Goal: Task Accomplishment & Management: Manage account settings

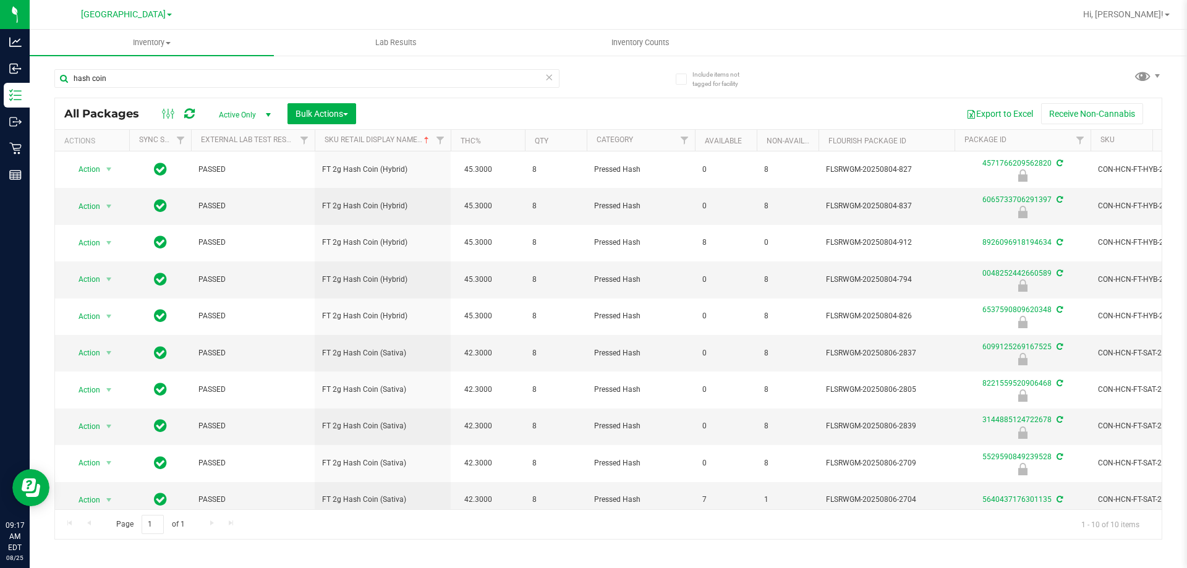
scroll to position [18, 0]
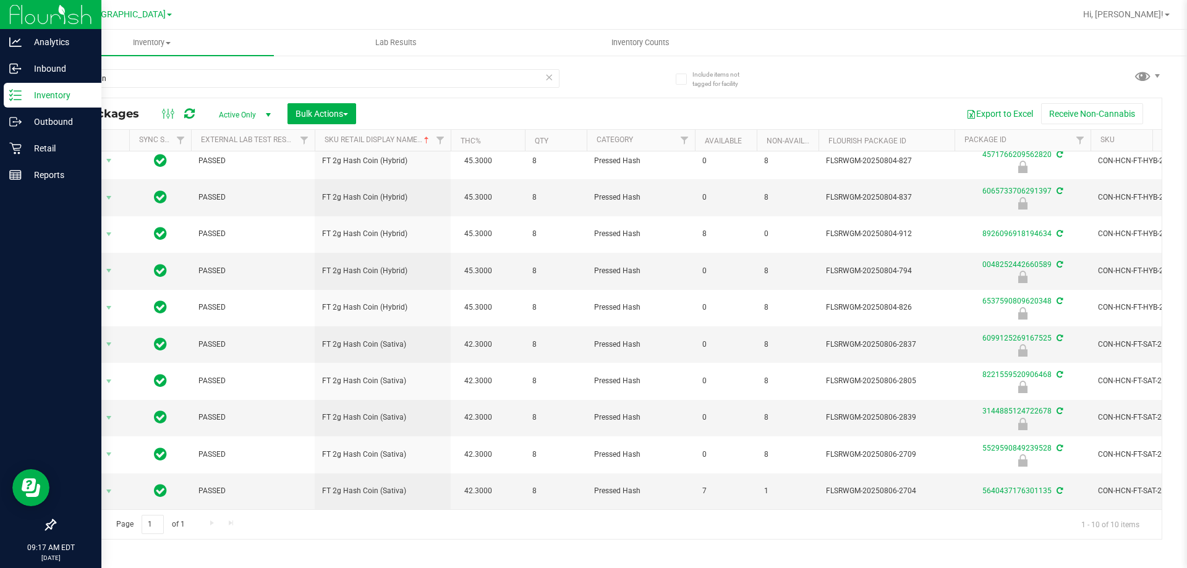
click at [46, 95] on p "Inventory" at bounding box center [59, 95] width 74 height 15
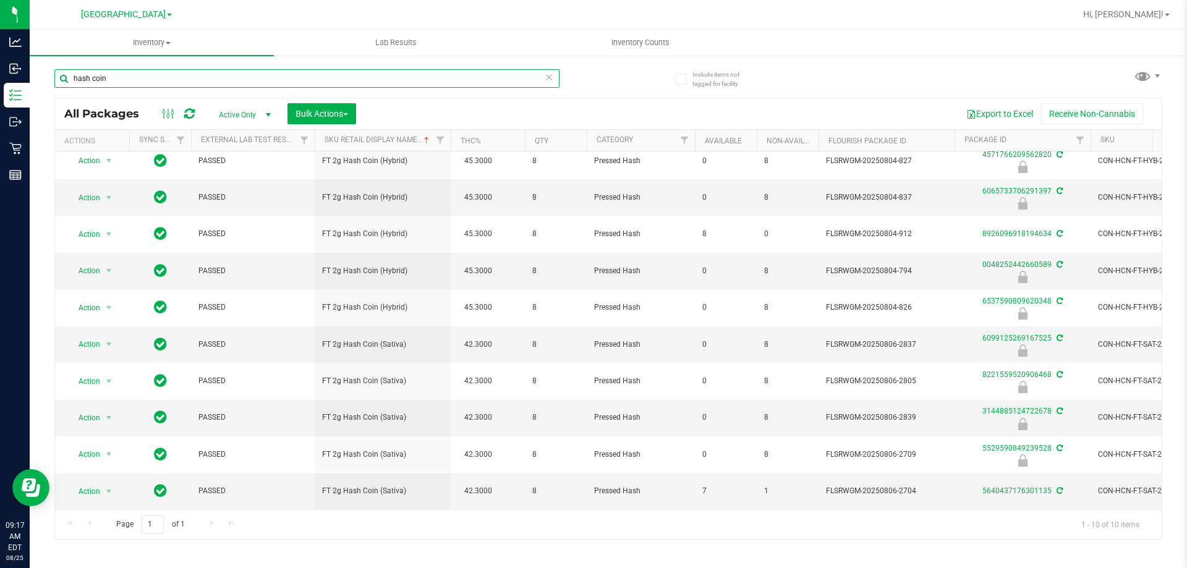
drag, startPoint x: 122, startPoint y: 75, endPoint x: 53, endPoint y: 79, distance: 69.3
click at [53, 79] on div "Include items not tagged for facility hash coin All Packages Active Only Active…" at bounding box center [608, 242] width 1157 height 377
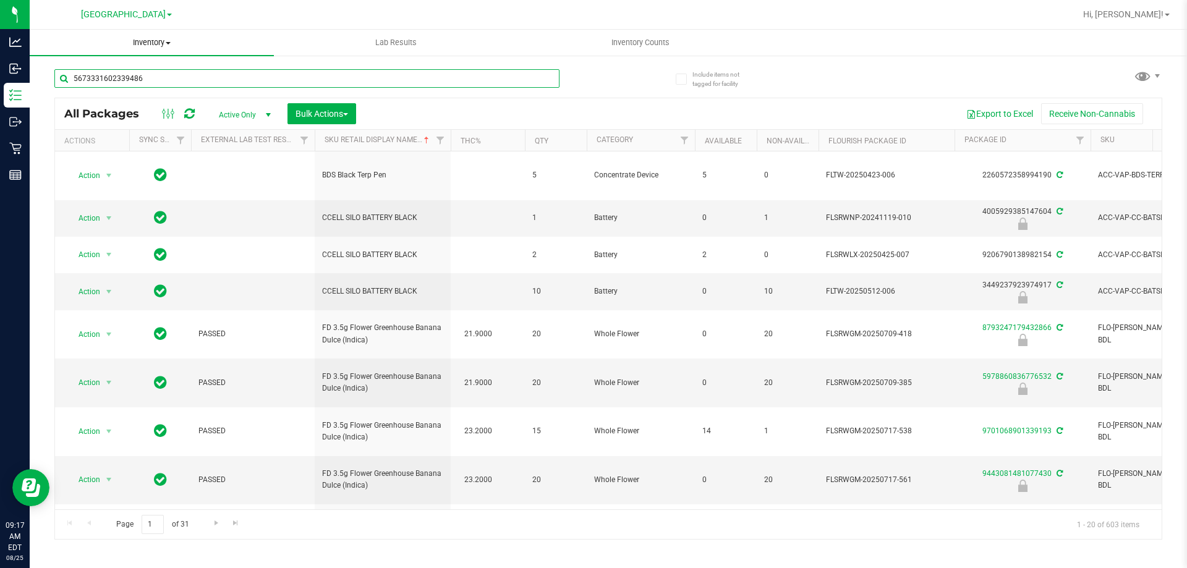
type input "5673331602339486"
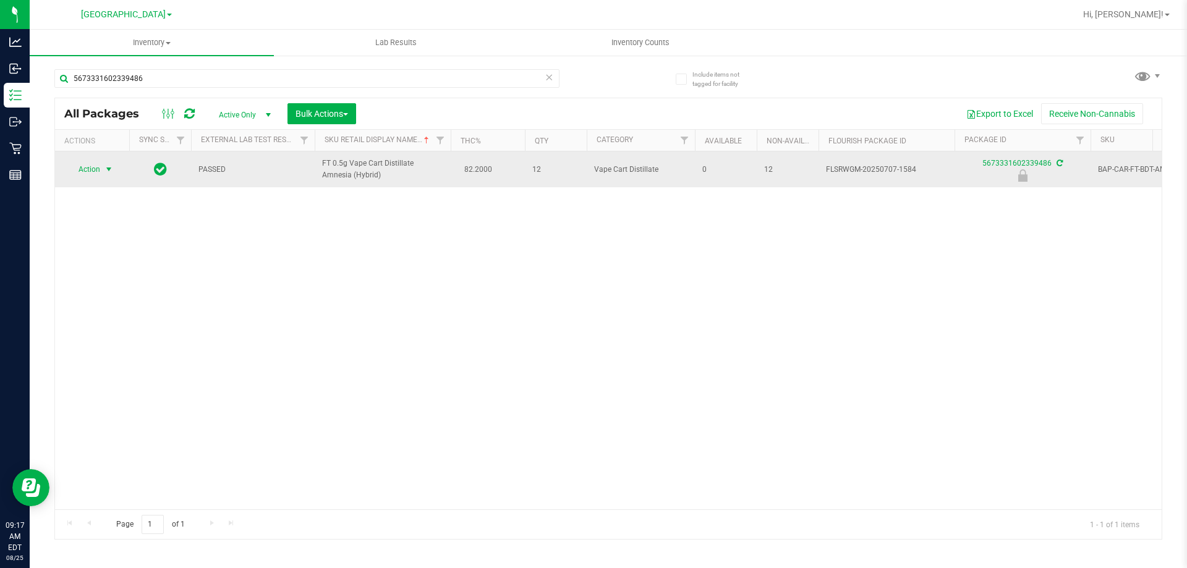
click at [107, 169] on span "select" at bounding box center [109, 169] width 10 height 10
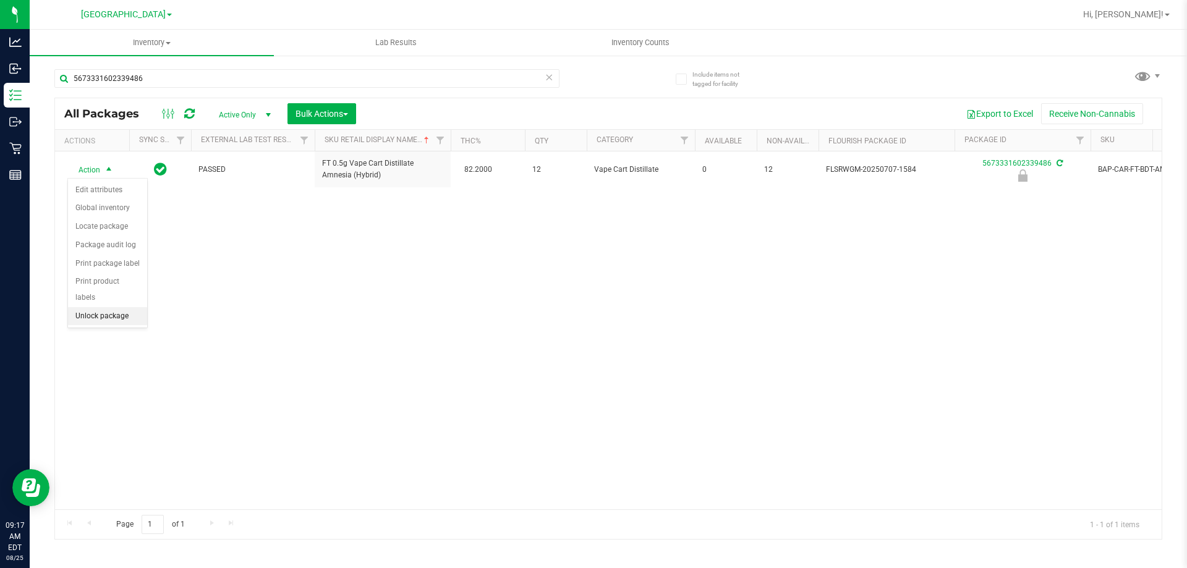
click at [111, 307] on li "Unlock package" at bounding box center [107, 316] width 79 height 19
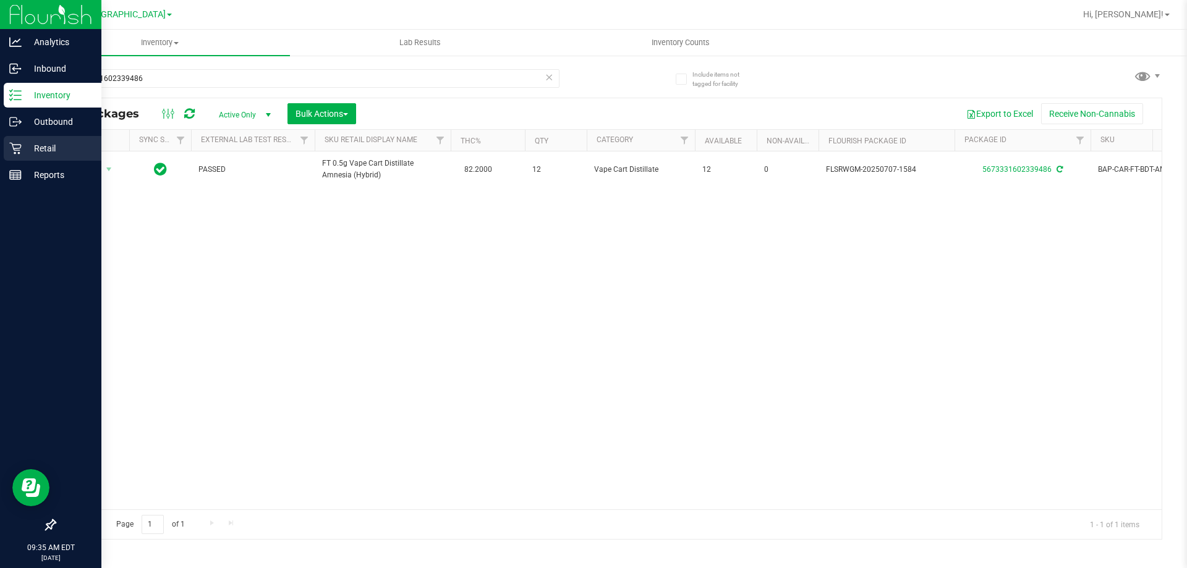
click at [72, 150] on p "Retail" at bounding box center [59, 148] width 74 height 15
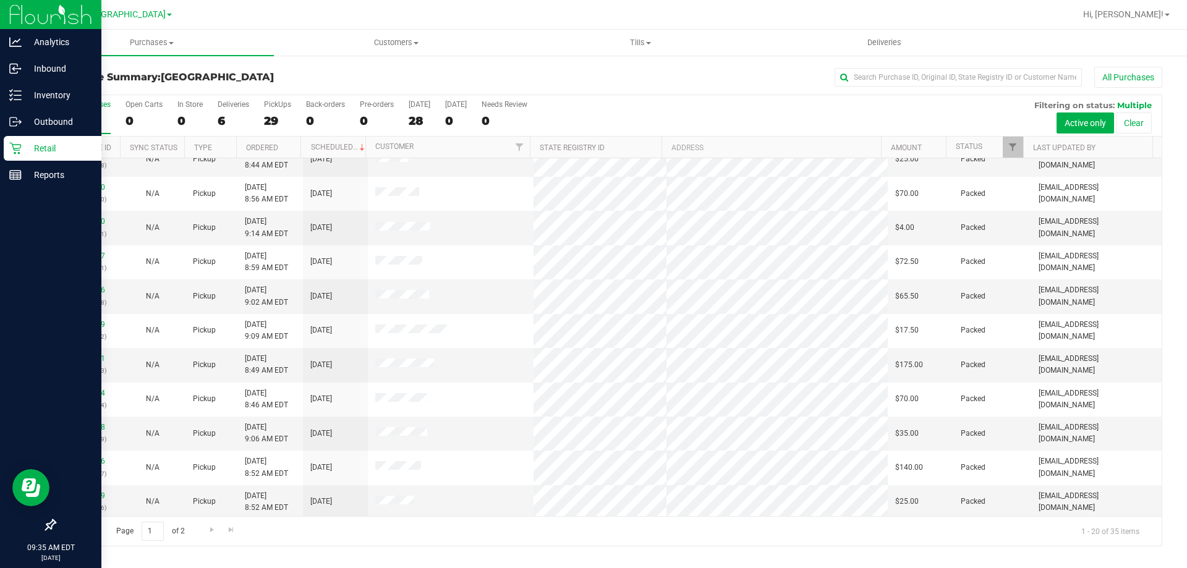
scroll to position [326, 0]
click at [213, 528] on span "Go to the next page" at bounding box center [212, 530] width 10 height 10
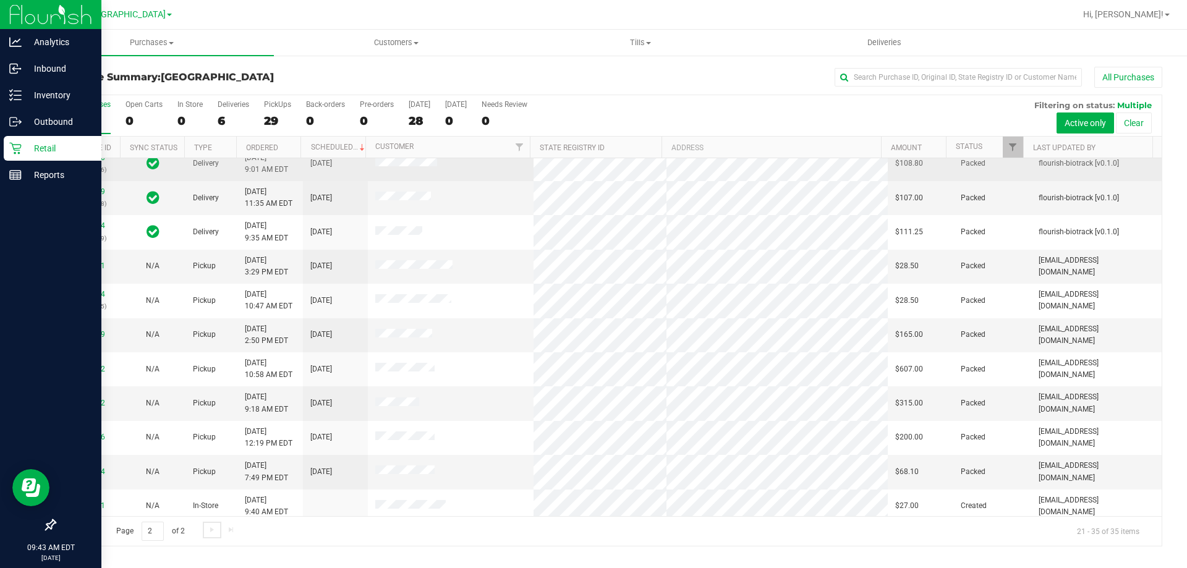
scroll to position [155, 0]
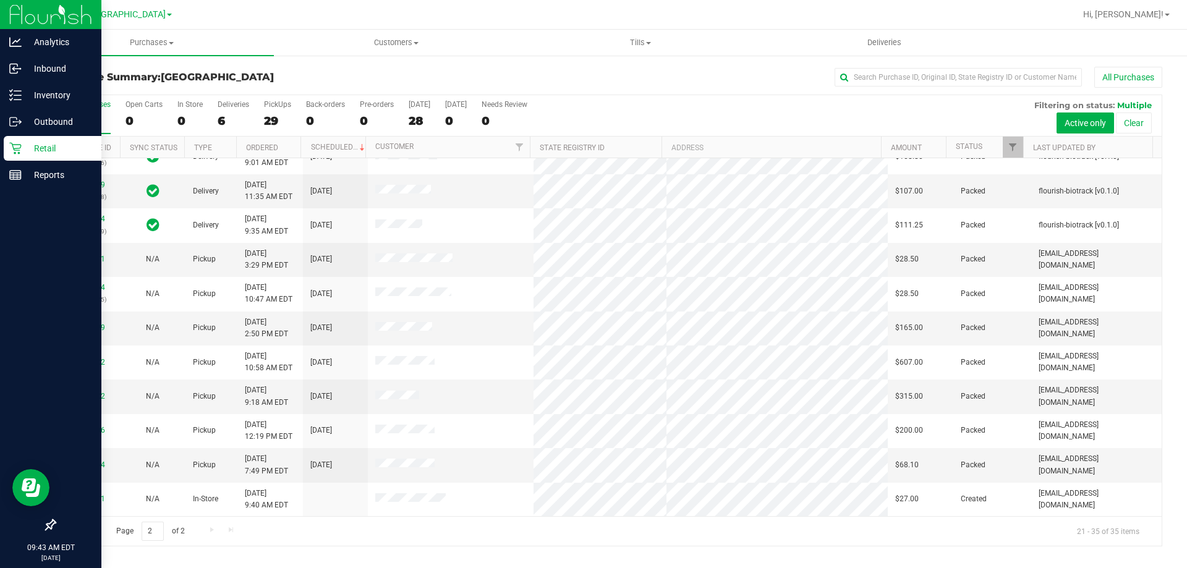
click at [88, 526] on span "Go to the previous page" at bounding box center [89, 530] width 10 height 10
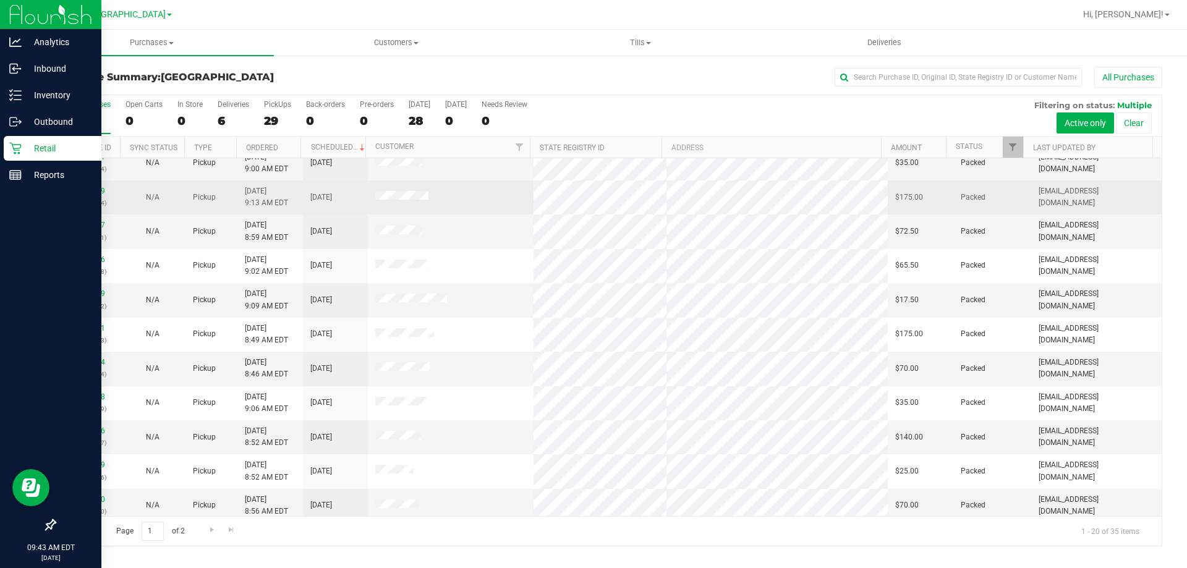
scroll to position [326, 0]
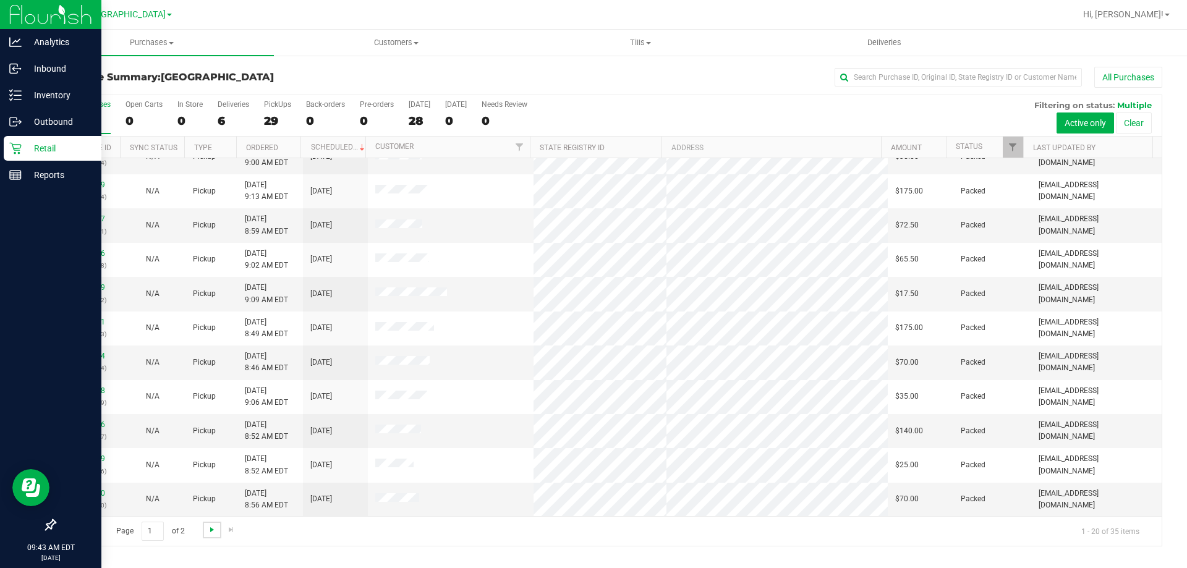
click at [213, 532] on span "Go to the next page" at bounding box center [212, 530] width 10 height 10
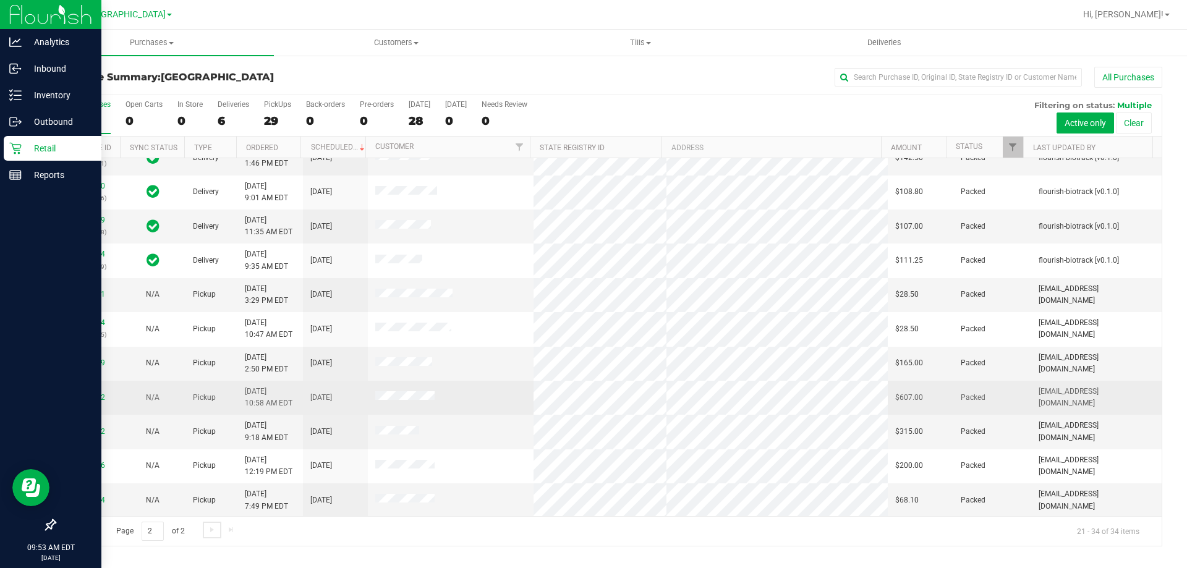
scroll to position [121, 0]
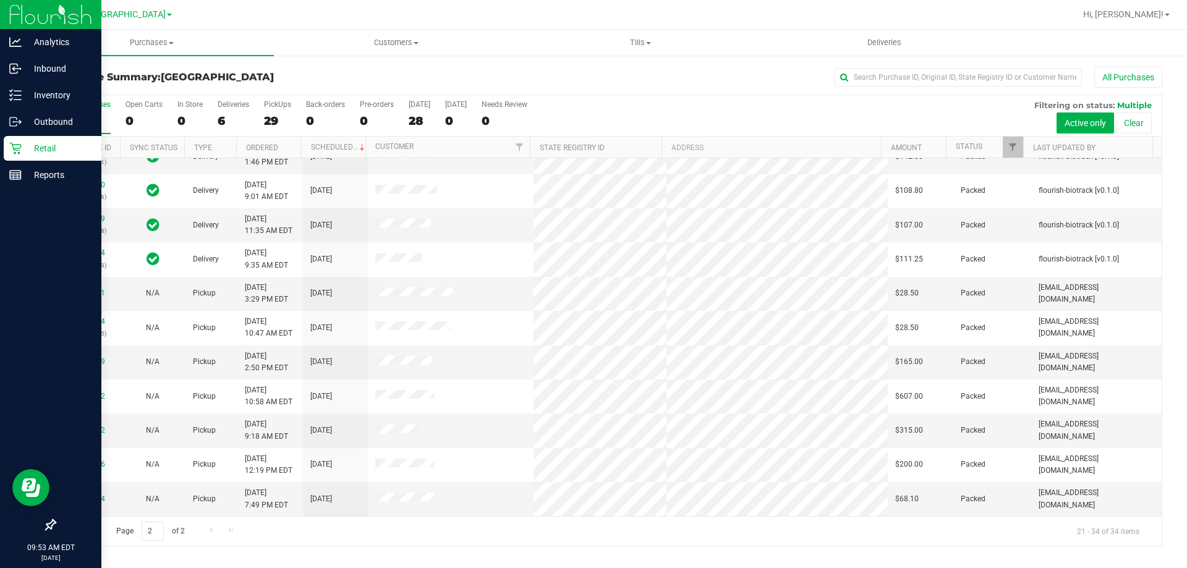
click at [91, 527] on span "Go to the previous page" at bounding box center [89, 530] width 10 height 10
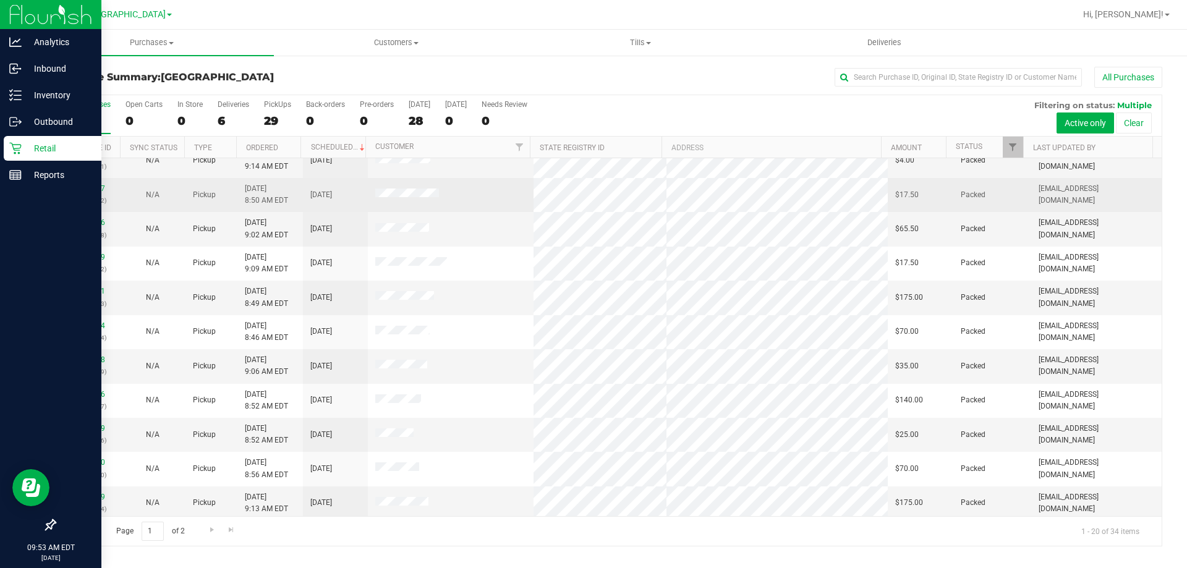
scroll to position [326, 0]
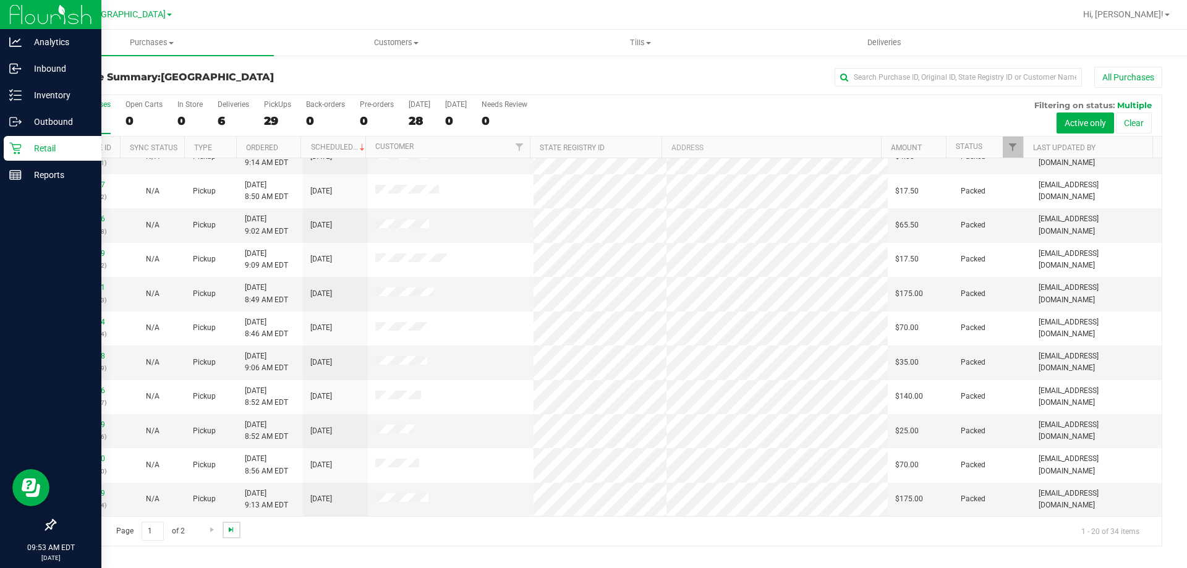
click at [227, 530] on span "Go to the last page" at bounding box center [231, 530] width 10 height 10
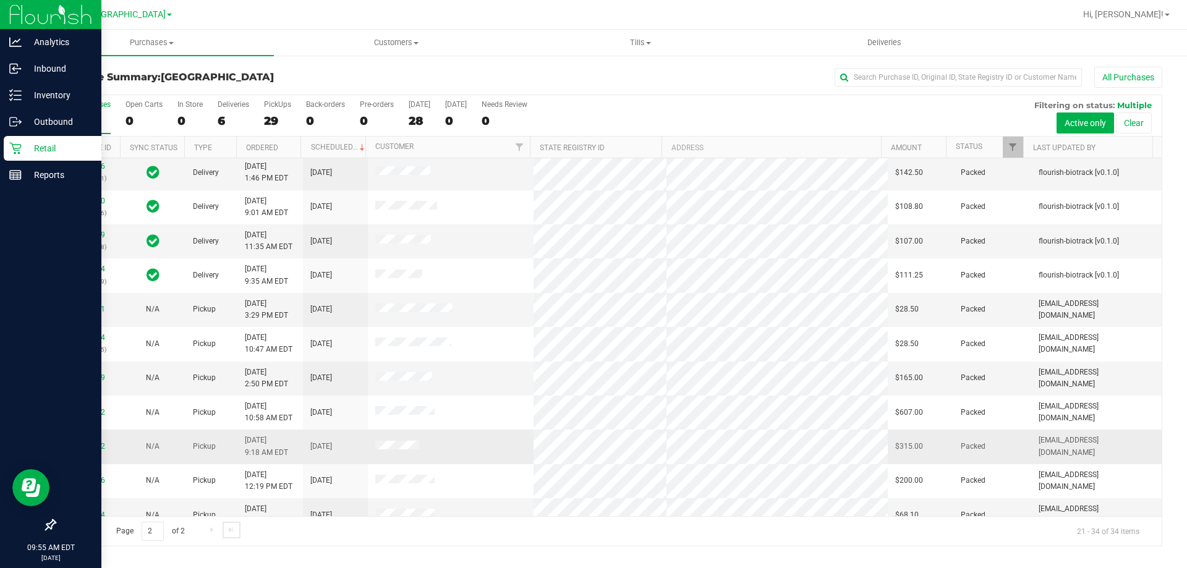
scroll to position [121, 0]
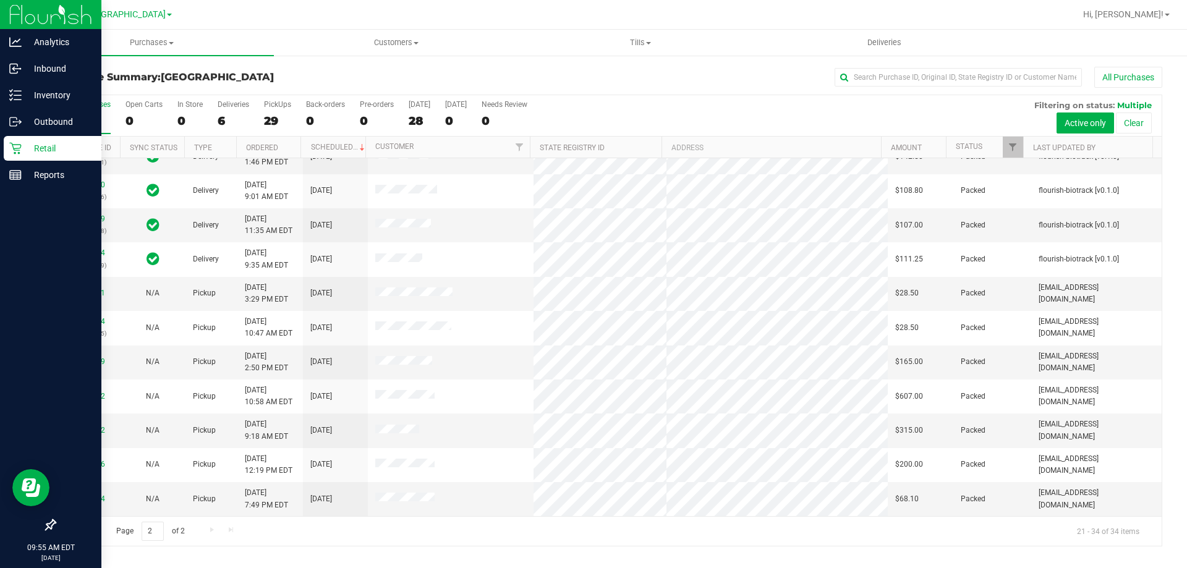
click at [93, 530] on span "Go to the previous page" at bounding box center [89, 530] width 10 height 10
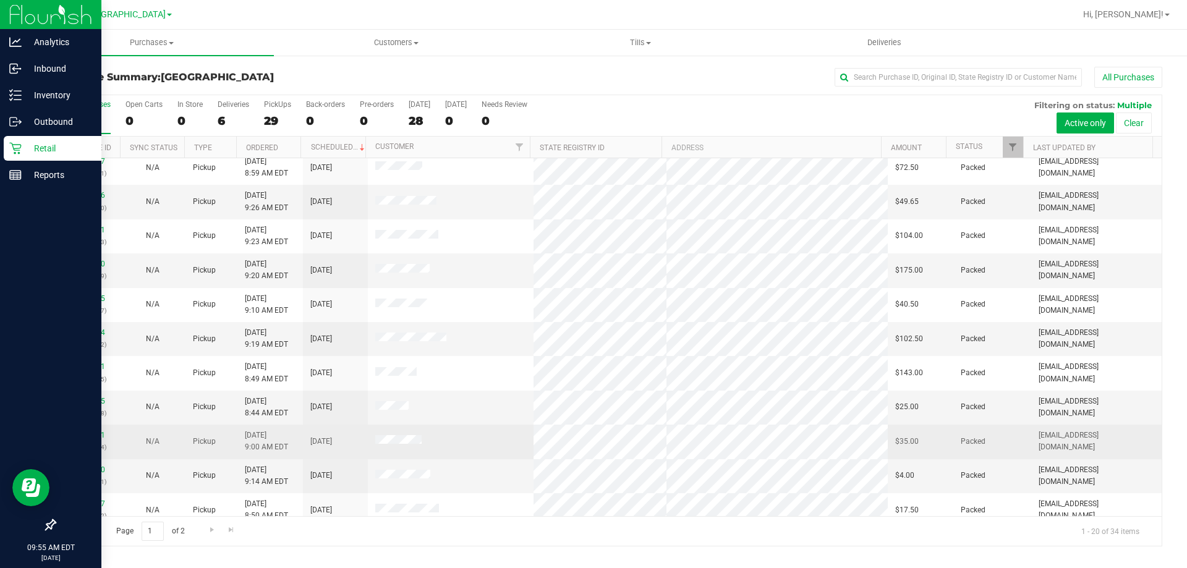
scroll to position [0, 0]
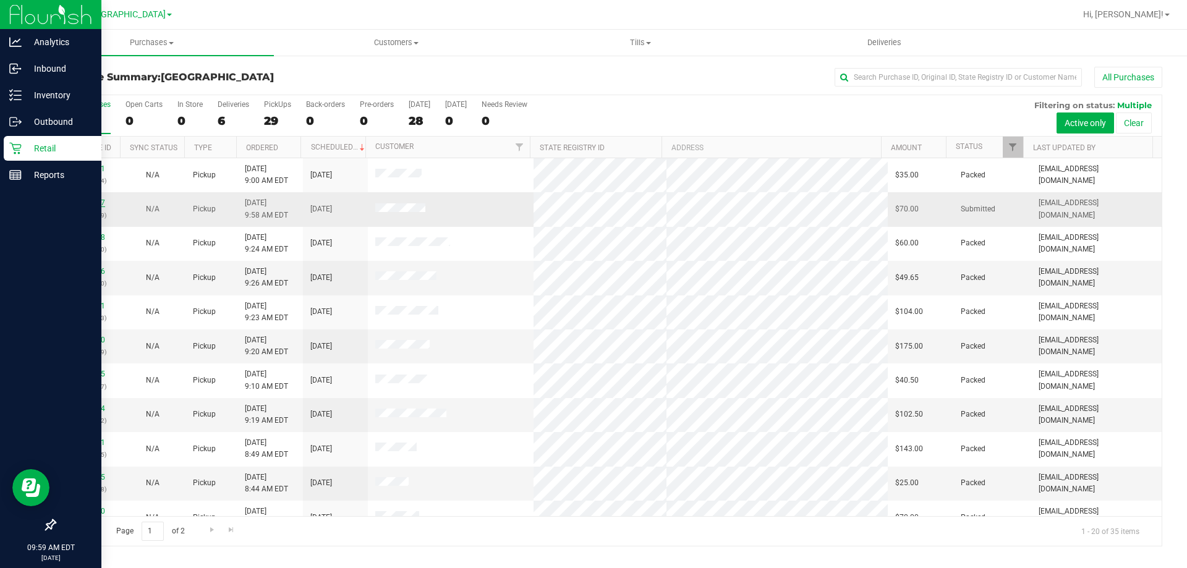
click at [95, 199] on link "11842297" at bounding box center [87, 202] width 35 height 9
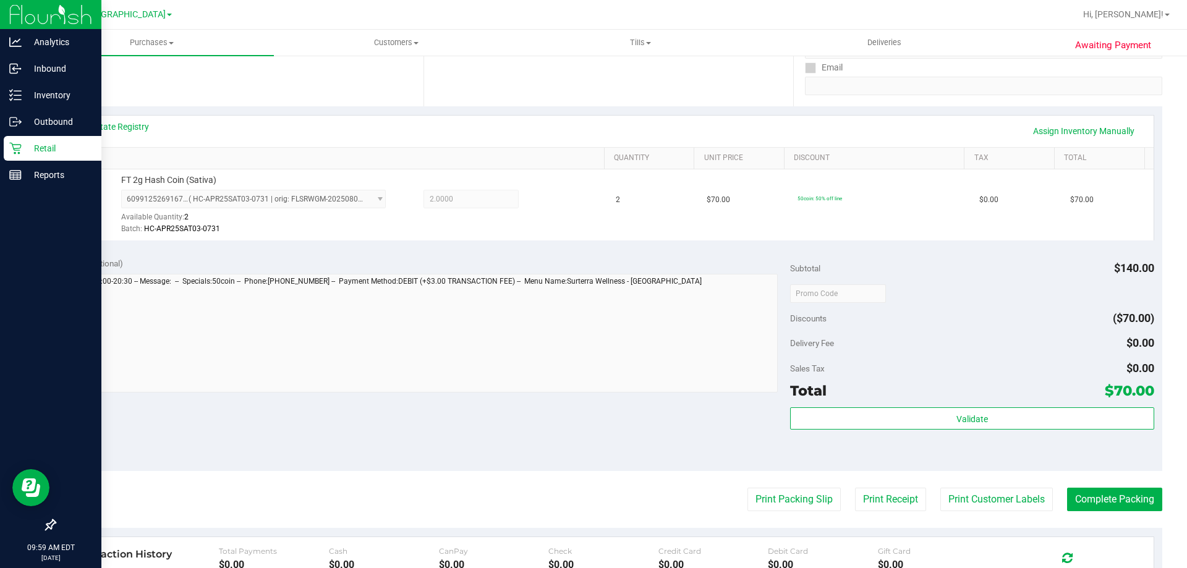
scroll to position [309, 0]
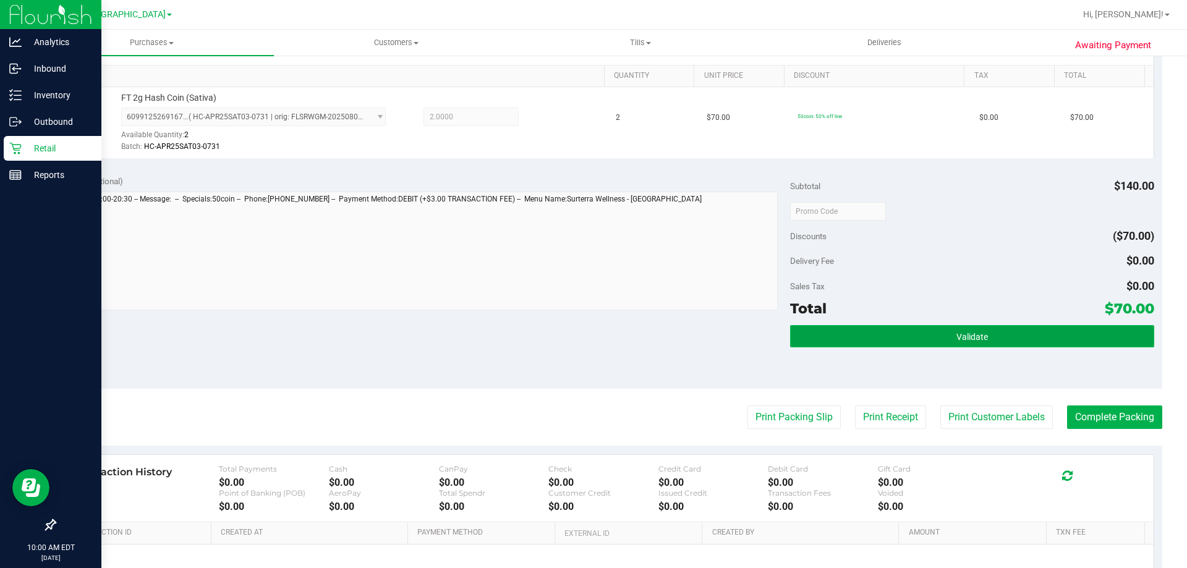
click at [993, 332] on button "Validate" at bounding box center [971, 336] width 363 height 22
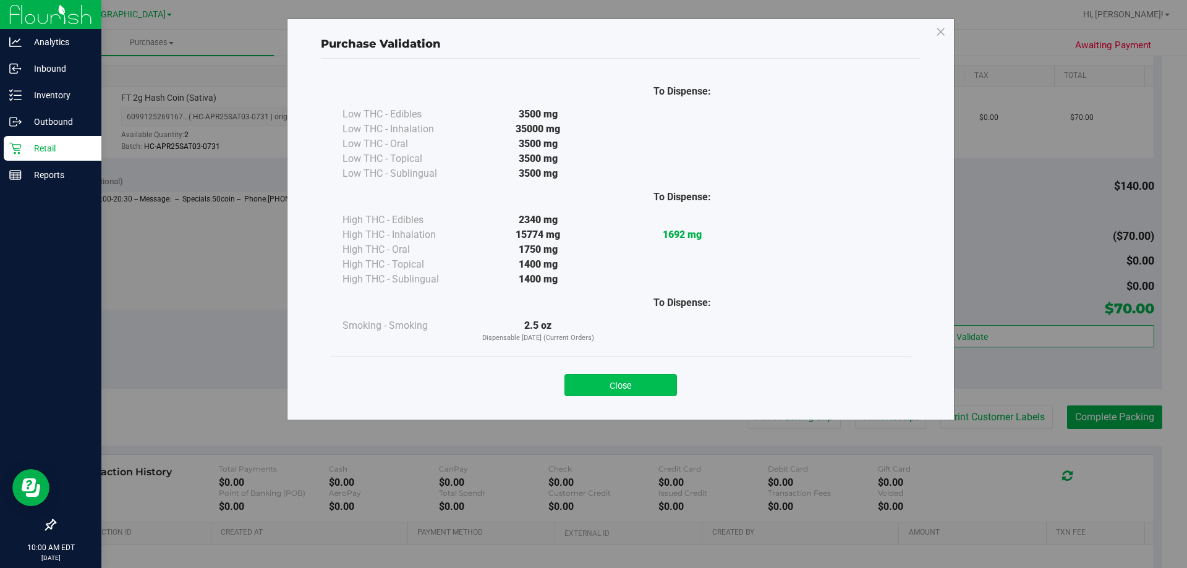
click at [598, 375] on button "Close" at bounding box center [620, 385] width 112 height 22
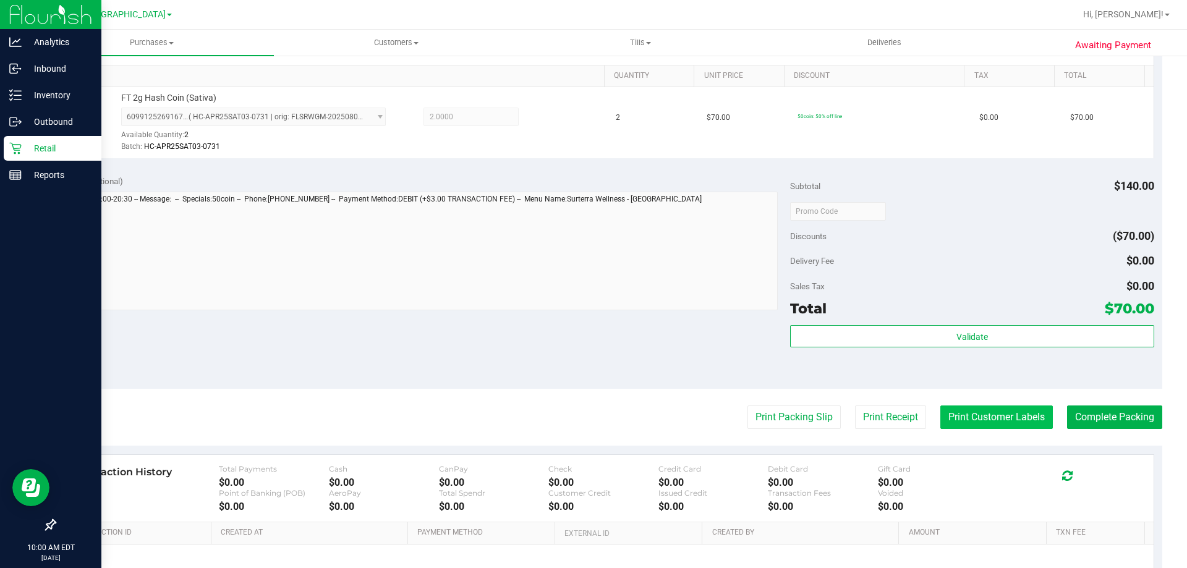
click at [994, 410] on button "Print Customer Labels" at bounding box center [996, 416] width 112 height 23
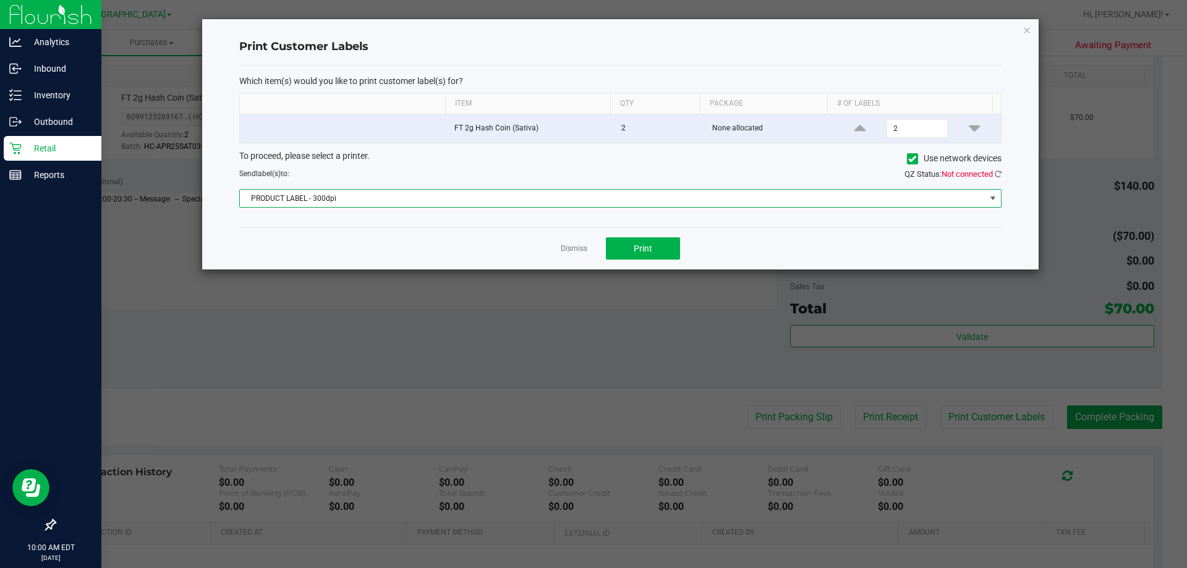
click at [995, 193] on span at bounding box center [993, 198] width 10 height 10
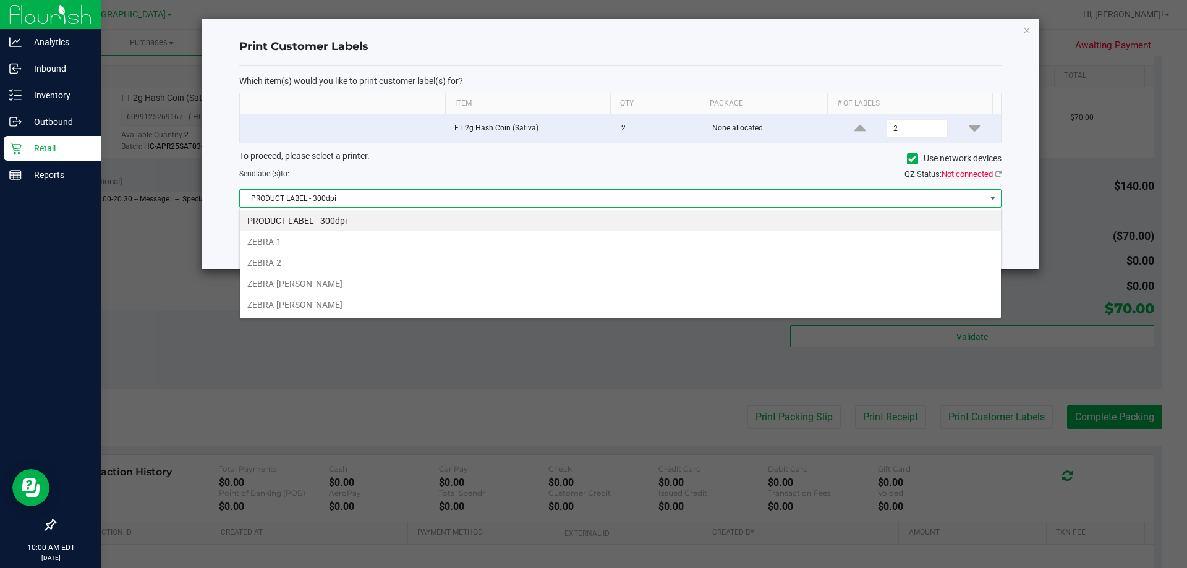
scroll to position [19, 761]
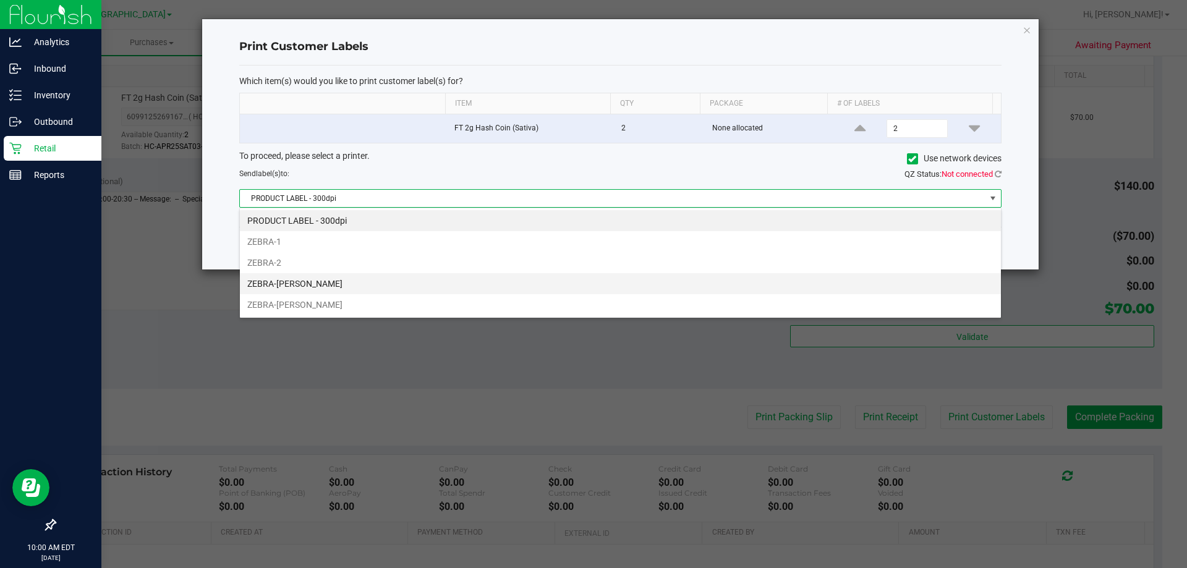
click at [370, 284] on li "ZEBRA-[PERSON_NAME]" at bounding box center [620, 283] width 761 height 21
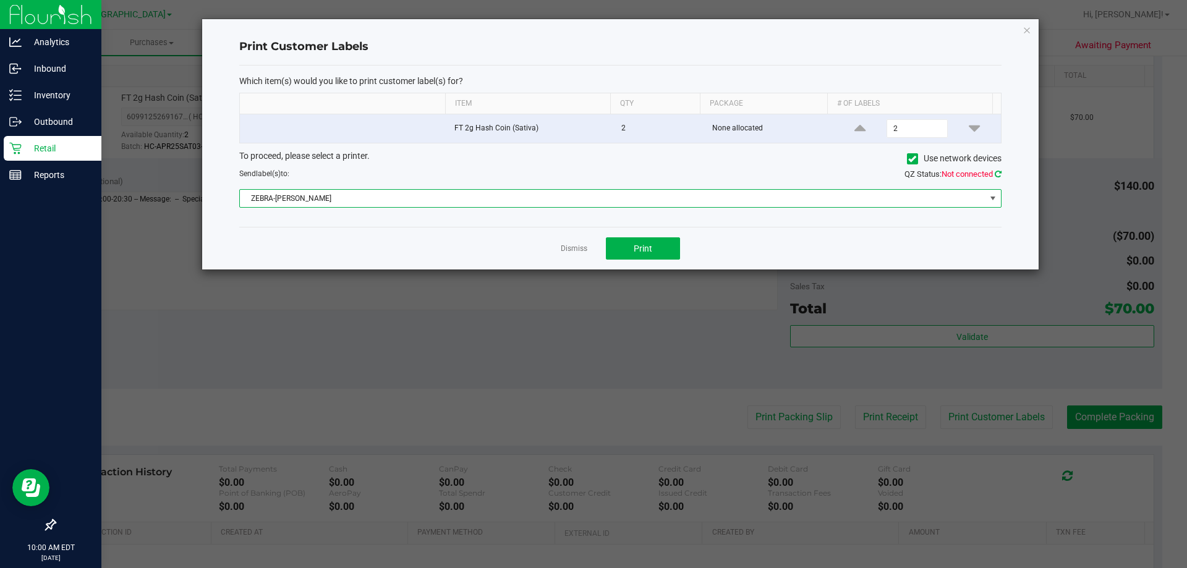
click at [994, 174] on icon at bounding box center [997, 174] width 7 height 8
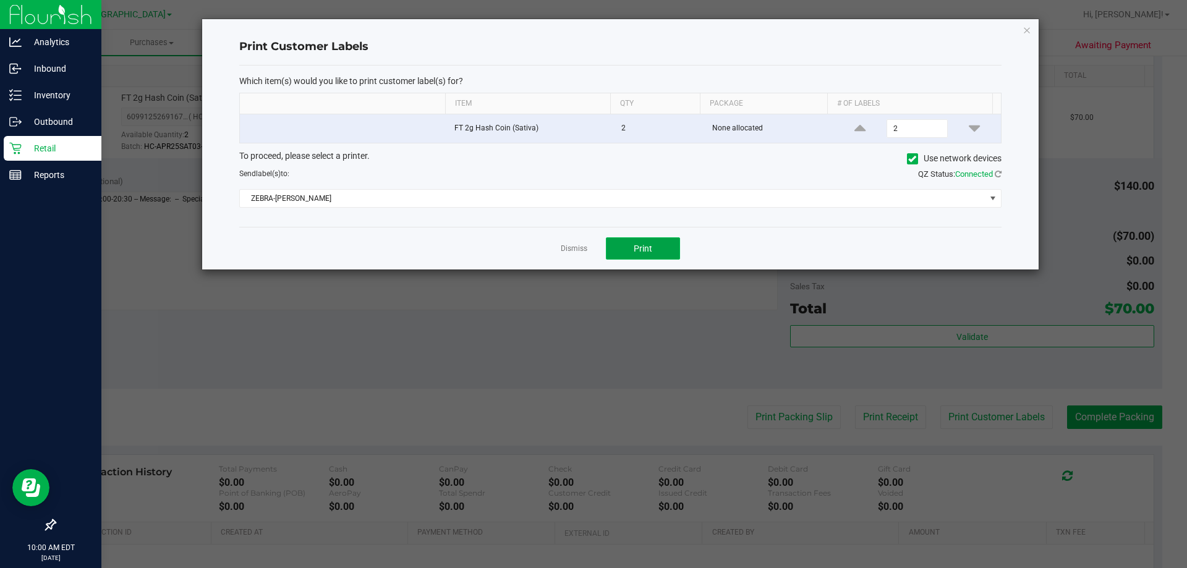
click at [630, 251] on button "Print" at bounding box center [643, 248] width 74 height 22
click at [576, 245] on link "Dismiss" at bounding box center [574, 249] width 27 height 11
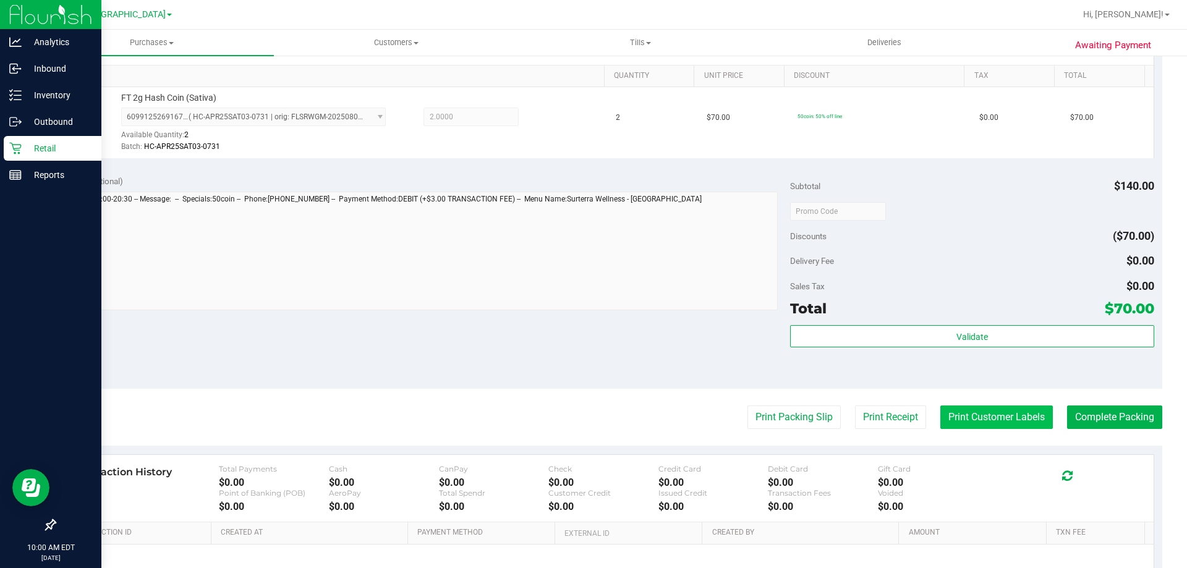
click at [954, 420] on button "Print Customer Labels" at bounding box center [996, 416] width 112 height 23
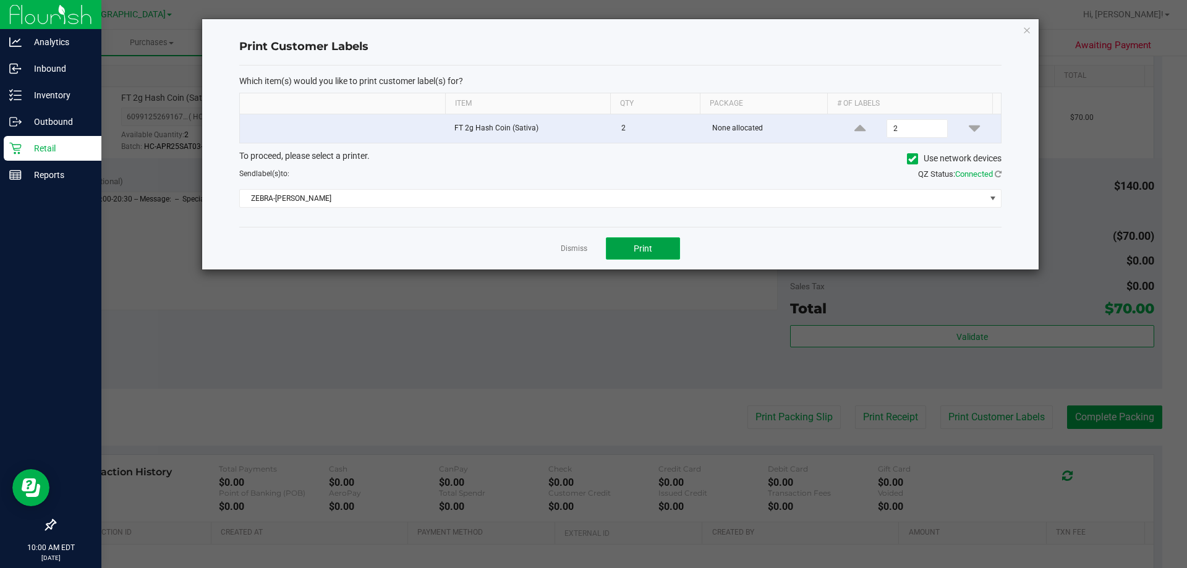
click at [656, 245] on button "Print" at bounding box center [643, 248] width 74 height 22
click at [573, 244] on link "Dismiss" at bounding box center [574, 249] width 27 height 11
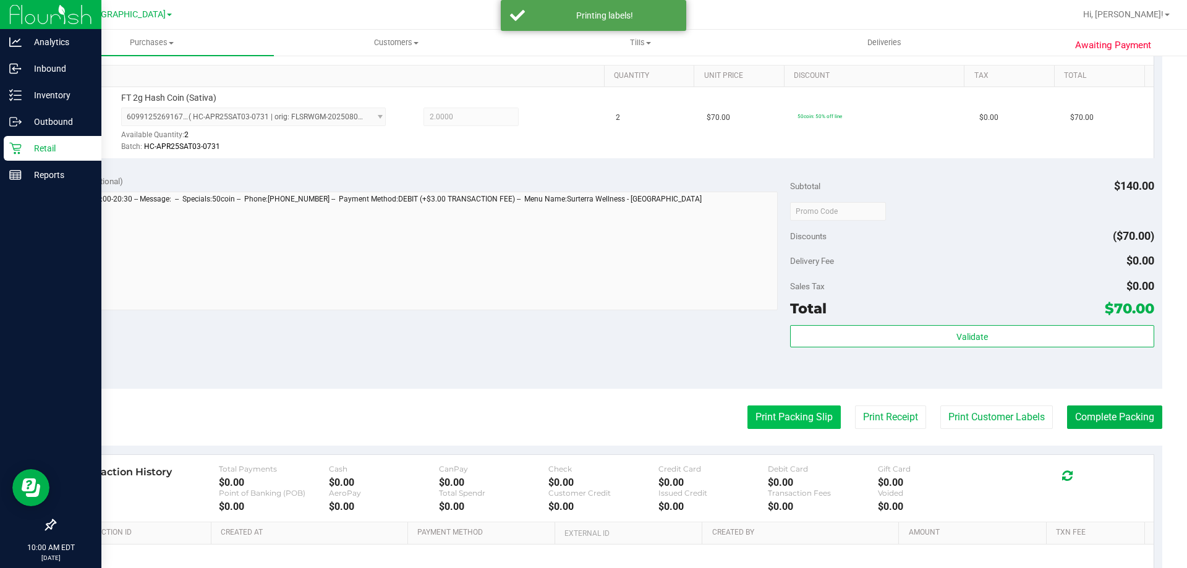
click at [770, 423] on button "Print Packing Slip" at bounding box center [793, 416] width 93 height 23
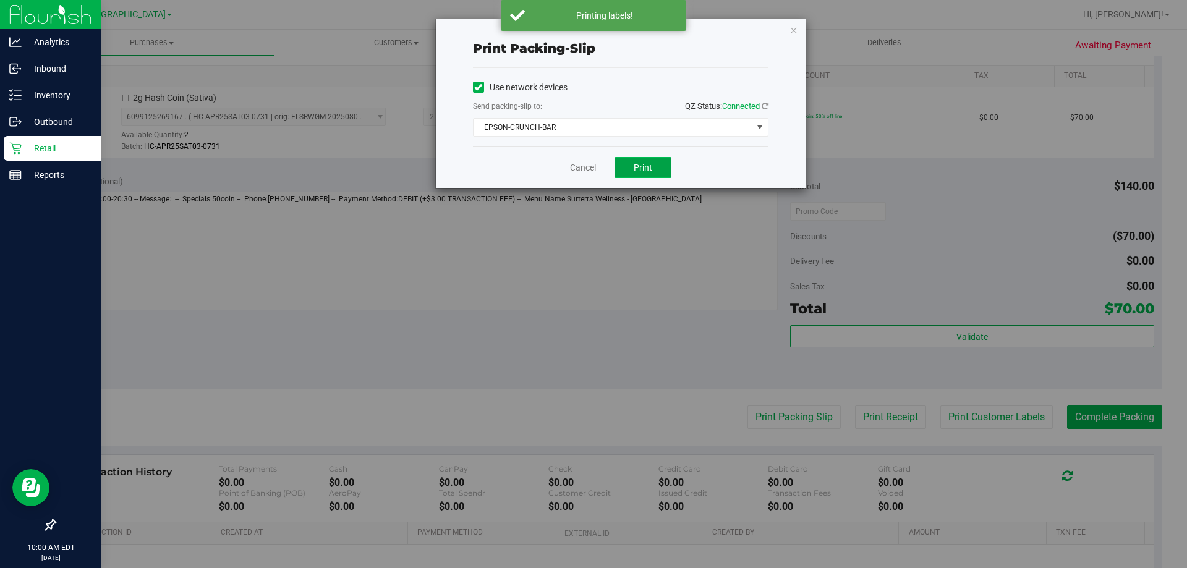
click at [638, 164] on span "Print" at bounding box center [643, 168] width 19 height 10
click at [592, 164] on link "Cancel" at bounding box center [583, 167] width 26 height 13
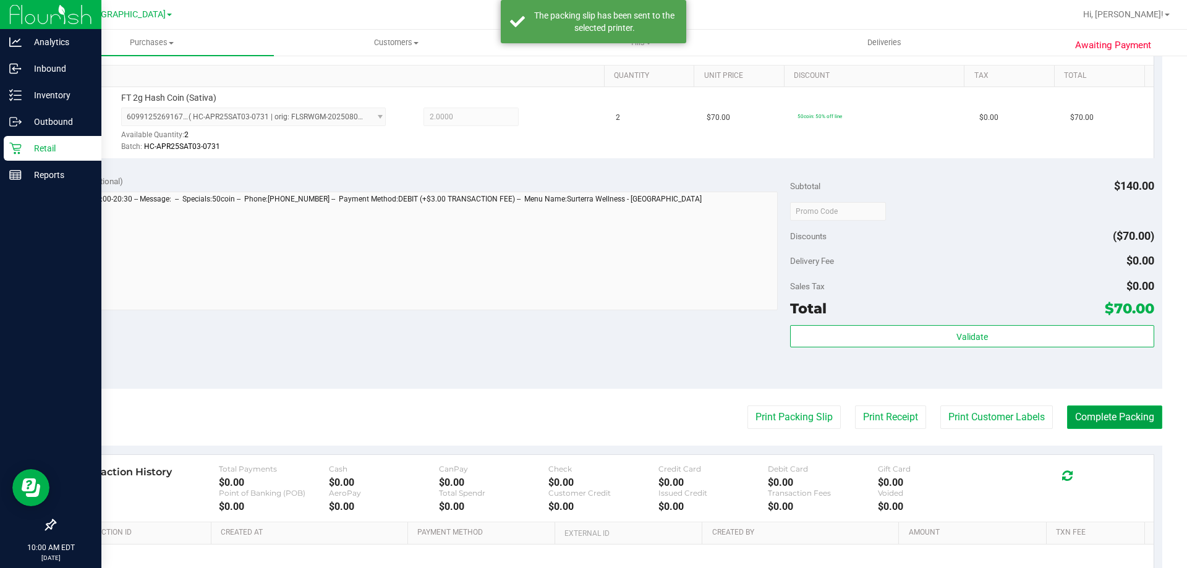
click at [1092, 423] on button "Complete Packing" at bounding box center [1114, 416] width 95 height 23
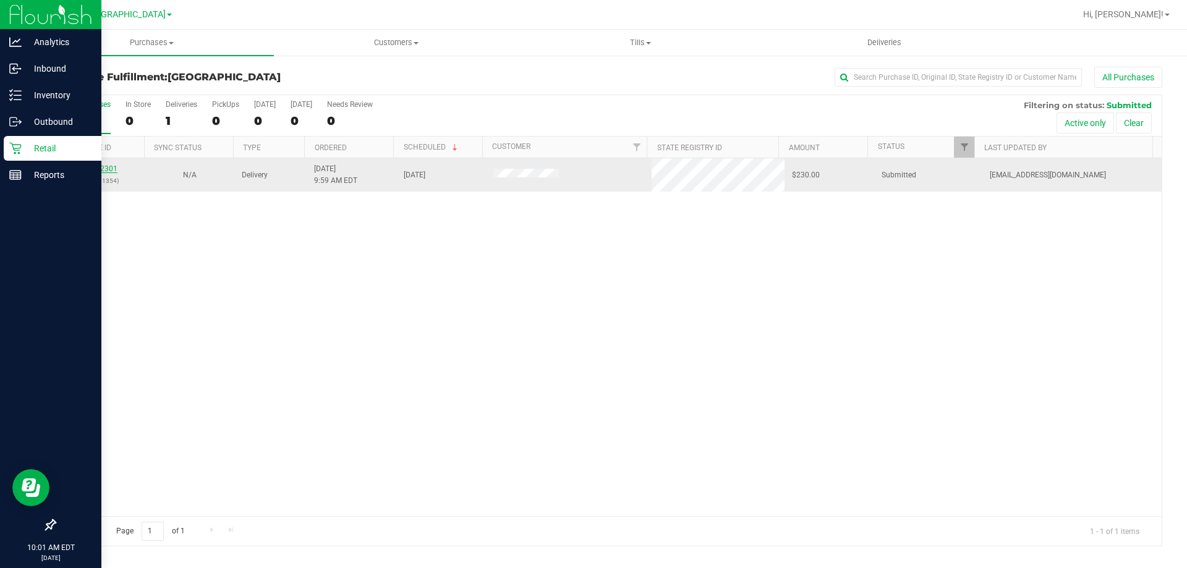
click at [102, 169] on link "11842301" at bounding box center [100, 168] width 35 height 9
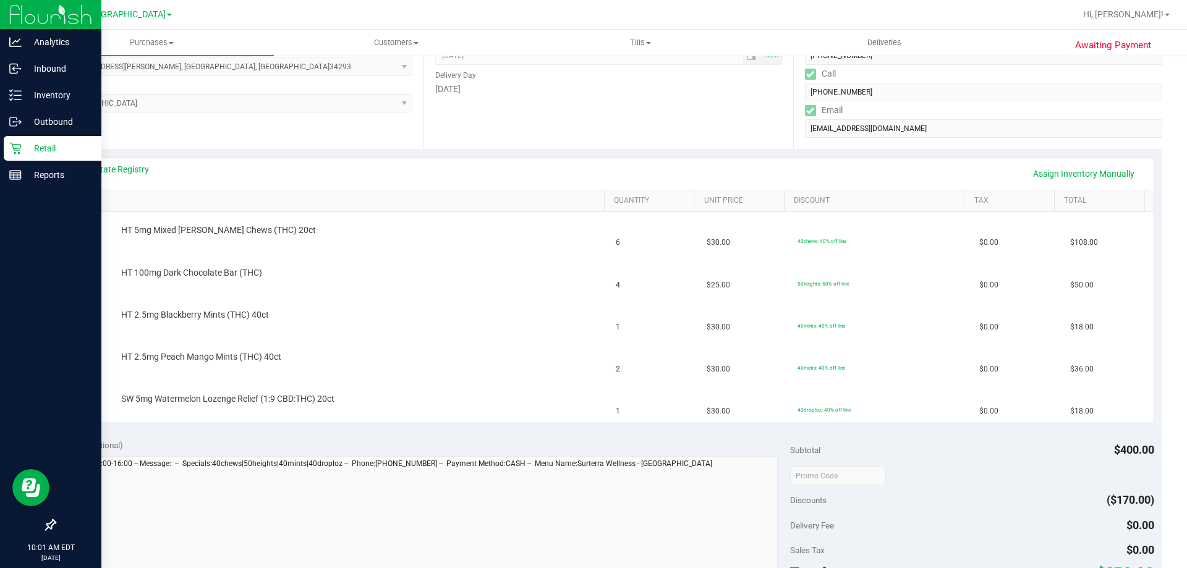
scroll to position [185, 0]
click at [126, 159] on div "View State Registry Assign Inventory Manually" at bounding box center [609, 173] width 1090 height 32
click at [127, 169] on link "View State Registry" at bounding box center [112, 168] width 74 height 12
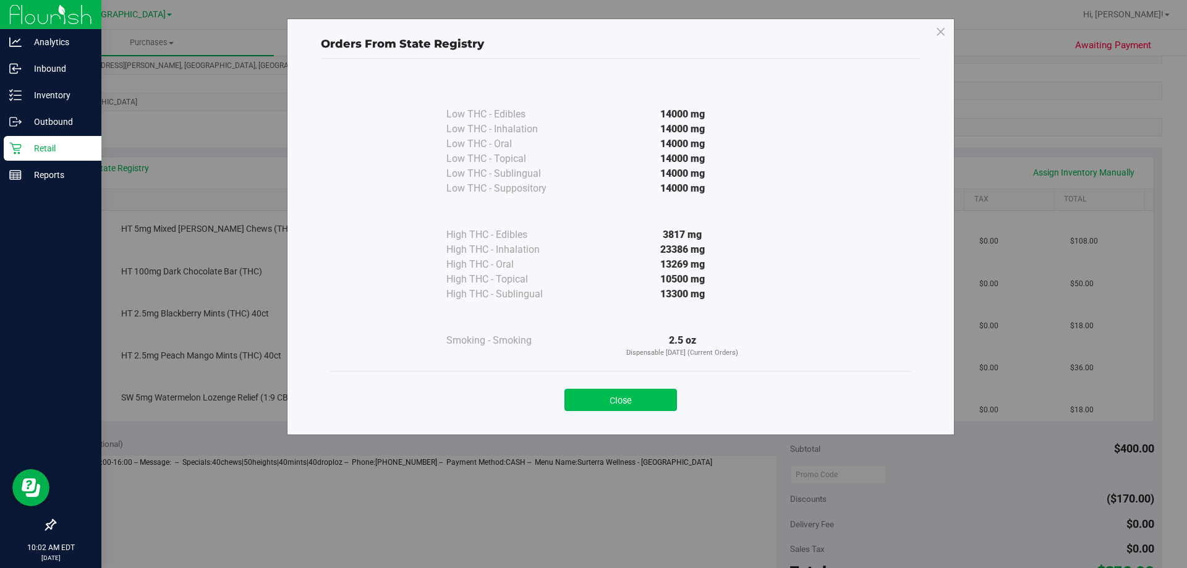
click at [606, 402] on button "Close" at bounding box center [620, 400] width 112 height 22
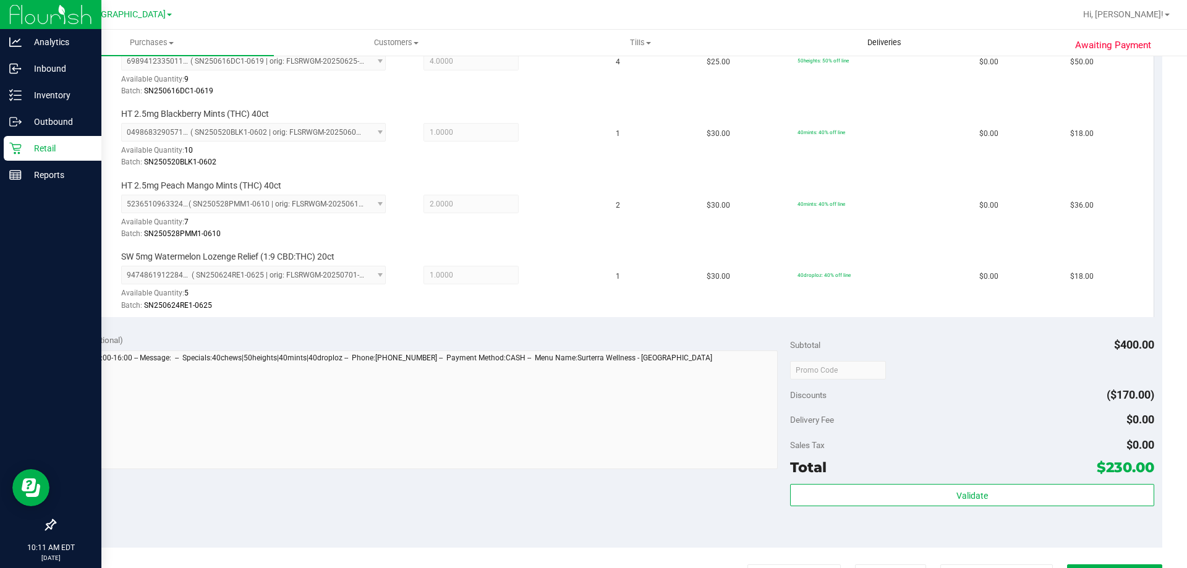
scroll to position [494, 0]
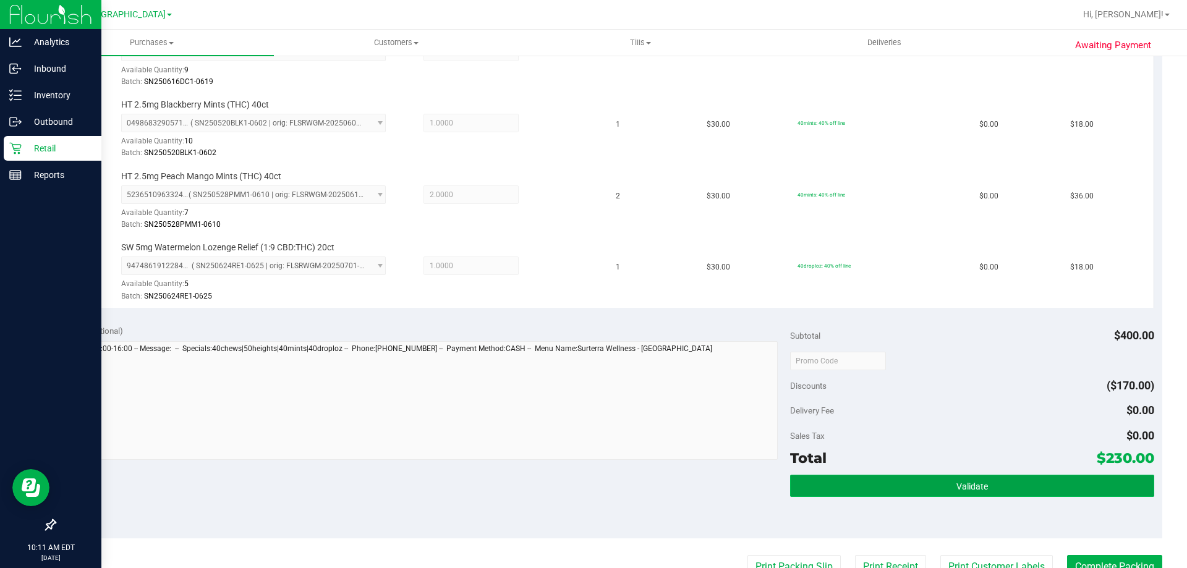
click at [982, 484] on button "Validate" at bounding box center [971, 486] width 363 height 22
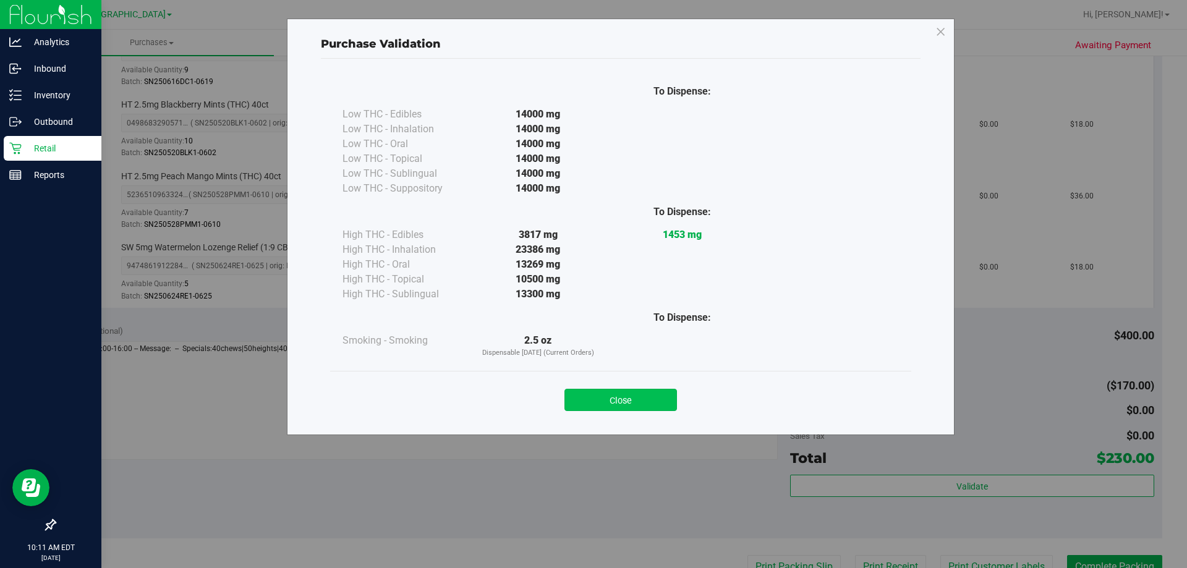
click at [658, 401] on button "Close" at bounding box center [620, 400] width 112 height 22
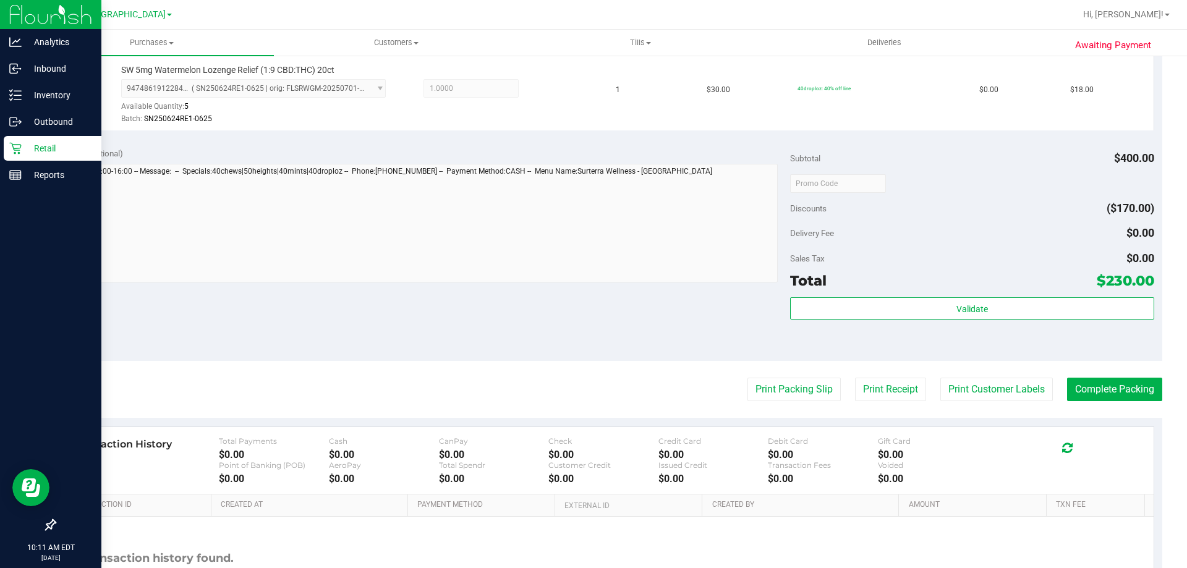
scroll to position [741, 0]
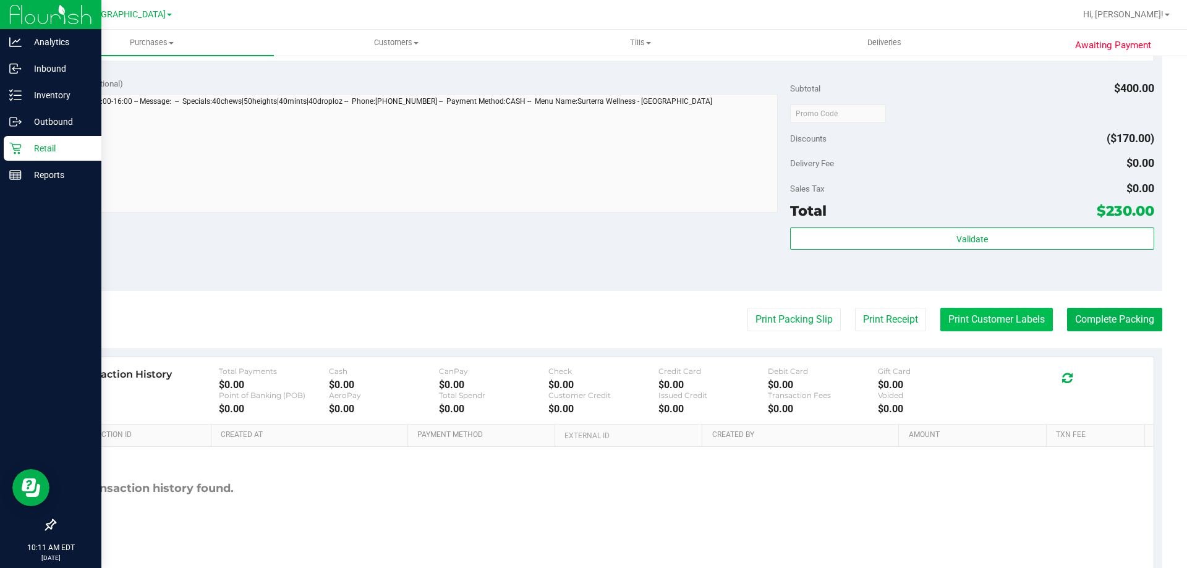
click at [991, 323] on button "Print Customer Labels" at bounding box center [996, 319] width 112 height 23
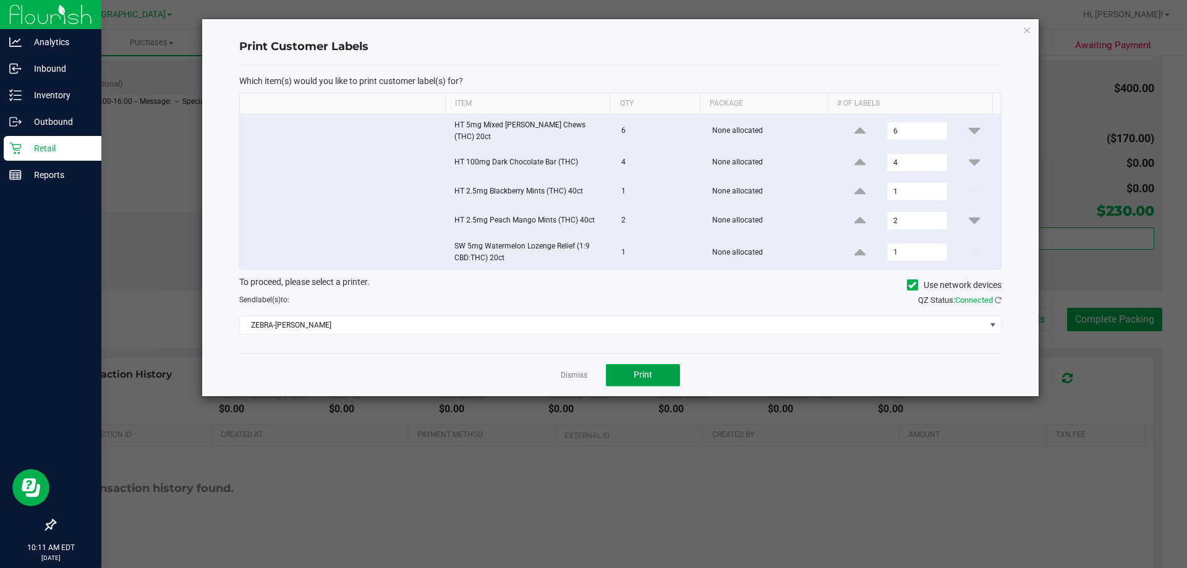
click at [654, 366] on button "Print" at bounding box center [643, 375] width 74 height 22
click at [577, 370] on link "Dismiss" at bounding box center [574, 375] width 27 height 11
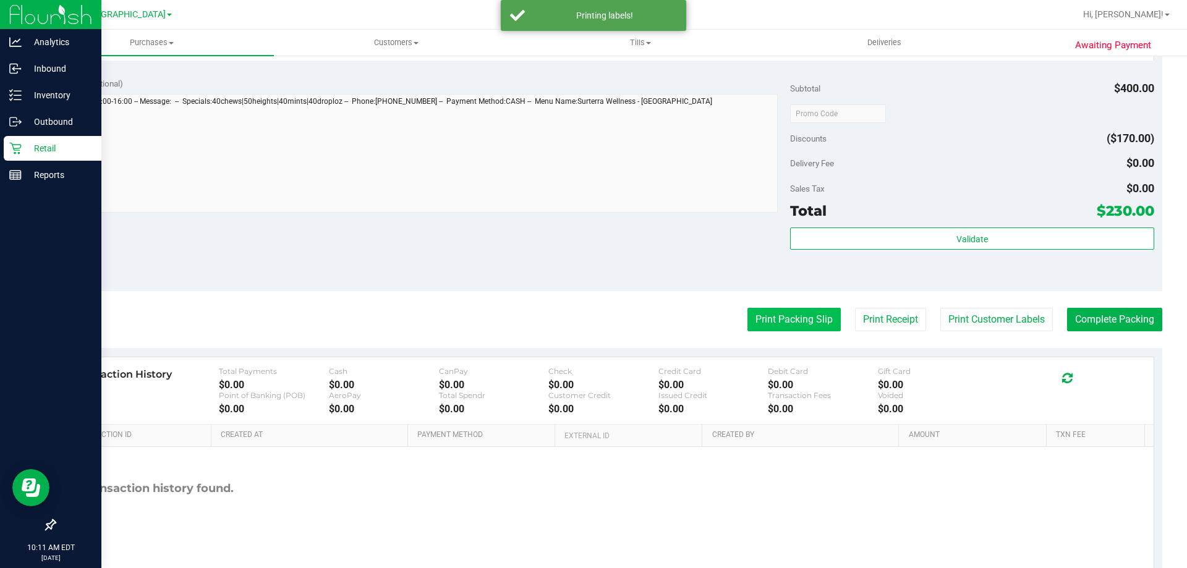
click at [784, 321] on button "Print Packing Slip" at bounding box center [793, 319] width 93 height 23
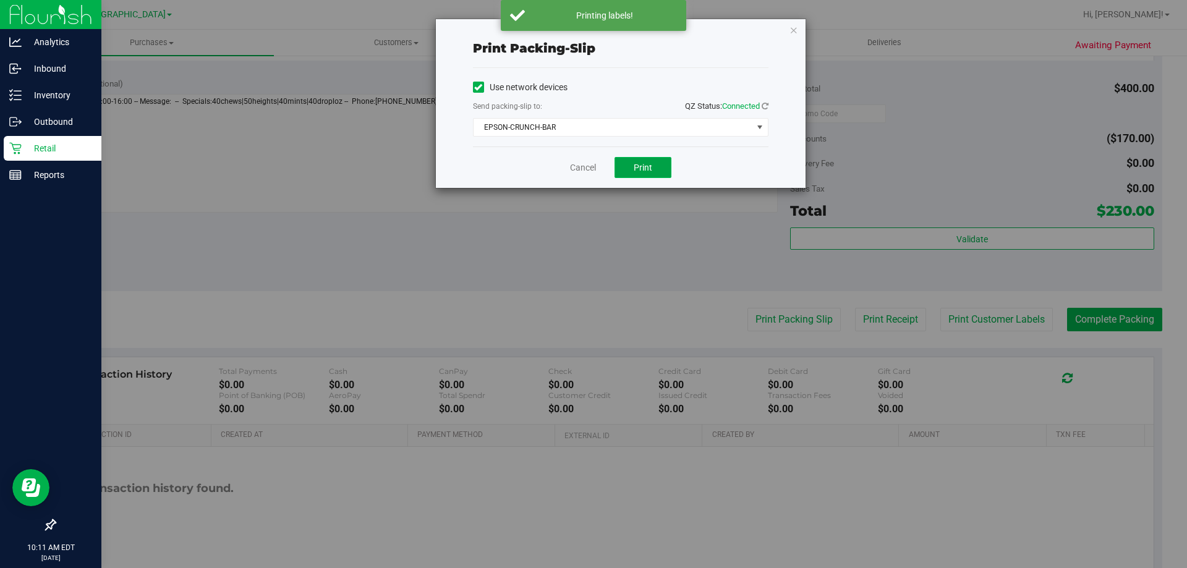
click at [649, 158] on button "Print" at bounding box center [642, 167] width 57 height 21
click at [593, 164] on link "Cancel" at bounding box center [583, 167] width 26 height 13
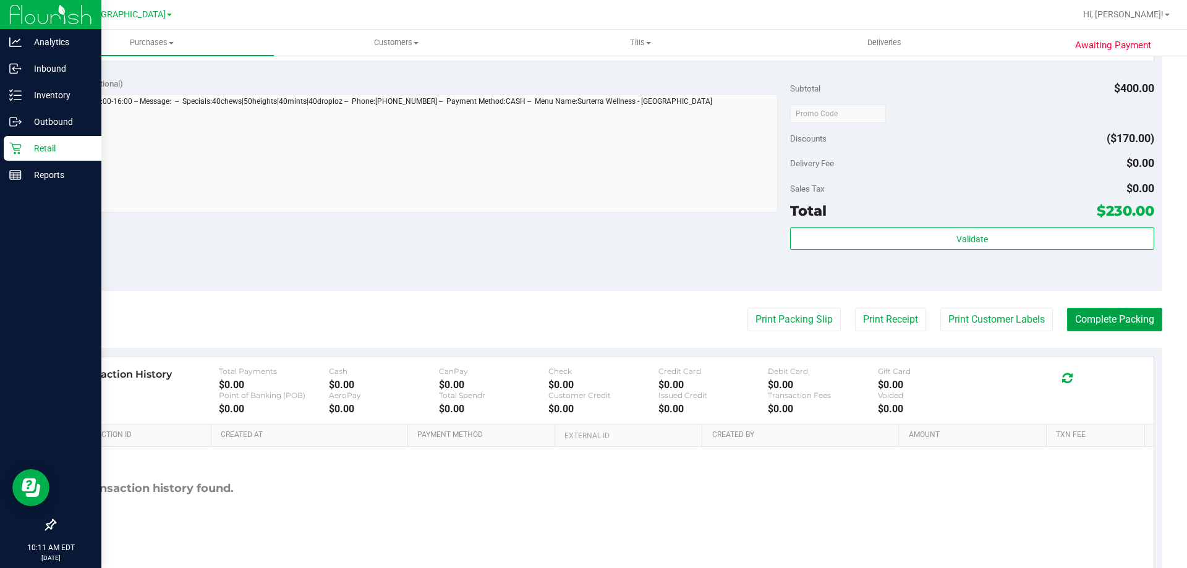
click at [1105, 321] on button "Complete Packing" at bounding box center [1114, 319] width 95 height 23
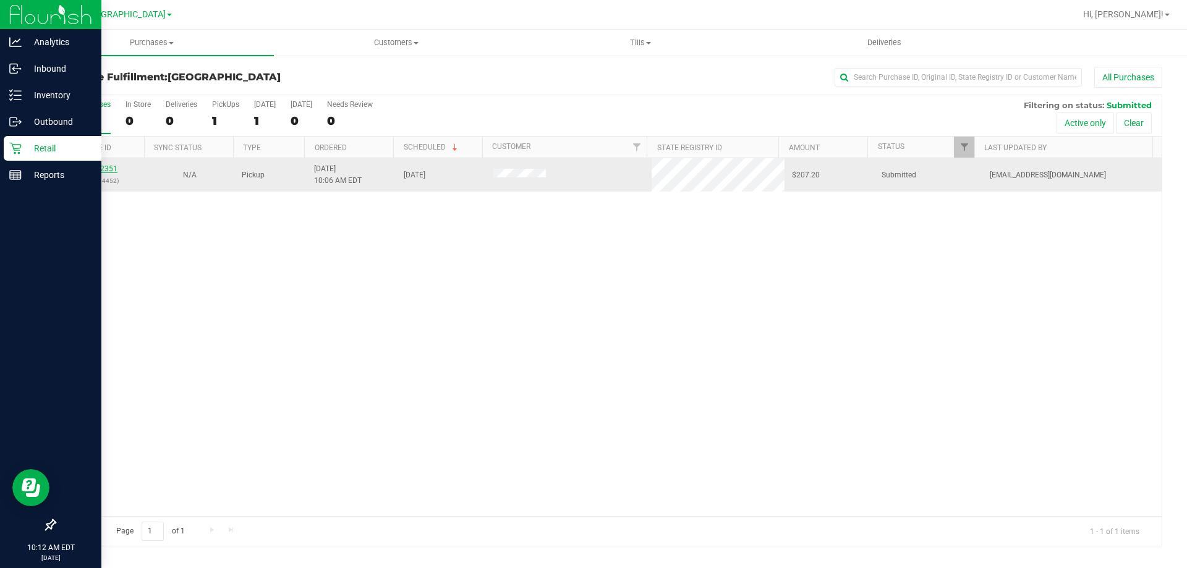
click at [114, 167] on link "11842351" at bounding box center [100, 168] width 35 height 9
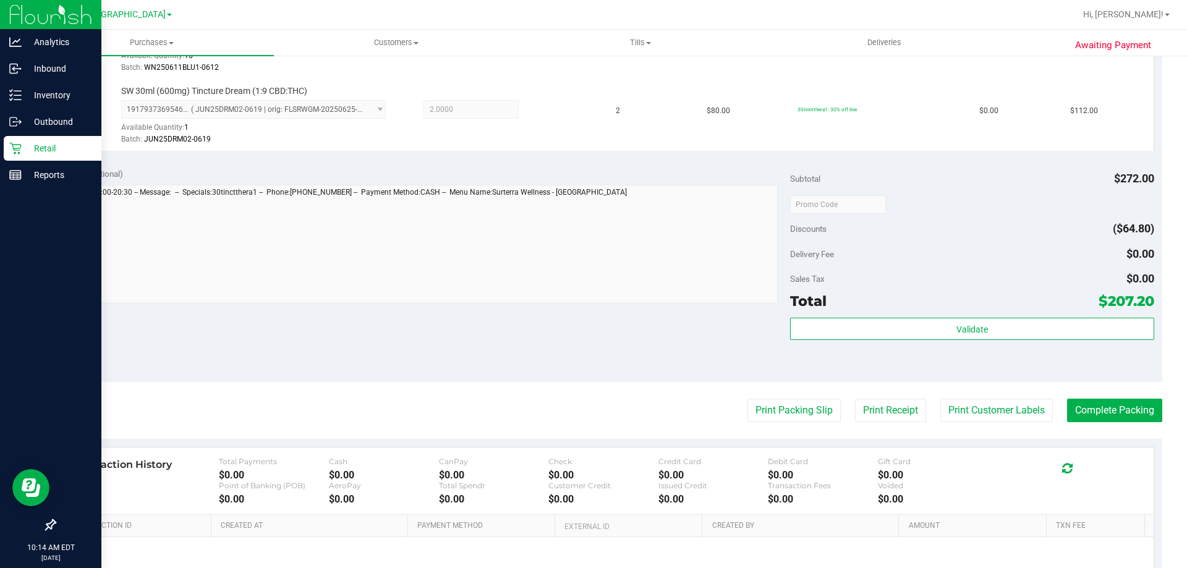
scroll to position [494, 0]
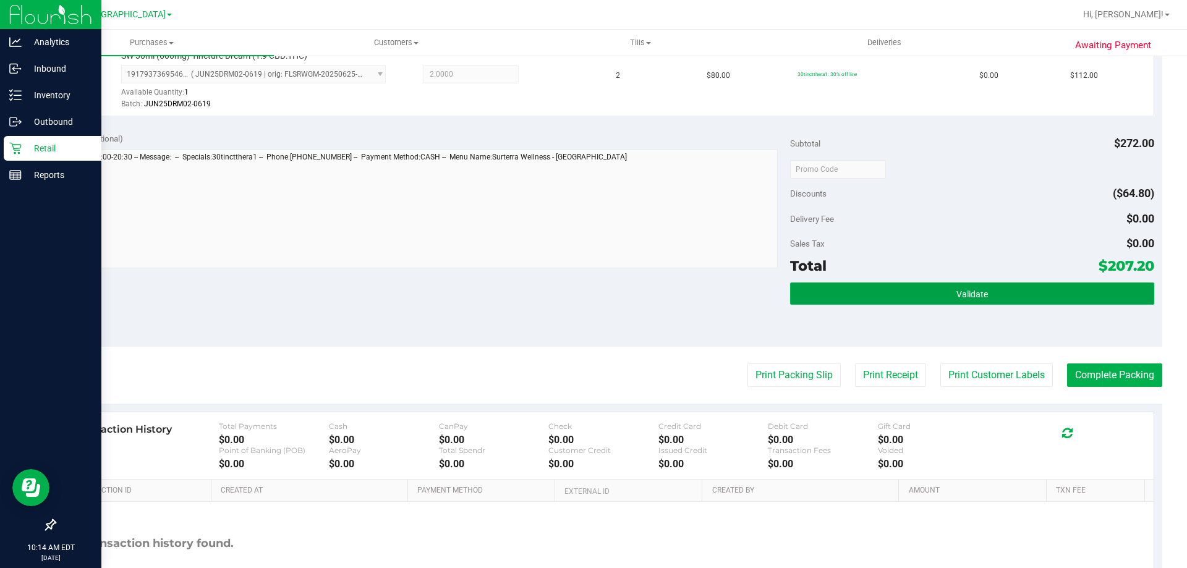
click at [851, 305] on button "Validate" at bounding box center [971, 293] width 363 height 22
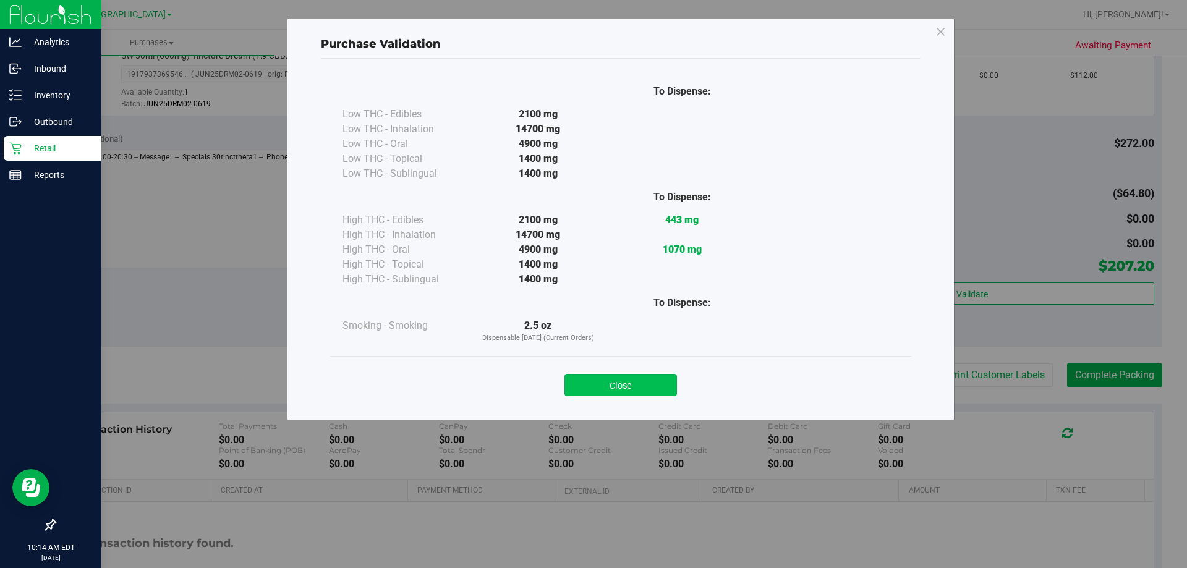
click at [624, 379] on button "Close" at bounding box center [620, 385] width 112 height 22
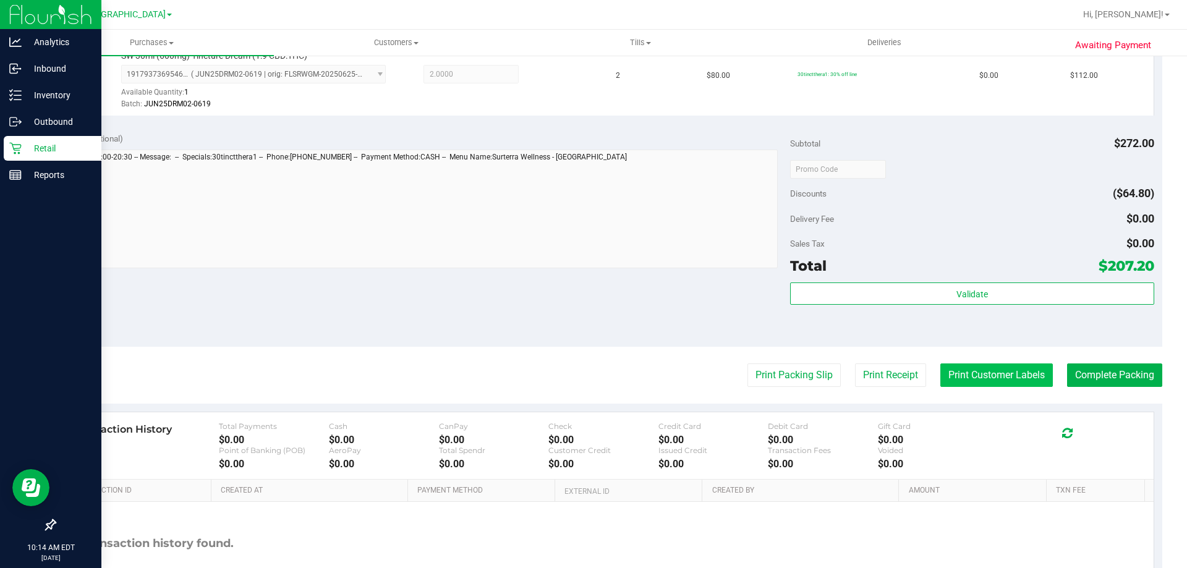
click at [956, 363] on button "Print Customer Labels" at bounding box center [996, 374] width 112 height 23
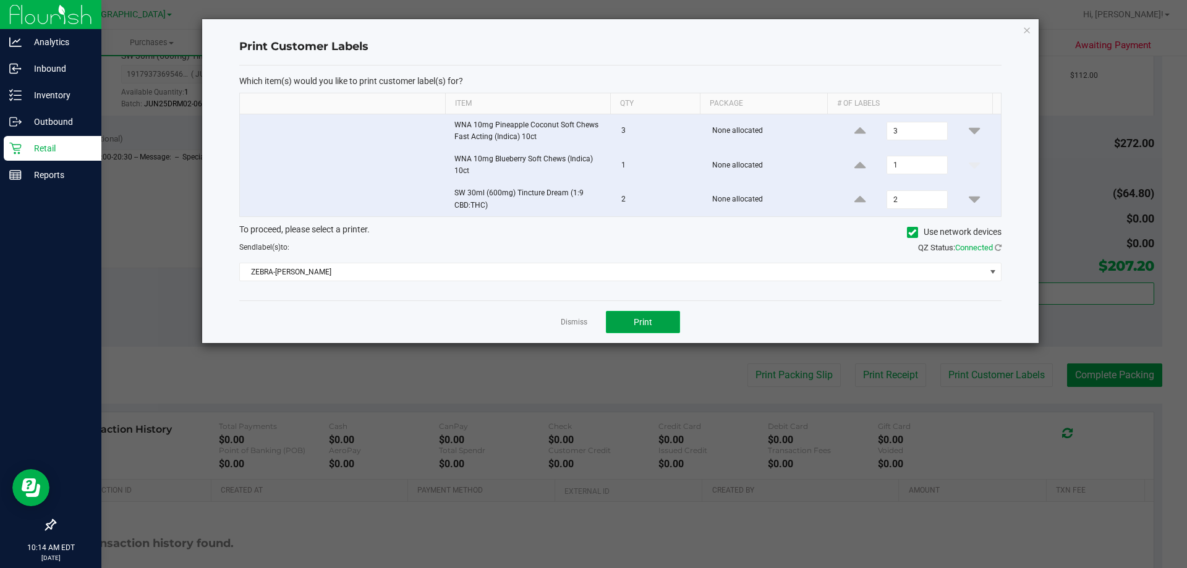
click at [634, 315] on button "Print" at bounding box center [643, 322] width 74 height 22
click at [575, 320] on link "Dismiss" at bounding box center [574, 322] width 27 height 11
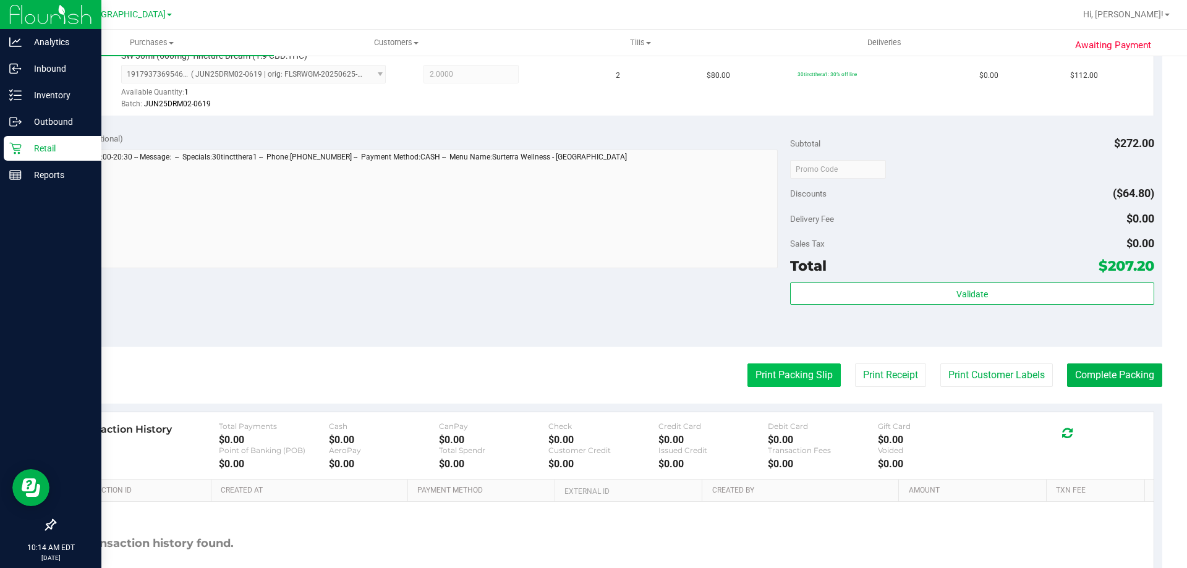
click at [784, 373] on button "Print Packing Slip" at bounding box center [793, 374] width 93 height 23
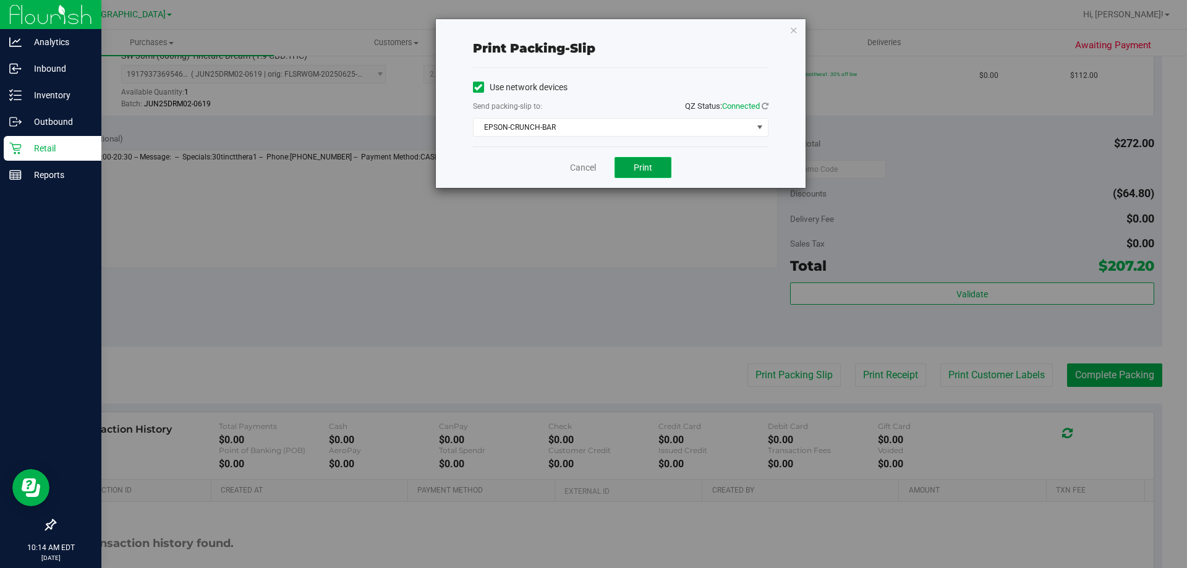
click at [645, 167] on span "Print" at bounding box center [643, 168] width 19 height 10
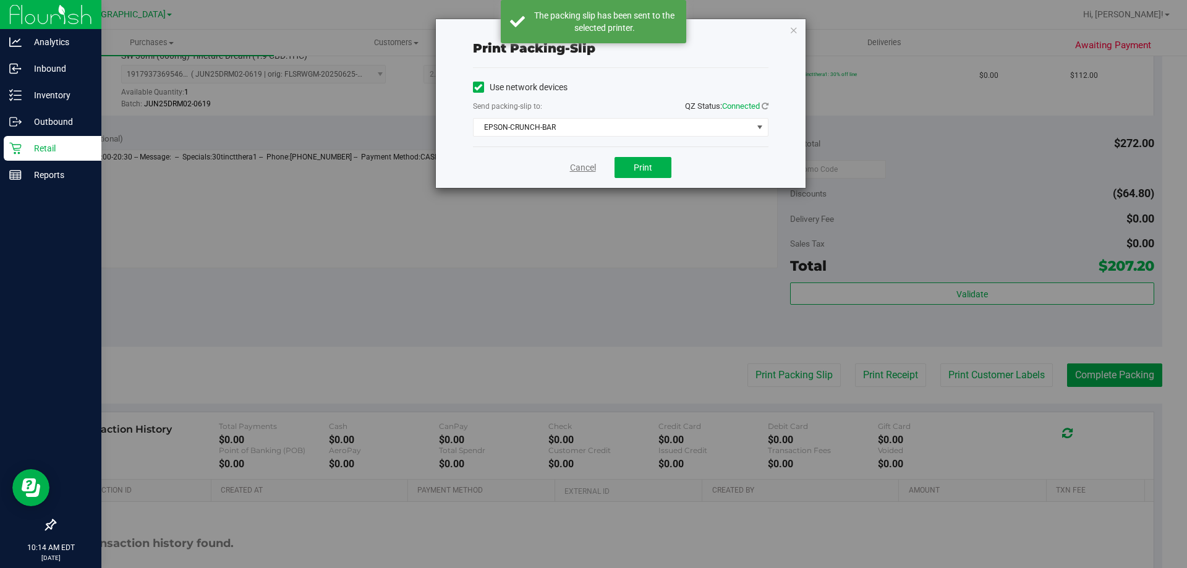
click at [587, 167] on link "Cancel" at bounding box center [583, 167] width 26 height 13
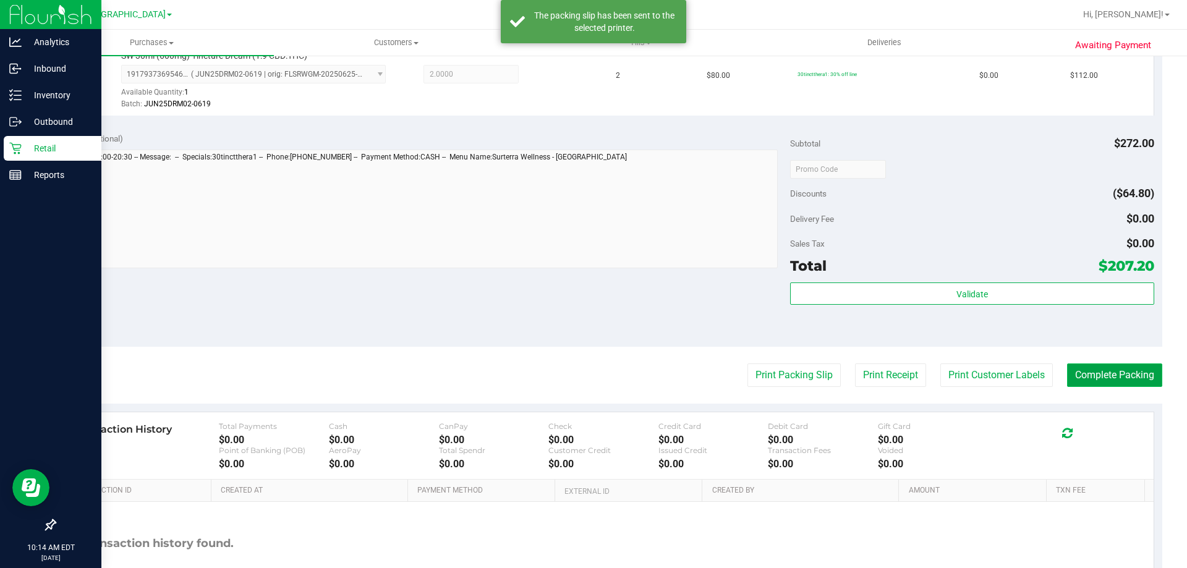
click at [1134, 375] on button "Complete Packing" at bounding box center [1114, 374] width 95 height 23
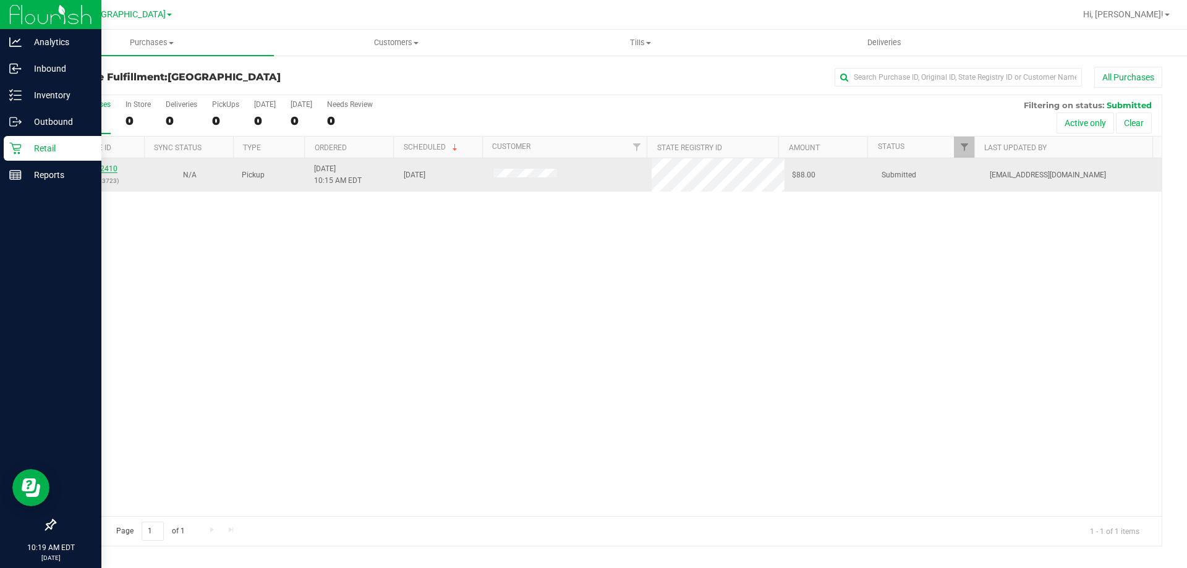
click at [109, 166] on link "11842410" at bounding box center [100, 168] width 35 height 9
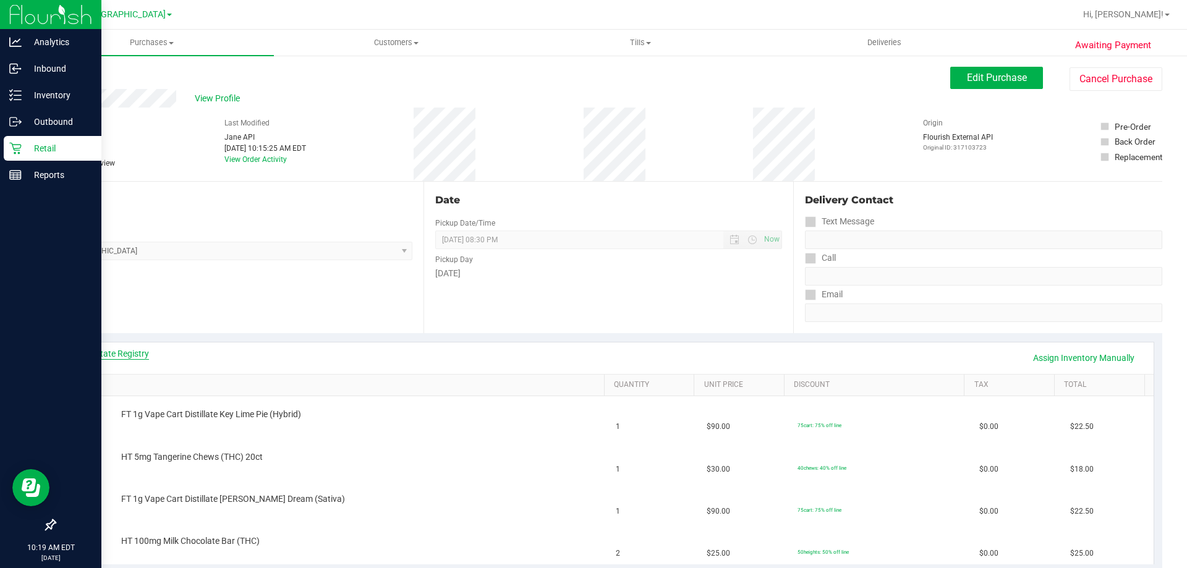
click at [111, 349] on link "View State Registry" at bounding box center [112, 353] width 74 height 12
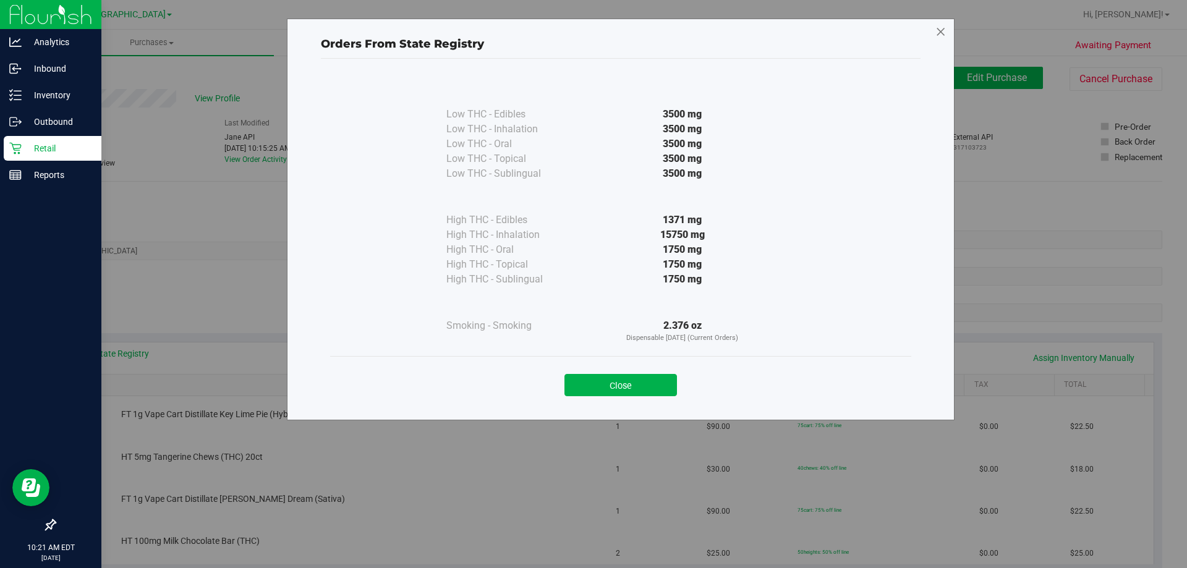
click at [943, 35] on icon at bounding box center [940, 32] width 11 height 20
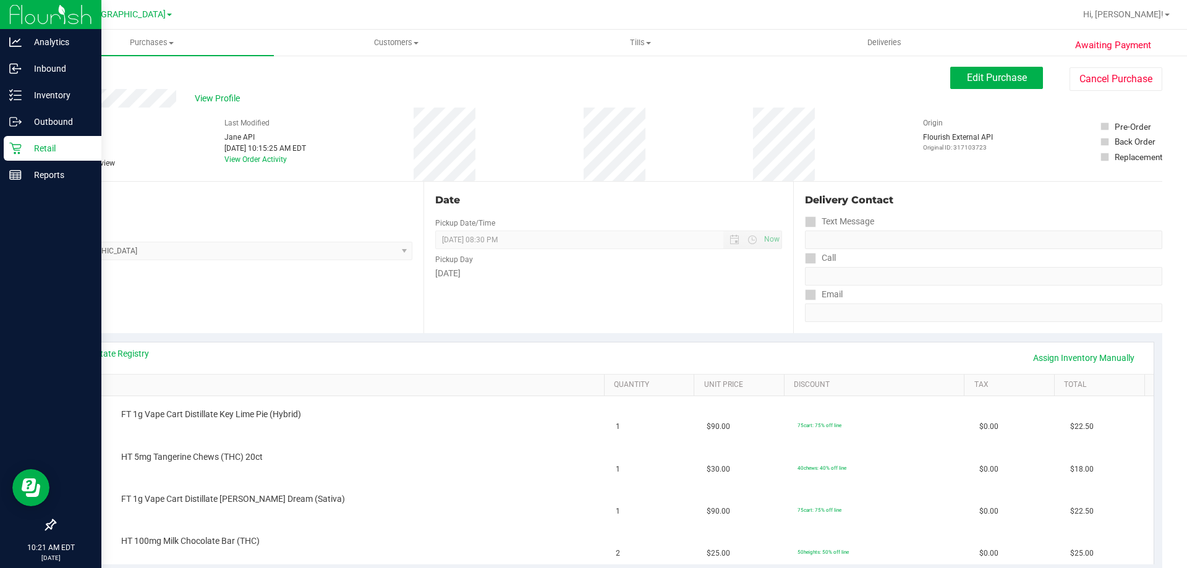
click at [23, 147] on p "Retail" at bounding box center [59, 148] width 74 height 15
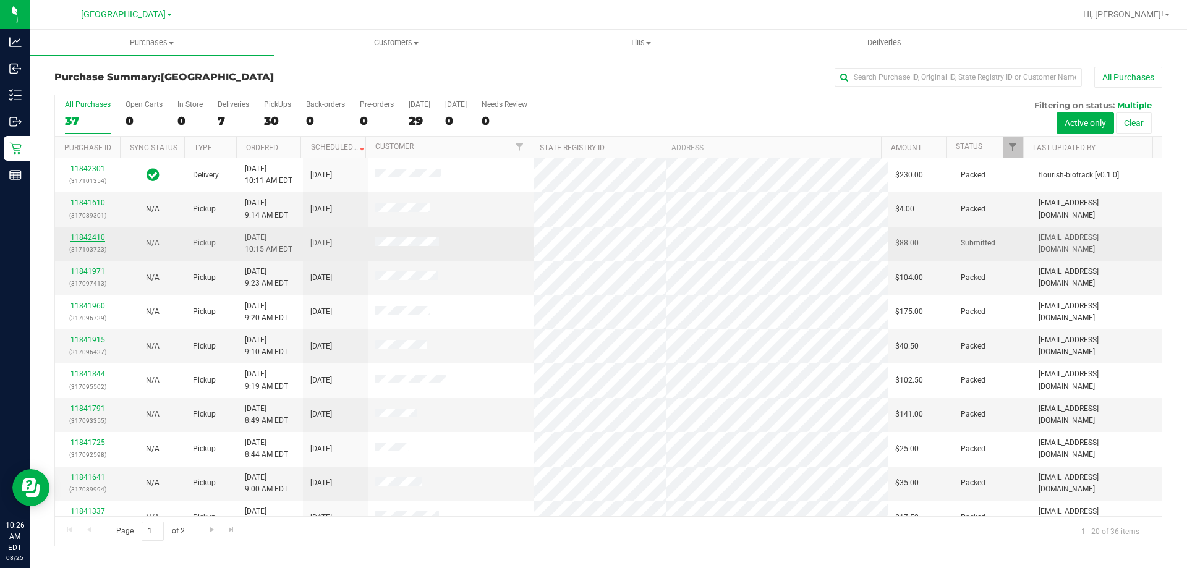
click at [96, 237] on link "11842410" at bounding box center [87, 237] width 35 height 9
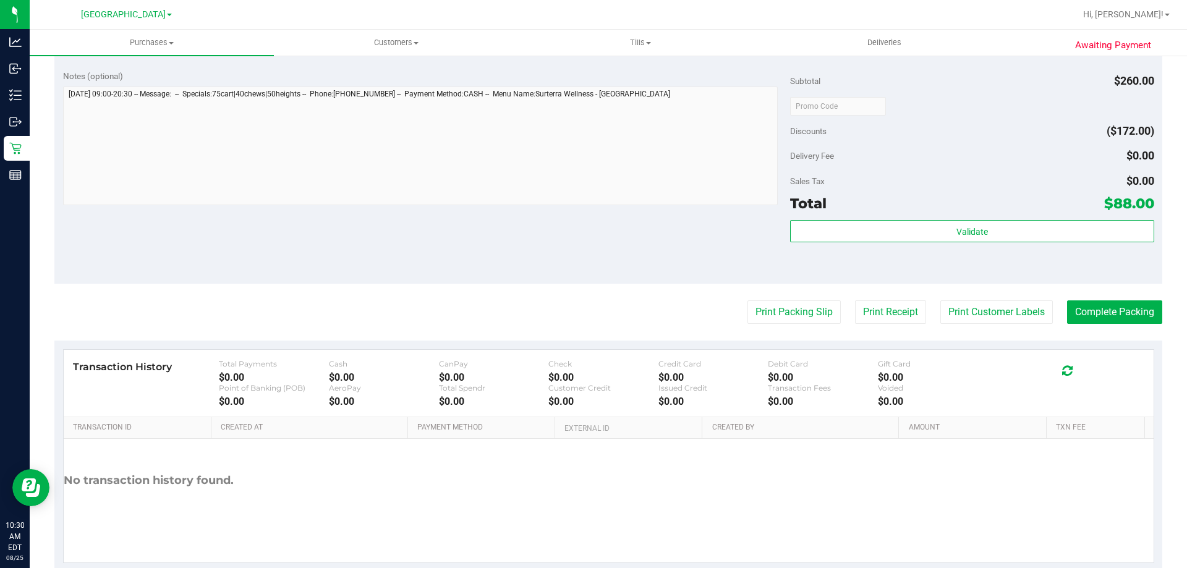
scroll to position [618, 0]
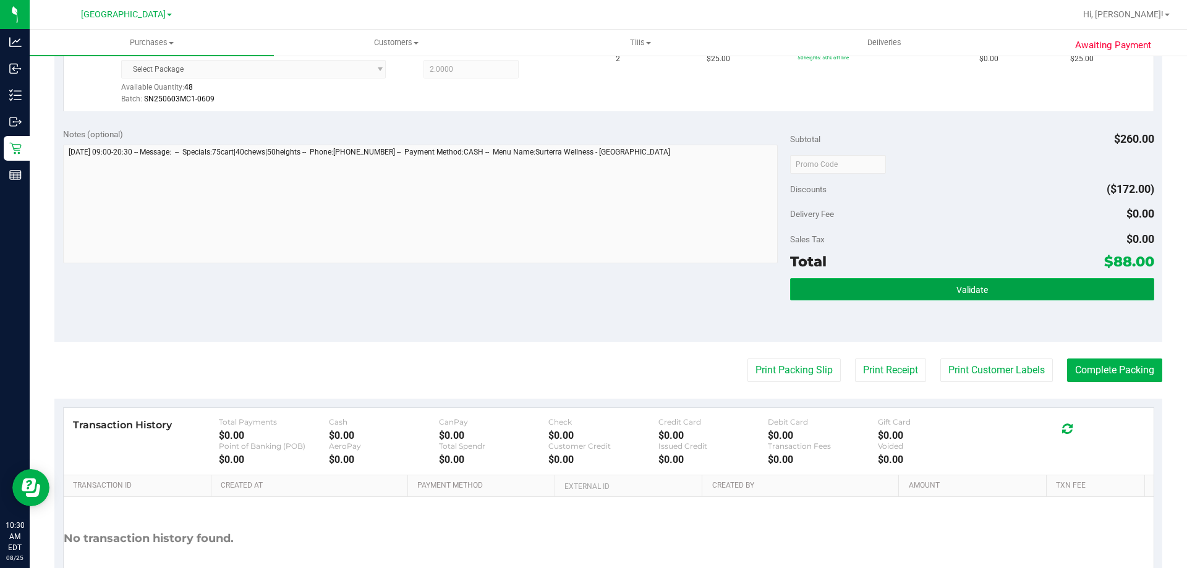
click at [973, 293] on span "Validate" at bounding box center [972, 290] width 32 height 10
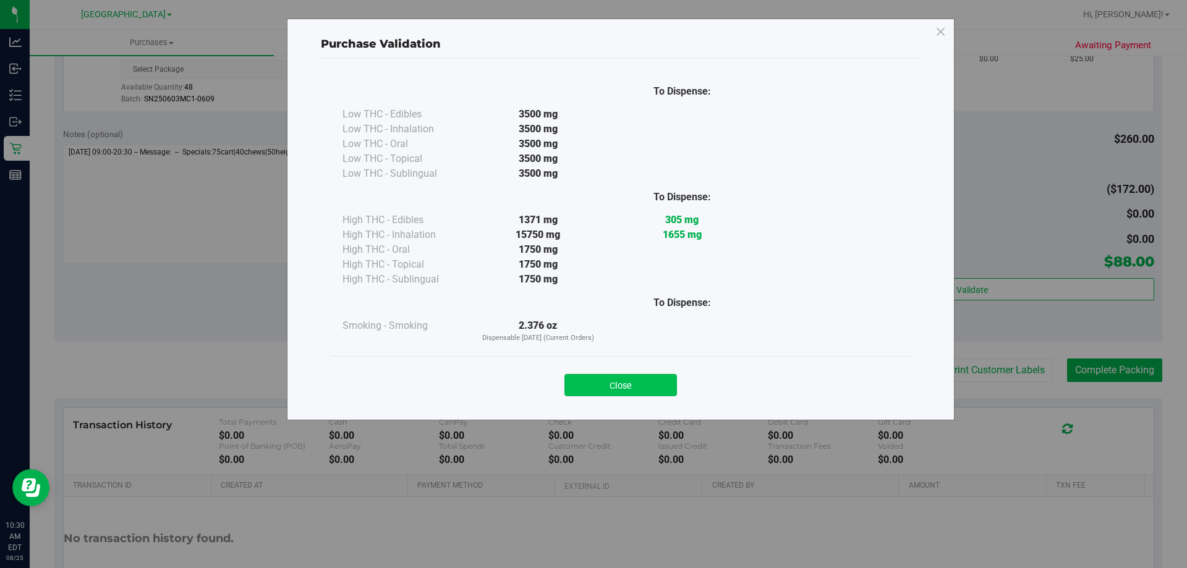
click at [660, 387] on button "Close" at bounding box center [620, 385] width 112 height 22
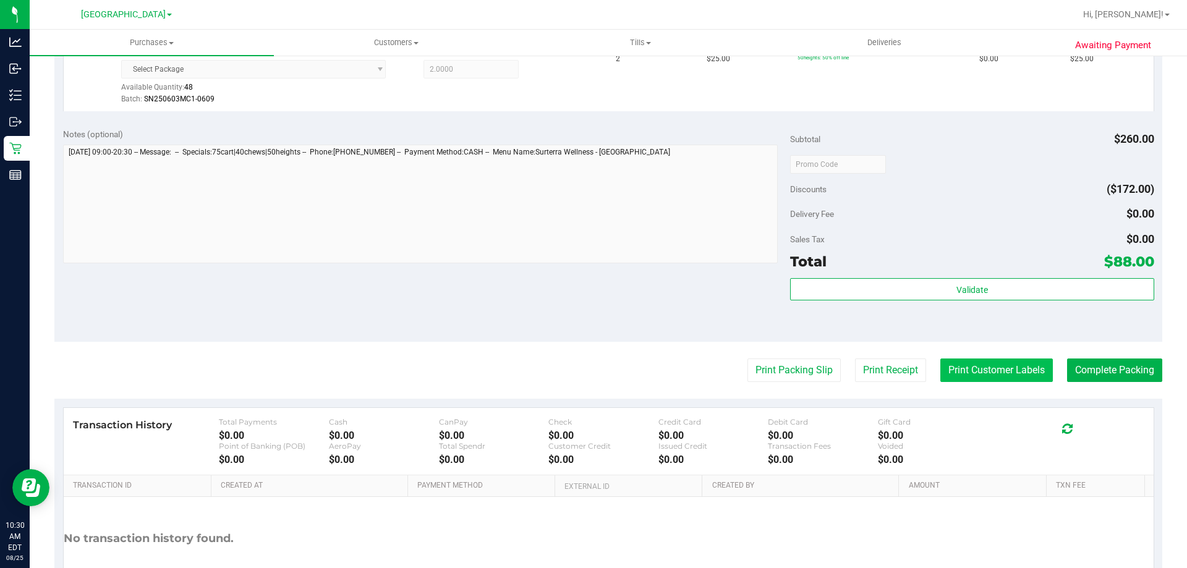
click at [1004, 363] on button "Print Customer Labels" at bounding box center [996, 369] width 112 height 23
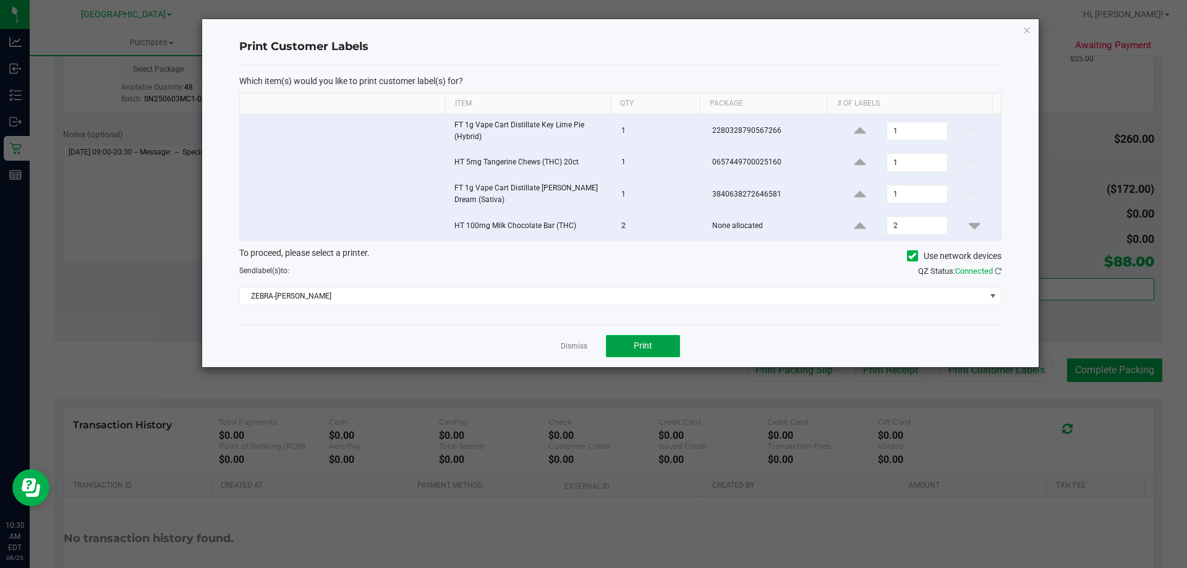
click at [660, 349] on button "Print" at bounding box center [643, 346] width 74 height 22
click at [582, 349] on link "Dismiss" at bounding box center [574, 346] width 27 height 11
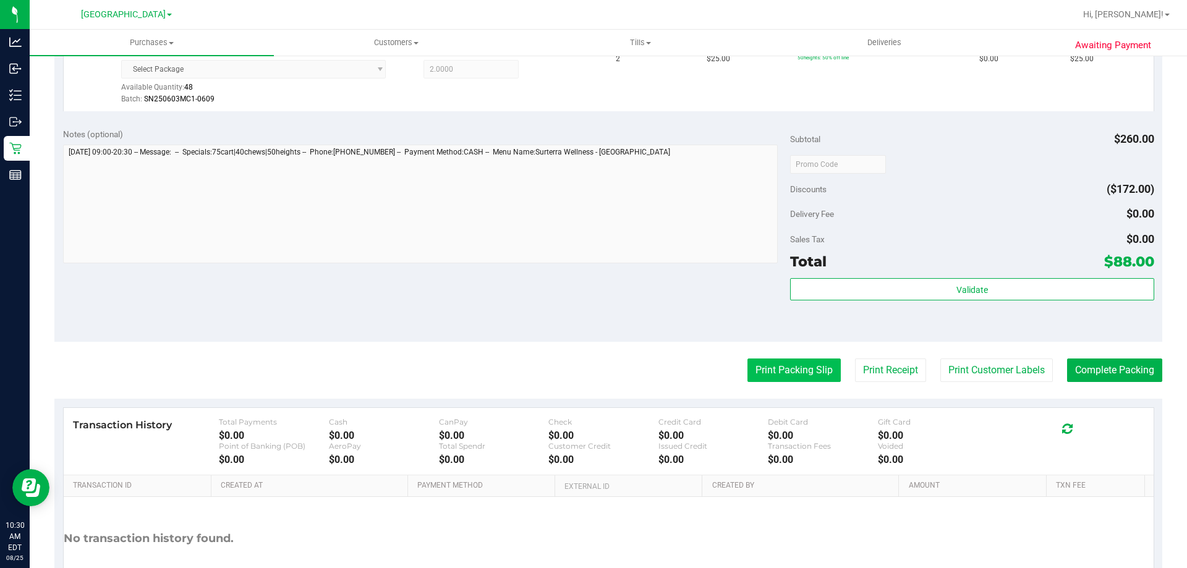
click at [810, 378] on button "Print Packing Slip" at bounding box center [793, 369] width 93 height 23
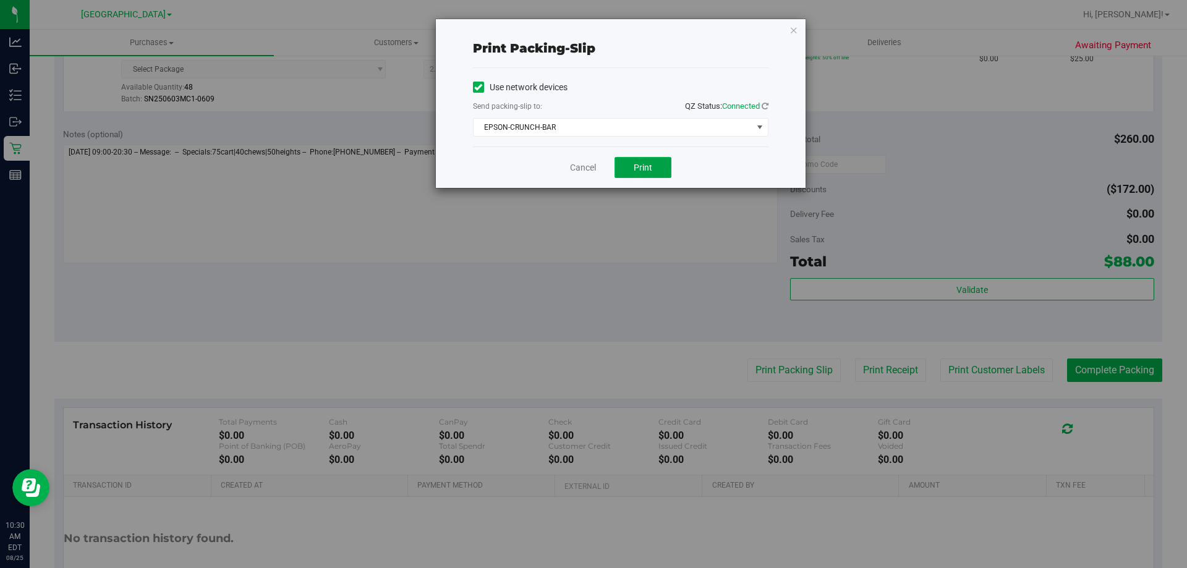
click at [656, 169] on button "Print" at bounding box center [642, 167] width 57 height 21
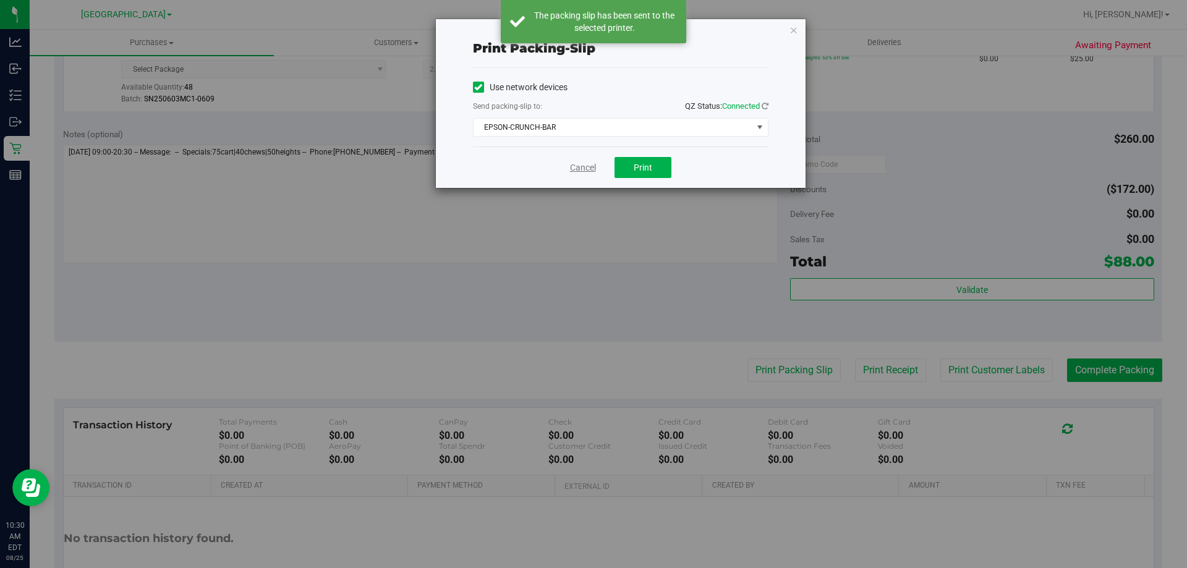
click at [582, 167] on link "Cancel" at bounding box center [583, 167] width 26 height 13
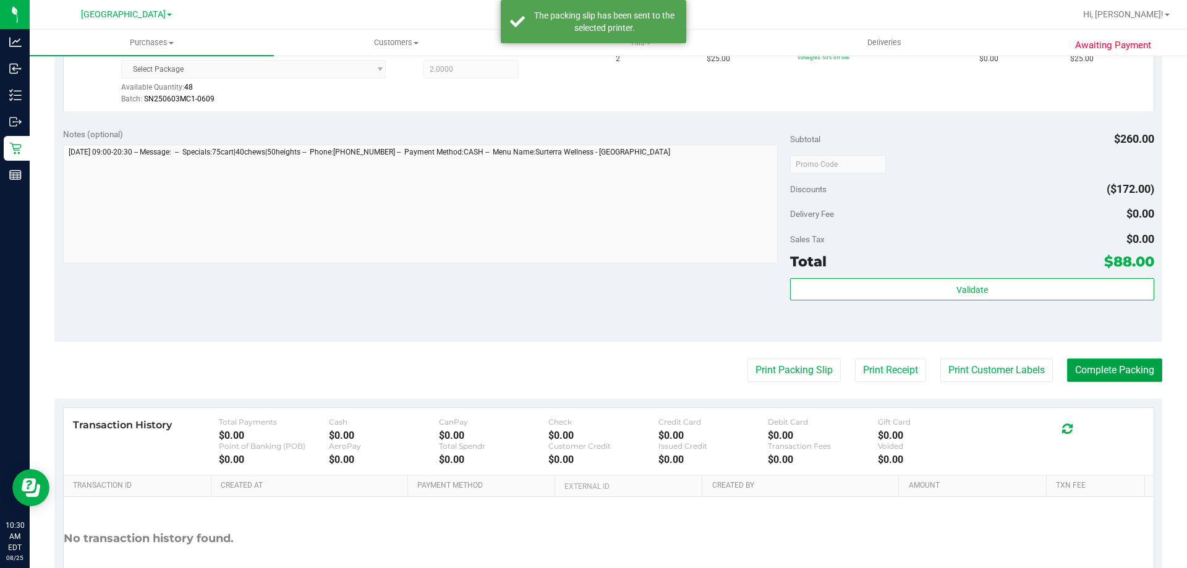
click at [1116, 365] on button "Complete Packing" at bounding box center [1114, 369] width 95 height 23
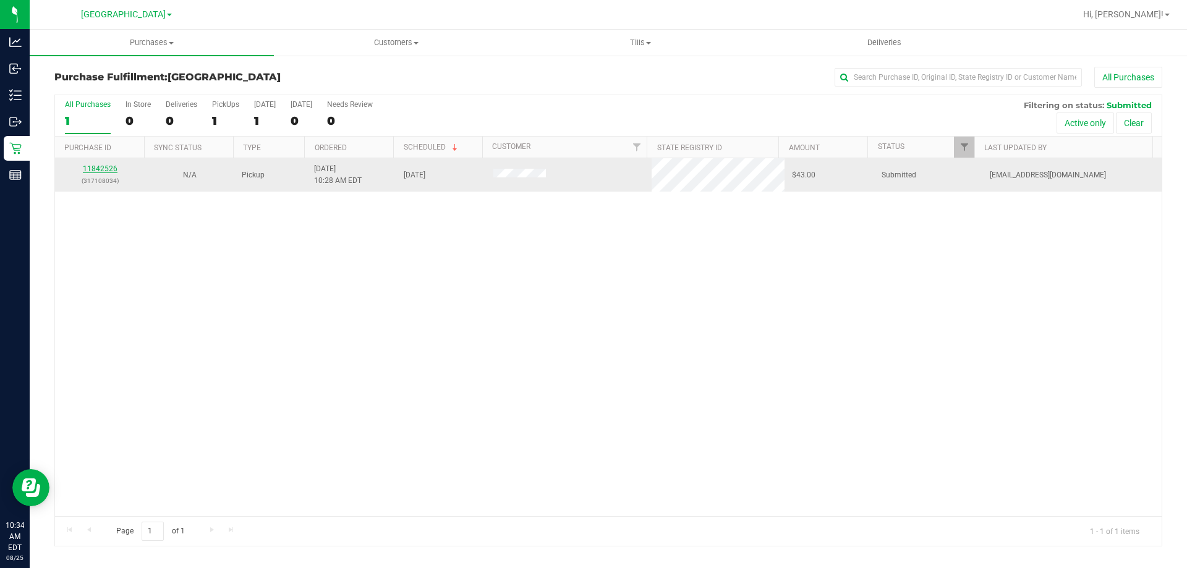
click at [87, 169] on link "11842526" at bounding box center [100, 168] width 35 height 9
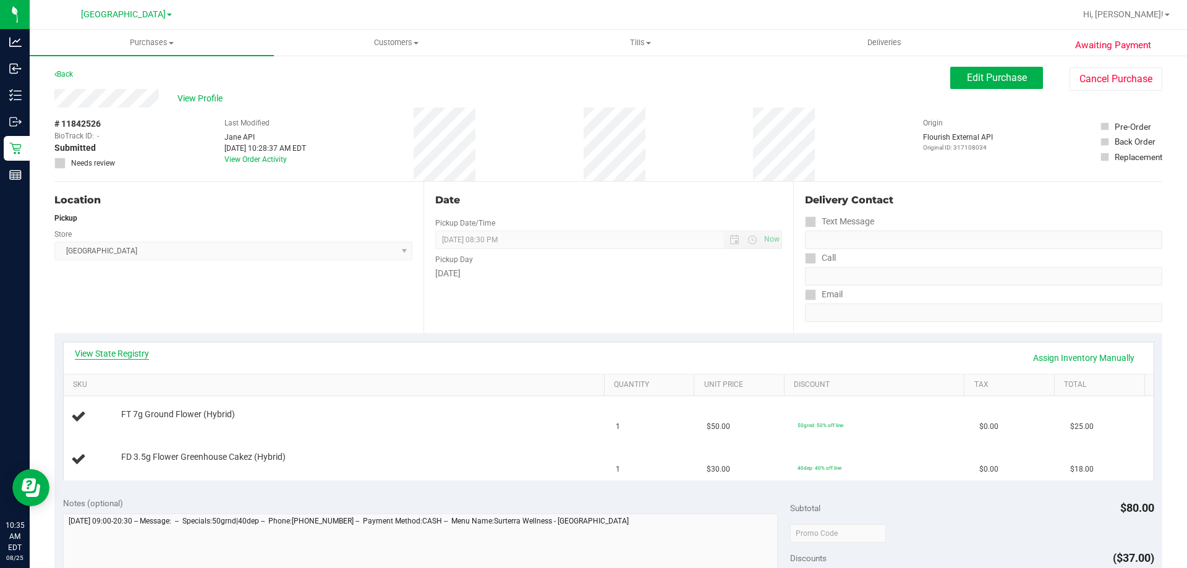
click at [115, 353] on link "View State Registry" at bounding box center [112, 353] width 74 height 12
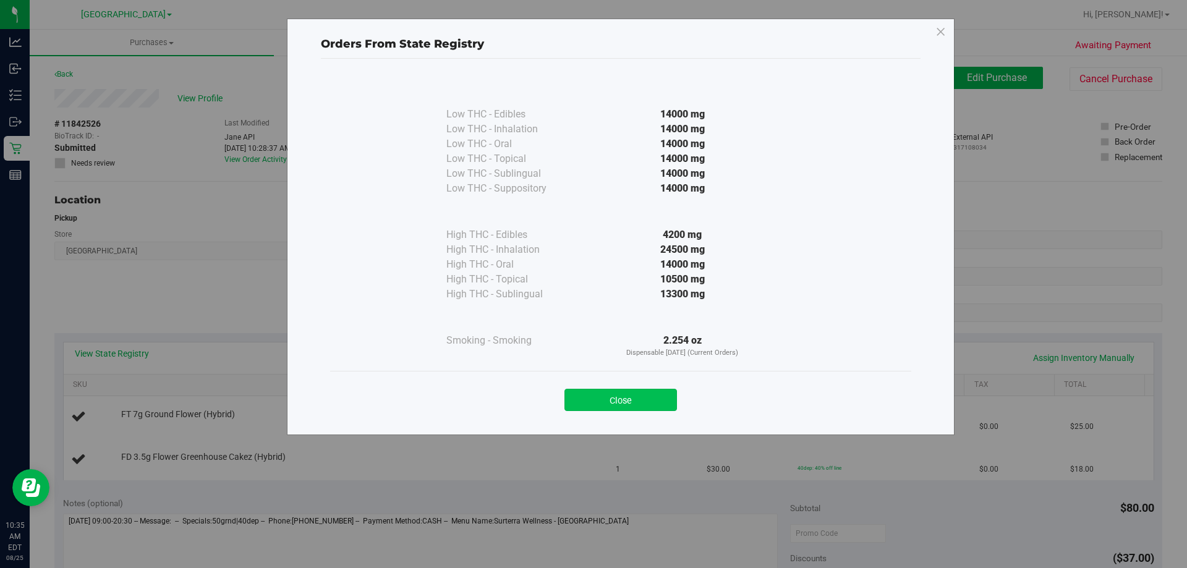
click at [642, 399] on button "Close" at bounding box center [620, 400] width 112 height 22
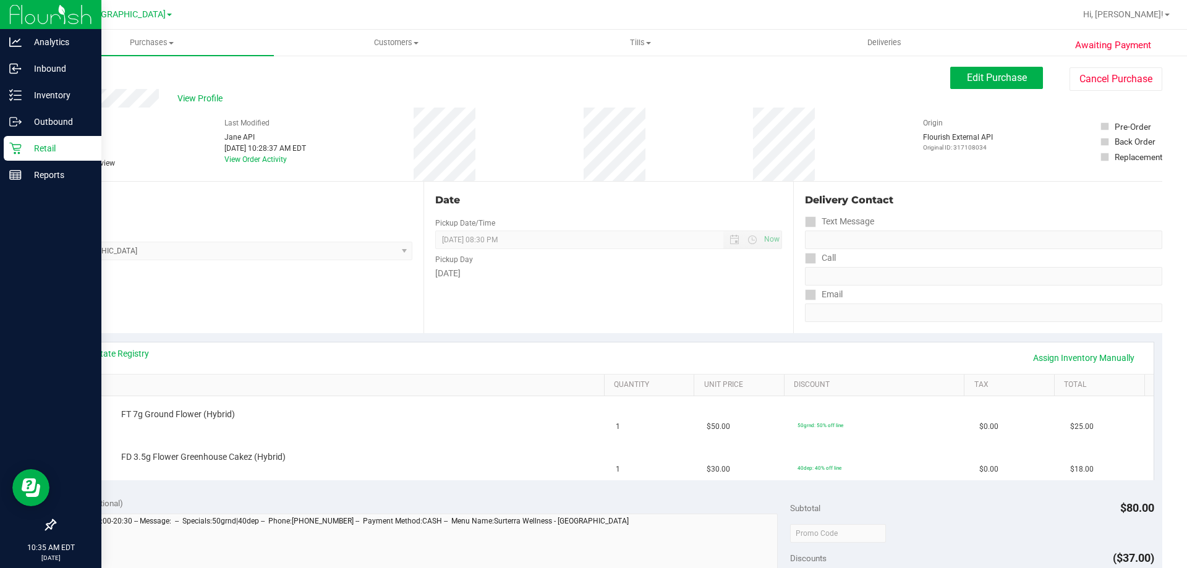
click at [56, 147] on p "Retail" at bounding box center [59, 148] width 74 height 15
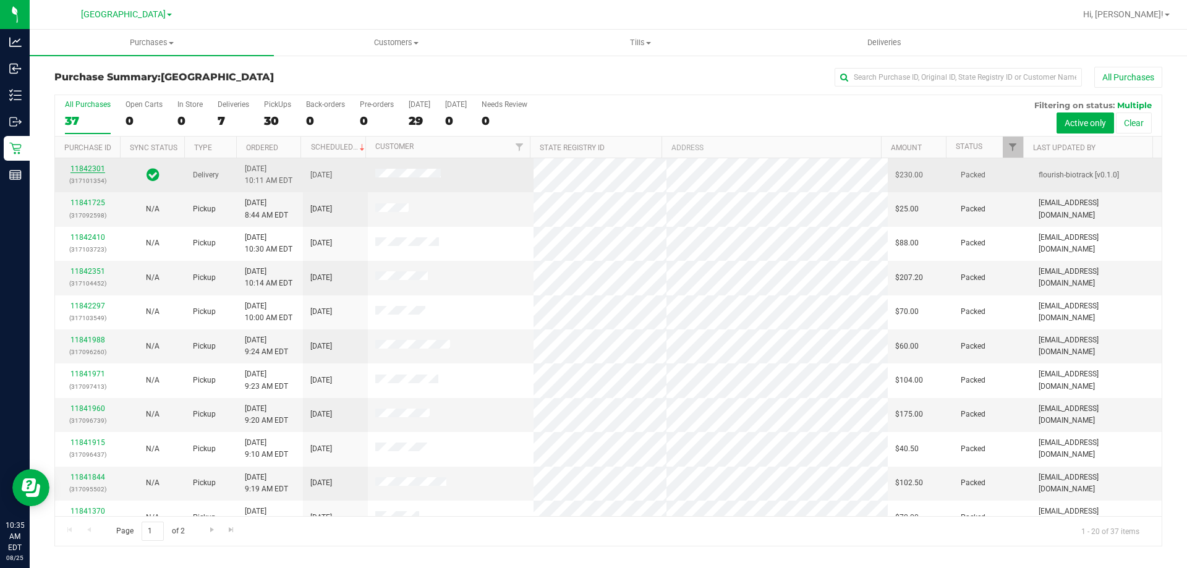
click at [85, 167] on link "11842301" at bounding box center [87, 168] width 35 height 9
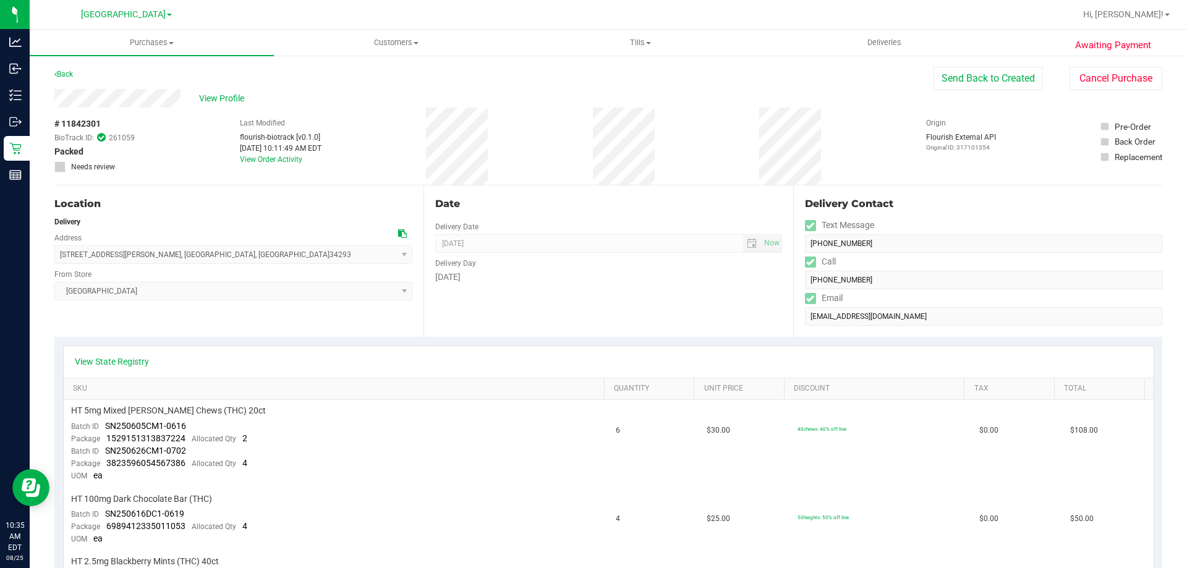
click at [331, 95] on div "View Profile" at bounding box center [493, 98] width 879 height 19
click at [1111, 83] on button "Cancel Purchase" at bounding box center [1115, 78] width 93 height 23
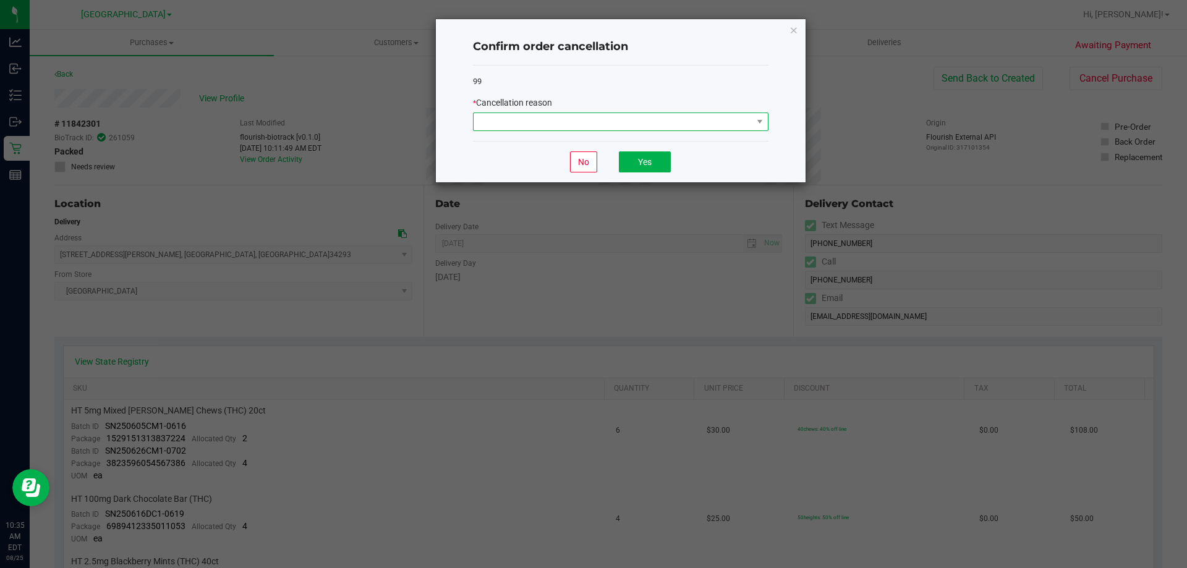
click at [666, 123] on span at bounding box center [612, 121] width 279 height 17
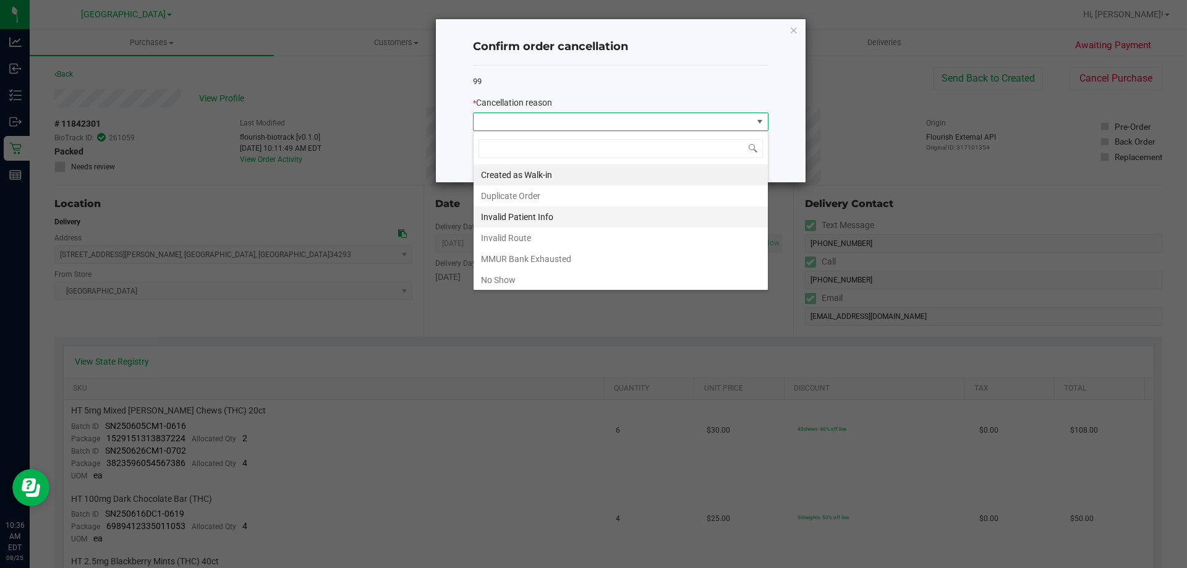
scroll to position [66, 0]
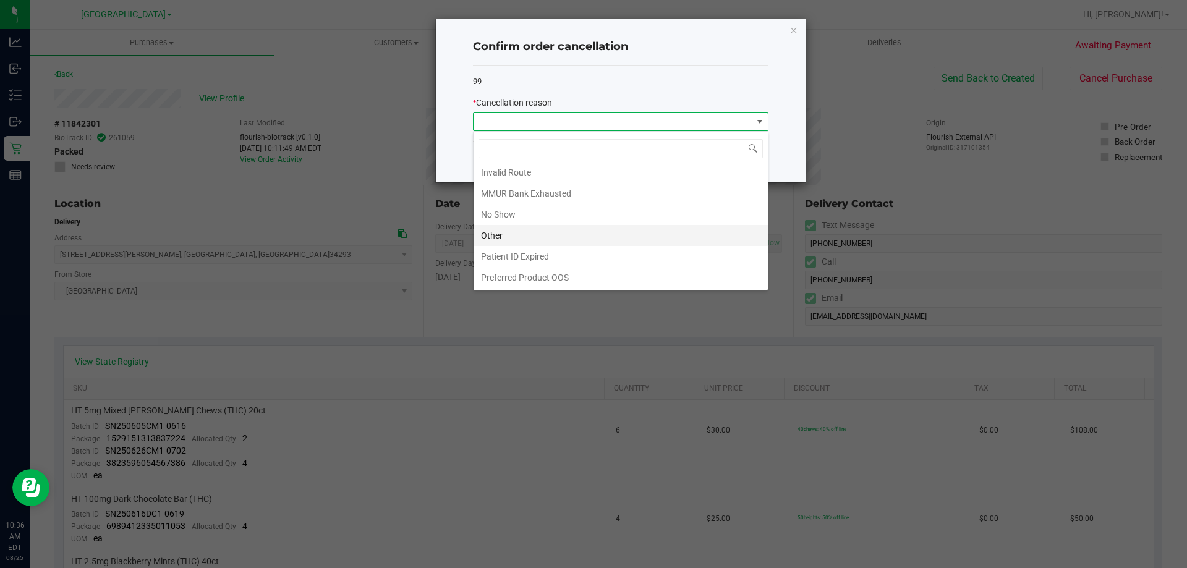
click at [619, 237] on li "Other" at bounding box center [620, 235] width 294 height 21
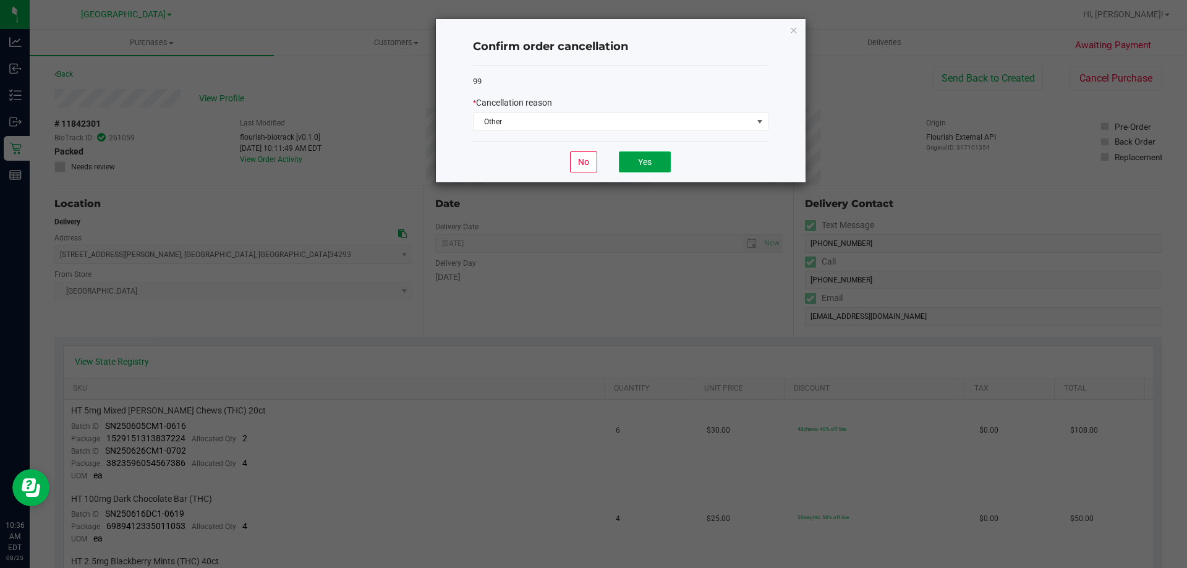
click at [653, 161] on button "Yes" at bounding box center [645, 161] width 52 height 21
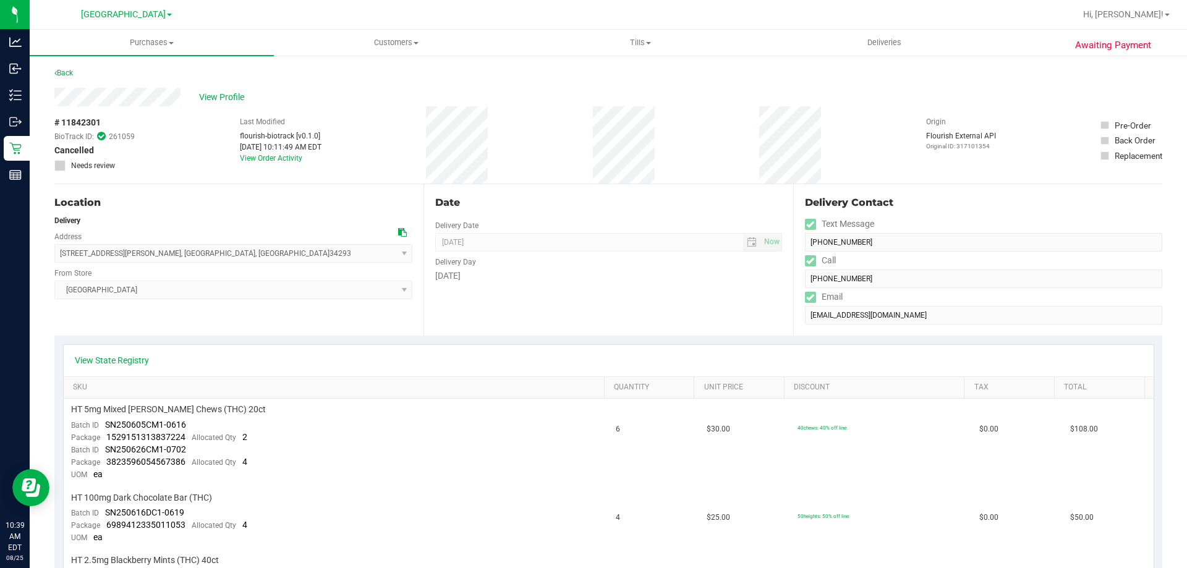
scroll to position [0, 0]
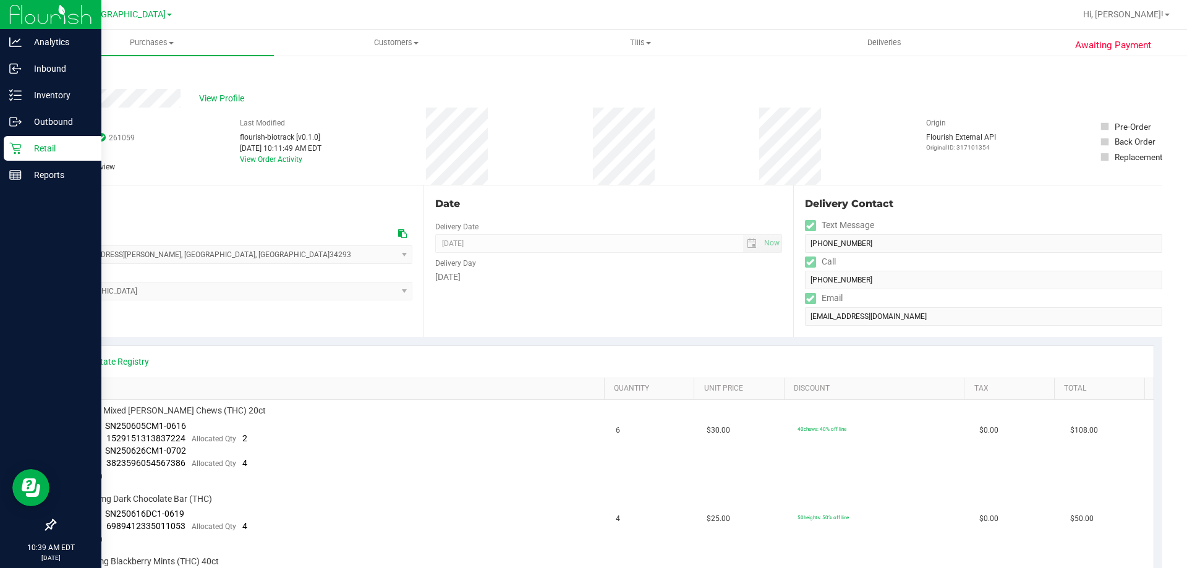
click at [25, 148] on p "Retail" at bounding box center [59, 148] width 74 height 15
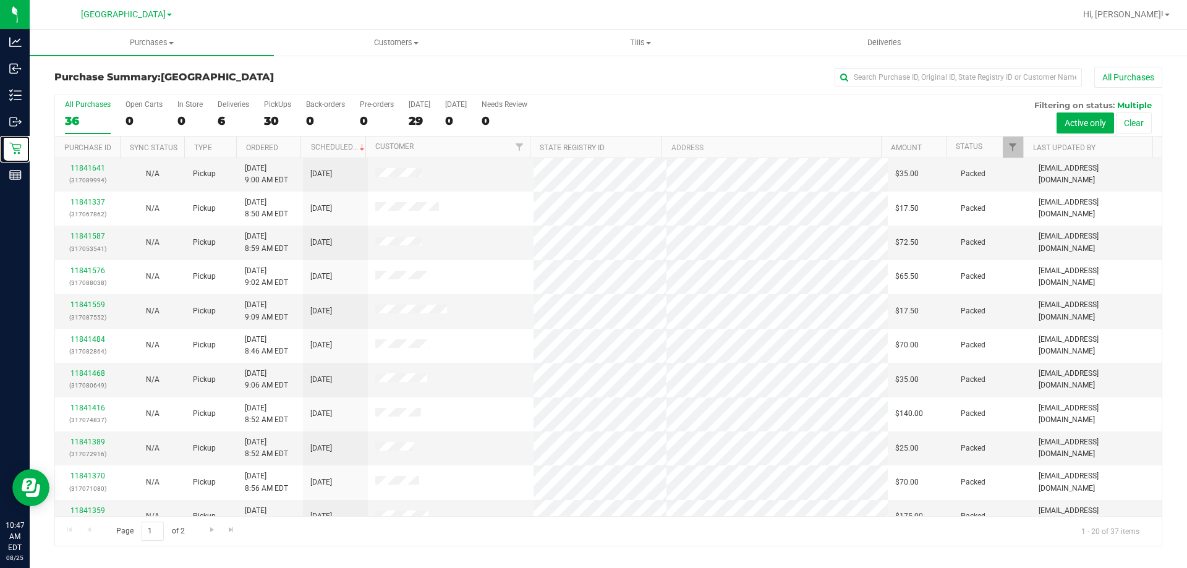
scroll to position [326, 0]
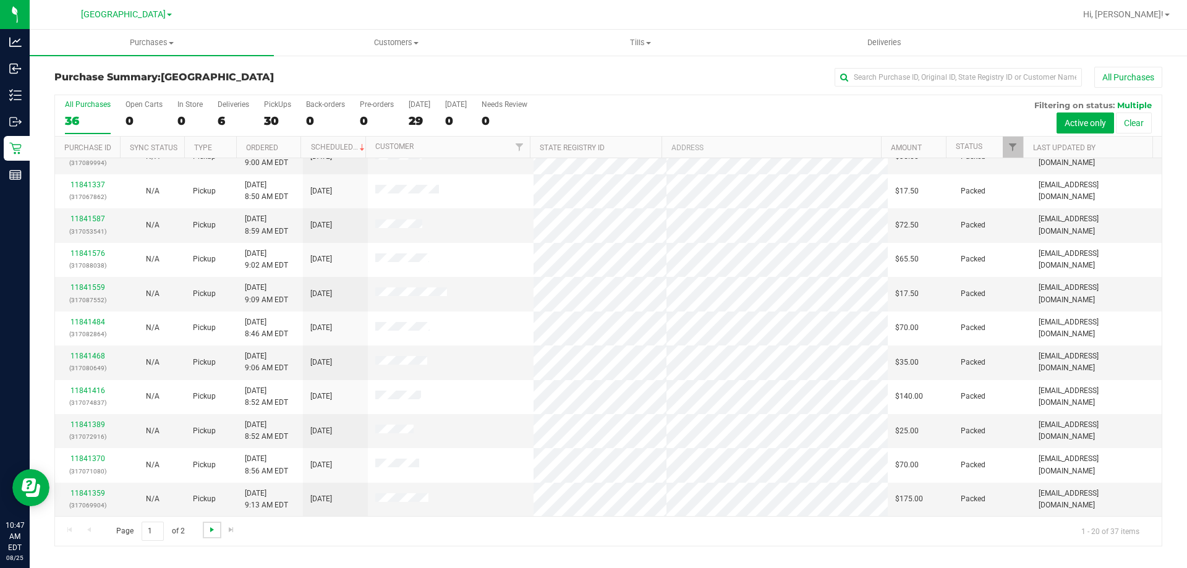
click at [213, 527] on span "Go to the next page" at bounding box center [212, 530] width 10 height 10
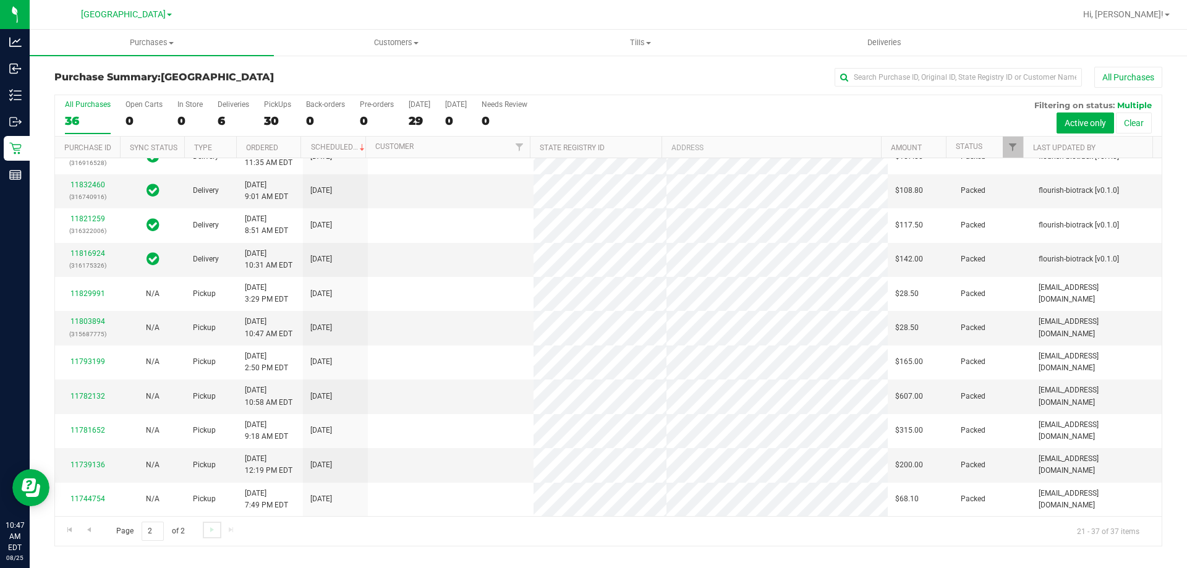
scroll to position [0, 0]
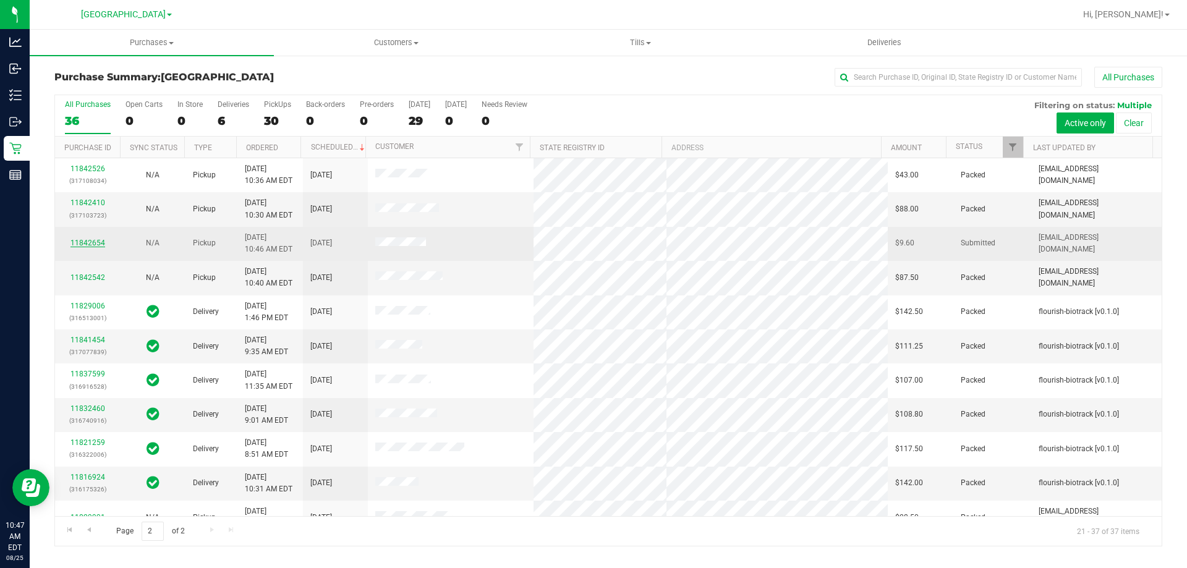
click at [84, 243] on link "11842654" at bounding box center [87, 243] width 35 height 9
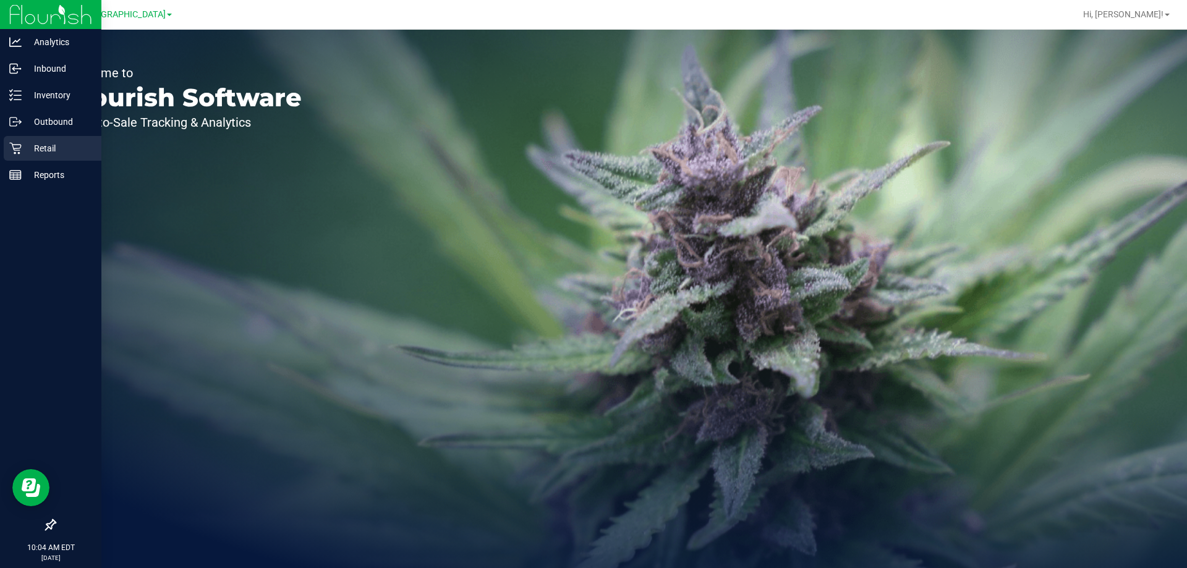
click at [39, 143] on p "Retail" at bounding box center [59, 148] width 74 height 15
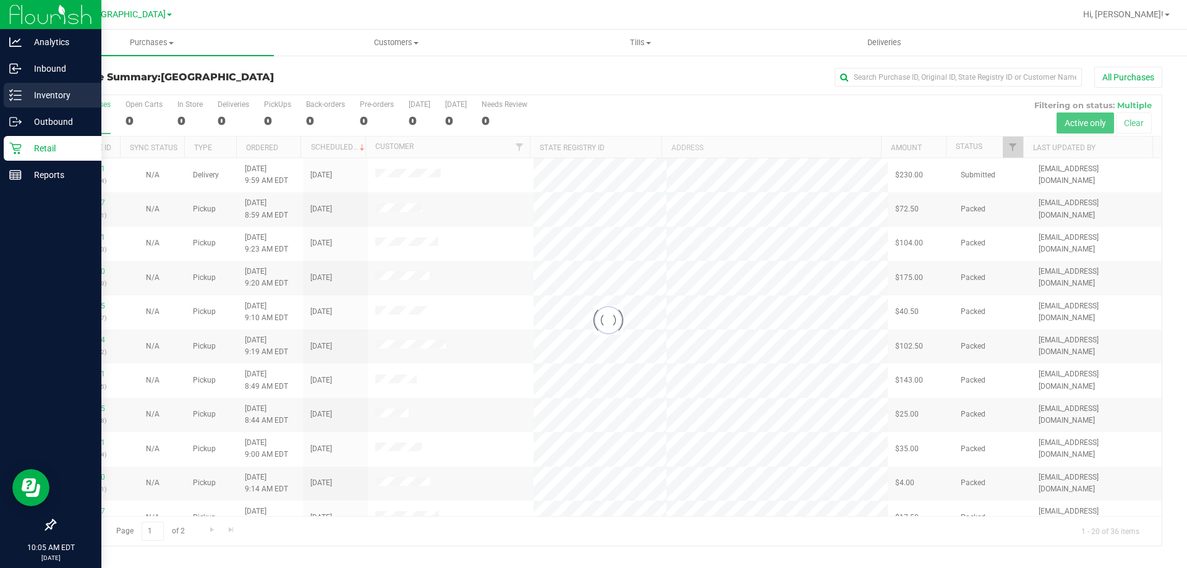
click at [53, 89] on p "Inventory" at bounding box center [59, 95] width 74 height 15
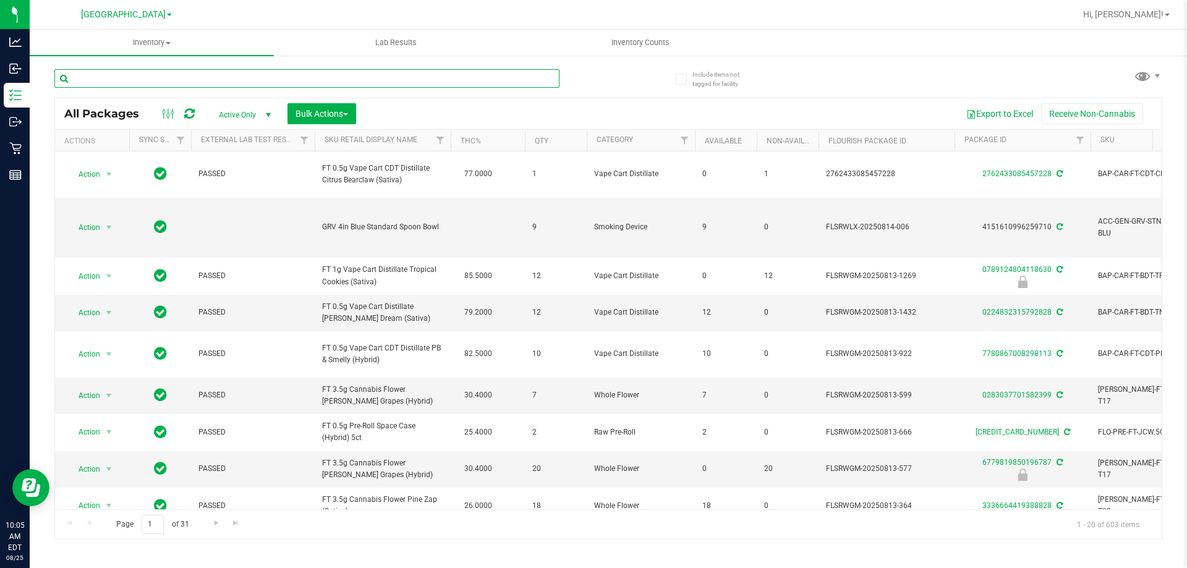
click at [82, 70] on input "text" at bounding box center [306, 78] width 505 height 19
type input "1529151313837224"
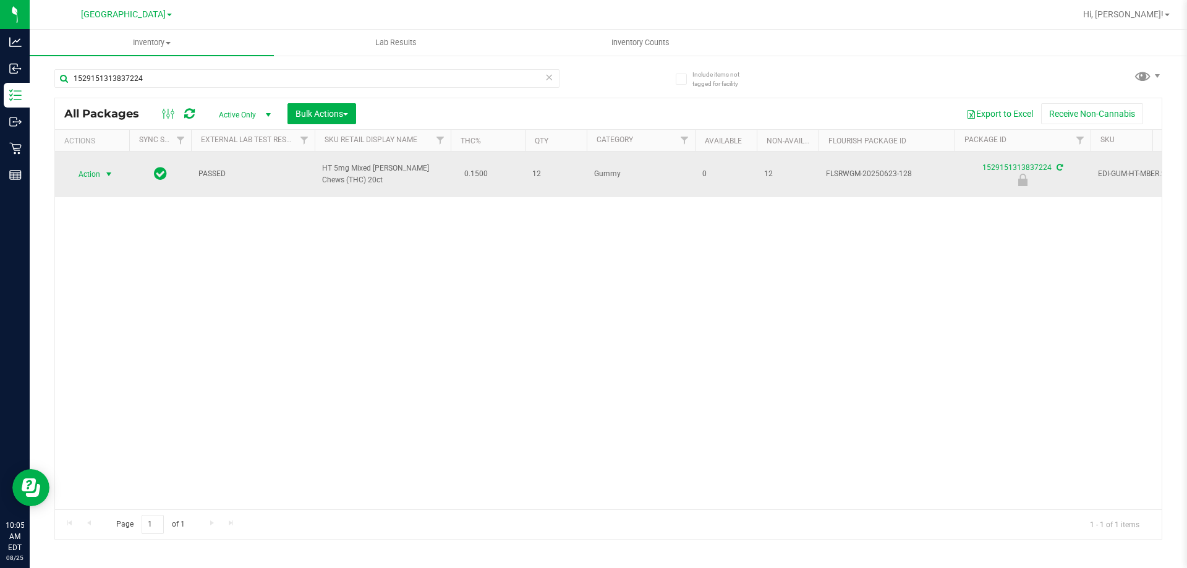
click at [111, 169] on span "select" at bounding box center [109, 174] width 10 height 10
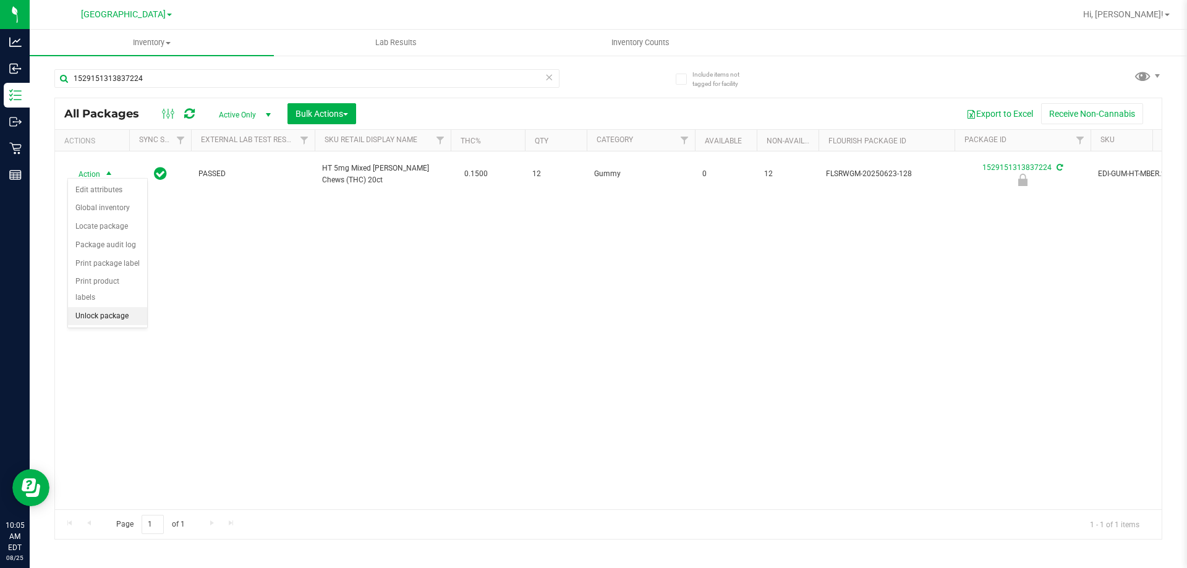
click at [85, 307] on li "Unlock package" at bounding box center [107, 316] width 79 height 19
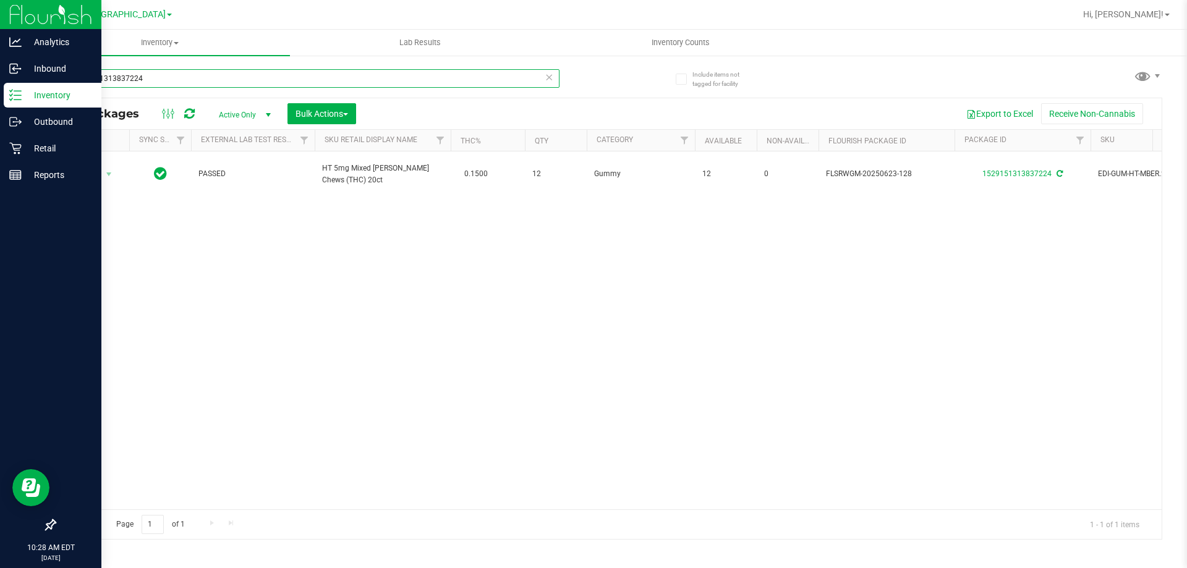
drag, startPoint x: 159, startPoint y: 87, endPoint x: 9, endPoint y: 87, distance: 150.8
click at [9, 87] on div "Analytics Inbound Inventory Outbound Retail Reports 10:28 AM EDT 08/25/2025 08/…" at bounding box center [593, 284] width 1187 height 568
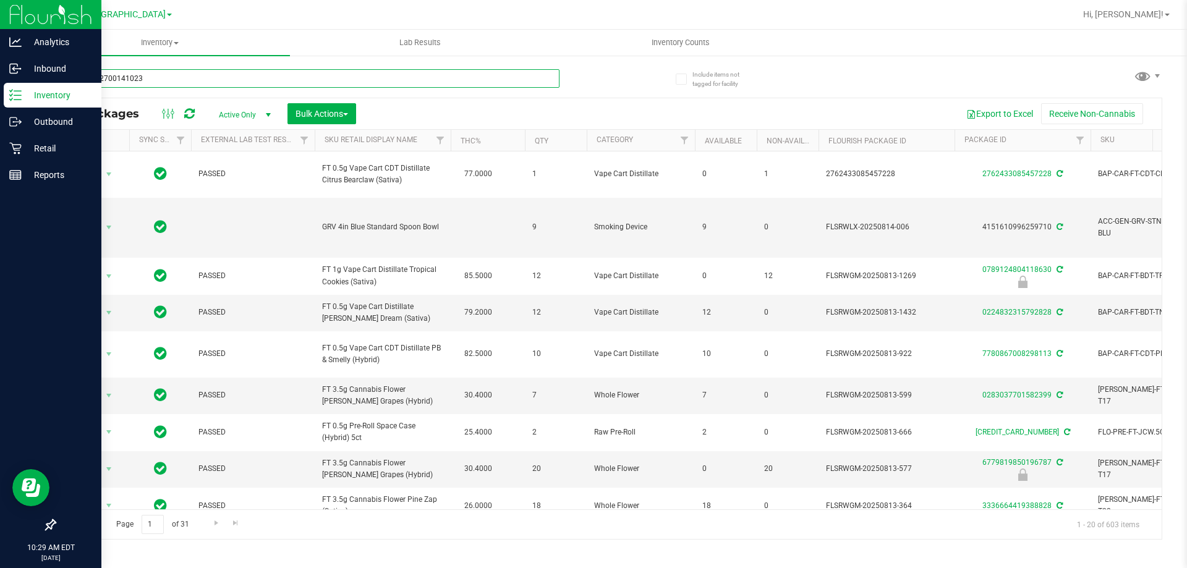
type input "8492752700141023"
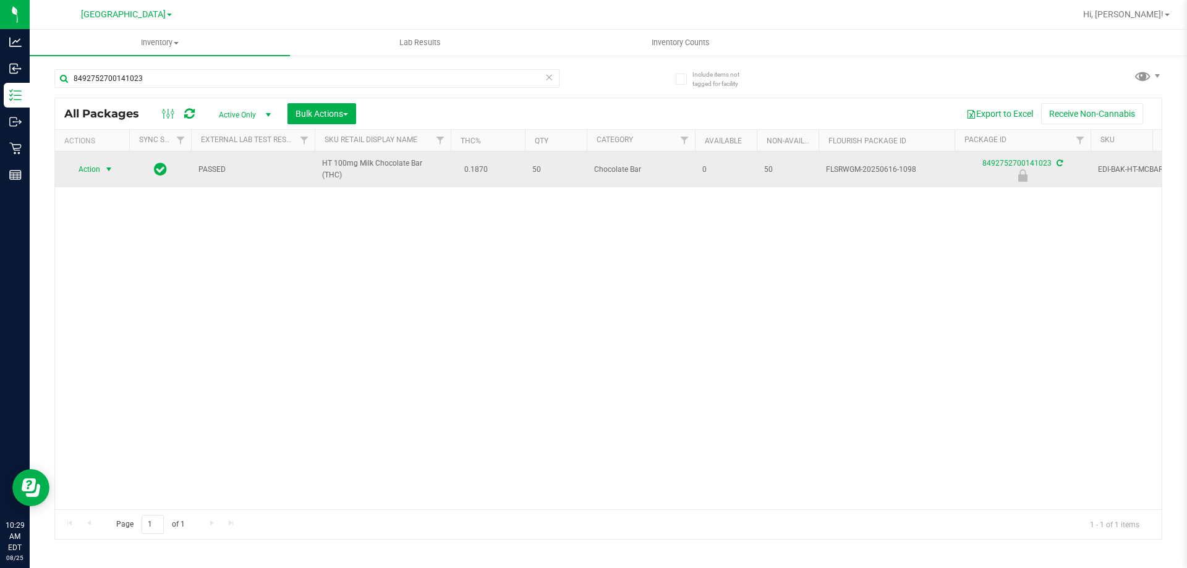
click at [106, 168] on span "select" at bounding box center [109, 169] width 10 height 10
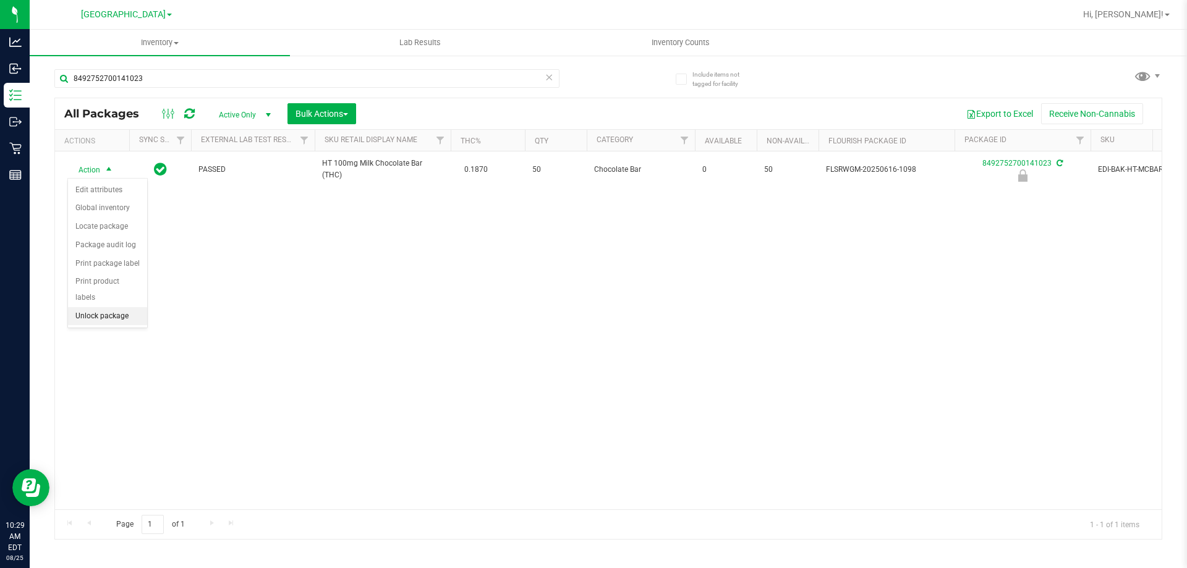
click at [90, 307] on li "Unlock package" at bounding box center [107, 316] width 79 height 19
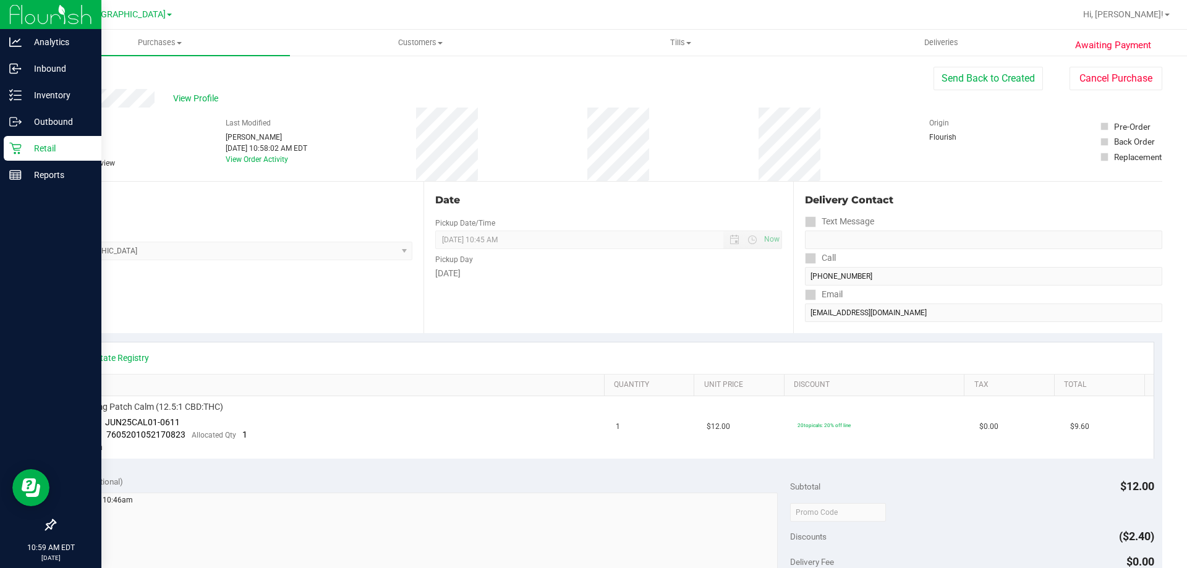
click at [37, 145] on p "Retail" at bounding box center [59, 148] width 74 height 15
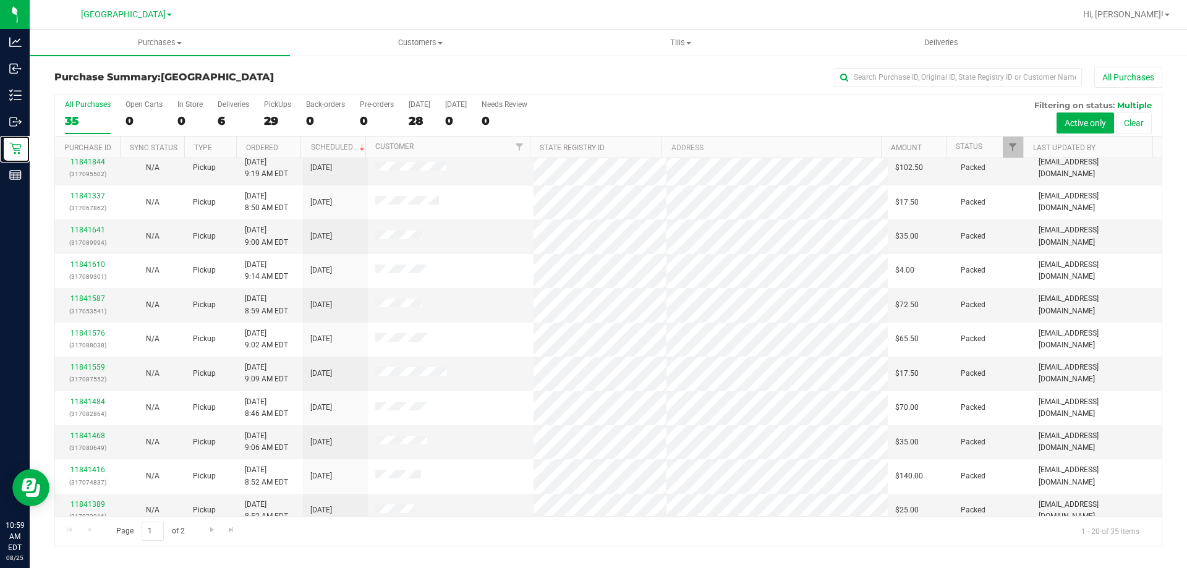
scroll to position [326, 0]
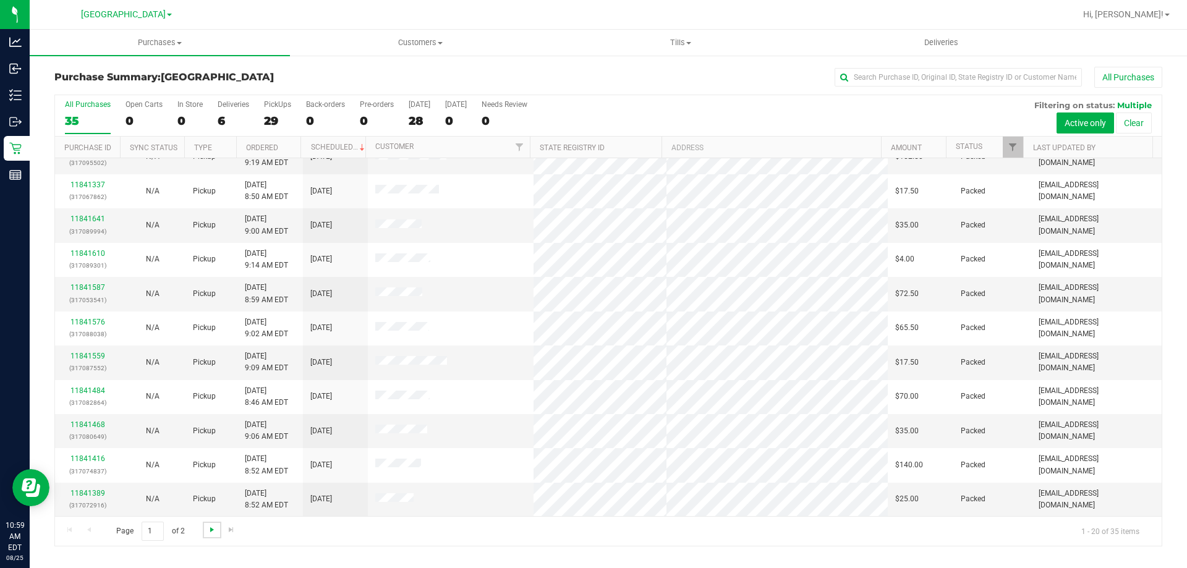
click at [214, 529] on span "Go to the next page" at bounding box center [212, 530] width 10 height 10
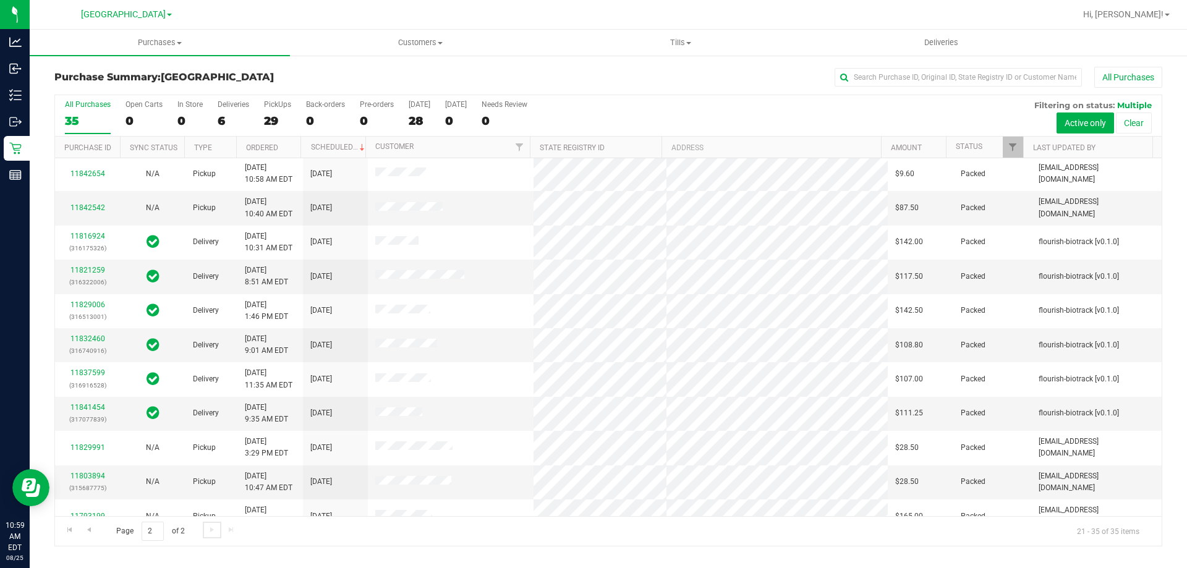
scroll to position [0, 0]
click at [69, 530] on span "Go to the first page" at bounding box center [70, 530] width 10 height 10
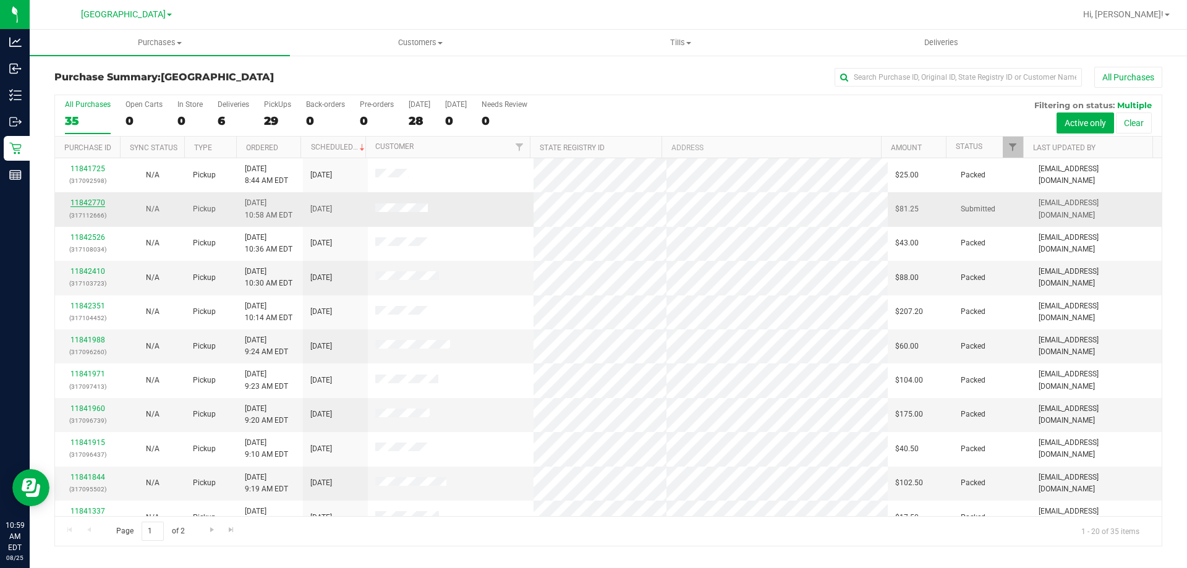
click at [87, 205] on link "11842770" at bounding box center [87, 202] width 35 height 9
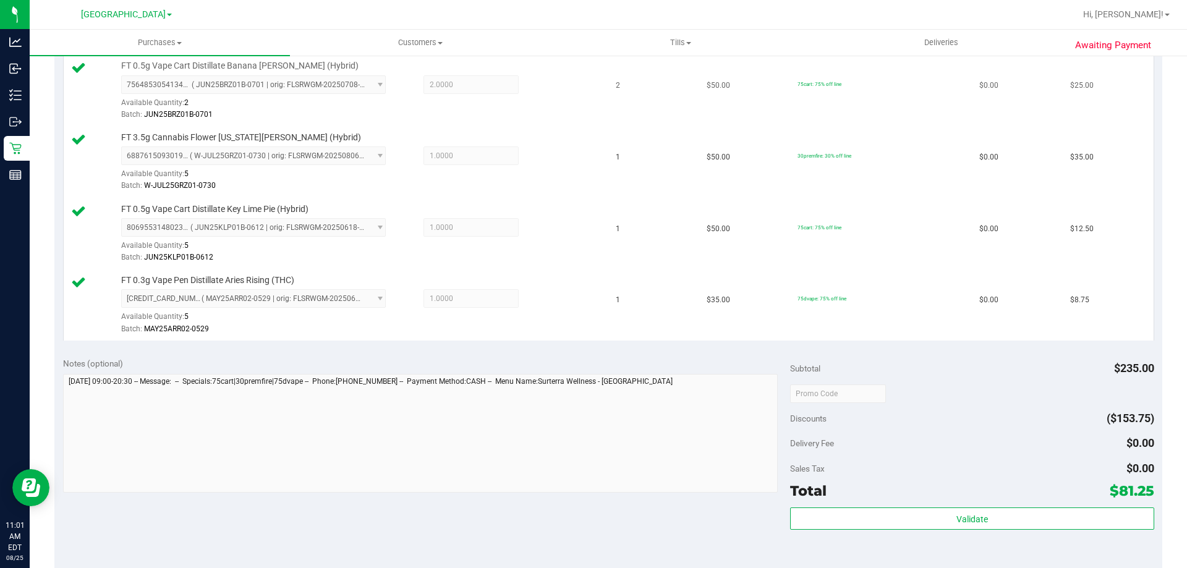
scroll to position [371, 0]
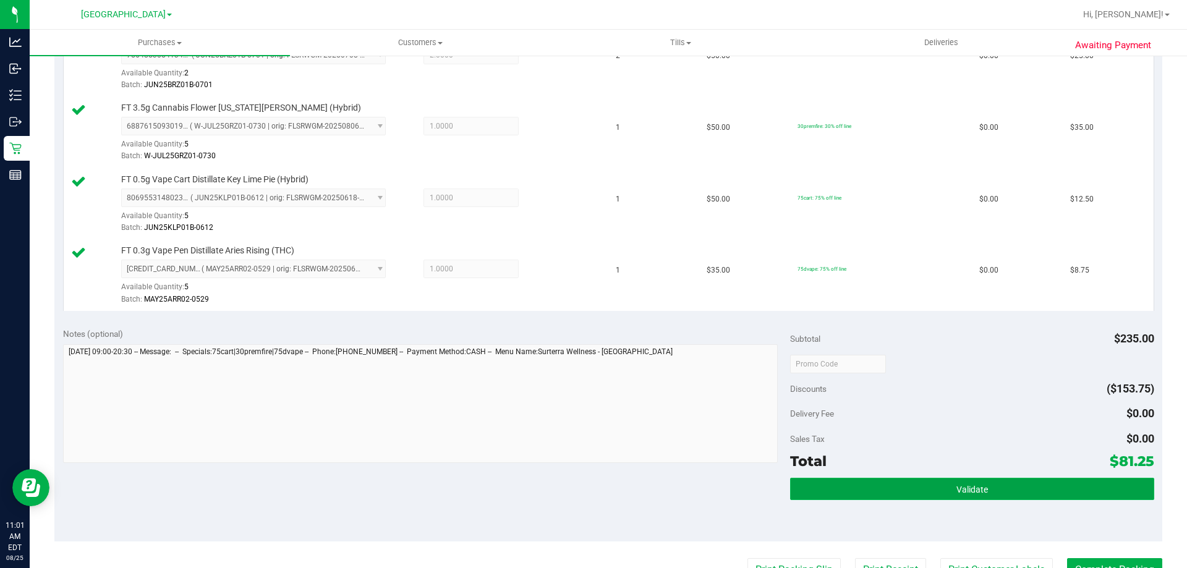
click at [932, 481] on button "Validate" at bounding box center [971, 489] width 363 height 22
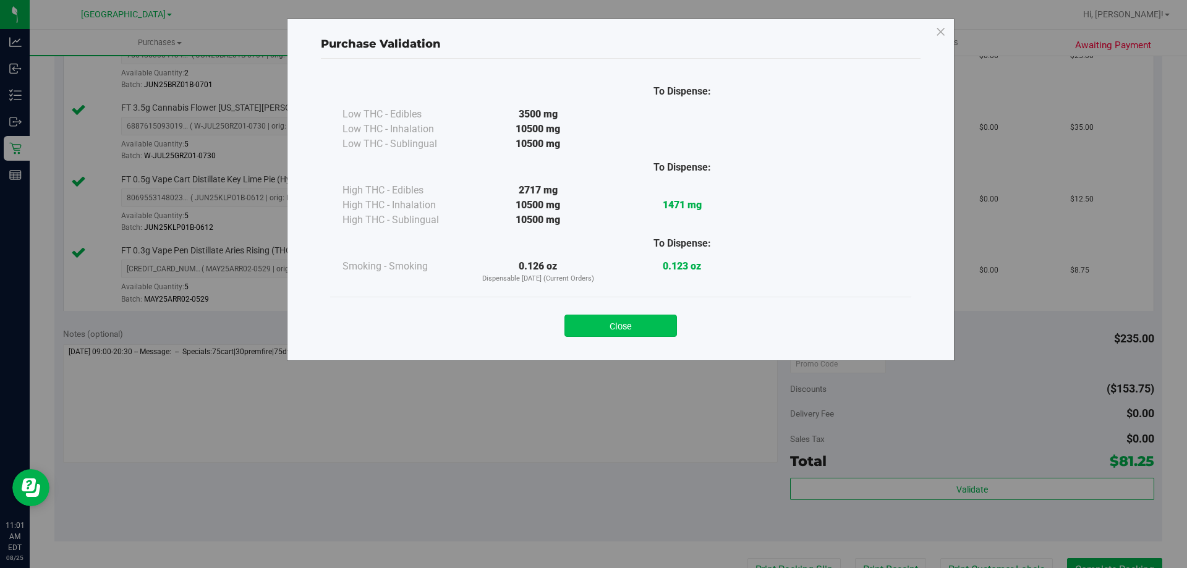
click at [647, 332] on button "Close" at bounding box center [620, 326] width 112 height 22
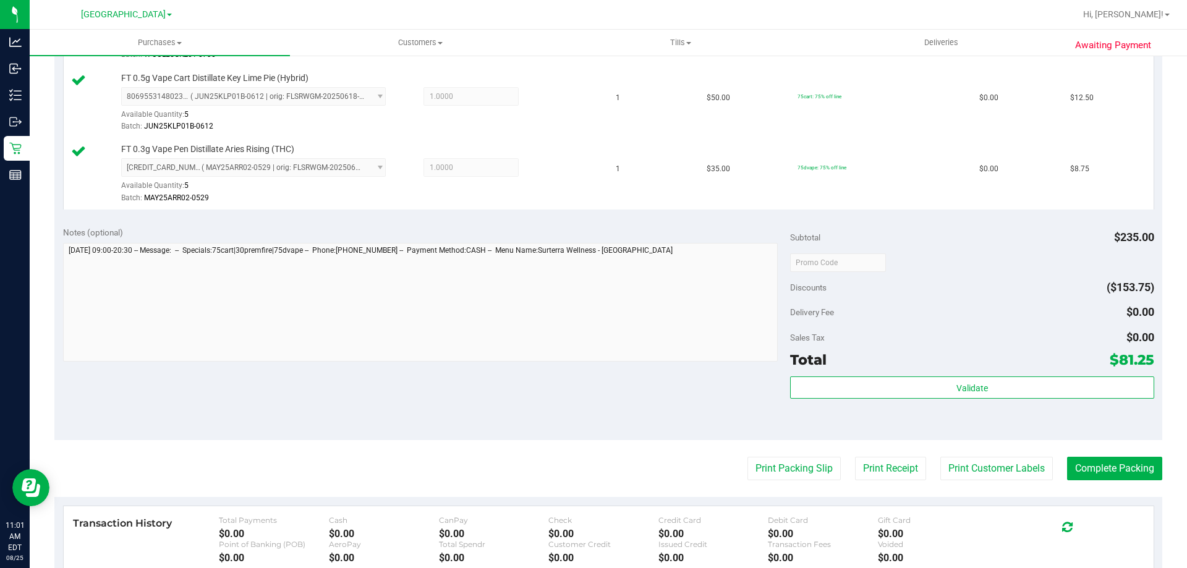
scroll to position [494, 0]
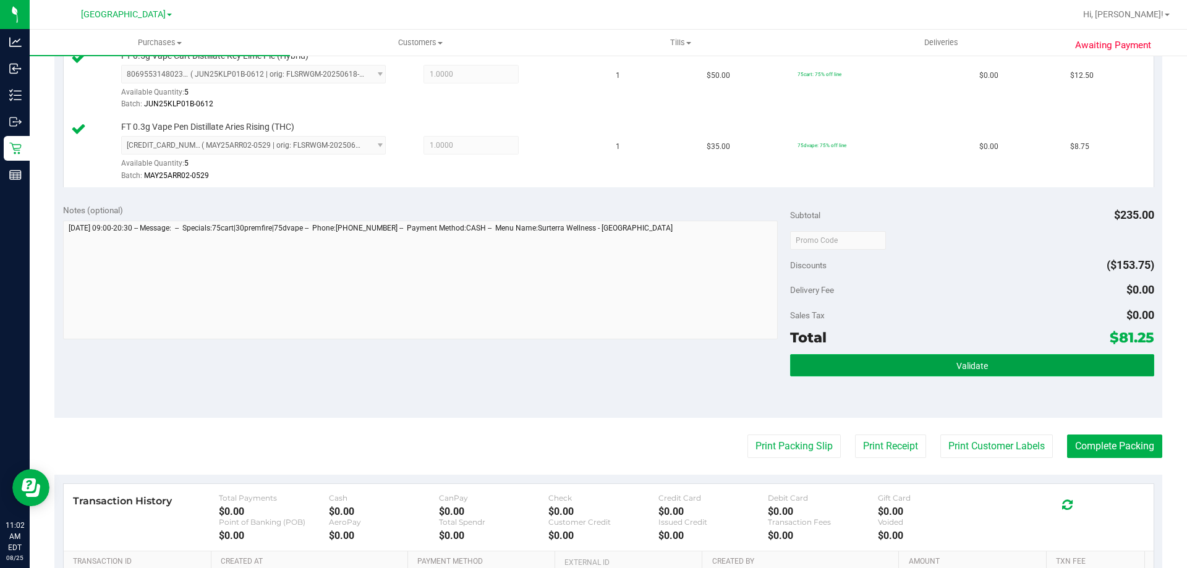
click at [977, 371] on button "Validate" at bounding box center [971, 365] width 363 height 22
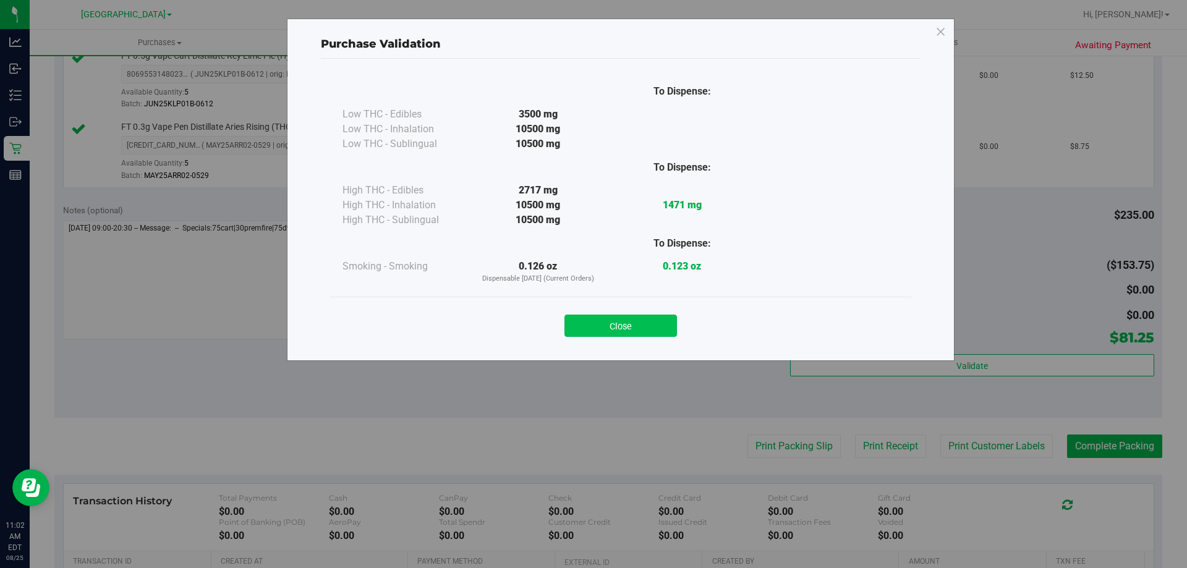
click at [624, 329] on button "Close" at bounding box center [620, 326] width 112 height 22
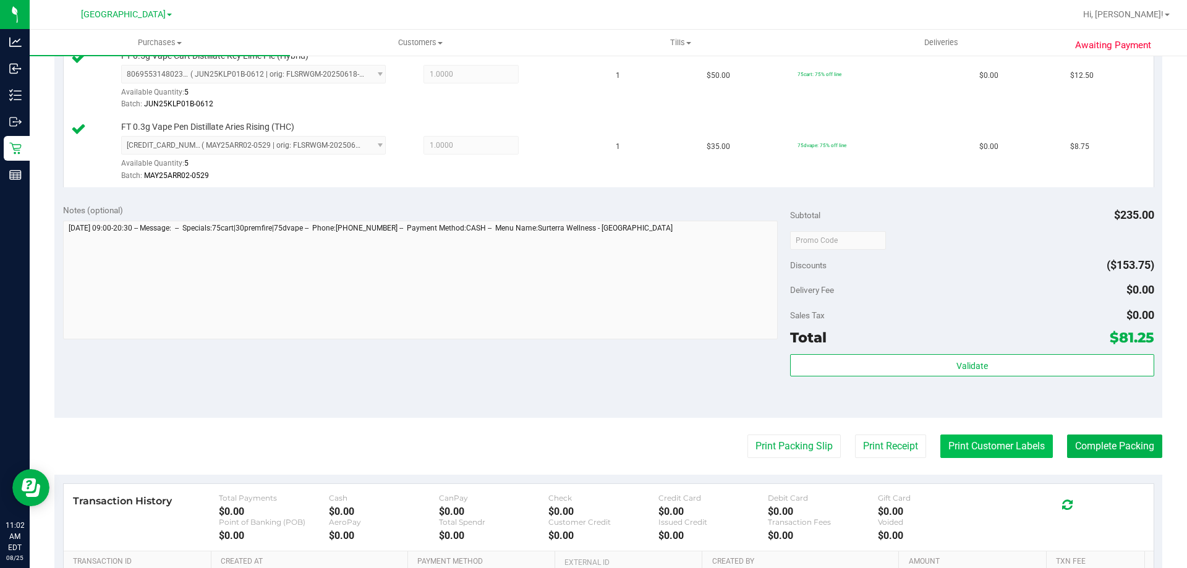
click at [989, 446] on button "Print Customer Labels" at bounding box center [996, 446] width 112 height 23
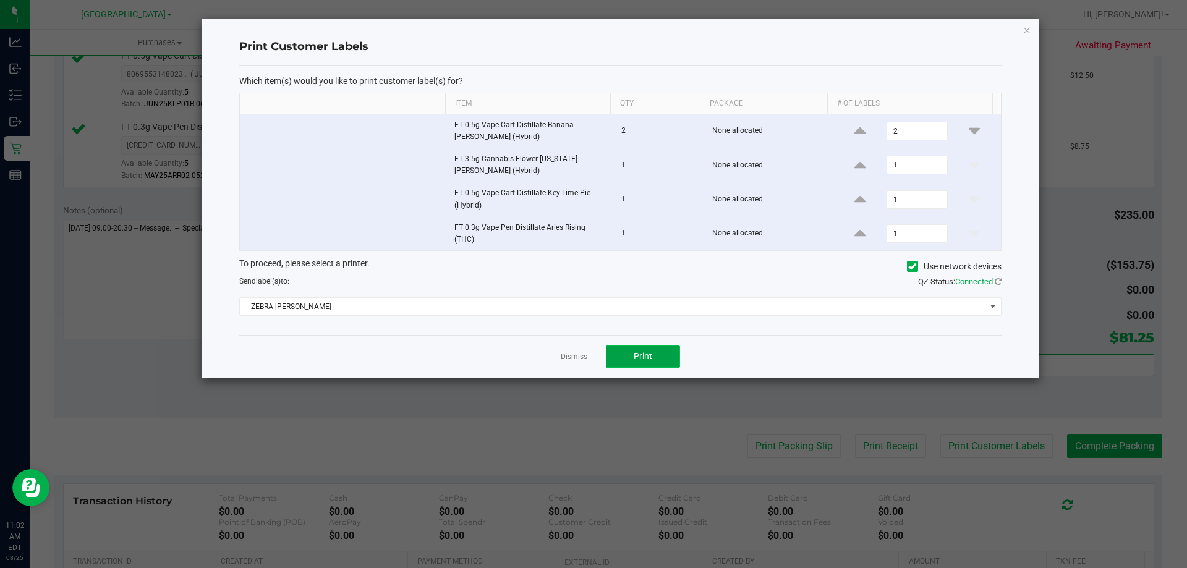
click at [656, 357] on button "Print" at bounding box center [643, 357] width 74 height 22
click at [566, 357] on link "Dismiss" at bounding box center [574, 357] width 27 height 11
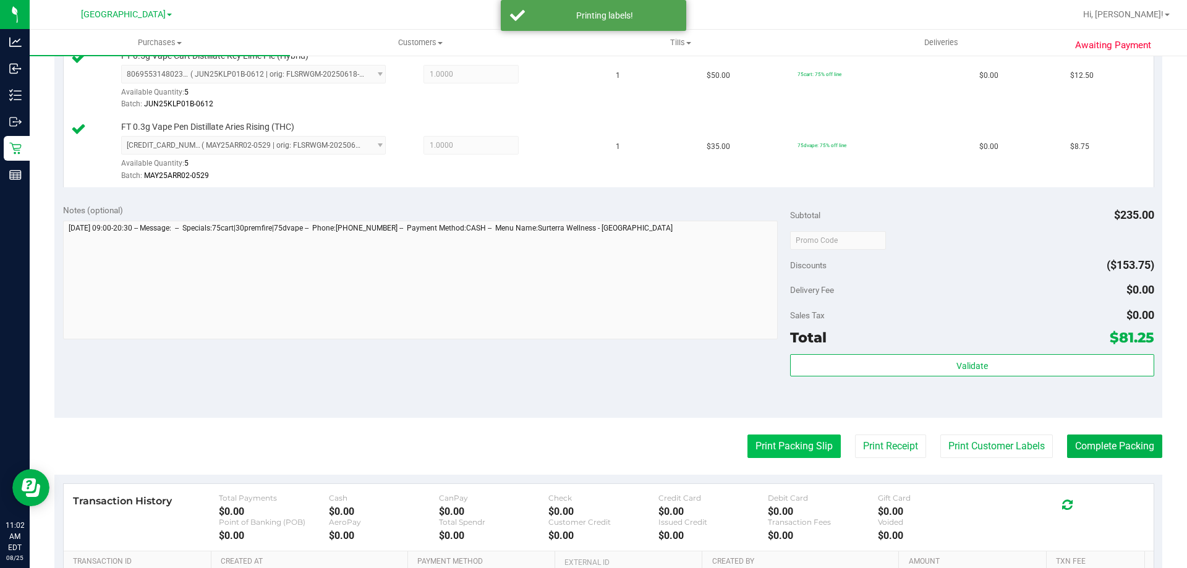
click at [779, 447] on button "Print Packing Slip" at bounding box center [793, 446] width 93 height 23
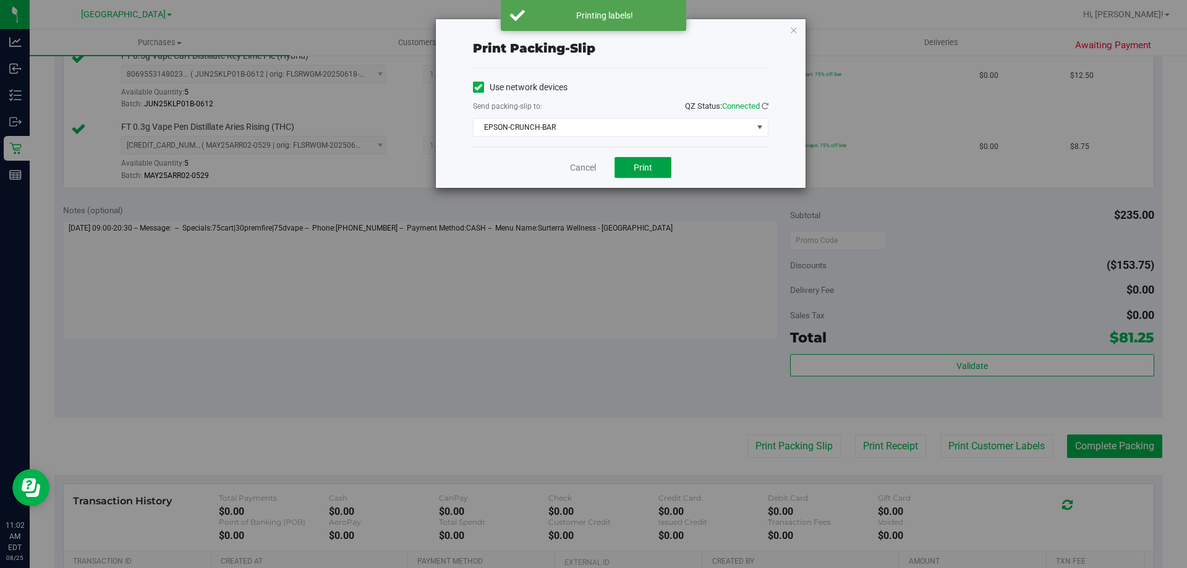
click at [643, 167] on span "Print" at bounding box center [643, 168] width 19 height 10
click at [578, 166] on link "Cancel" at bounding box center [583, 167] width 26 height 13
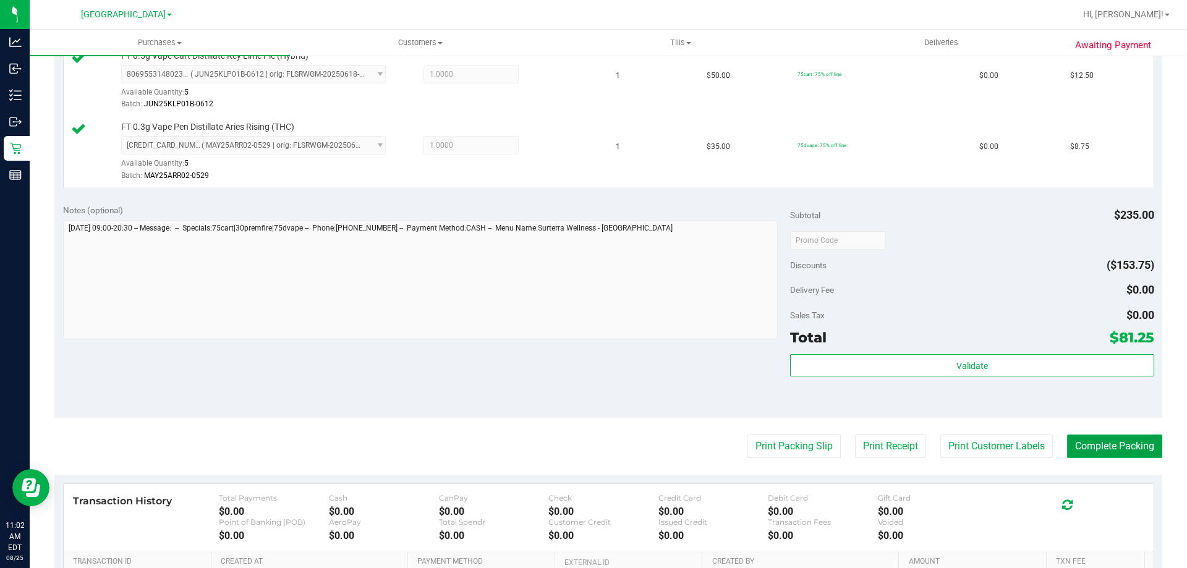
click at [1103, 443] on button "Complete Packing" at bounding box center [1114, 446] width 95 height 23
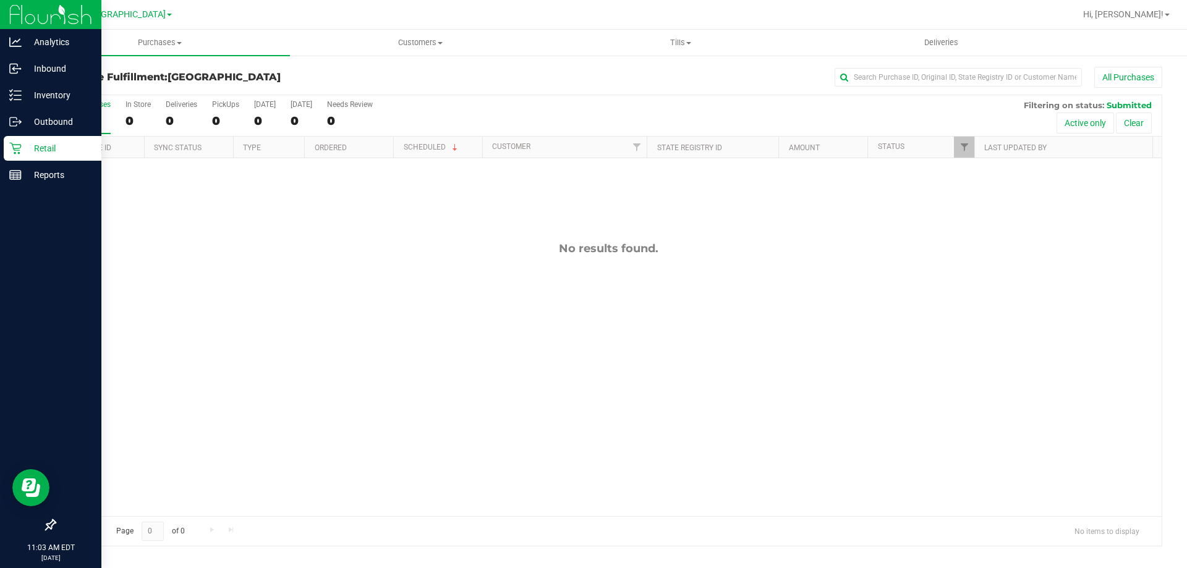
click at [43, 147] on p "Retail" at bounding box center [59, 148] width 74 height 15
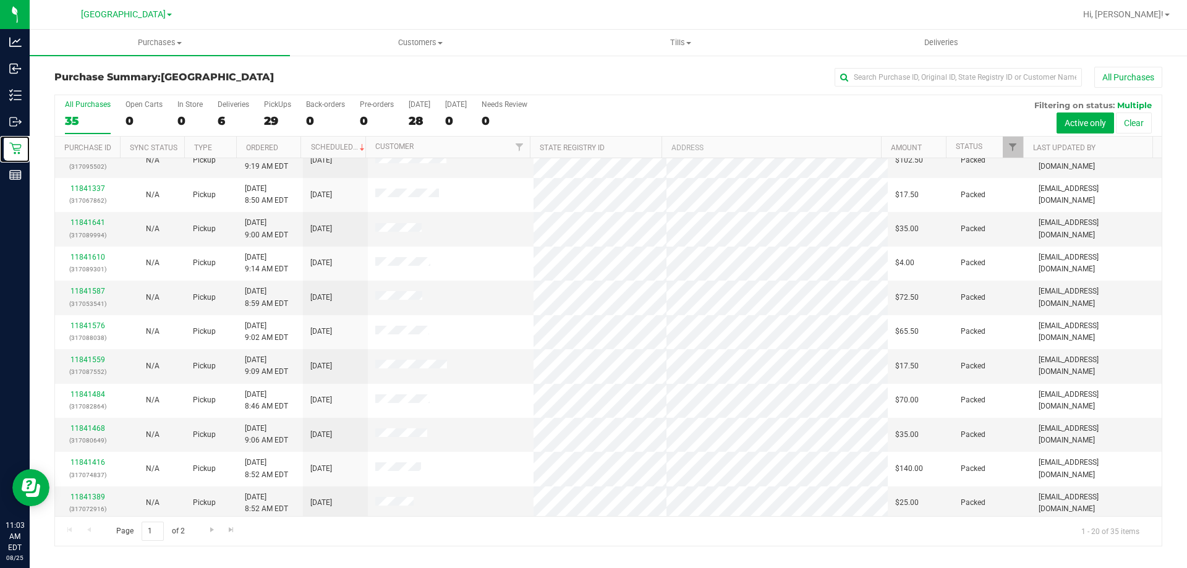
scroll to position [326, 0]
click at [208, 528] on span "Go to the next page" at bounding box center [212, 530] width 10 height 10
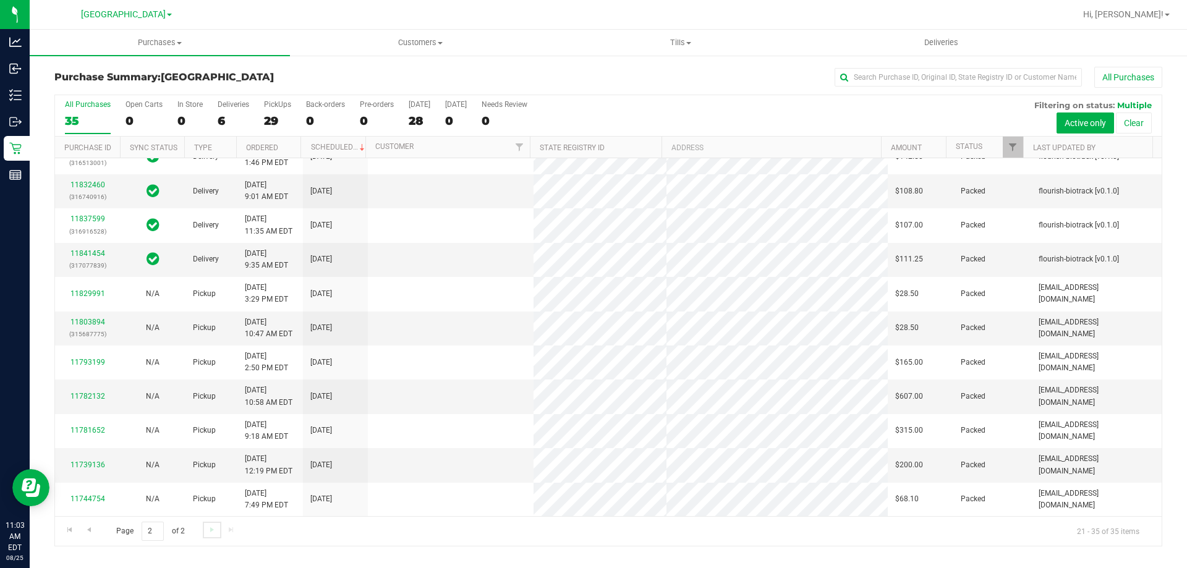
scroll to position [0, 0]
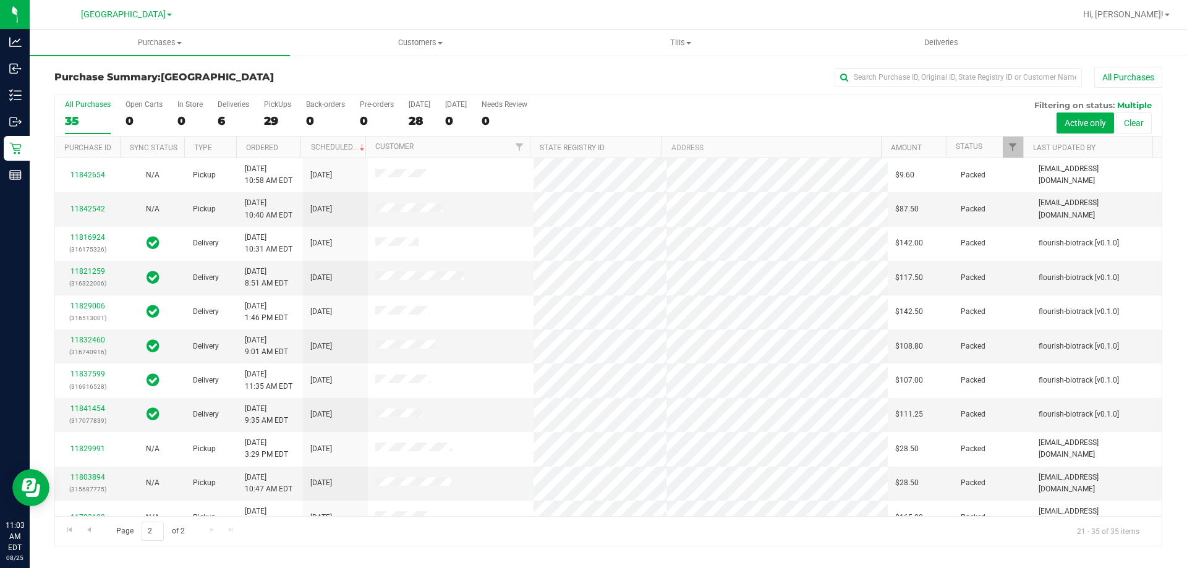
click at [689, 111] on div "All Purchases 35 Open Carts 0 In Store 0 Deliveries 6 PickUps 29 Back-orders 0 …" at bounding box center [608, 115] width 1106 height 41
click at [208, 528] on div "Page 2 of 2 21 - 35 of 35 items" at bounding box center [608, 531] width 1106 height 30
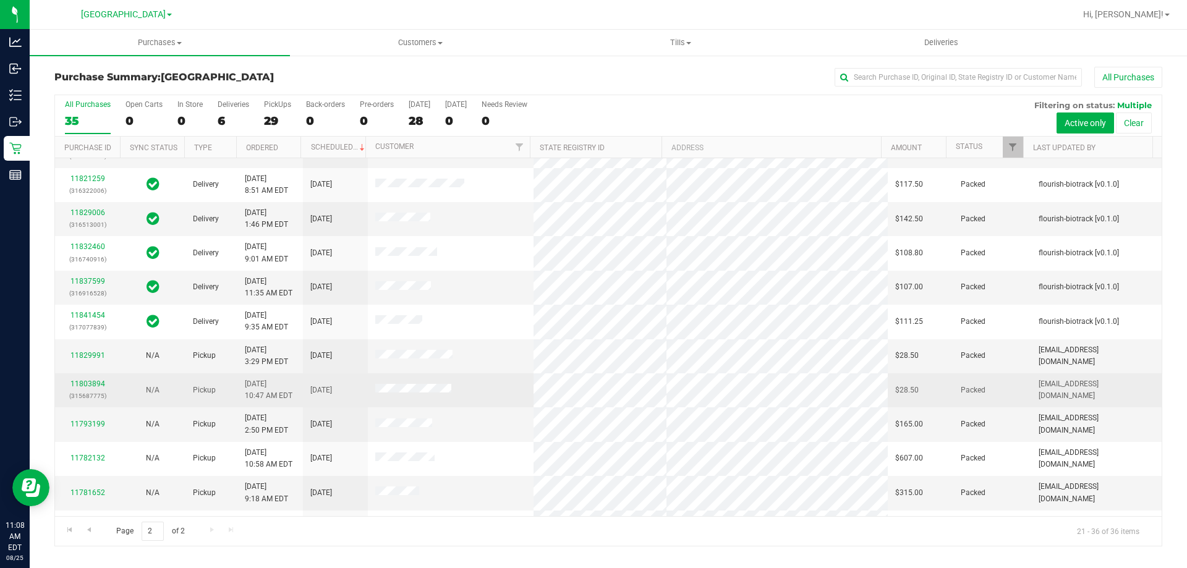
scroll to position [190, 0]
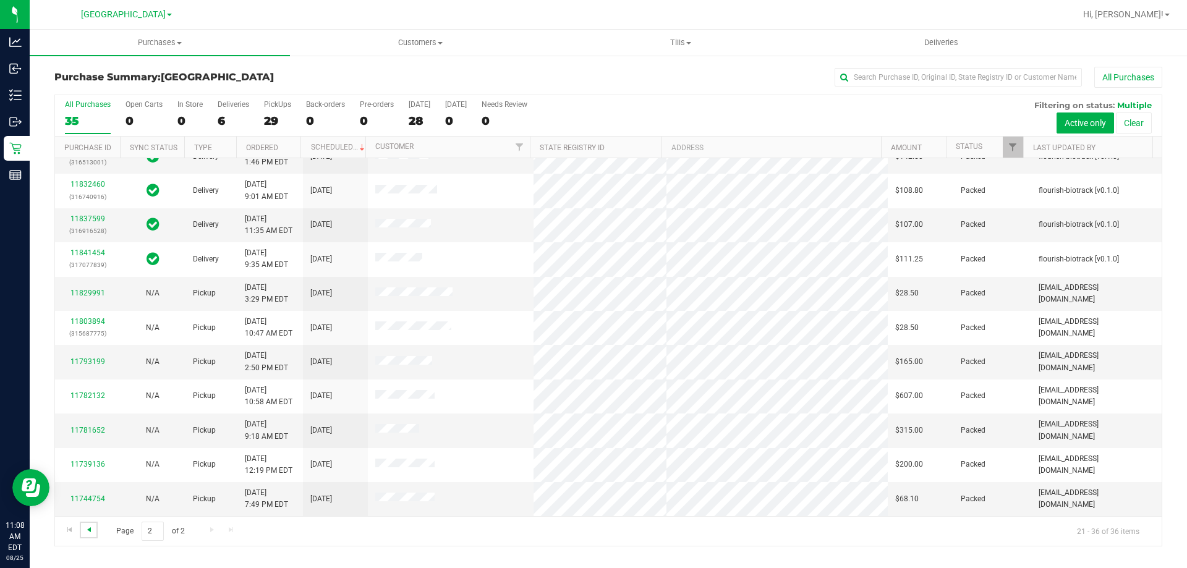
click at [90, 526] on span "Go to the previous page" at bounding box center [89, 530] width 10 height 10
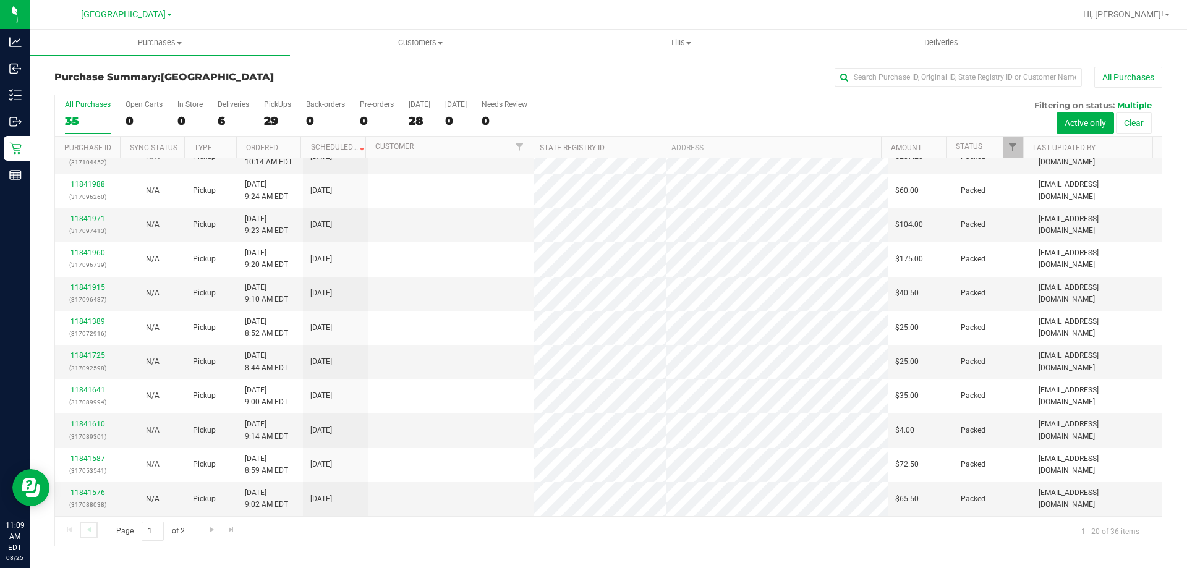
scroll to position [0, 0]
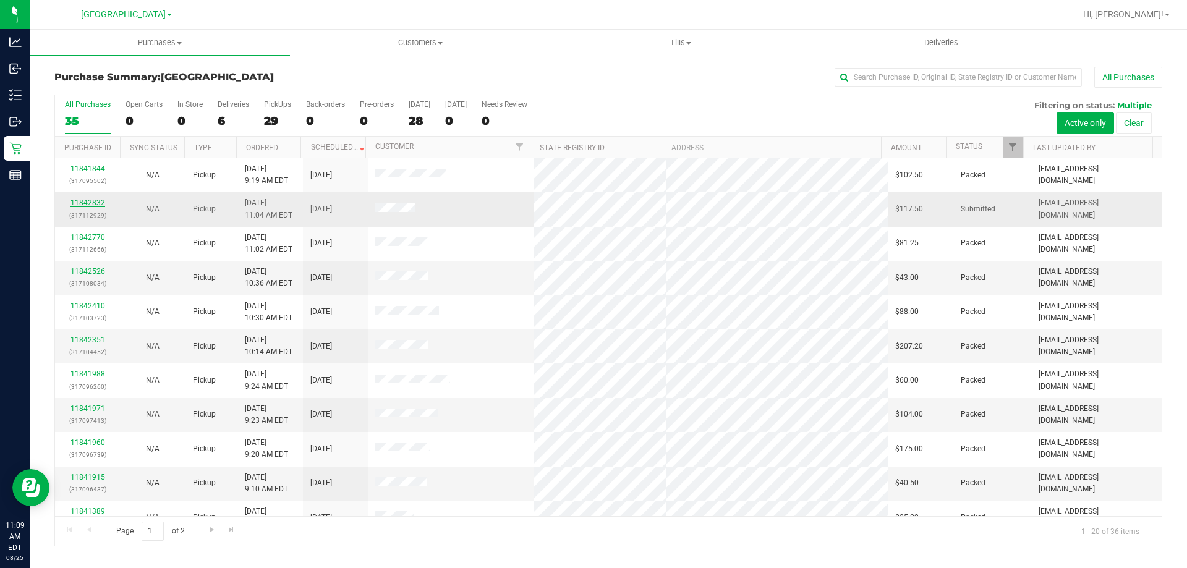
click at [88, 200] on link "11842832" at bounding box center [87, 202] width 35 height 9
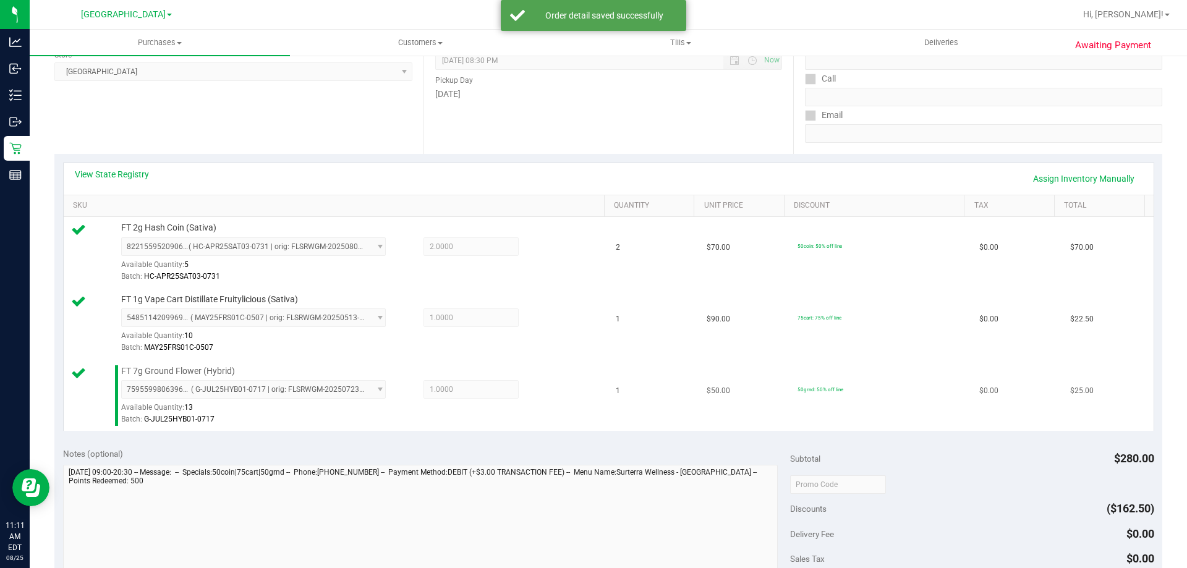
scroll to position [247, 0]
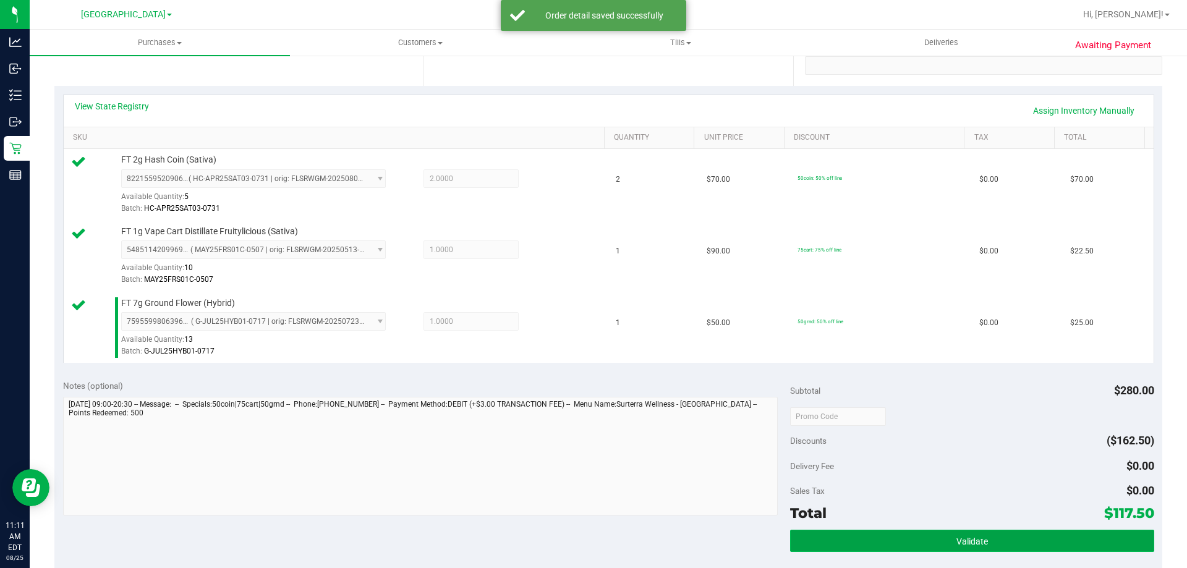
click at [1081, 536] on button "Validate" at bounding box center [971, 541] width 363 height 22
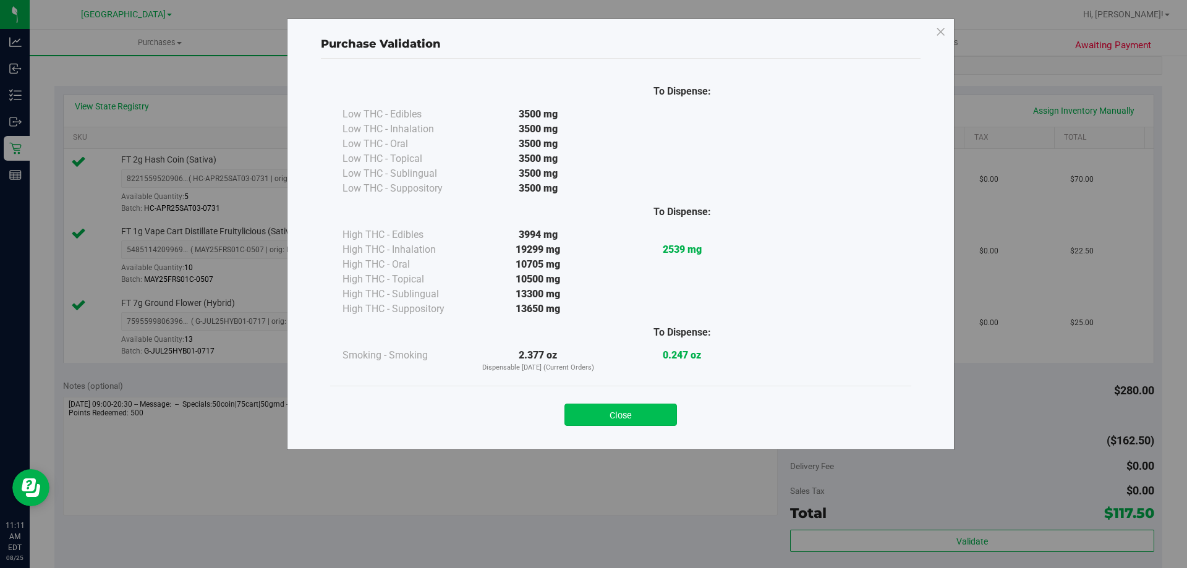
click at [617, 410] on button "Close" at bounding box center [620, 415] width 112 height 22
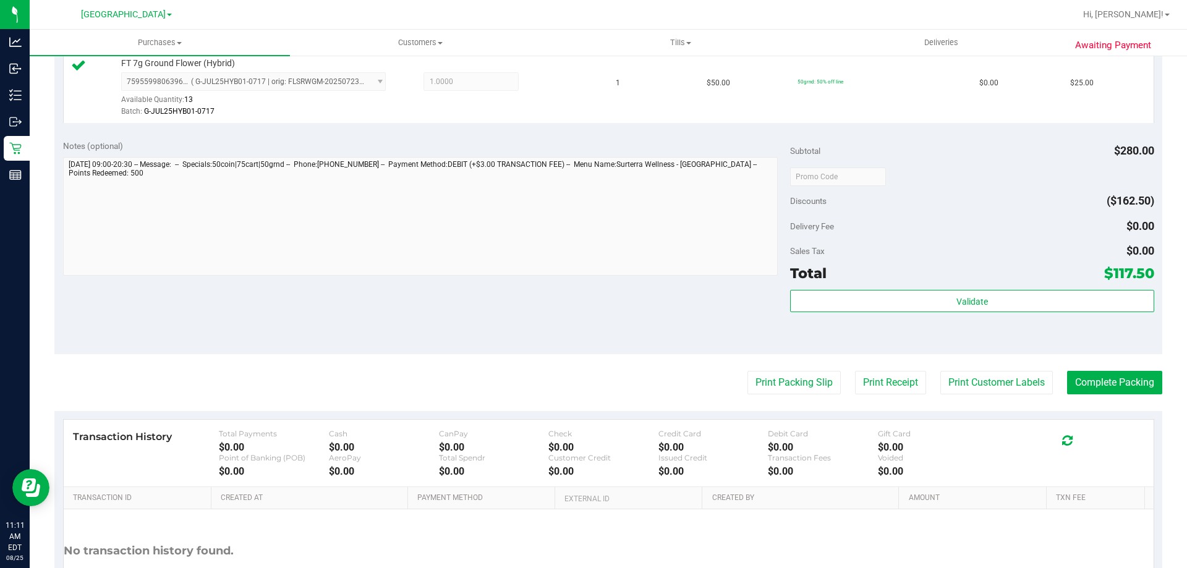
scroll to position [494, 0]
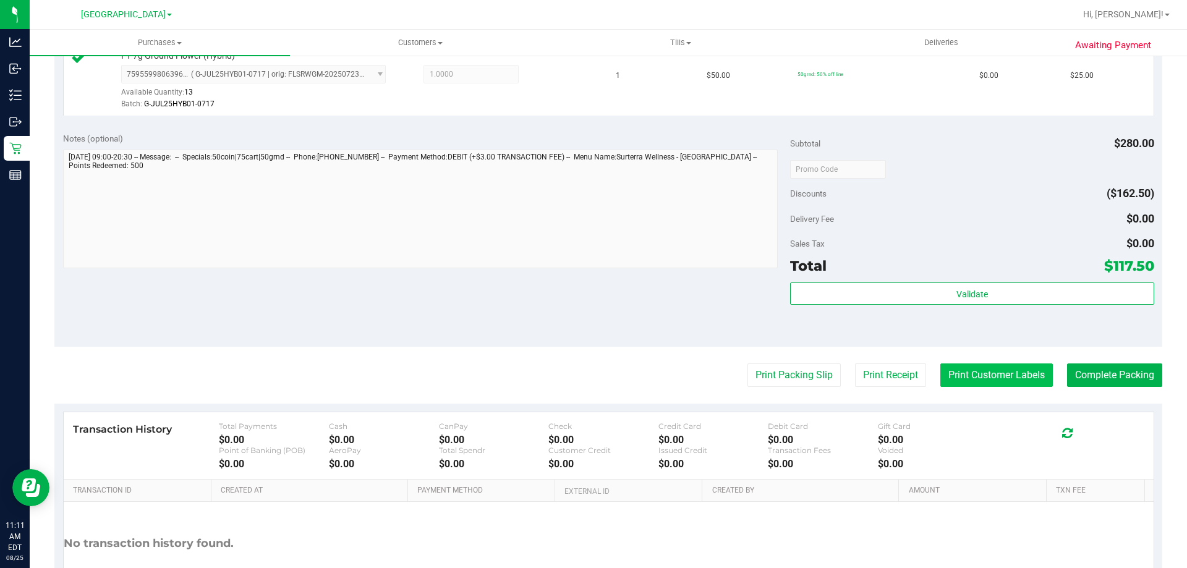
click at [1009, 371] on button "Print Customer Labels" at bounding box center [996, 374] width 112 height 23
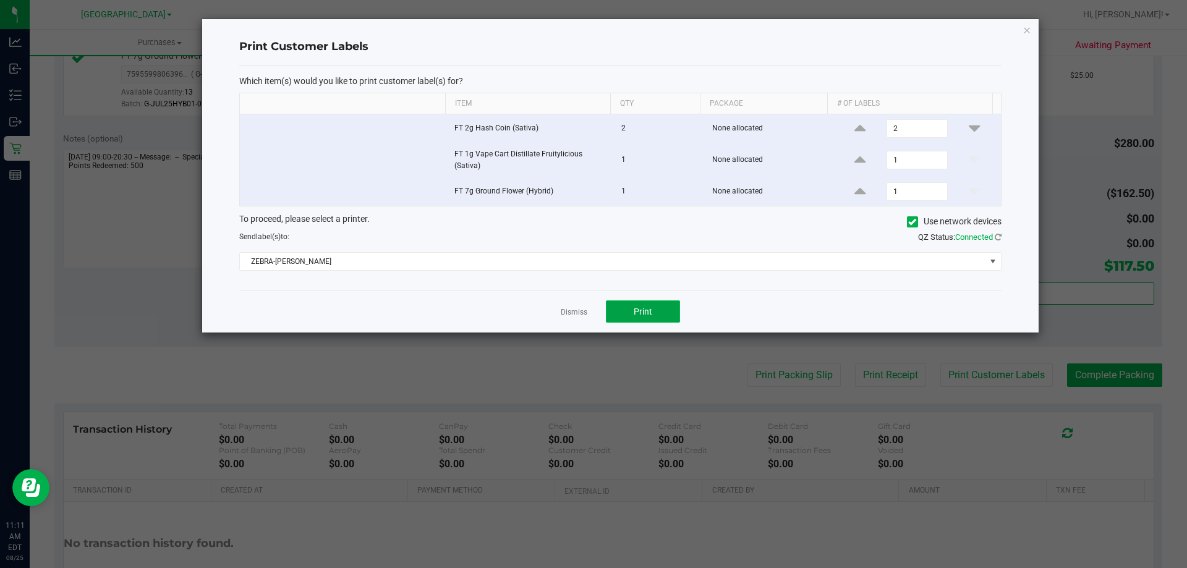
click at [647, 321] on button "Print" at bounding box center [643, 311] width 74 height 22
click at [568, 312] on link "Dismiss" at bounding box center [574, 312] width 27 height 11
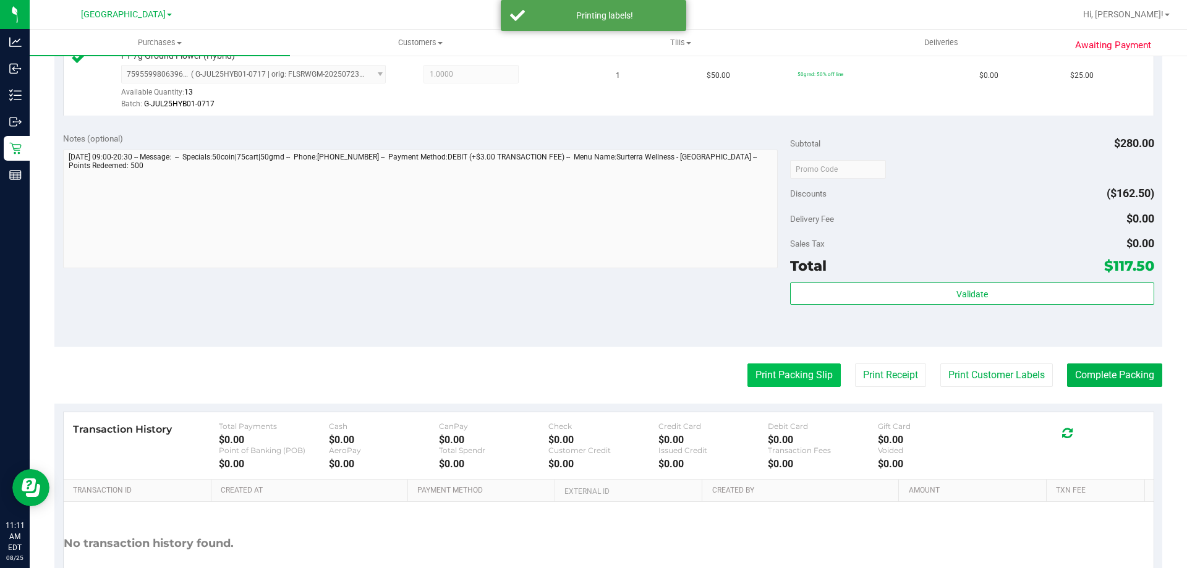
click at [772, 365] on button "Print Packing Slip" at bounding box center [793, 374] width 93 height 23
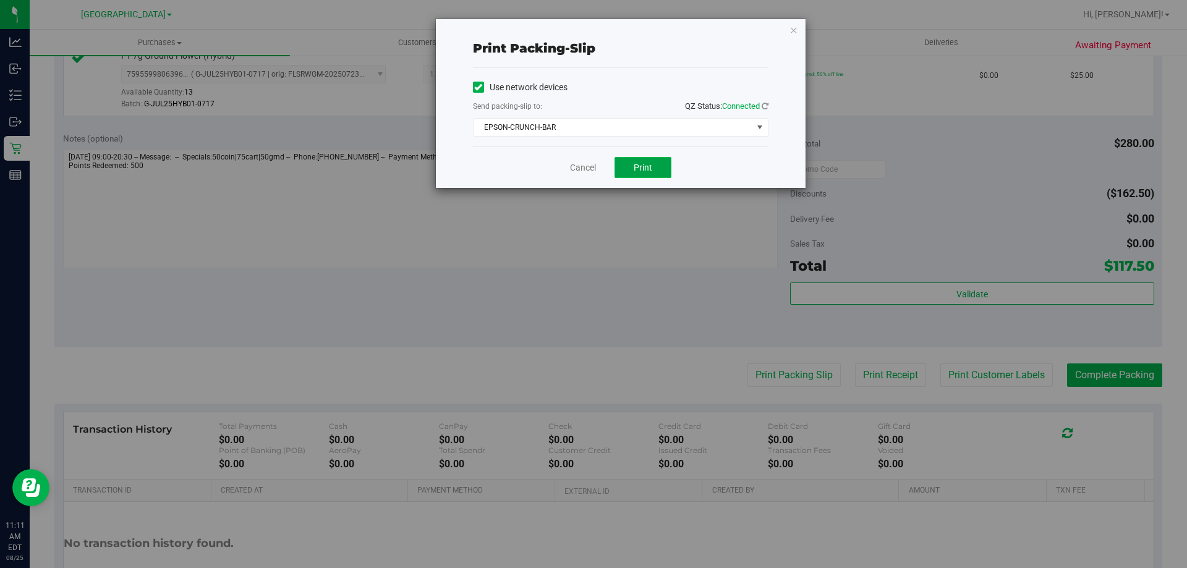
click at [647, 163] on span "Print" at bounding box center [643, 168] width 19 height 10
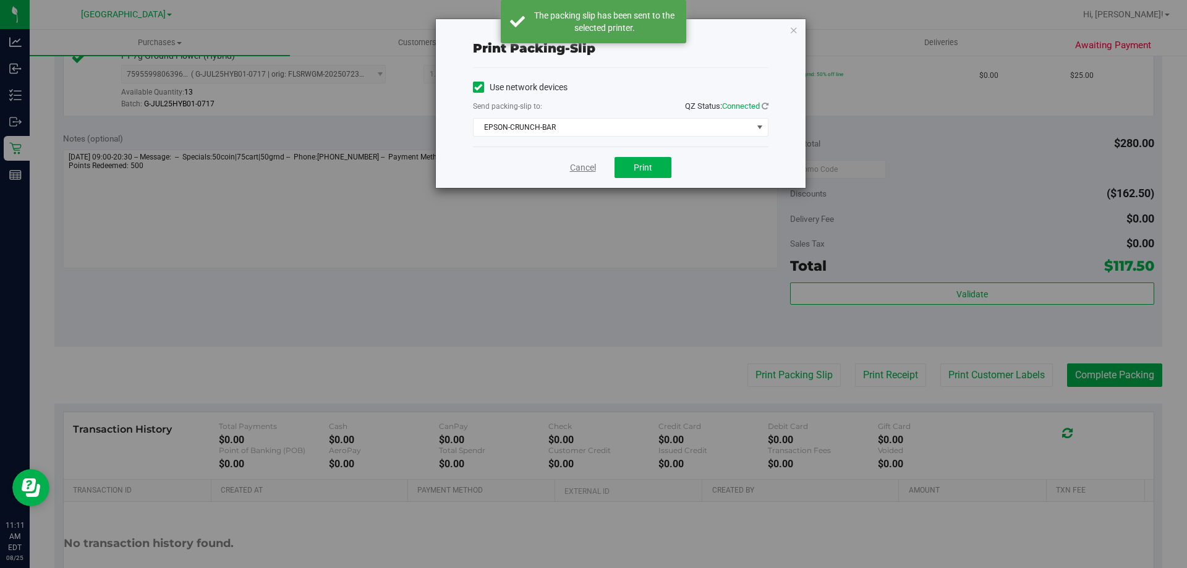
click at [582, 162] on link "Cancel" at bounding box center [583, 167] width 26 height 13
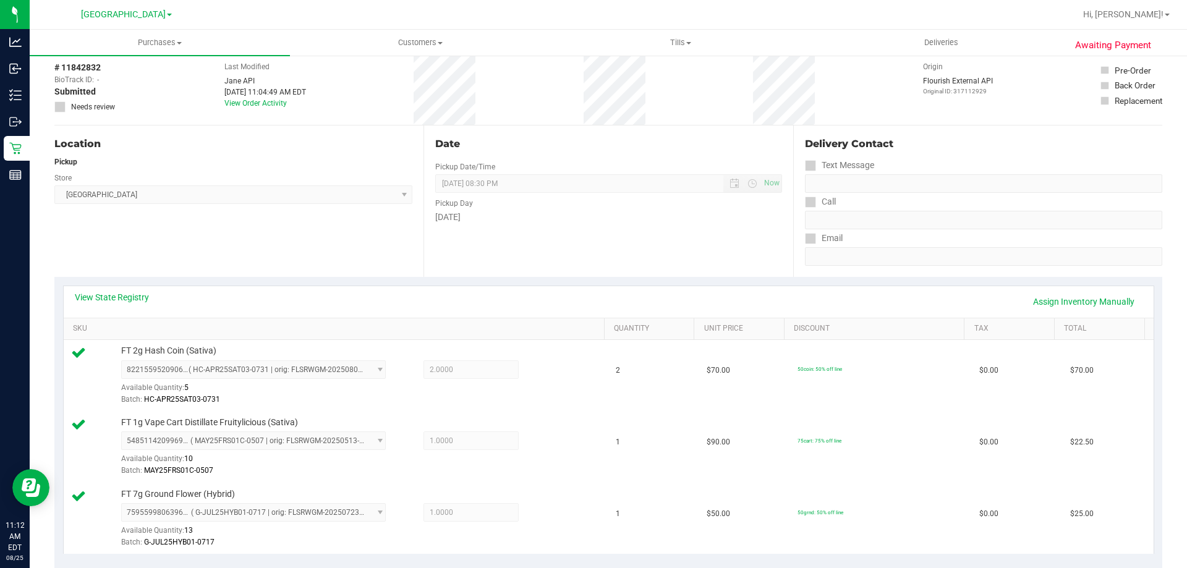
scroll to position [0, 0]
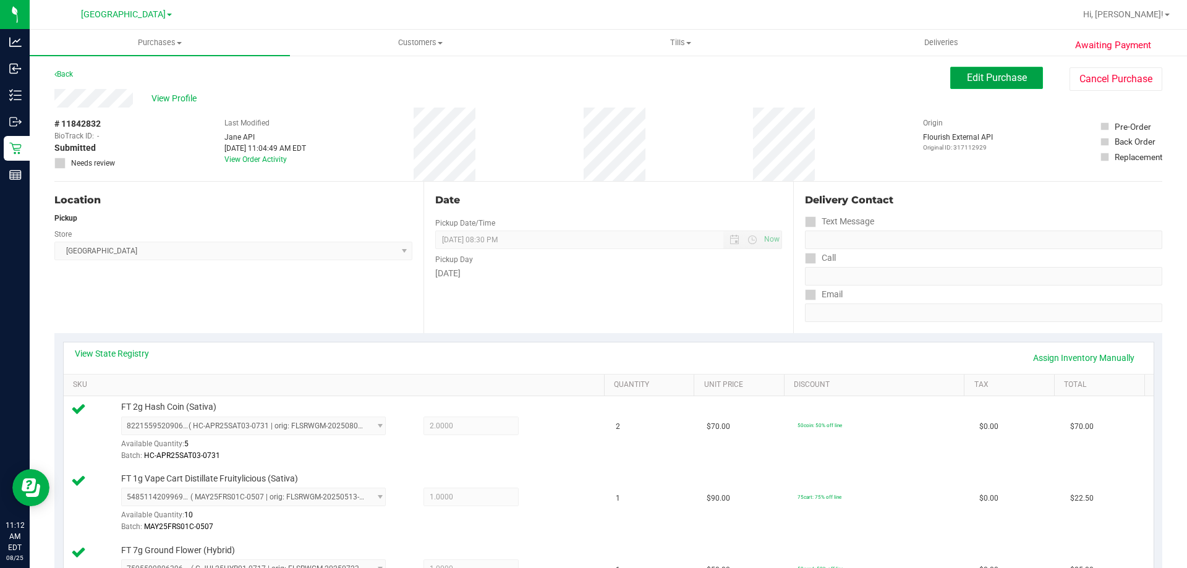
click at [1006, 83] on button "Edit Purchase" at bounding box center [996, 78] width 93 height 22
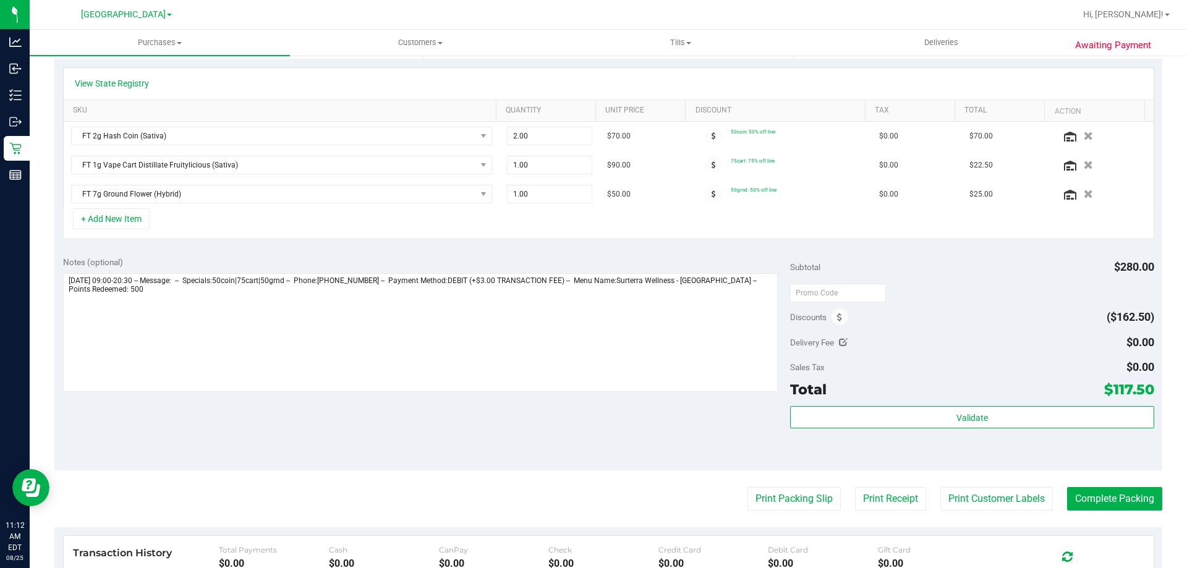
scroll to position [309, 0]
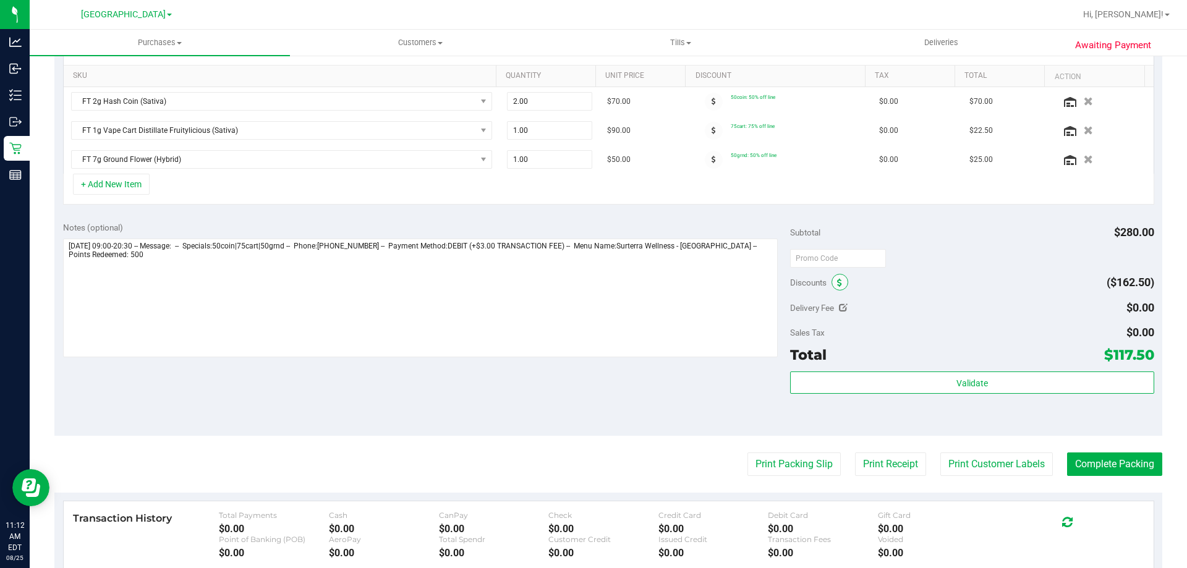
click at [834, 288] on span at bounding box center [839, 282] width 17 height 17
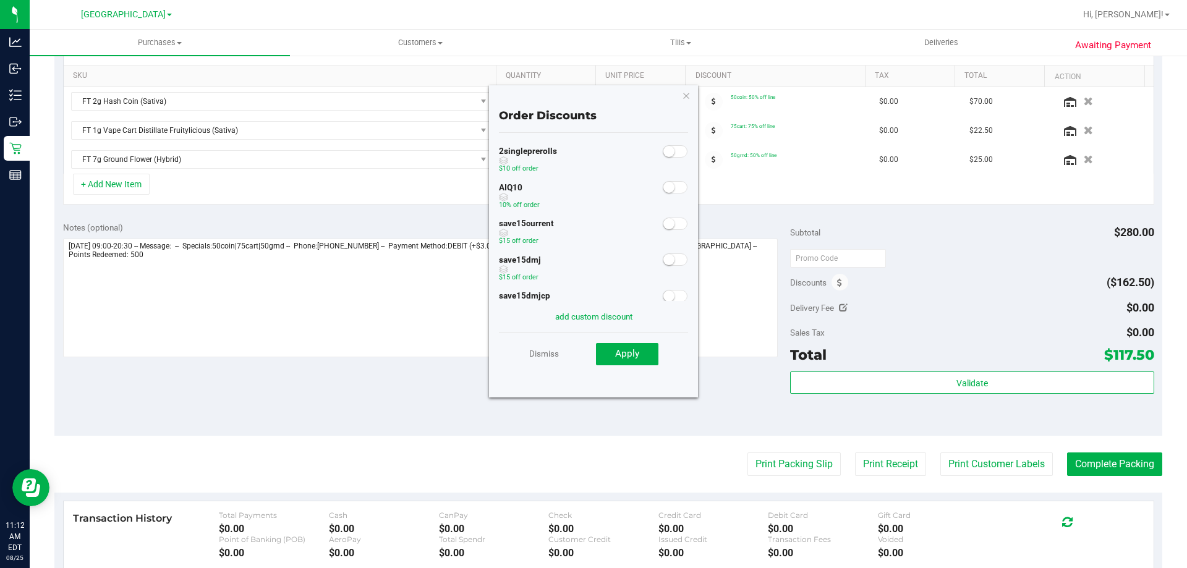
click at [672, 188] on span at bounding box center [675, 187] width 25 height 12
click at [640, 355] on button "Apply" at bounding box center [627, 354] width 62 height 22
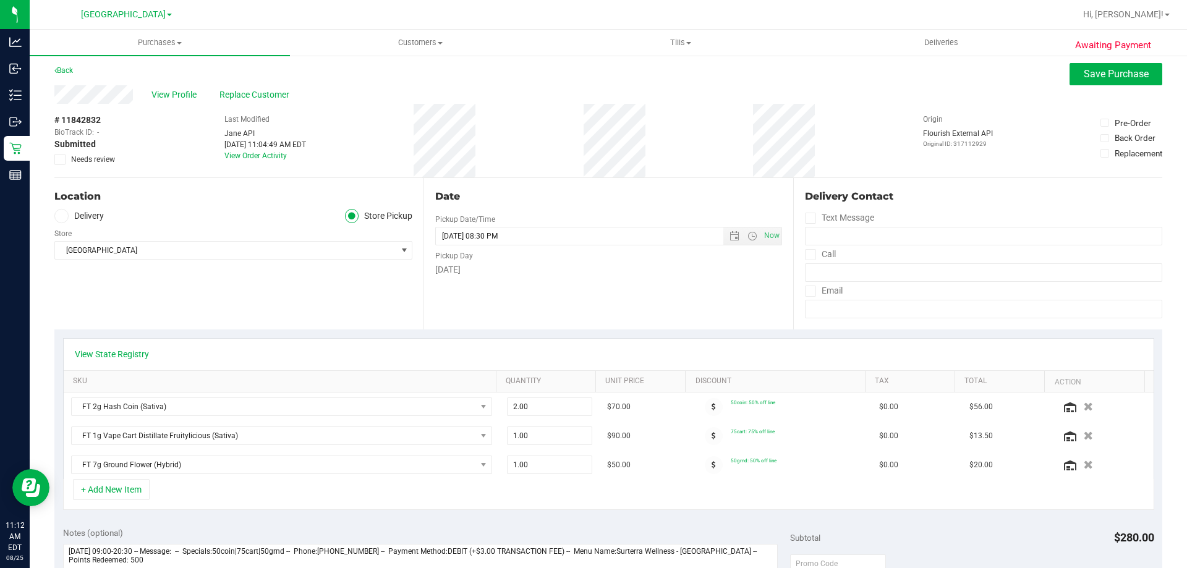
scroll to position [0, 0]
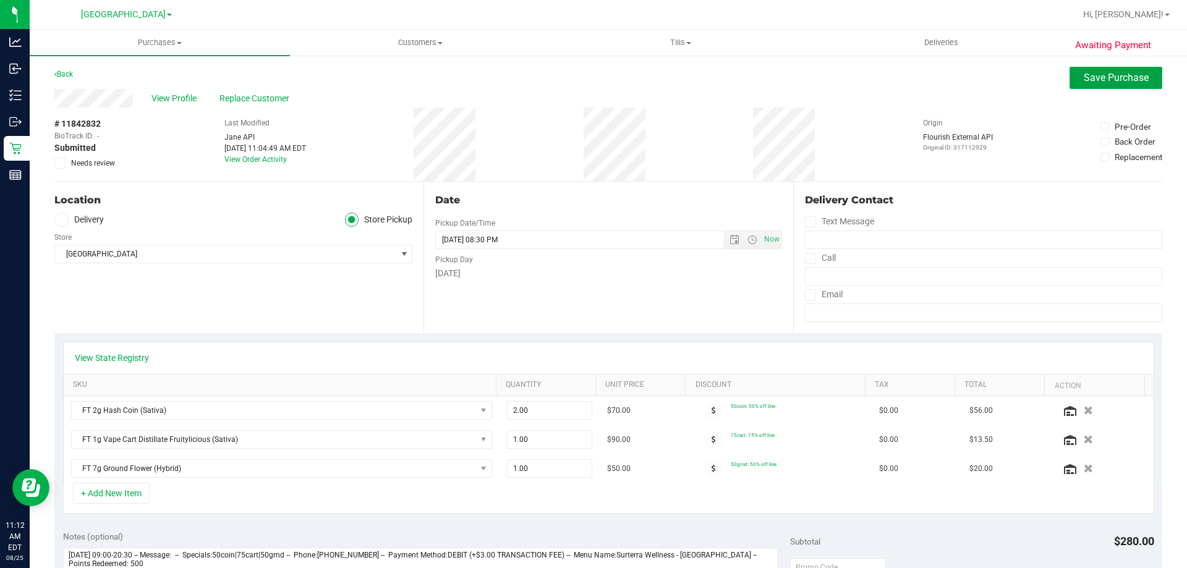
click at [1090, 80] on span "Save Purchase" at bounding box center [1115, 78] width 65 height 12
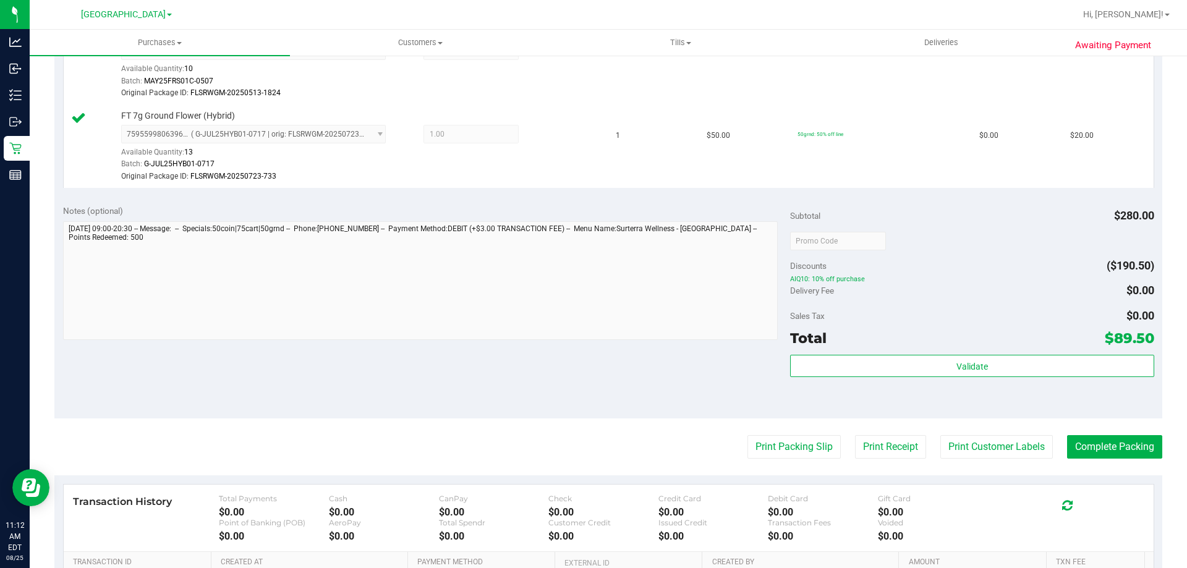
scroll to position [494, 0]
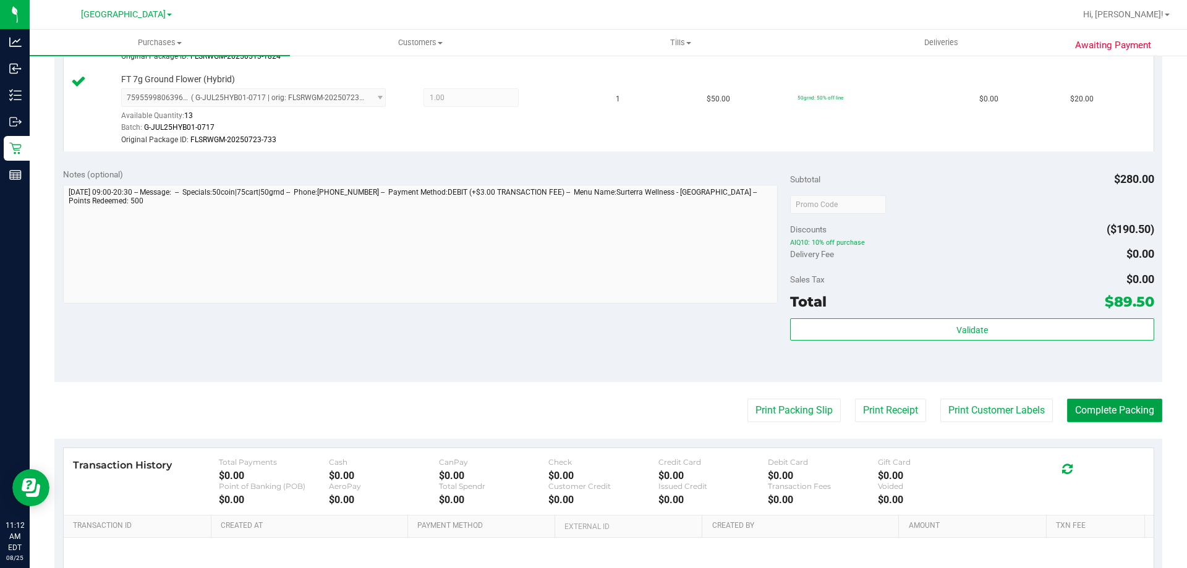
click at [1122, 419] on button "Complete Packing" at bounding box center [1114, 410] width 95 height 23
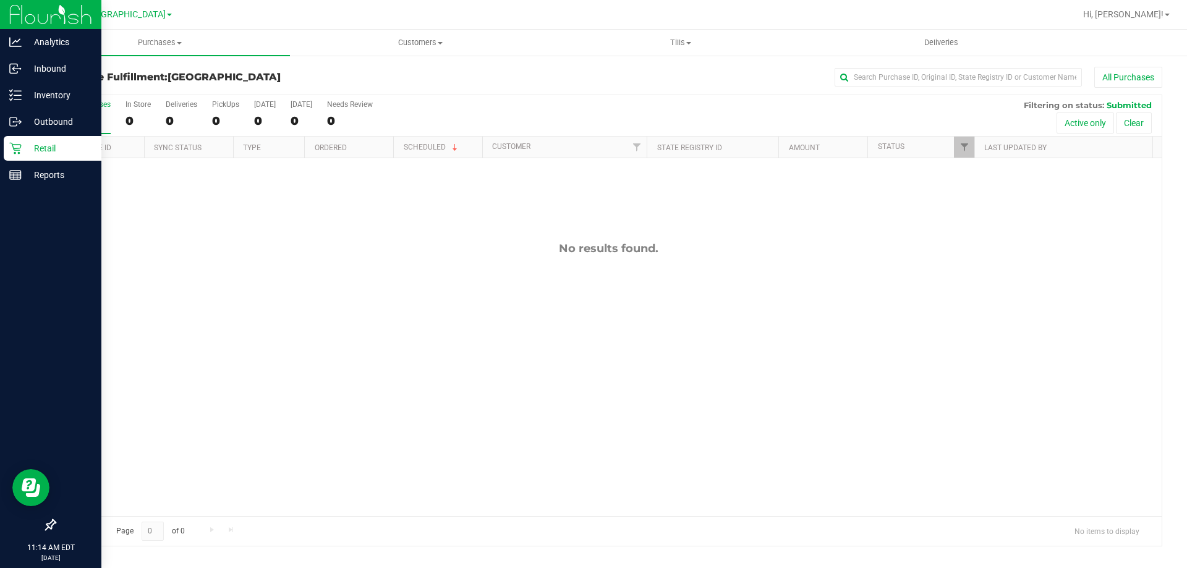
click at [46, 145] on p "Retail" at bounding box center [59, 148] width 74 height 15
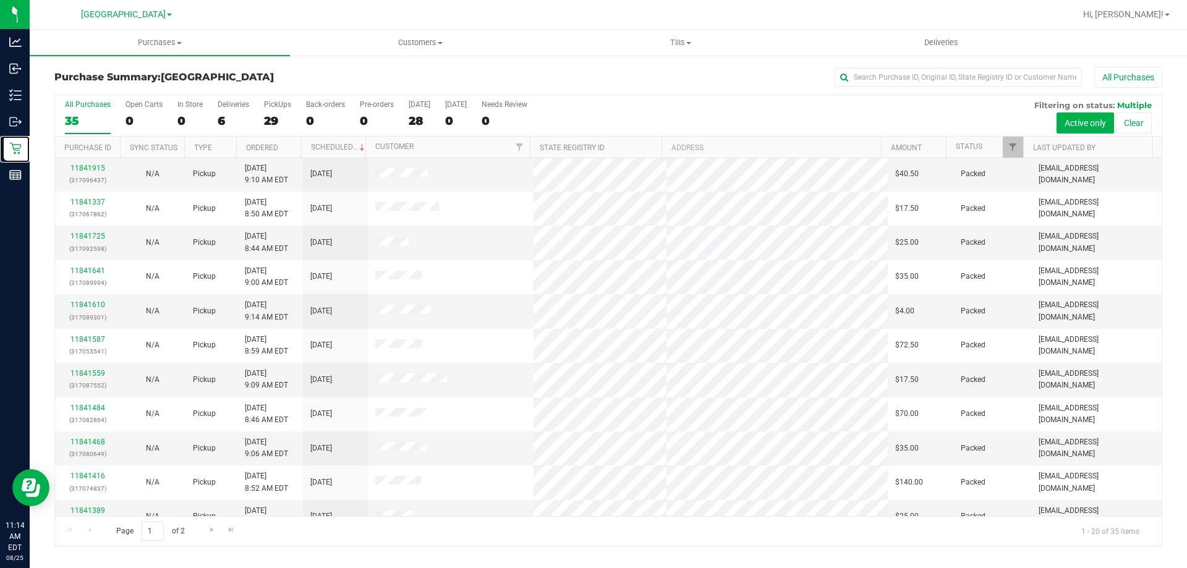
scroll to position [326, 0]
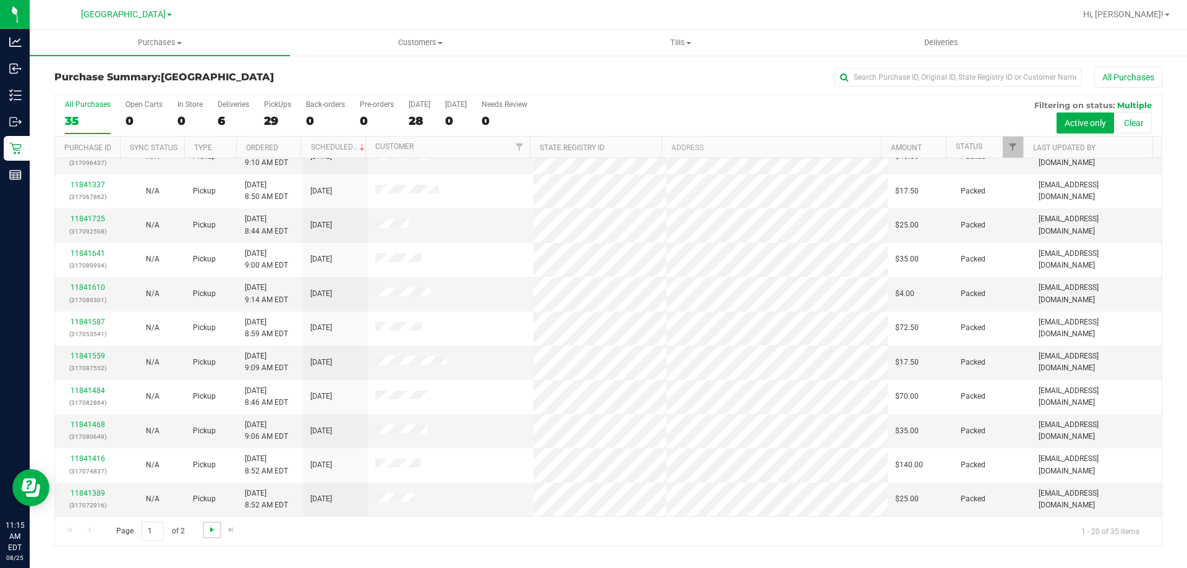
click at [211, 529] on span "Go to the next page" at bounding box center [212, 530] width 10 height 10
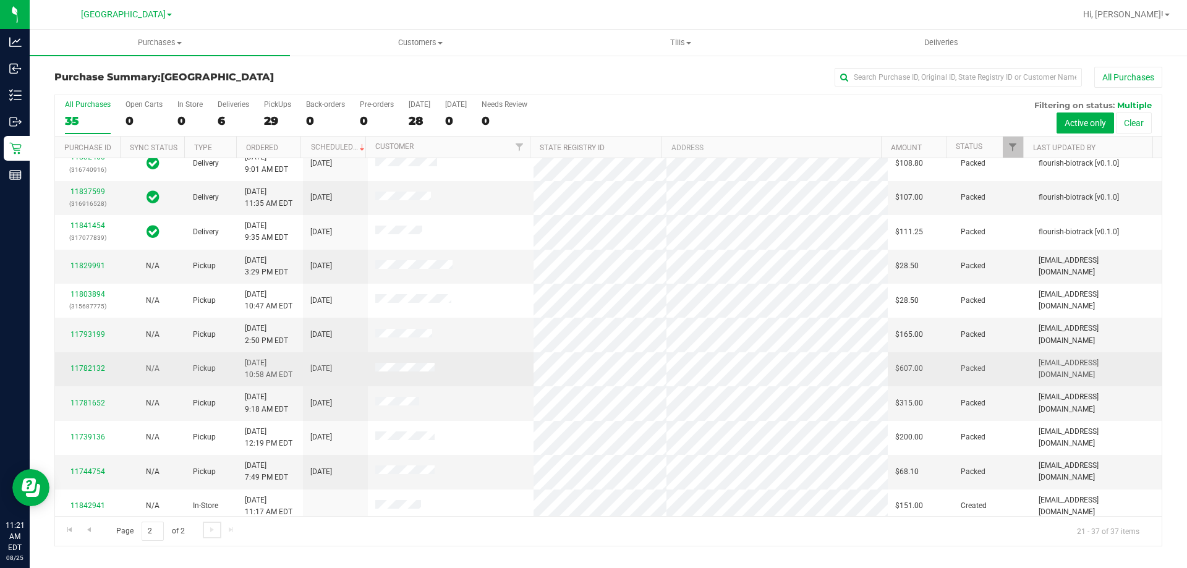
scroll to position [224, 0]
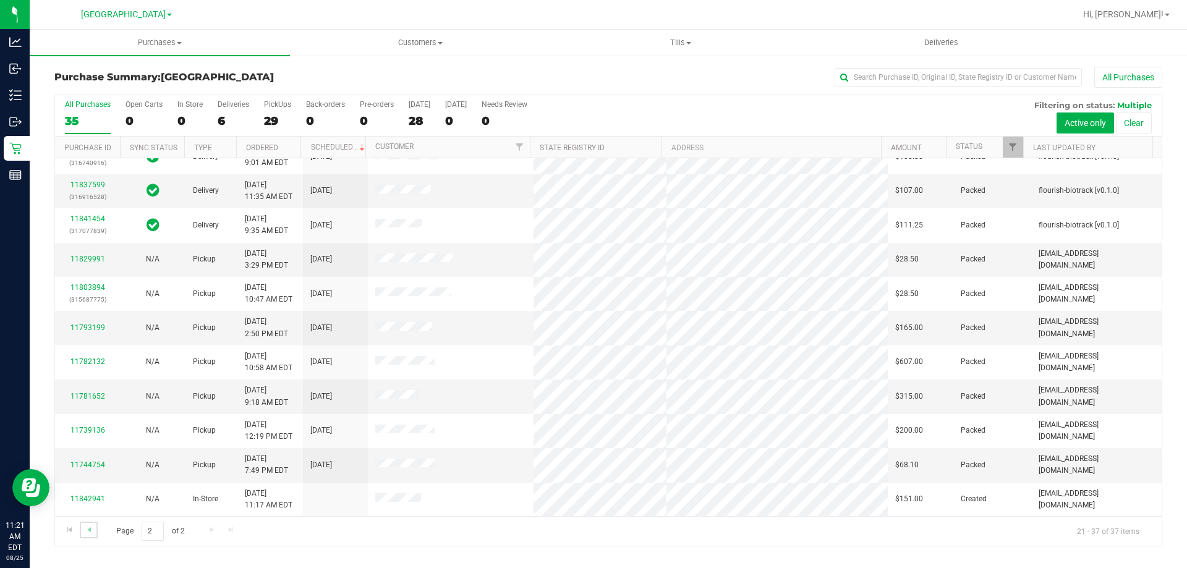
click at [95, 527] on link "Go to the previous page" at bounding box center [89, 530] width 18 height 17
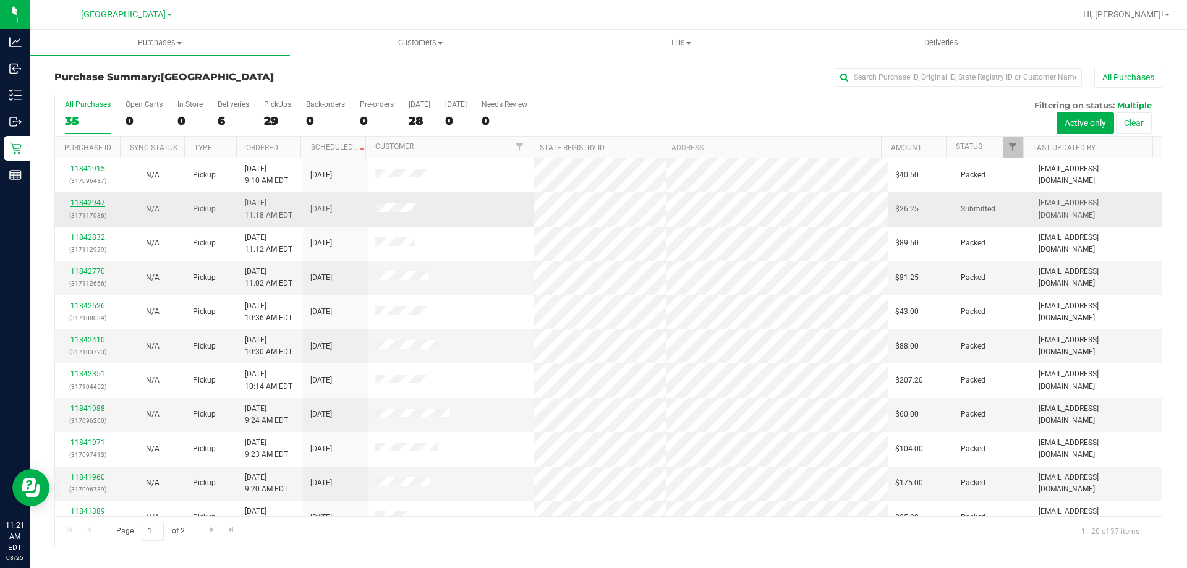
click at [82, 204] on link "11842947" at bounding box center [87, 202] width 35 height 9
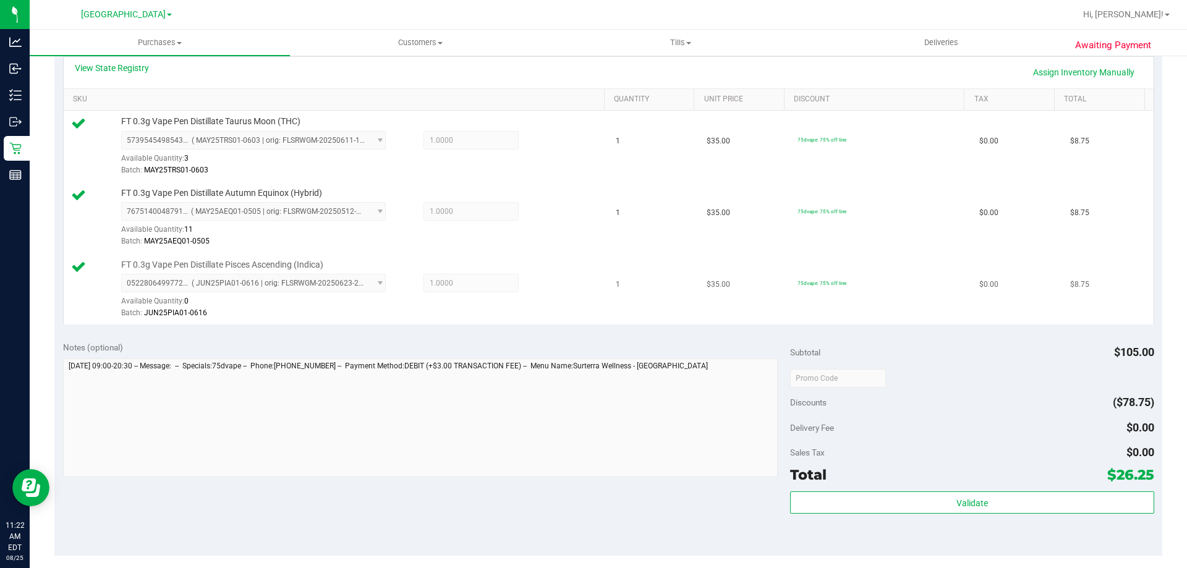
scroll to position [309, 0]
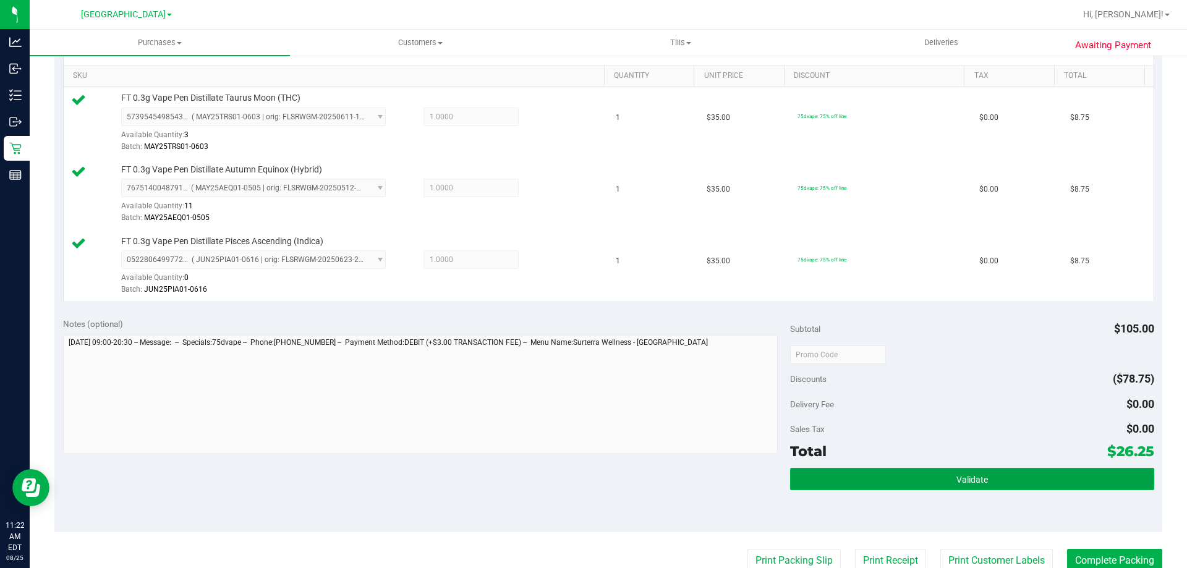
click at [946, 486] on button "Validate" at bounding box center [971, 479] width 363 height 22
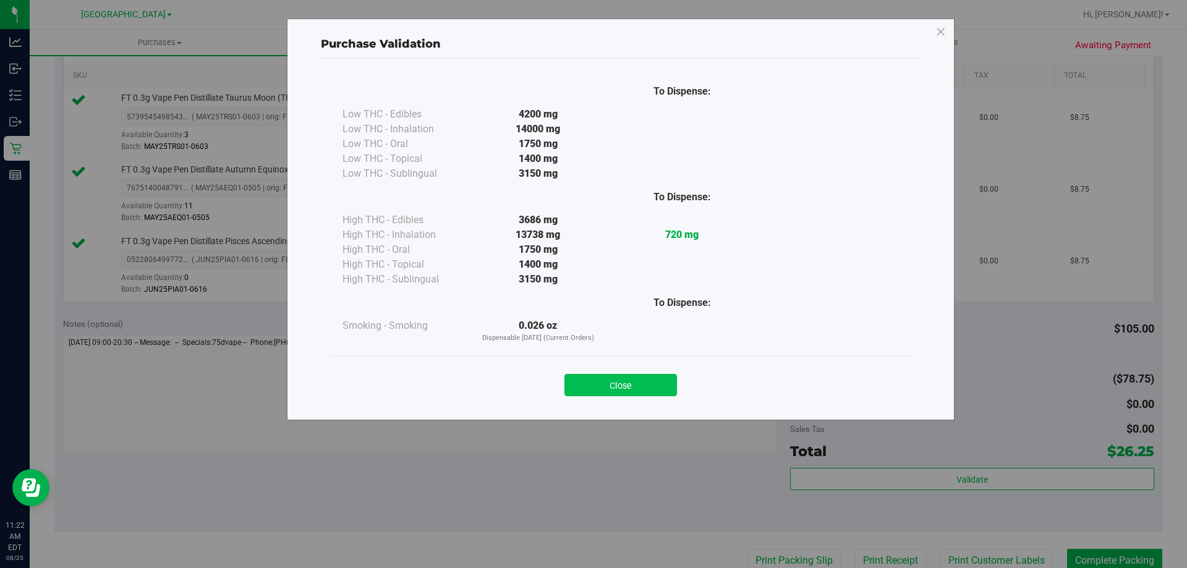
click at [596, 381] on button "Close" at bounding box center [620, 385] width 112 height 22
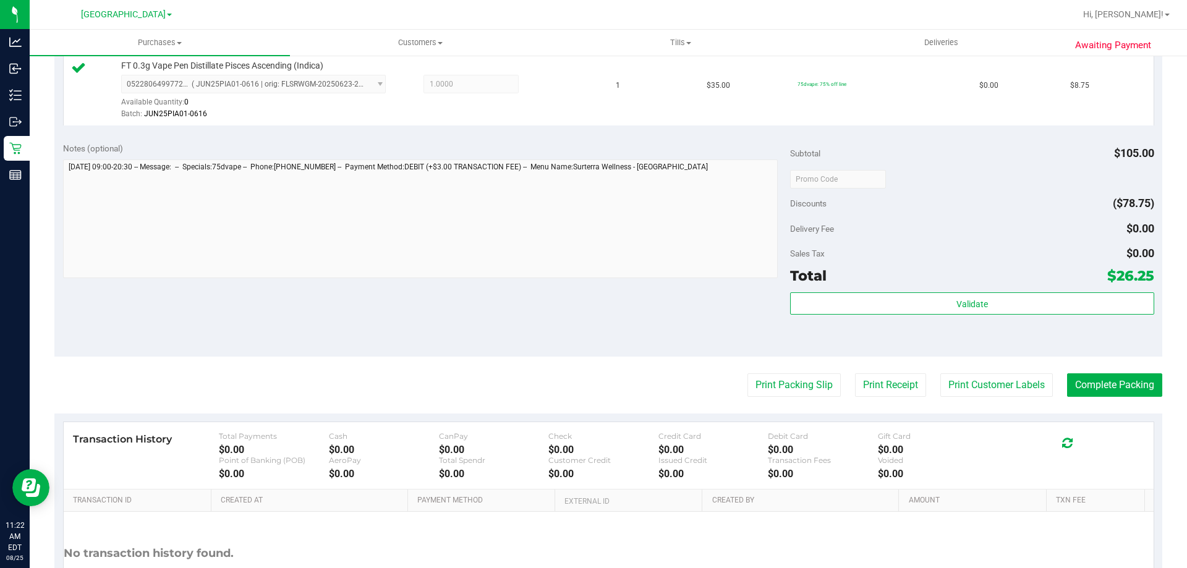
scroll to position [556, 0]
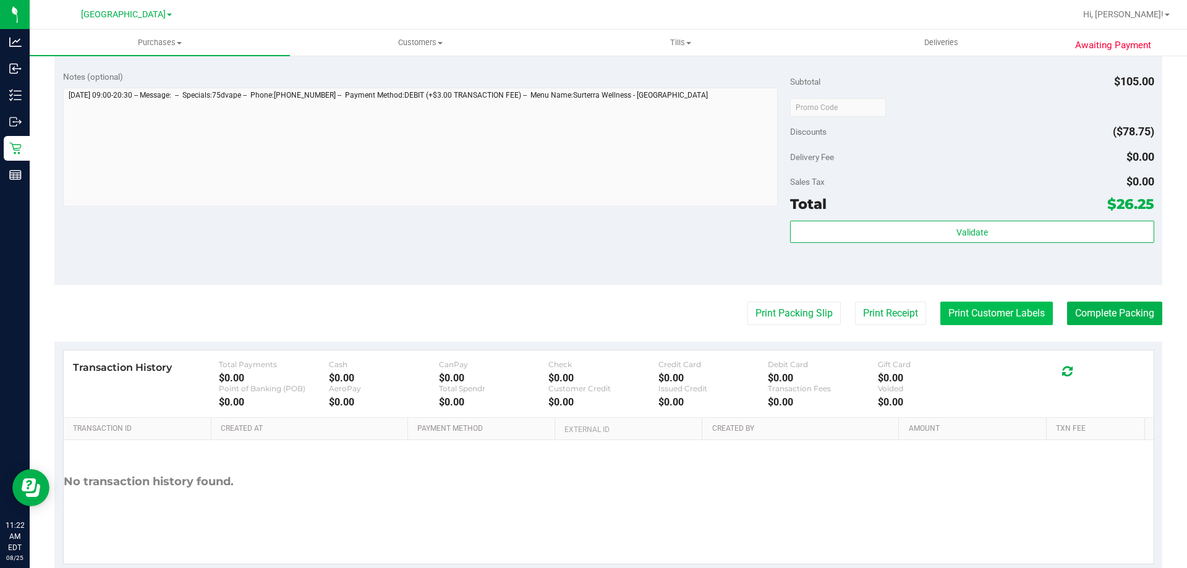
click at [974, 303] on button "Print Customer Labels" at bounding box center [996, 313] width 112 height 23
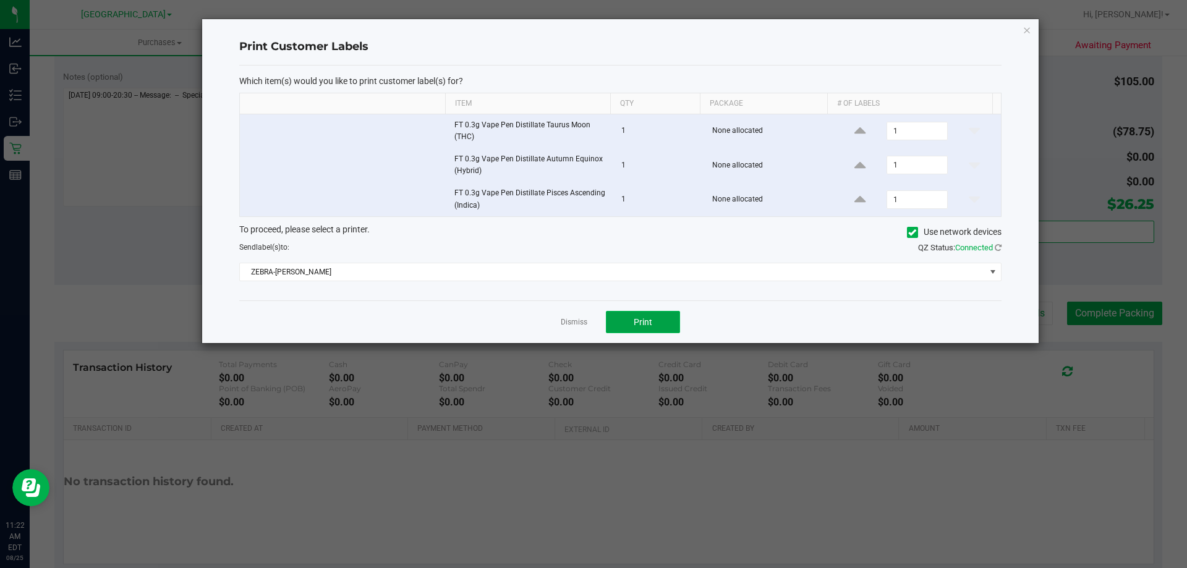
click at [633, 327] on button "Print" at bounding box center [643, 322] width 74 height 22
click at [573, 327] on link "Dismiss" at bounding box center [574, 322] width 27 height 11
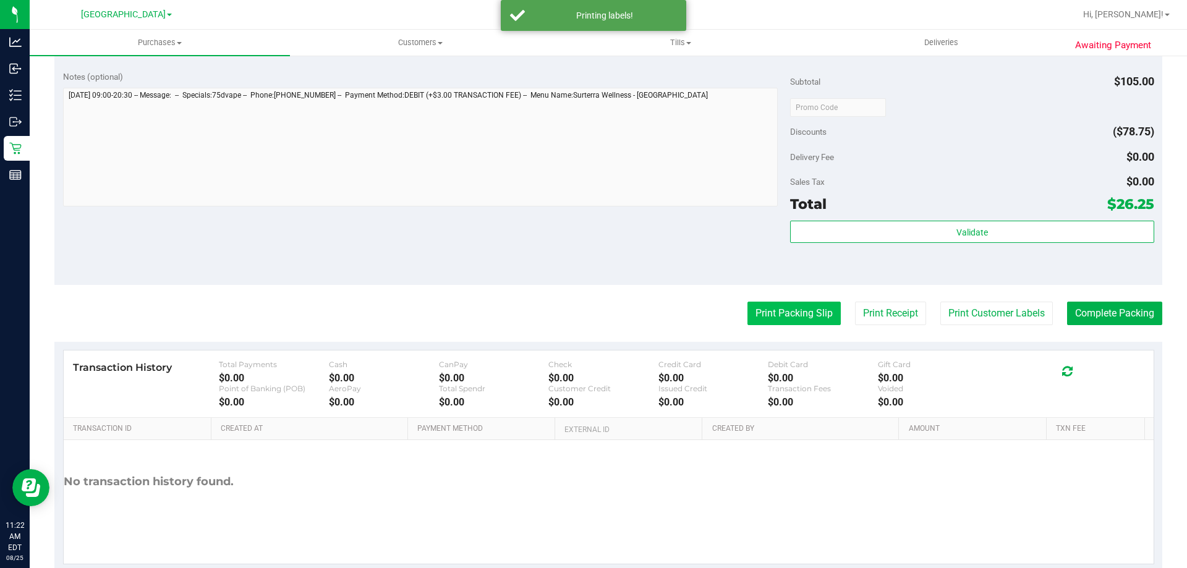
click at [774, 315] on button "Print Packing Slip" at bounding box center [793, 313] width 93 height 23
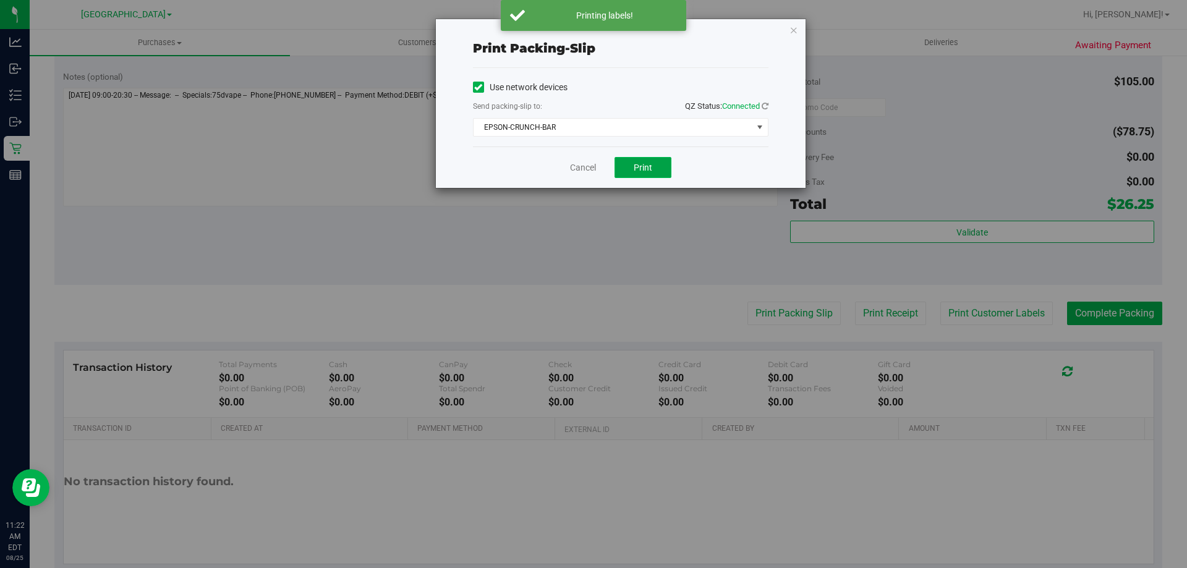
click at [639, 166] on span "Print" at bounding box center [643, 168] width 19 height 10
click at [584, 166] on link "Cancel" at bounding box center [583, 167] width 26 height 13
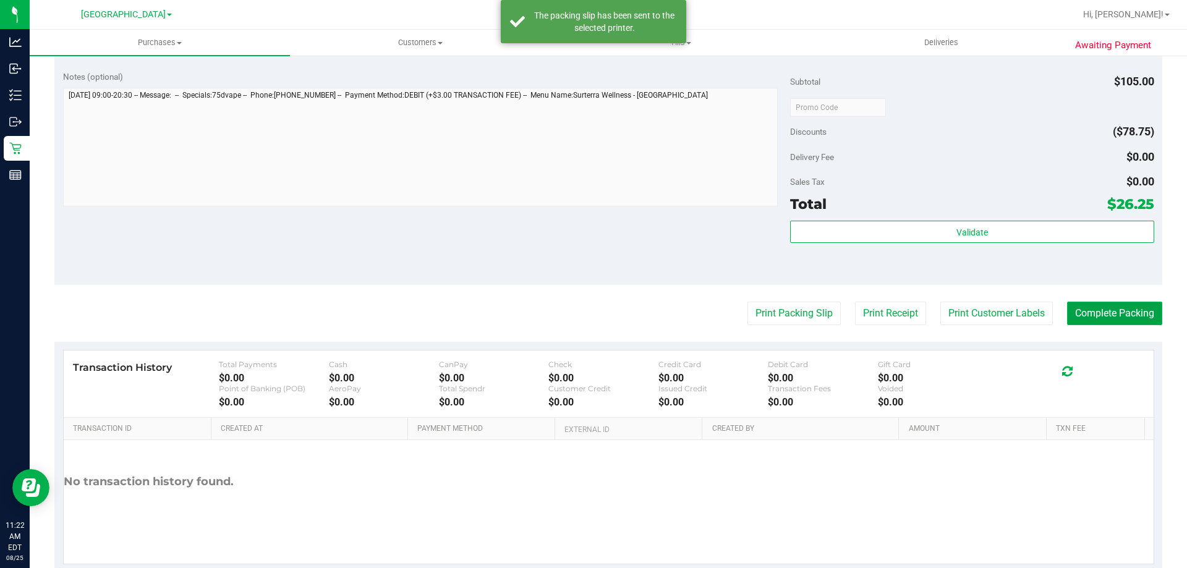
click at [1122, 307] on button "Complete Packing" at bounding box center [1114, 313] width 95 height 23
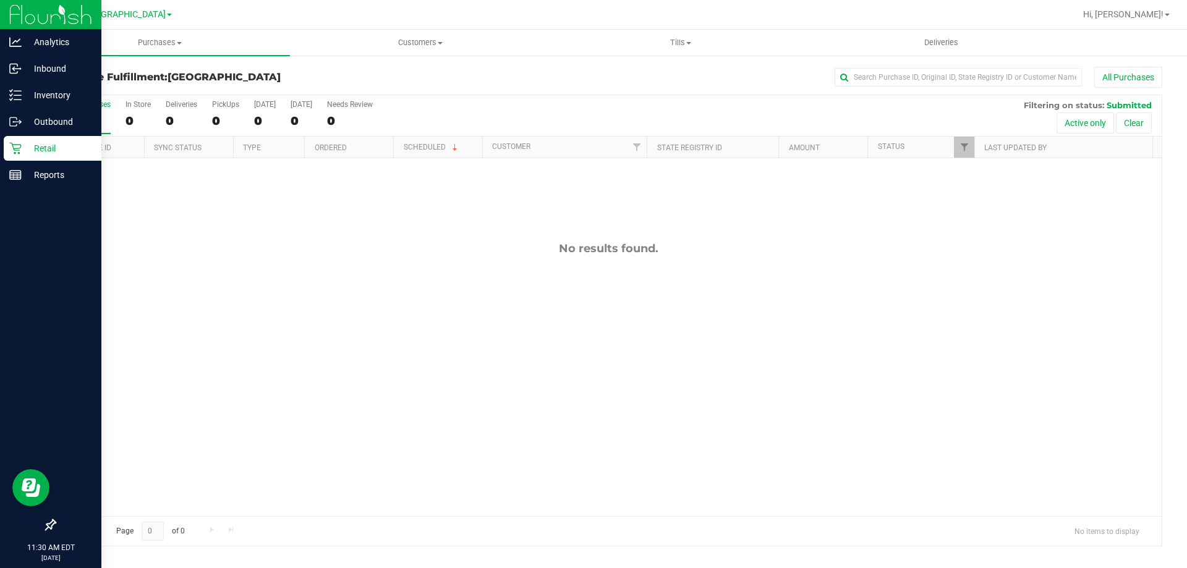
click at [14, 144] on icon at bounding box center [15, 148] width 12 height 12
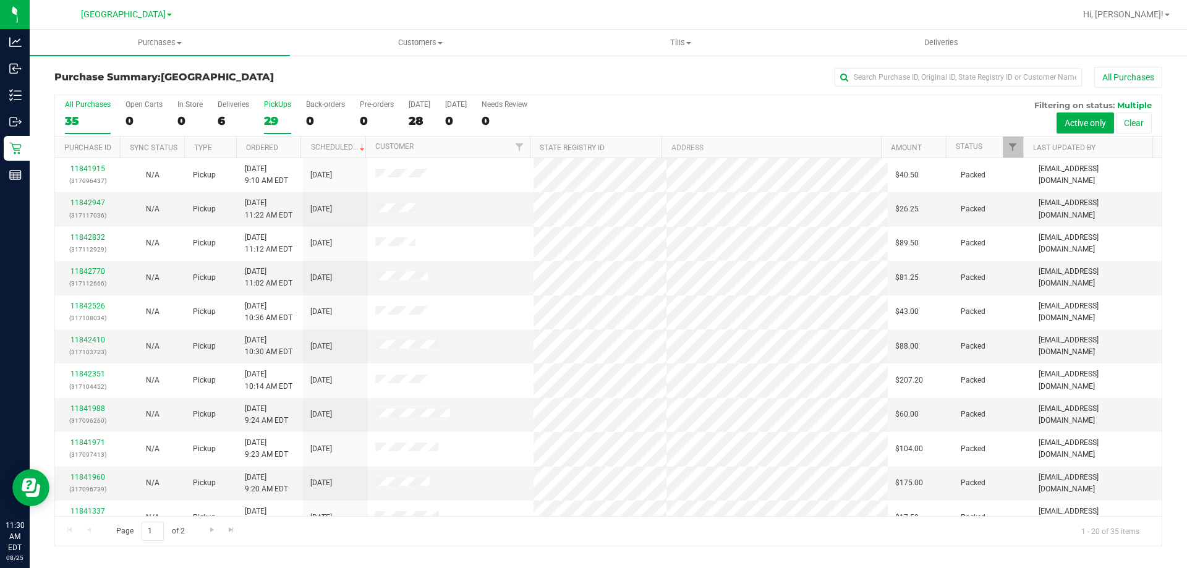
click at [276, 119] on div "29" at bounding box center [277, 121] width 27 height 14
click at [0, 0] on input "PickUps 29" at bounding box center [0, 0] width 0 height 0
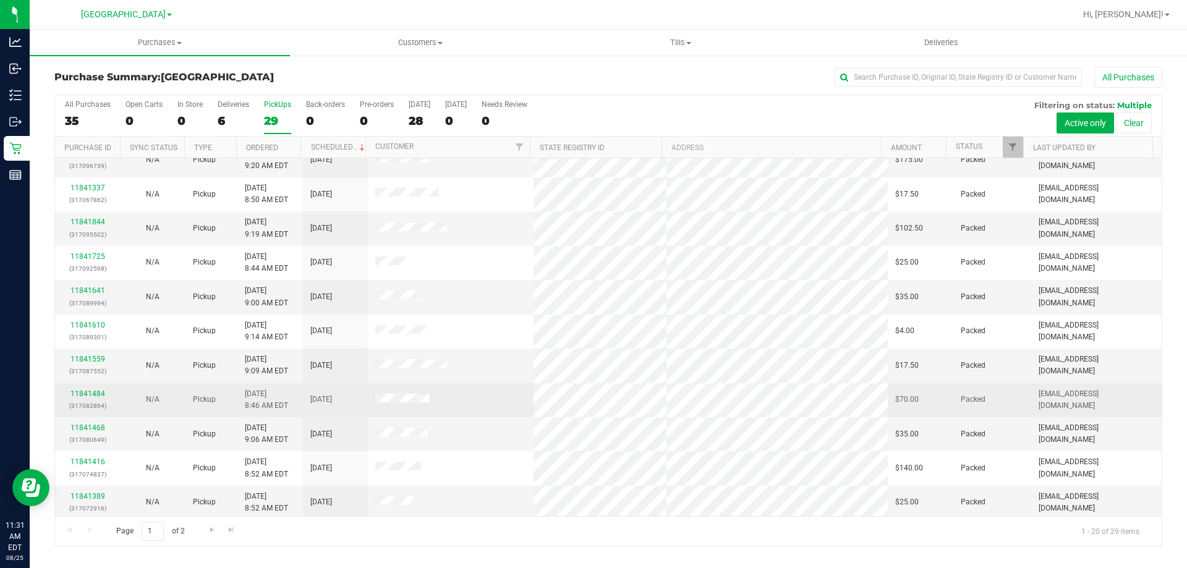
scroll to position [326, 0]
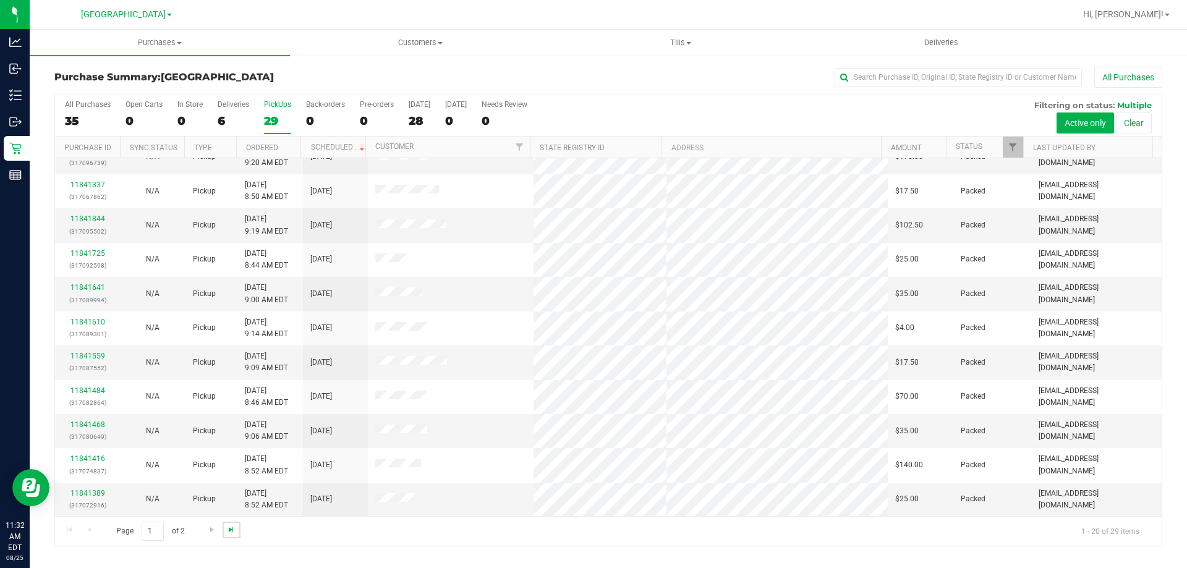
click at [226, 527] on span "Go to the last page" at bounding box center [231, 530] width 10 height 10
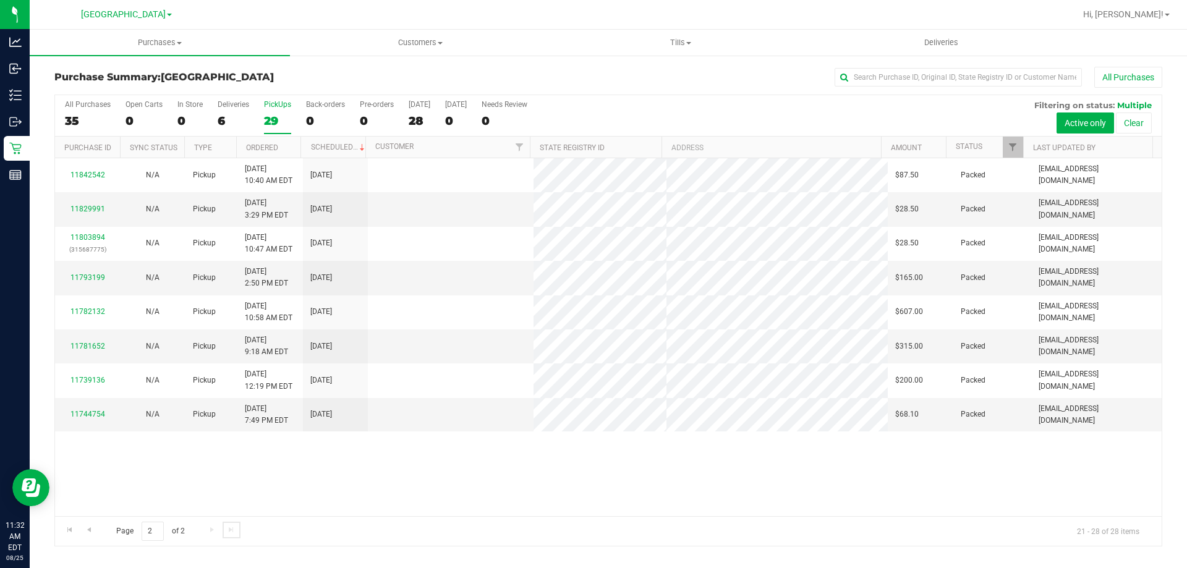
scroll to position [0, 0]
click at [237, 115] on div "6" at bounding box center [234, 121] width 32 height 14
click at [0, 0] on input "Deliveries 6" at bounding box center [0, 0] width 0 height 0
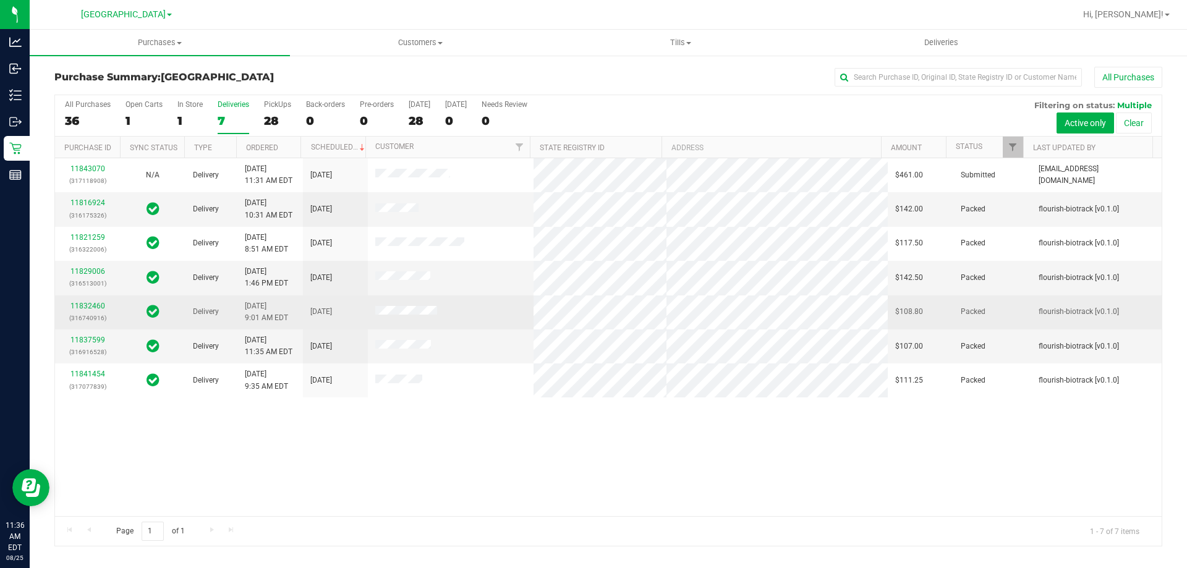
click at [103, 301] on div "11832460 (316740916)" at bounding box center [87, 311] width 50 height 23
click at [98, 303] on link "11832460" at bounding box center [87, 306] width 35 height 9
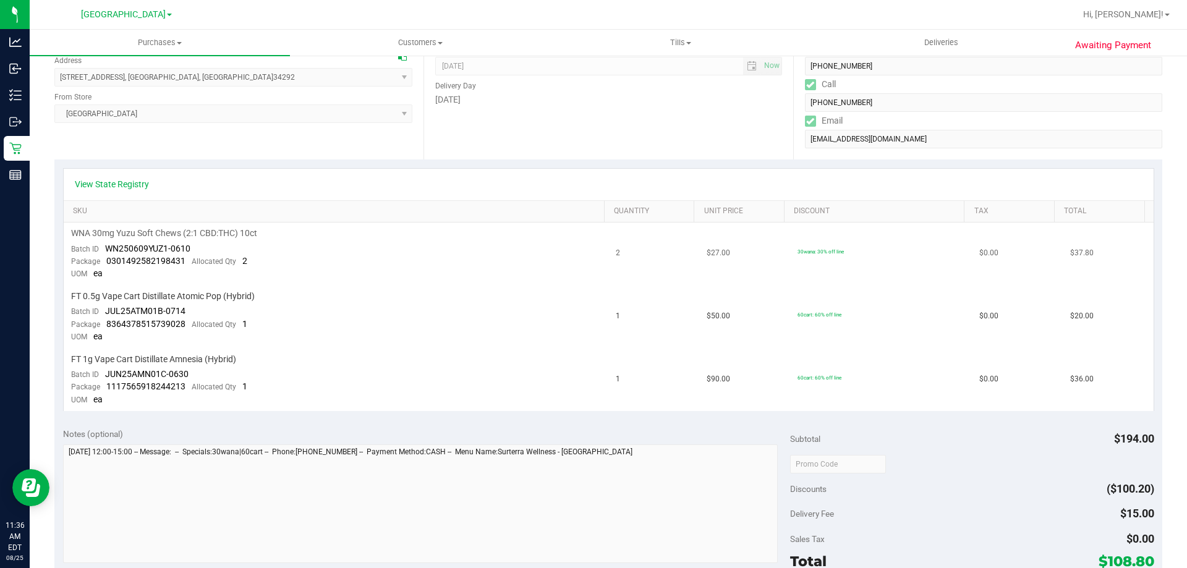
scroll to position [433, 0]
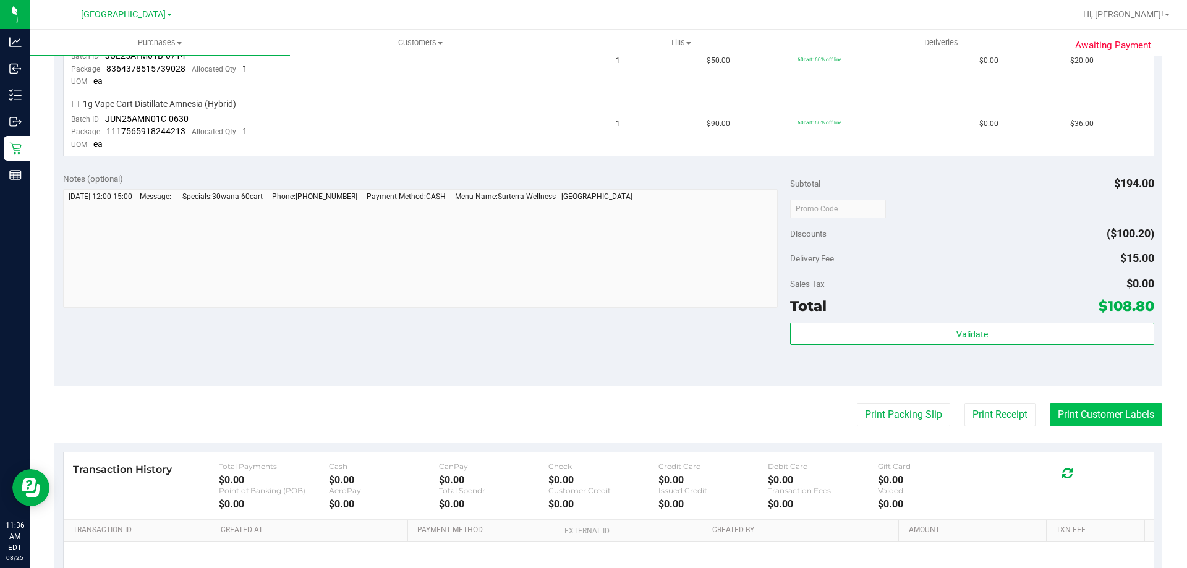
click at [1107, 422] on button "Print Customer Labels" at bounding box center [1105, 414] width 112 height 23
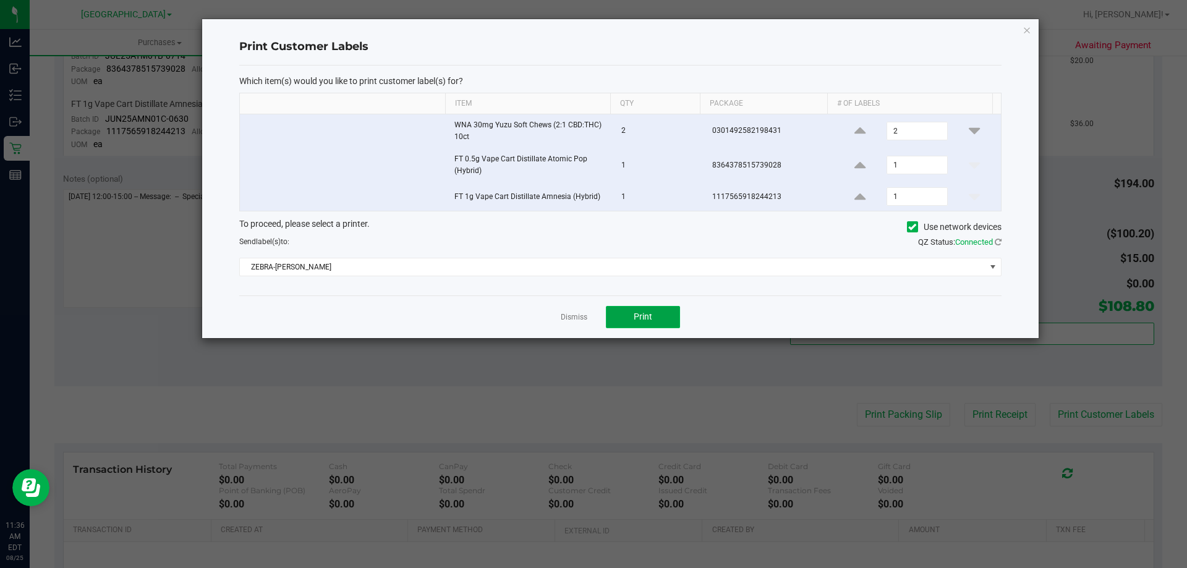
click at [653, 320] on button "Print" at bounding box center [643, 317] width 74 height 22
click at [567, 321] on link "Dismiss" at bounding box center [574, 317] width 27 height 11
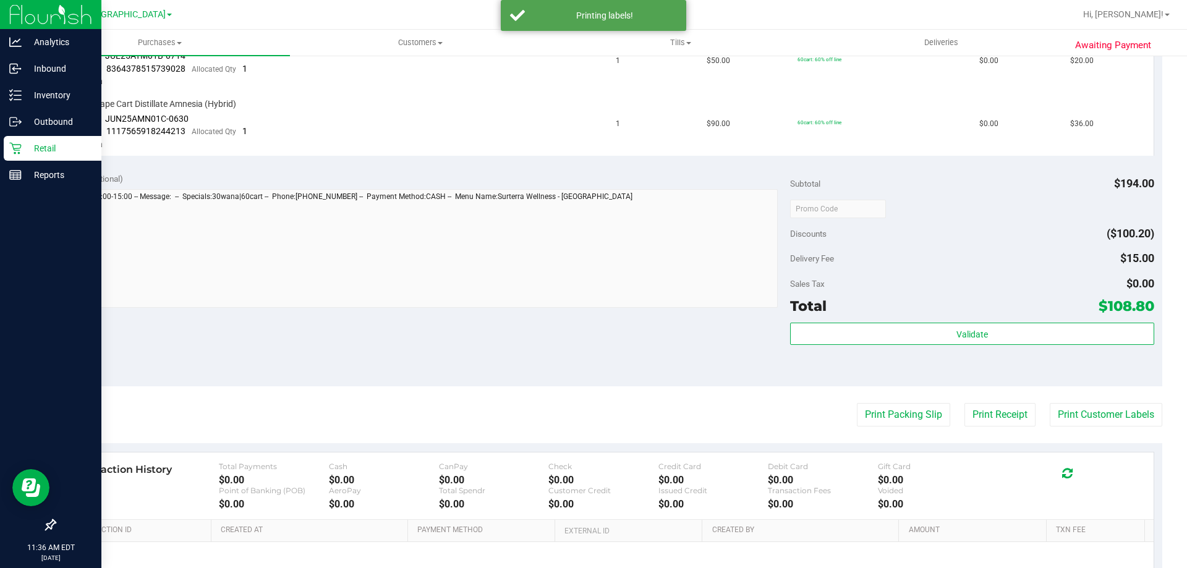
click at [27, 145] on p "Retail" at bounding box center [59, 148] width 74 height 15
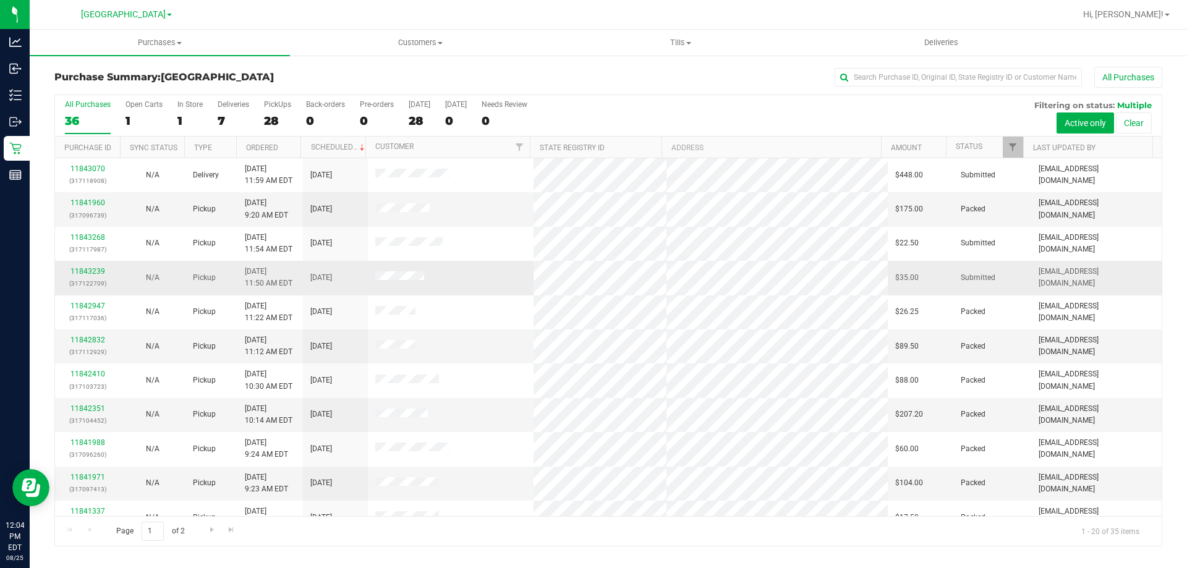
click at [90, 263] on td "11843239 (317122709)" at bounding box center [87, 278] width 65 height 34
click at [88, 269] on link "11843239" at bounding box center [87, 271] width 35 height 9
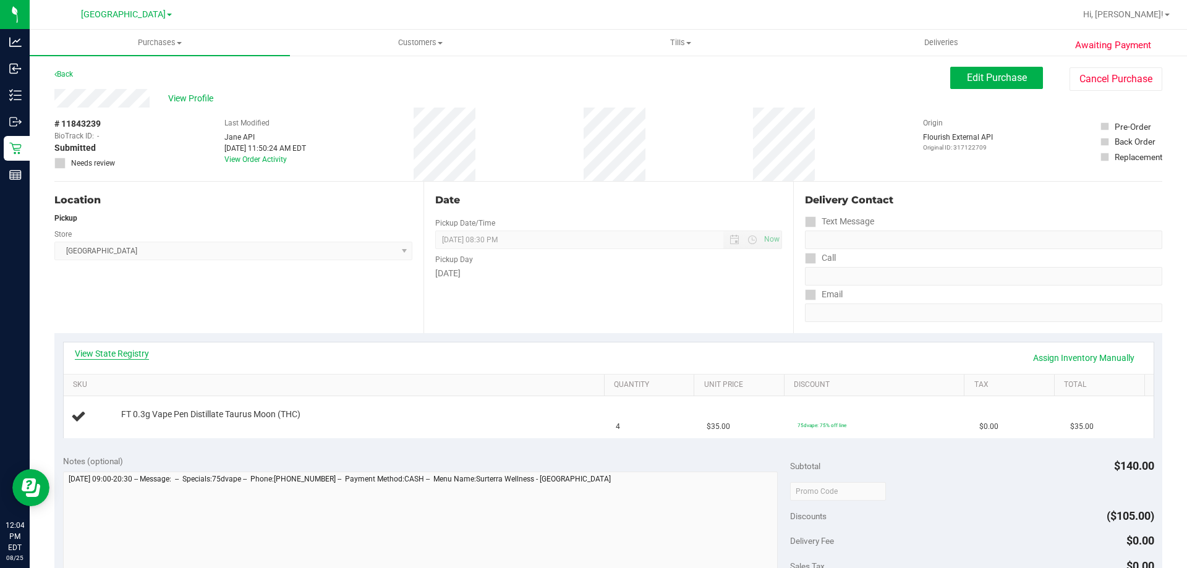
click at [131, 352] on link "View State Registry" at bounding box center [112, 353] width 74 height 12
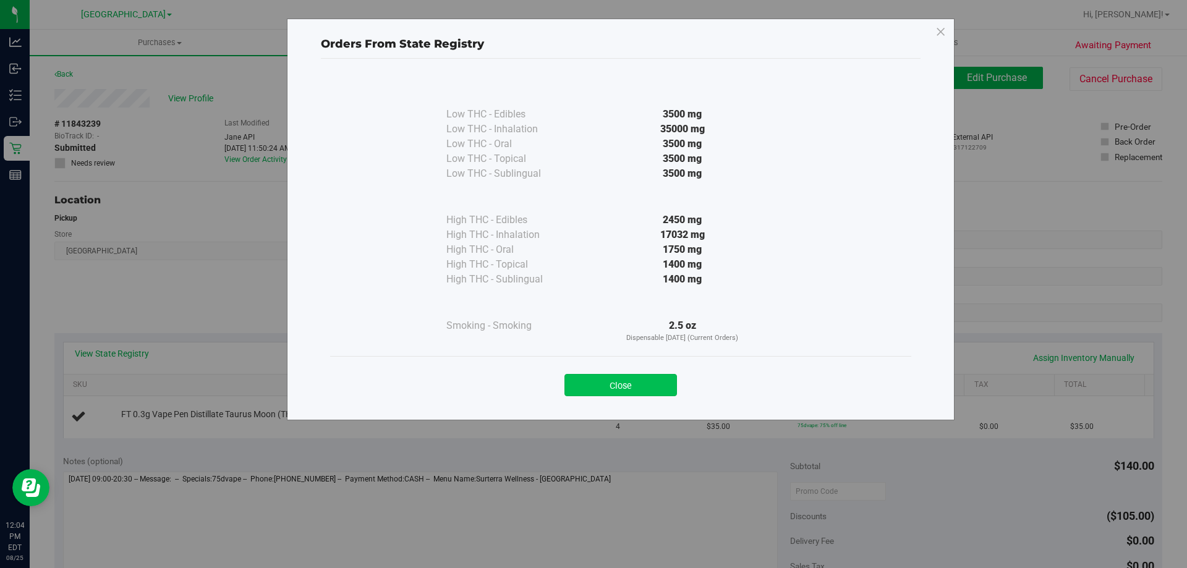
click at [626, 391] on button "Close" at bounding box center [620, 385] width 112 height 22
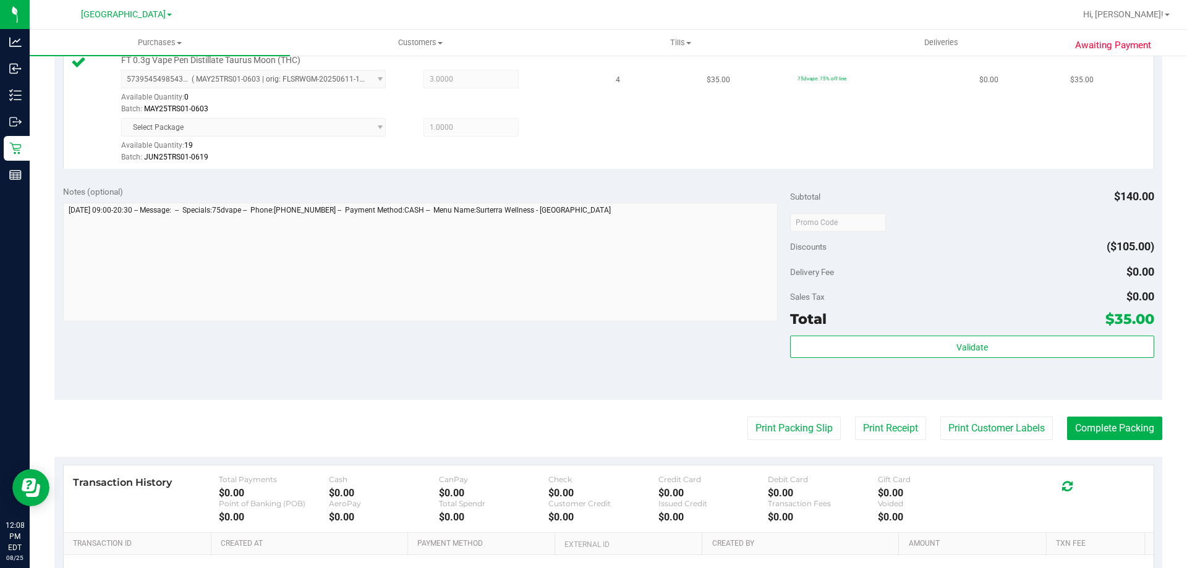
scroll to position [371, 0]
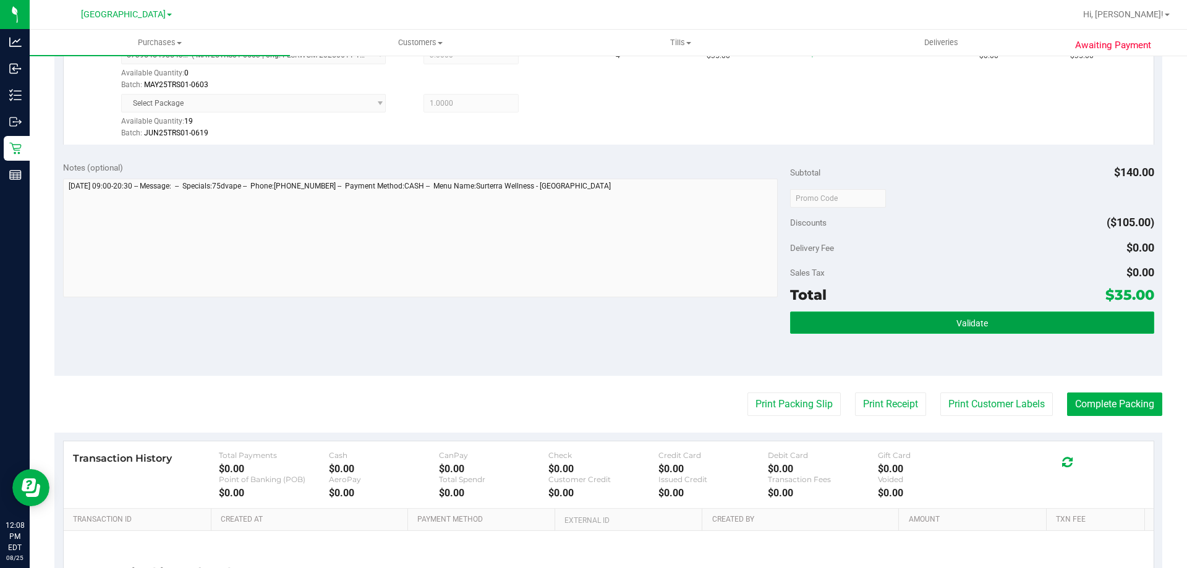
click at [899, 315] on button "Validate" at bounding box center [971, 323] width 363 height 22
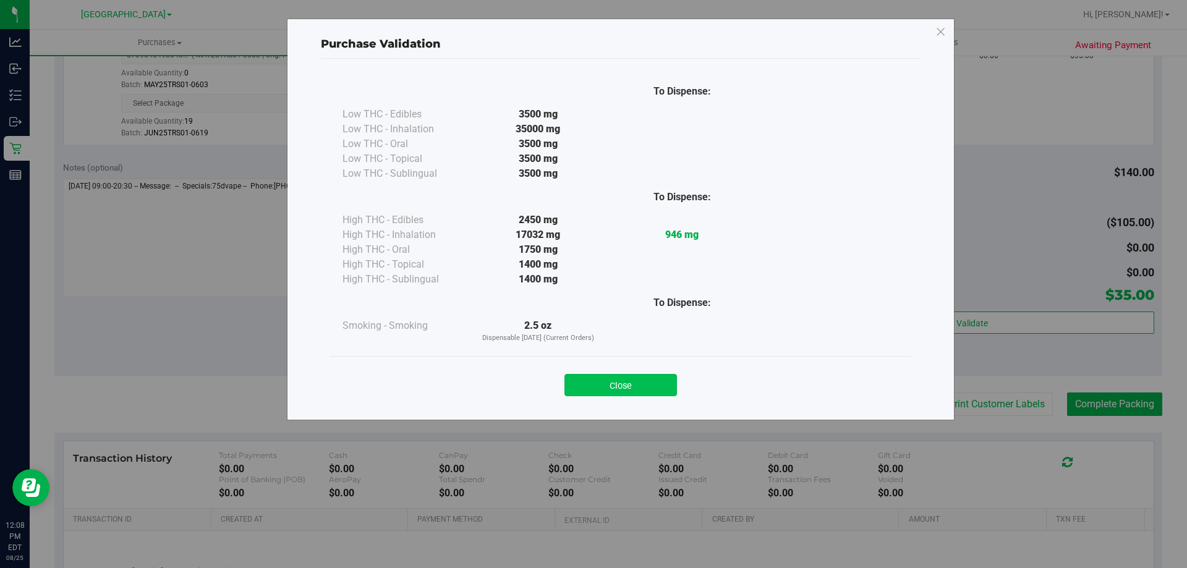
click at [624, 393] on button "Close" at bounding box center [620, 385] width 112 height 22
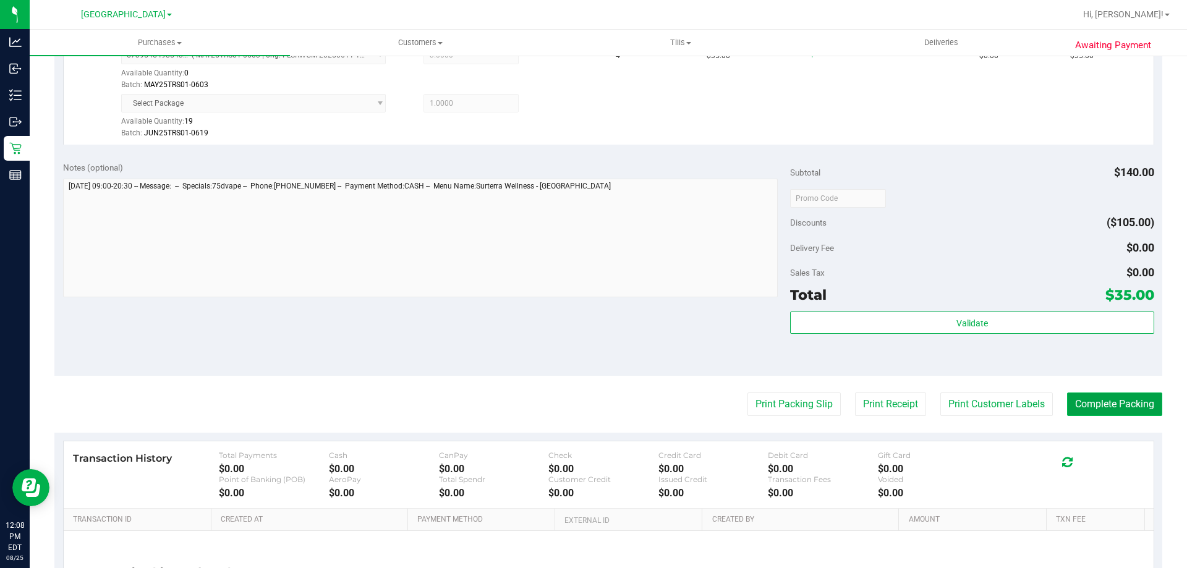
click at [1071, 393] on button "Complete Packing" at bounding box center [1114, 403] width 95 height 23
click at [985, 405] on button "Print Customer Labels" at bounding box center [986, 403] width 112 height 23
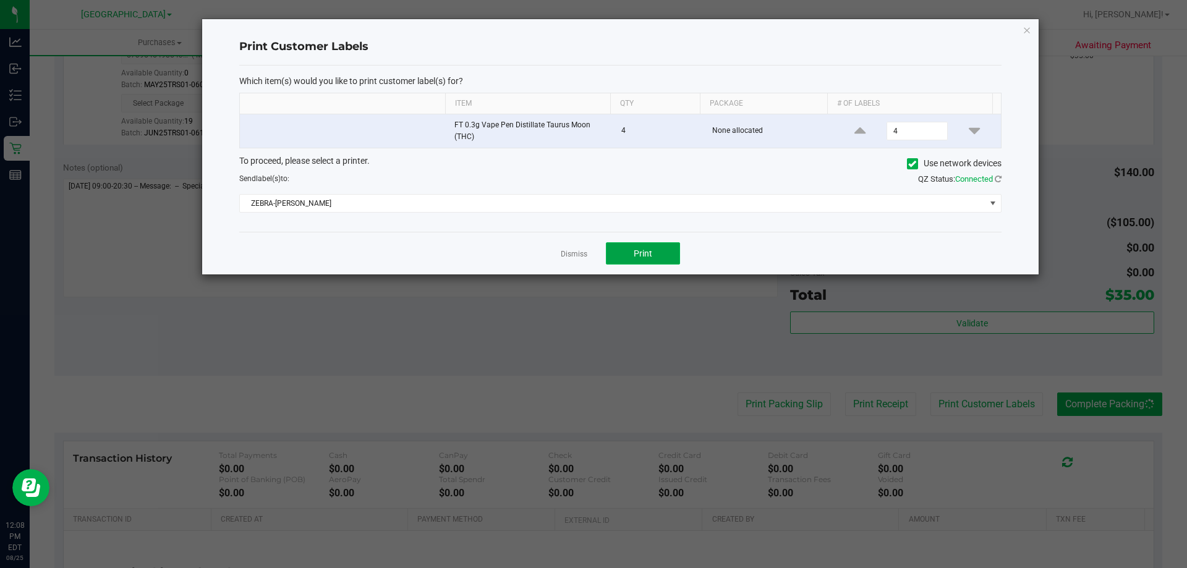
click at [650, 251] on span "Print" at bounding box center [643, 253] width 19 height 10
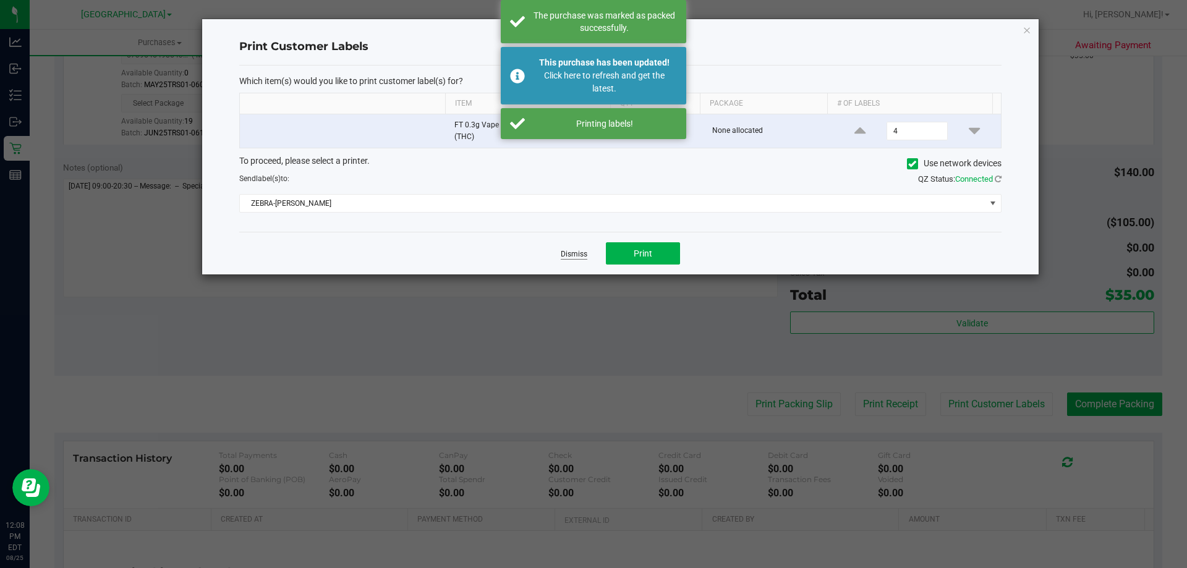
click at [579, 249] on link "Dismiss" at bounding box center [574, 254] width 27 height 11
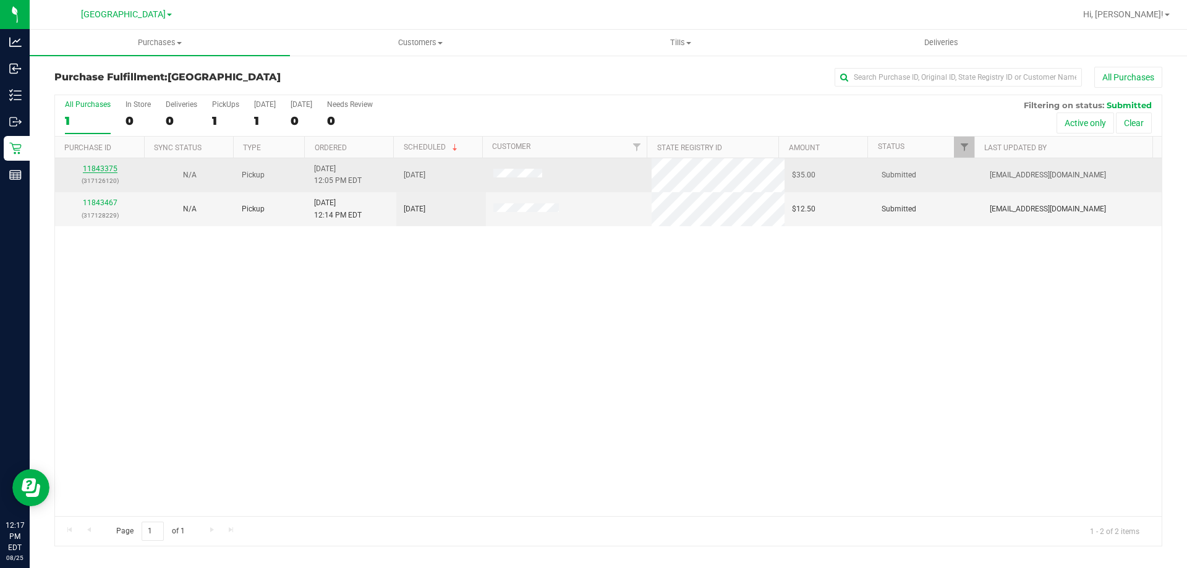
click at [90, 172] on link "11843375" at bounding box center [100, 168] width 35 height 9
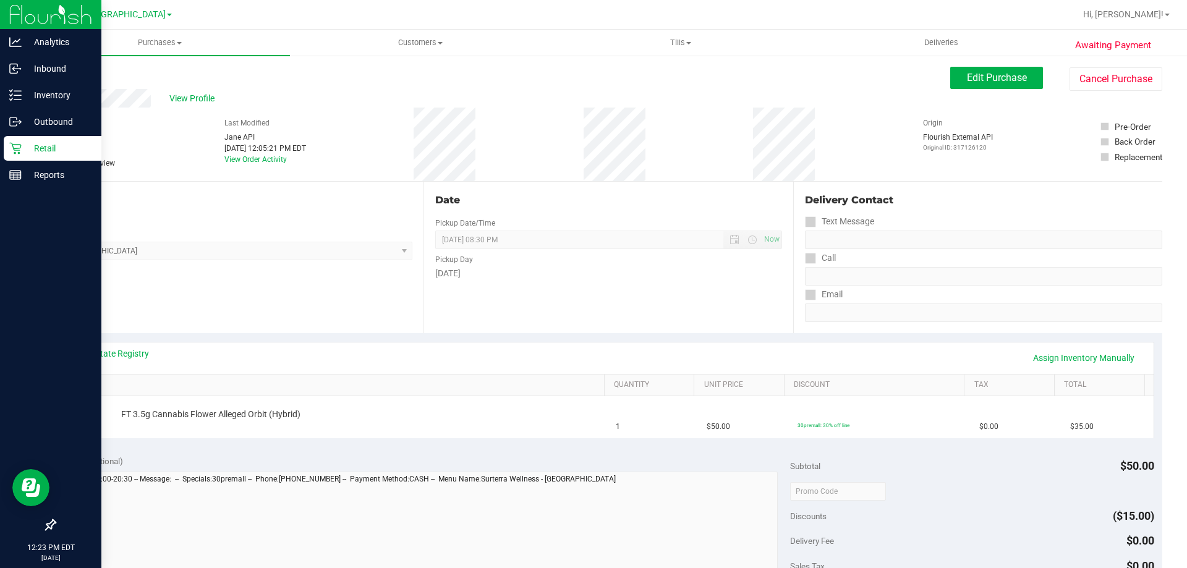
click at [39, 143] on p "Retail" at bounding box center [59, 148] width 74 height 15
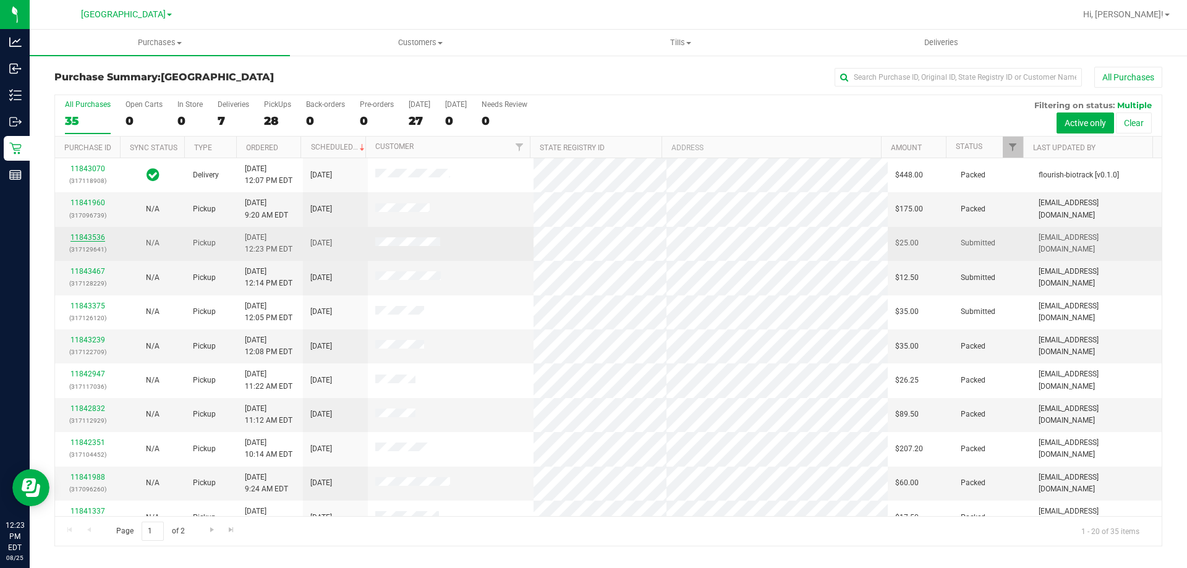
click at [94, 235] on link "11843536" at bounding box center [87, 237] width 35 height 9
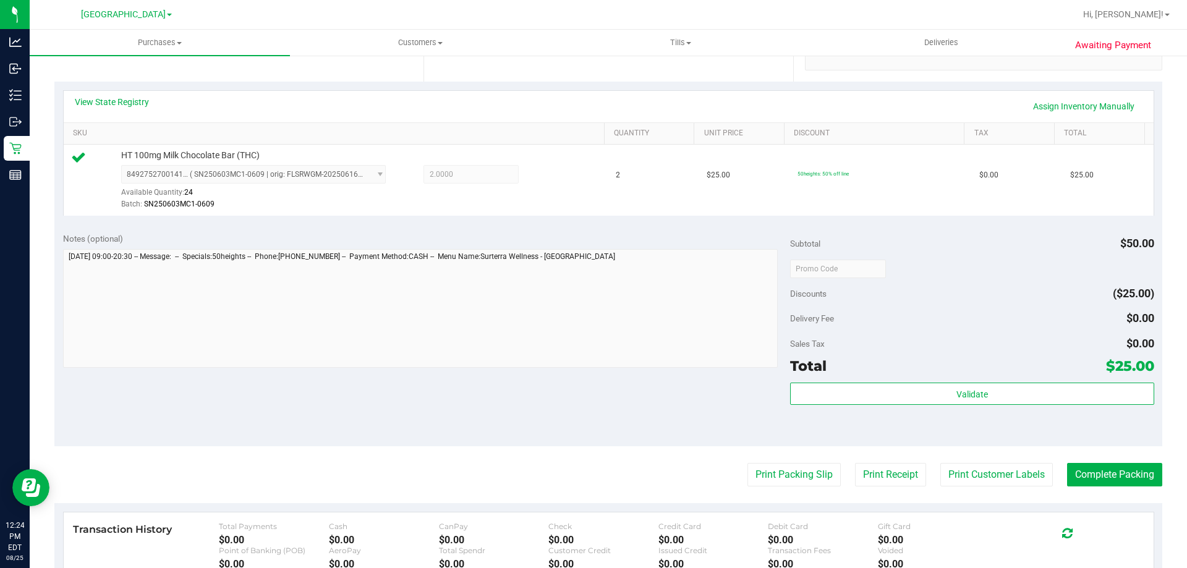
scroll to position [309, 0]
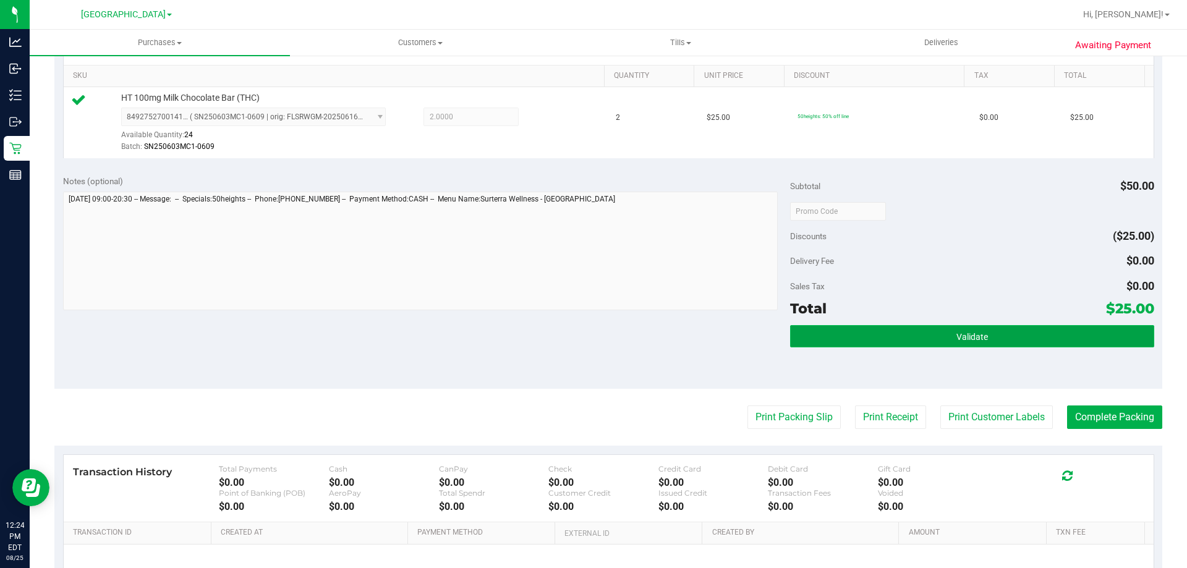
click at [812, 341] on button "Validate" at bounding box center [971, 336] width 363 height 22
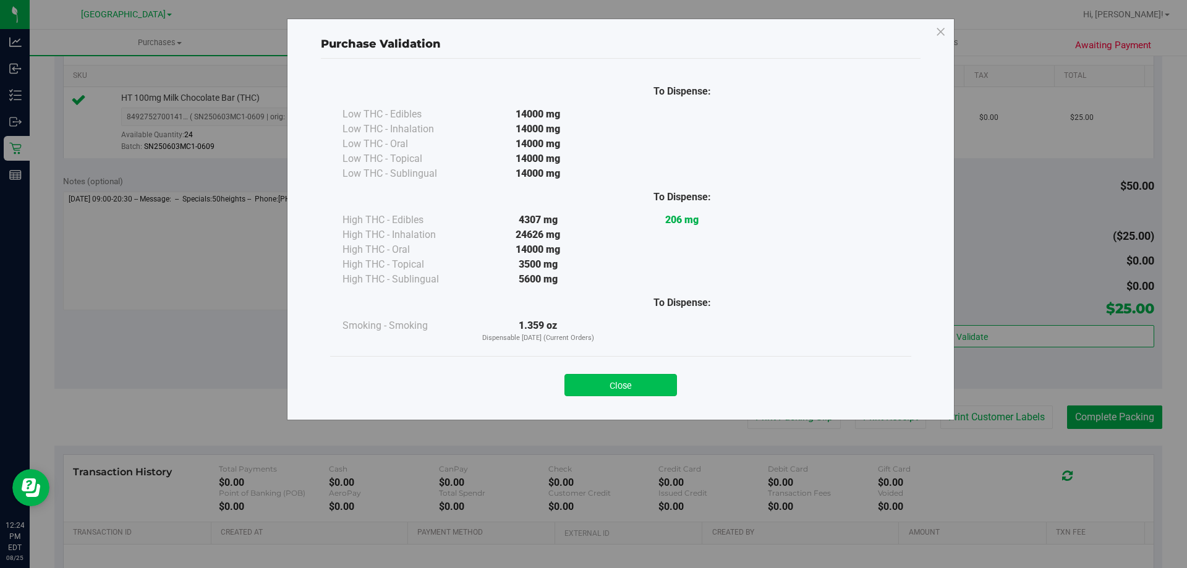
click at [638, 384] on button "Close" at bounding box center [620, 385] width 112 height 22
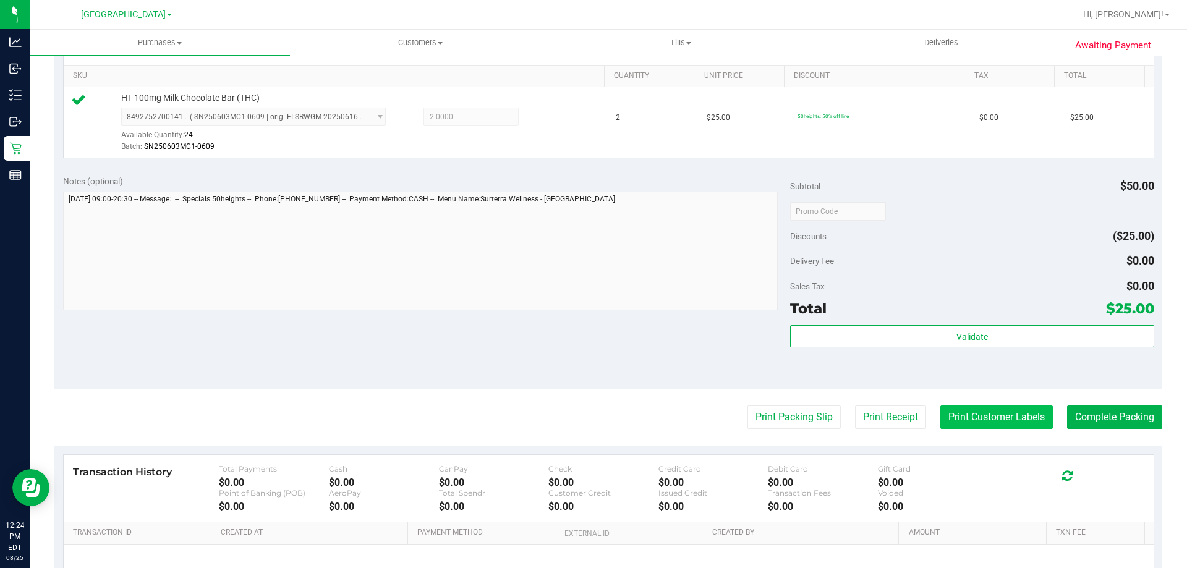
click at [977, 420] on button "Print Customer Labels" at bounding box center [996, 416] width 112 height 23
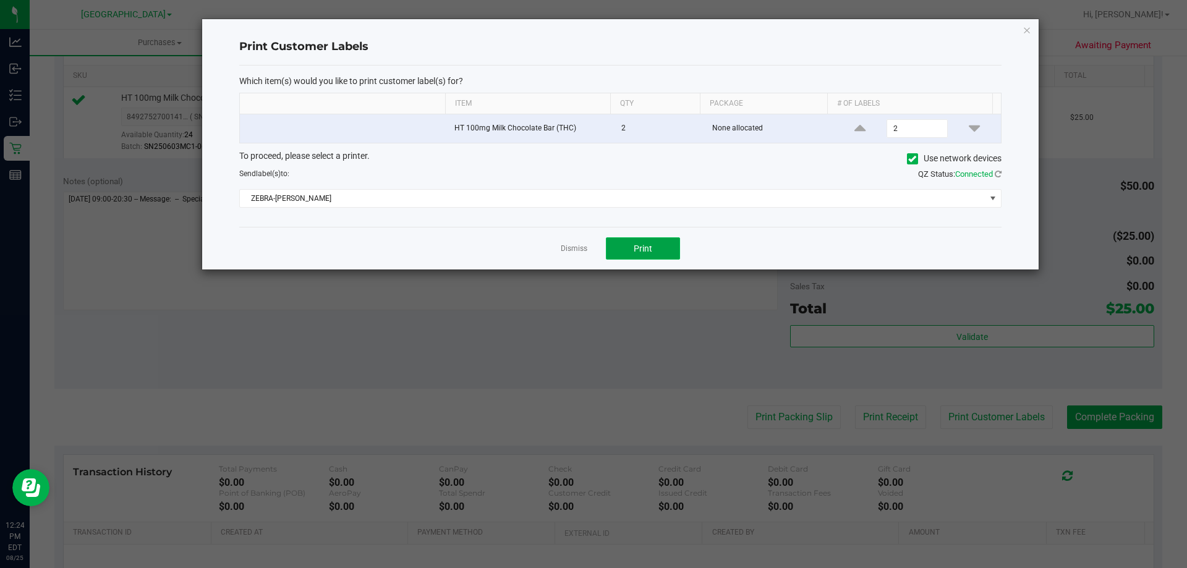
click at [655, 245] on button "Print" at bounding box center [643, 248] width 74 height 22
click at [574, 245] on link "Dismiss" at bounding box center [574, 249] width 27 height 11
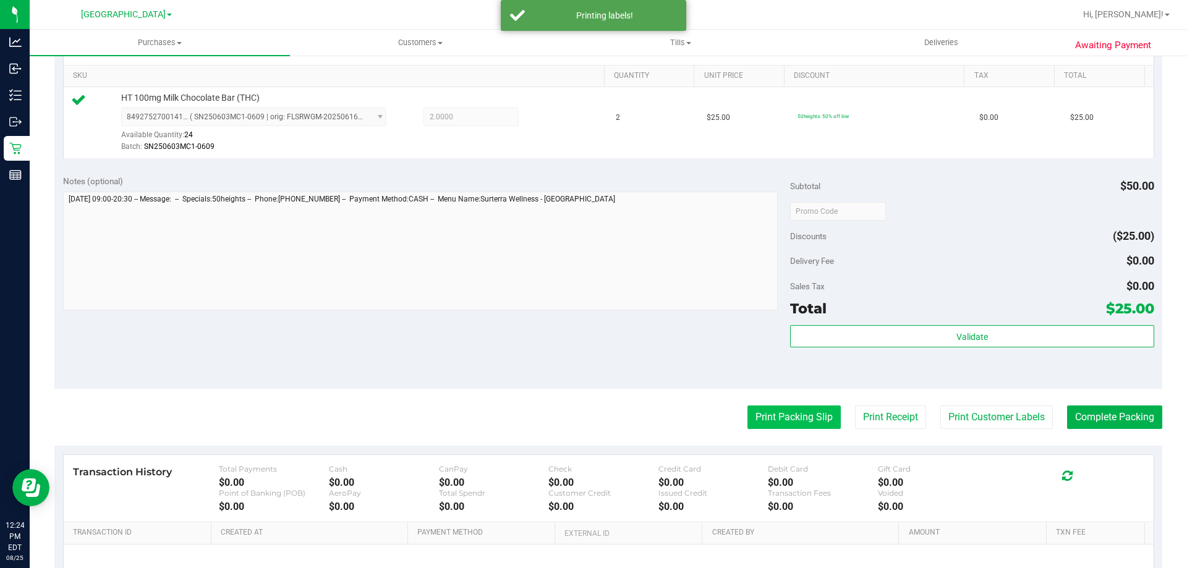
click at [776, 417] on button "Print Packing Slip" at bounding box center [793, 416] width 93 height 23
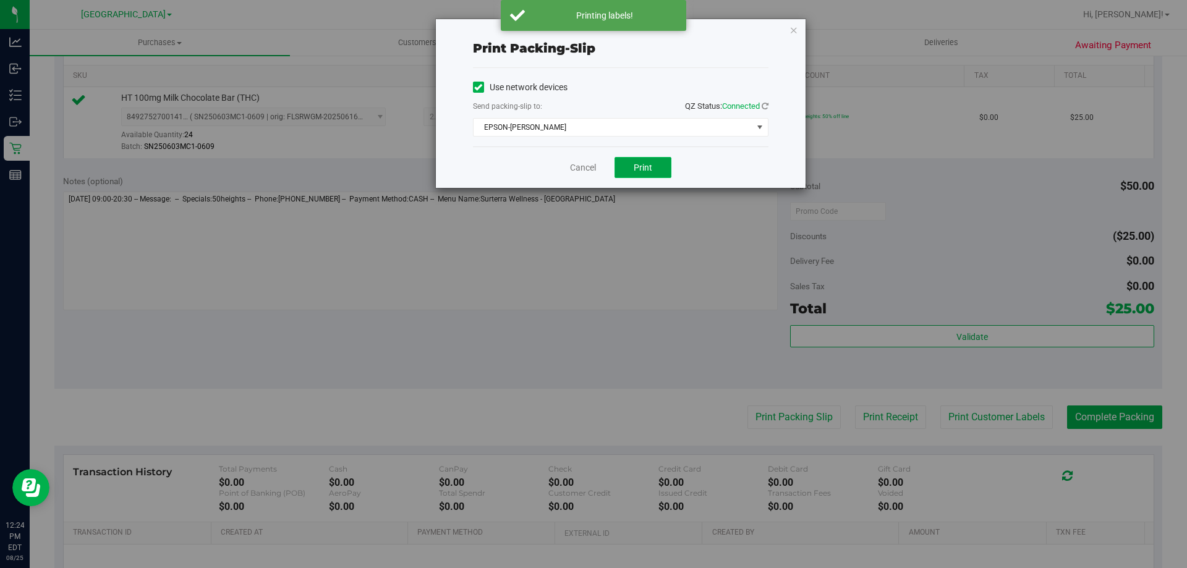
click at [627, 164] on button "Print" at bounding box center [642, 167] width 57 height 21
click at [587, 167] on link "Cancel" at bounding box center [583, 167] width 26 height 13
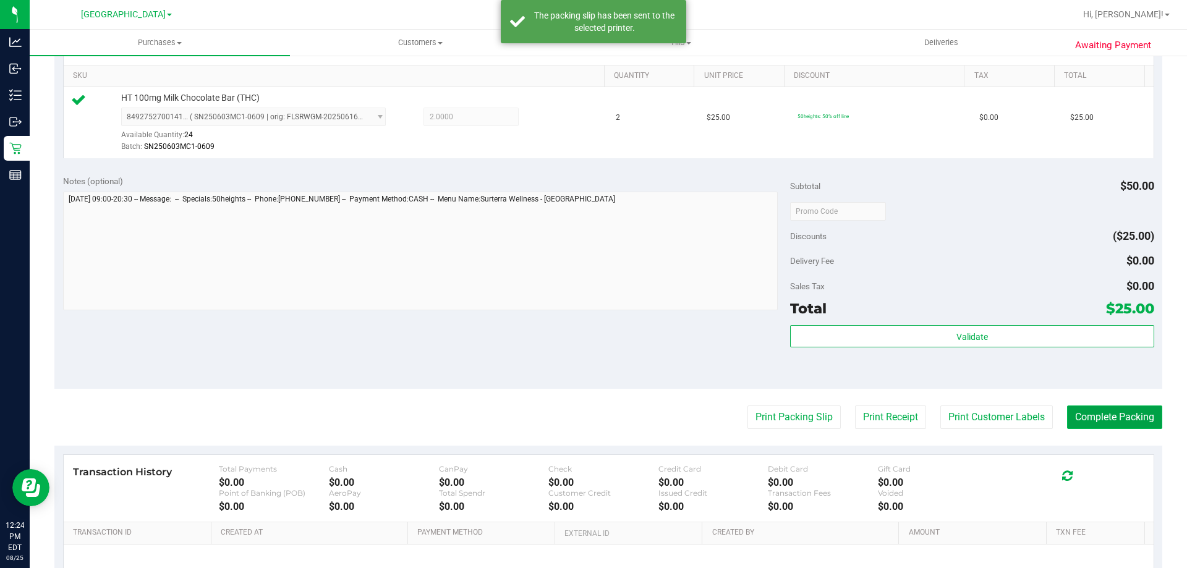
click at [1098, 410] on button "Complete Packing" at bounding box center [1114, 416] width 95 height 23
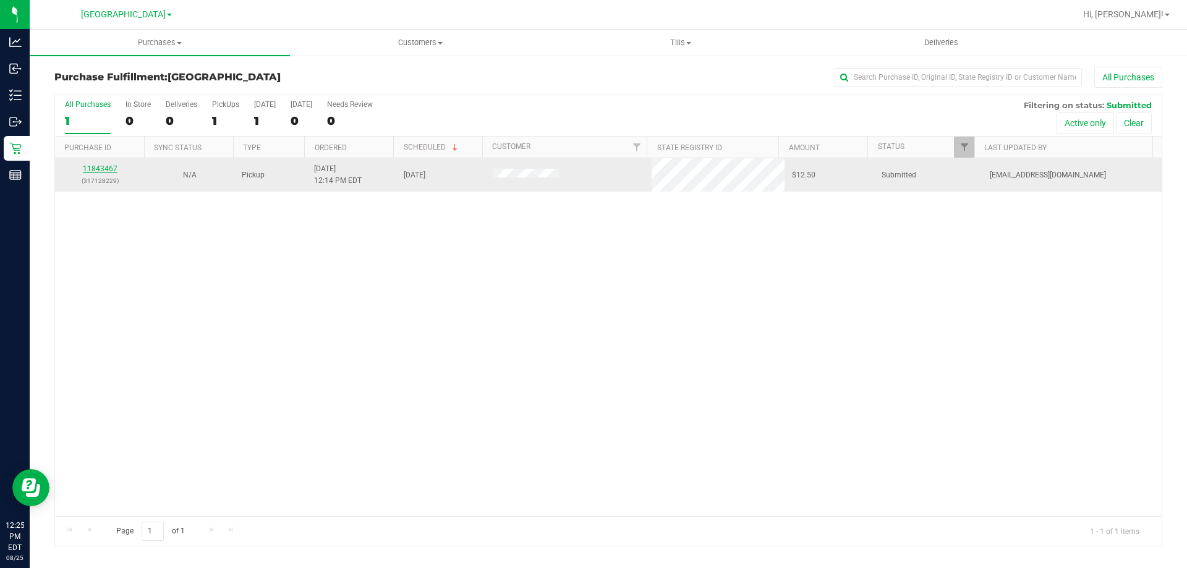
click at [107, 167] on link "11843467" at bounding box center [100, 168] width 35 height 9
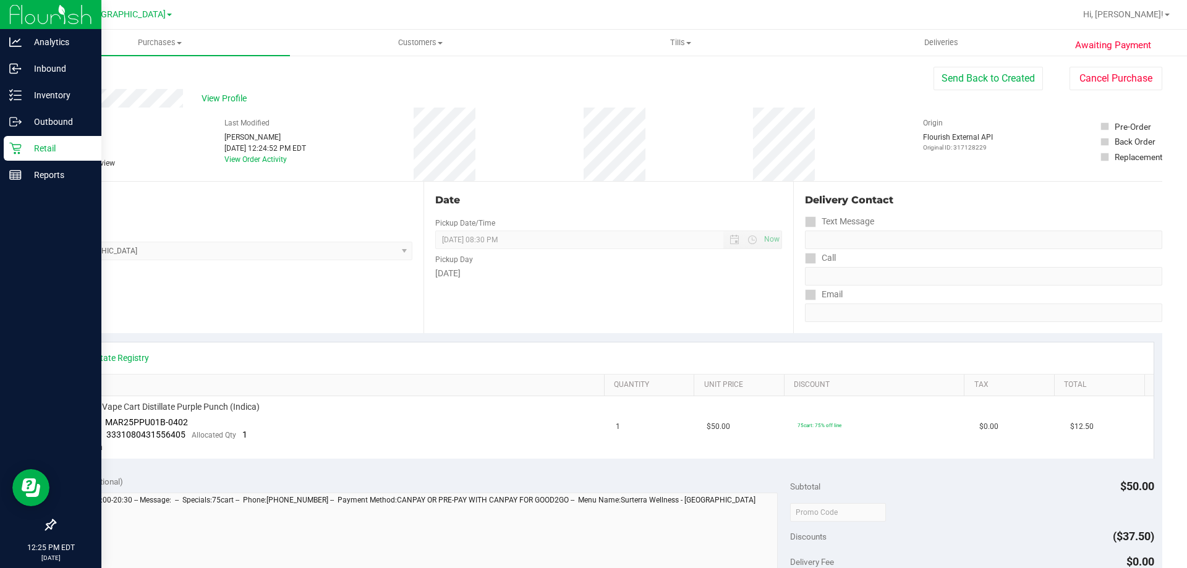
click at [40, 140] on div "Retail" at bounding box center [53, 148] width 98 height 25
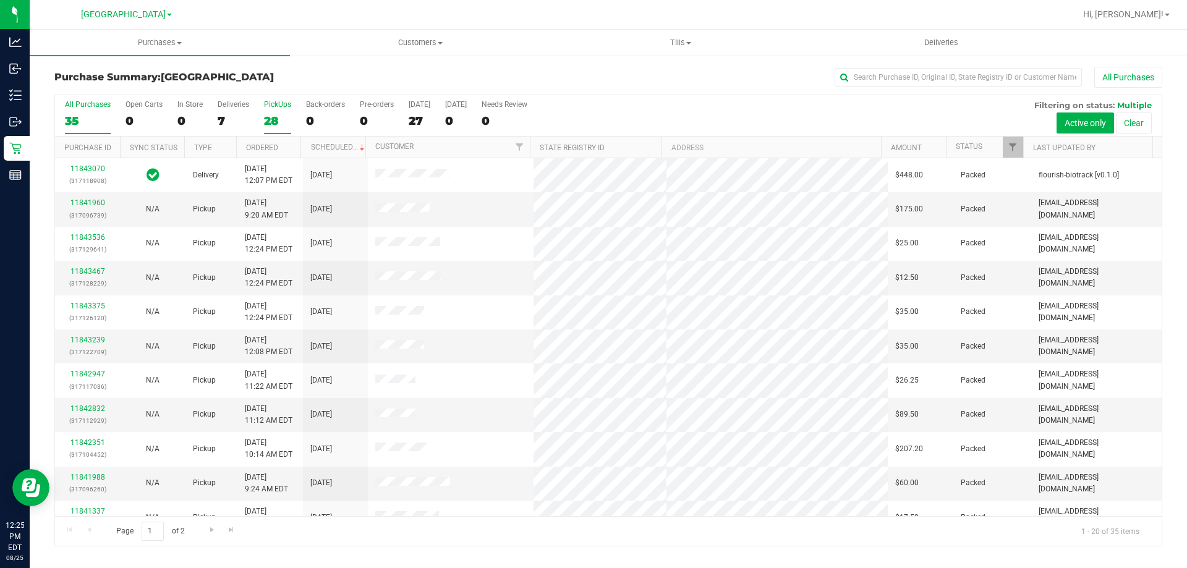
click at [284, 103] on div "PickUps" at bounding box center [277, 104] width 27 height 9
click at [0, 0] on input "PickUps 28" at bounding box center [0, 0] width 0 height 0
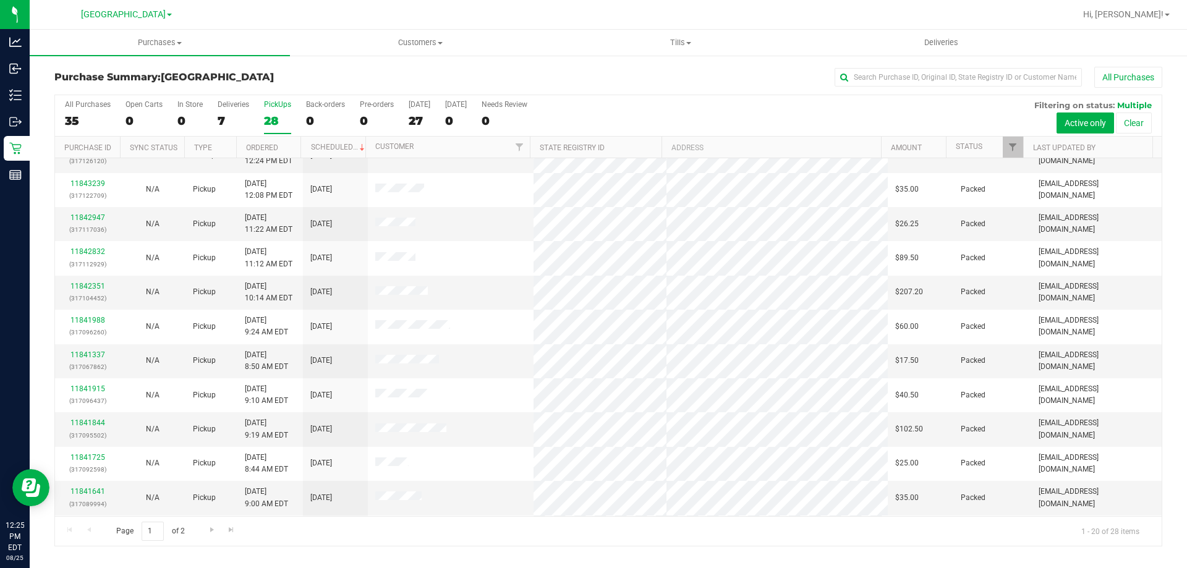
scroll to position [326, 0]
click at [212, 527] on span "Go to the next page" at bounding box center [212, 530] width 10 height 10
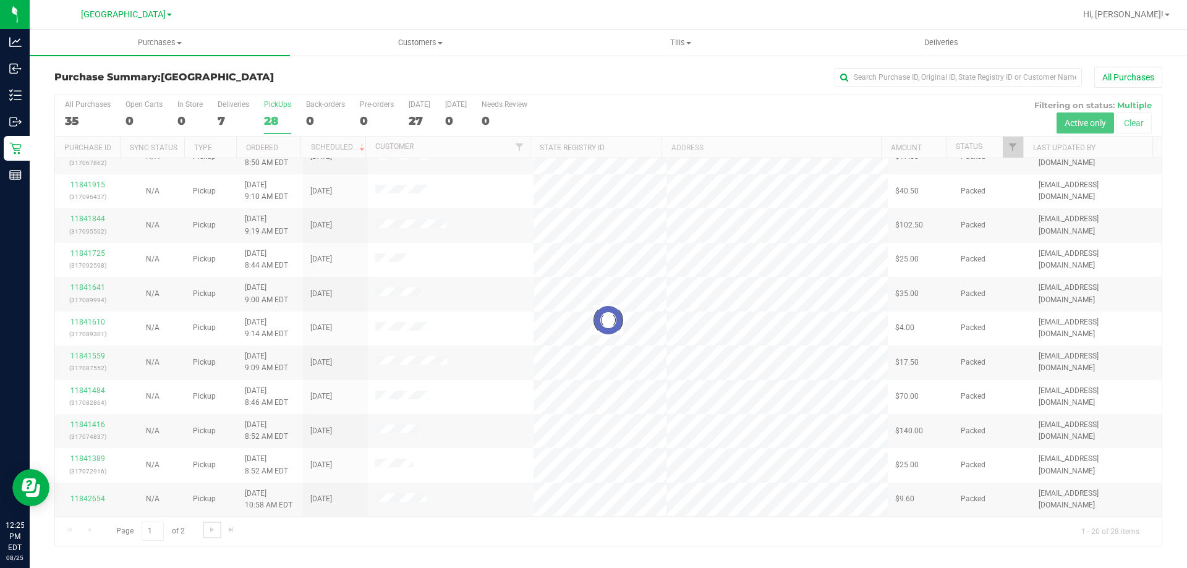
scroll to position [0, 0]
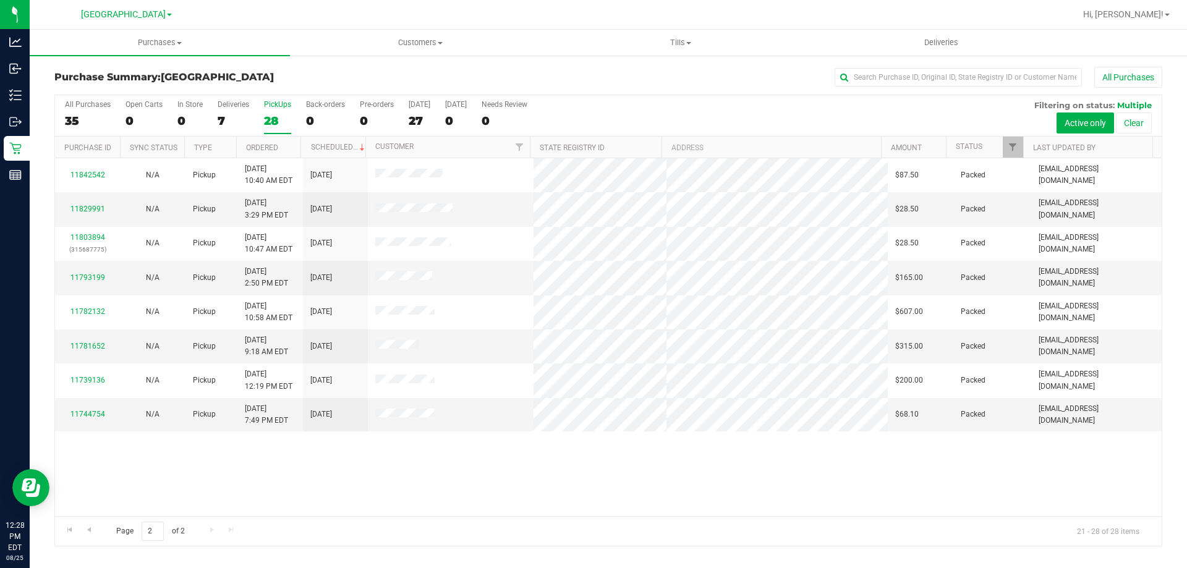
click at [244, 494] on div "11842542 N/A Pickup 8/25/2025 10:40 AM EDT 8/25/2025 $87.50 Packed etutino@live…" at bounding box center [608, 337] width 1106 height 358
click at [253, 476] on div "11842542 N/A Pickup 8/25/2025 10:40 AM EDT 8/25/2025 $87.50 Packed etutino@live…" at bounding box center [608, 337] width 1106 height 358
click at [88, 522] on link "Go to the previous page" at bounding box center [89, 530] width 18 height 17
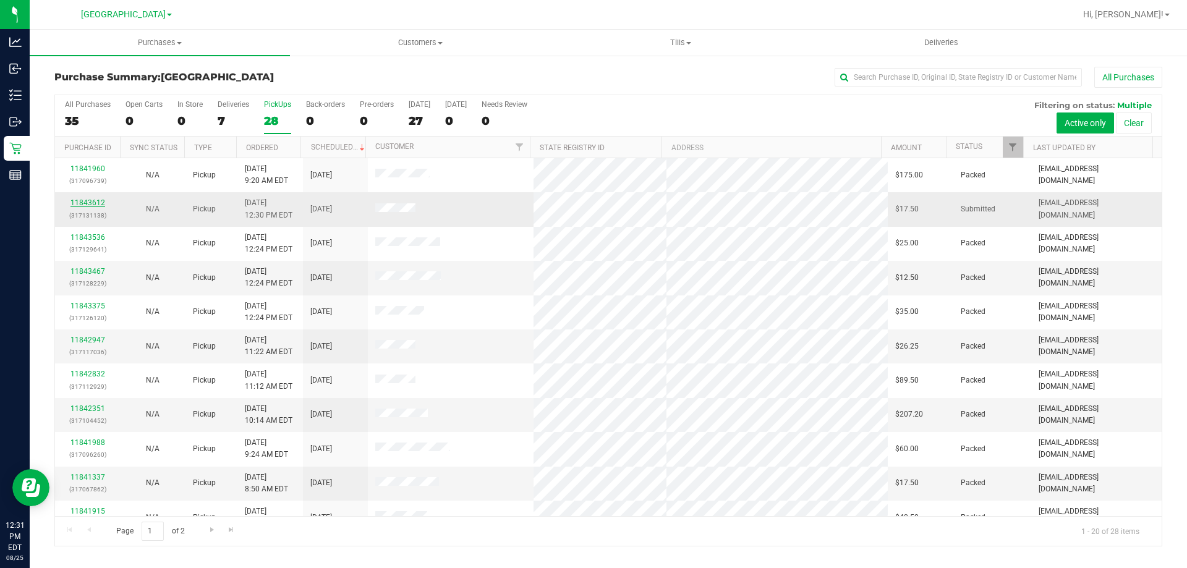
click at [93, 200] on link "11843612" at bounding box center [87, 202] width 35 height 9
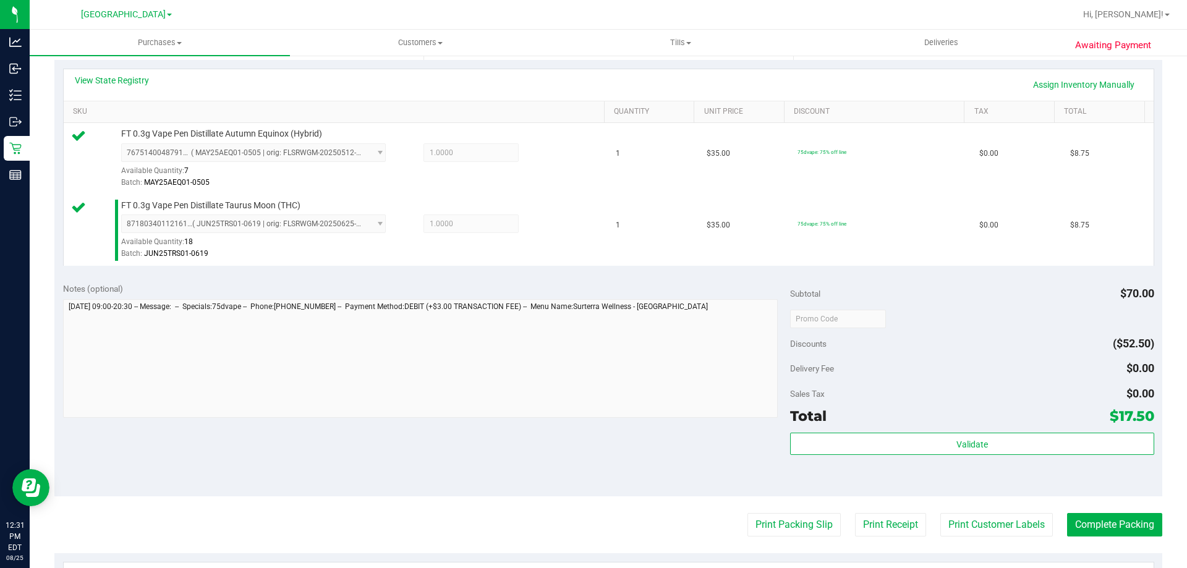
scroll to position [309, 0]
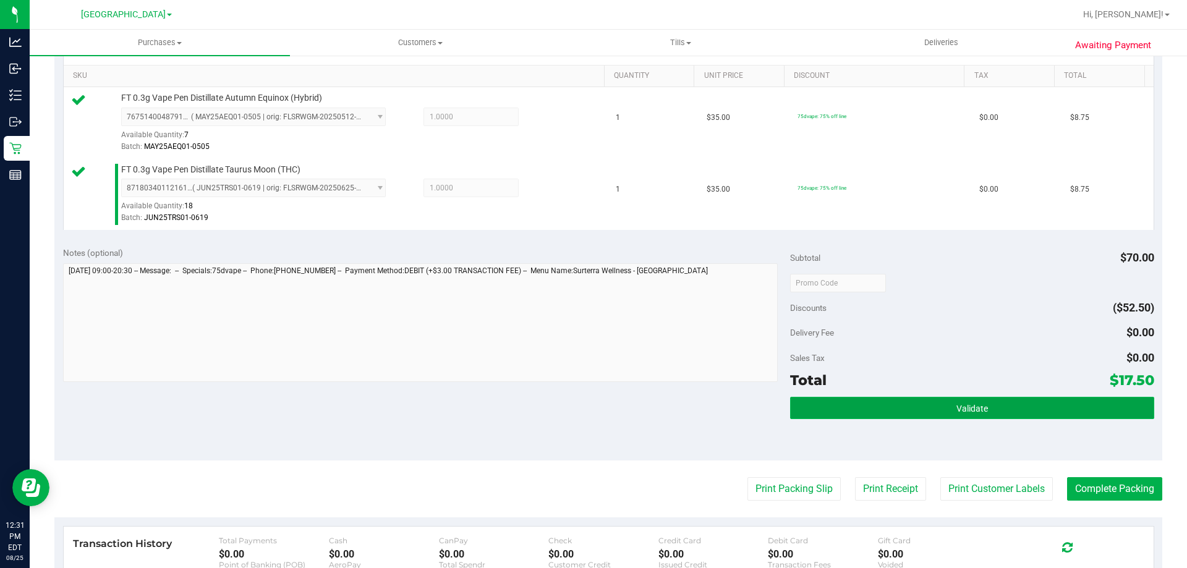
click at [928, 410] on button "Validate" at bounding box center [971, 408] width 363 height 22
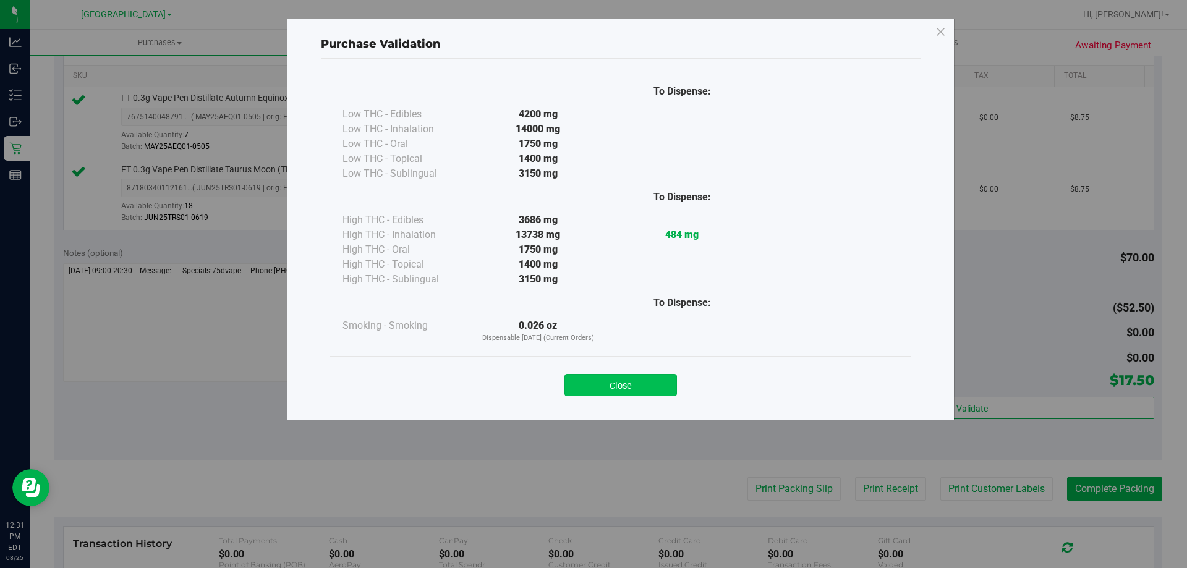
click at [603, 387] on button "Close" at bounding box center [620, 385] width 112 height 22
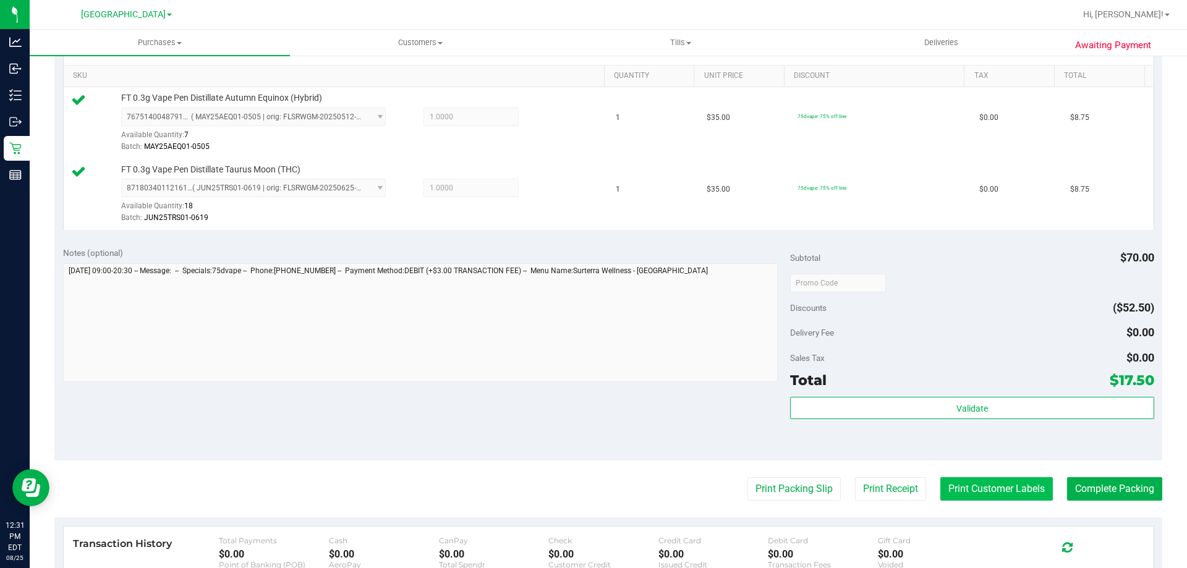
click at [1015, 483] on button "Print Customer Labels" at bounding box center [996, 488] width 112 height 23
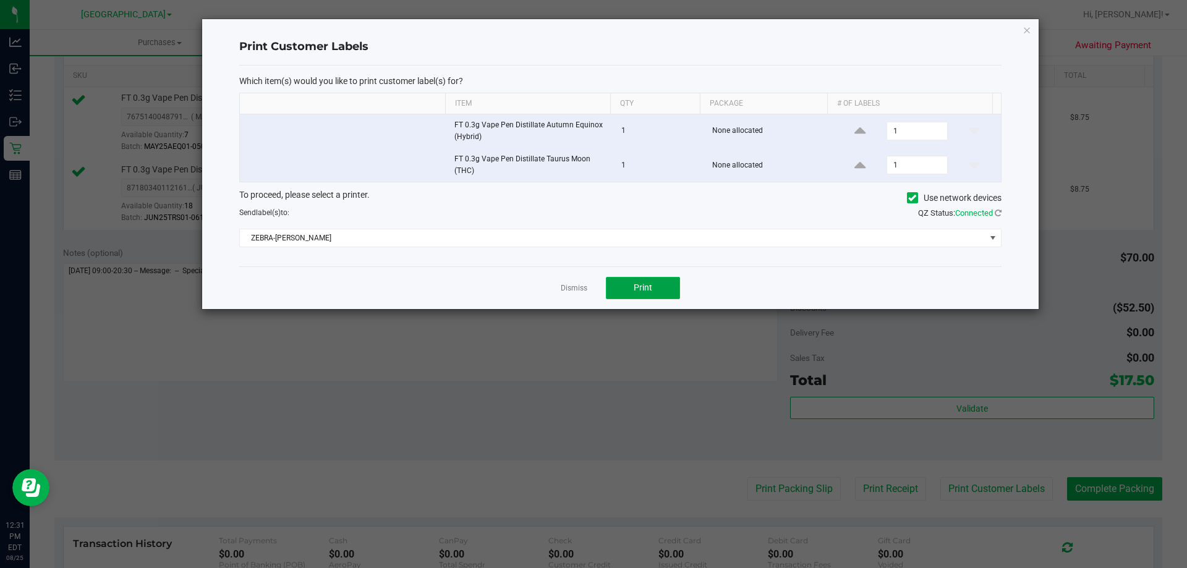
click at [648, 284] on span "Print" at bounding box center [643, 287] width 19 height 10
click at [569, 290] on link "Dismiss" at bounding box center [574, 288] width 27 height 11
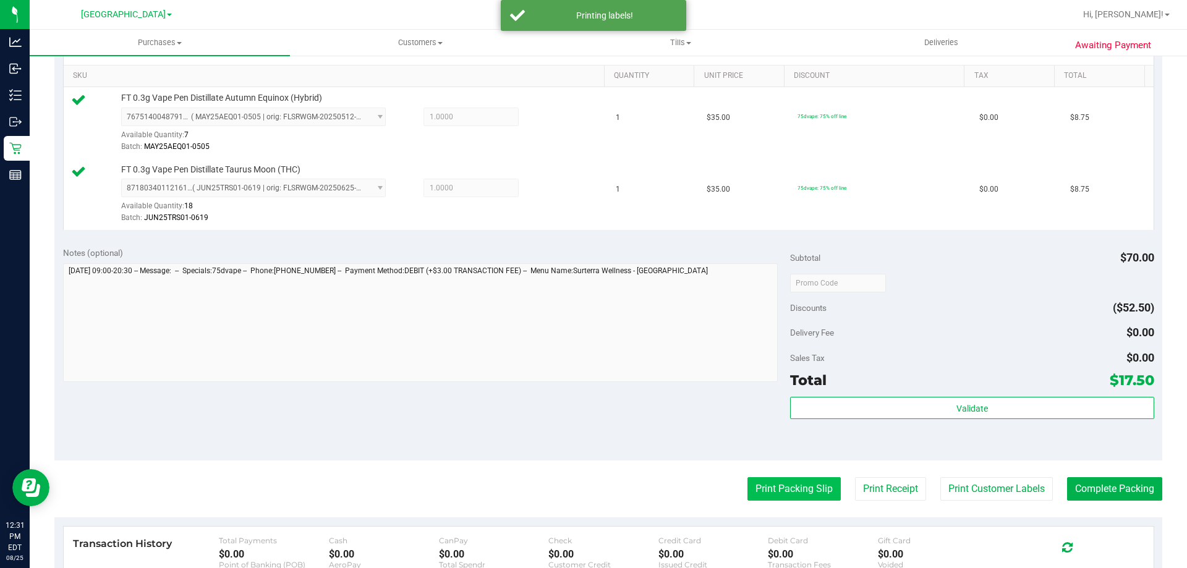
click at [766, 486] on button "Print Packing Slip" at bounding box center [793, 488] width 93 height 23
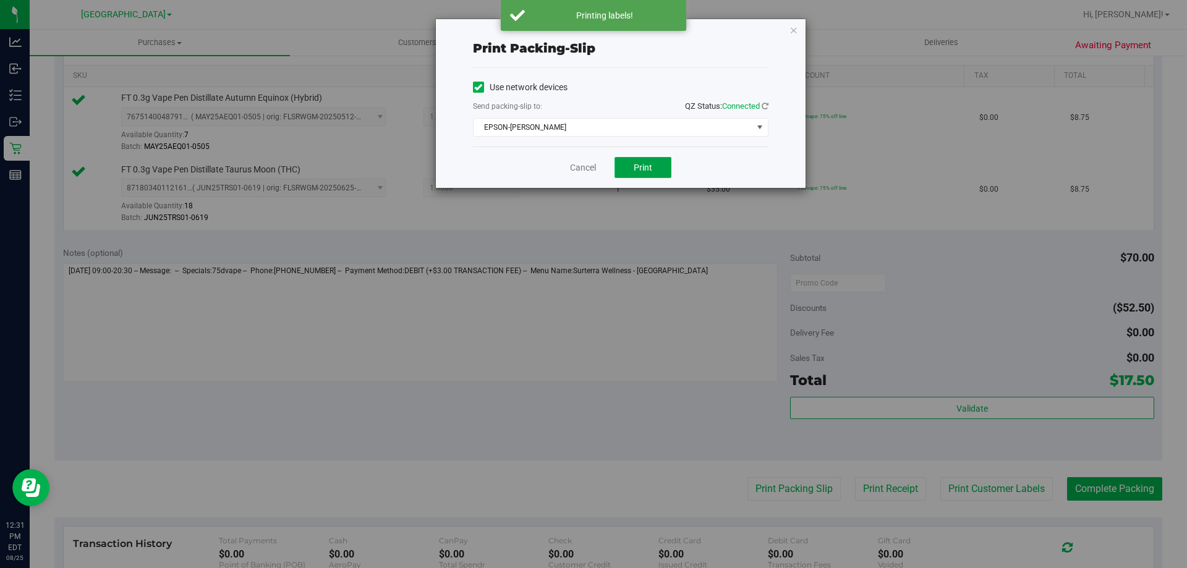
click at [651, 164] on span "Print" at bounding box center [643, 168] width 19 height 10
click at [585, 164] on link "Cancel" at bounding box center [583, 167] width 26 height 13
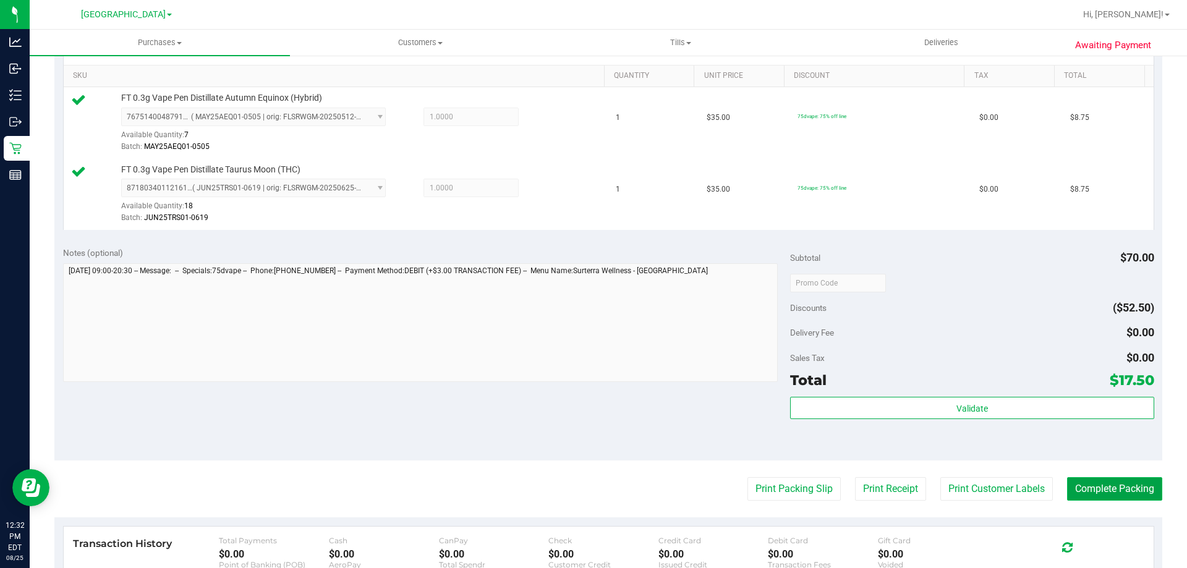
click at [1079, 484] on button "Complete Packing" at bounding box center [1114, 488] width 95 height 23
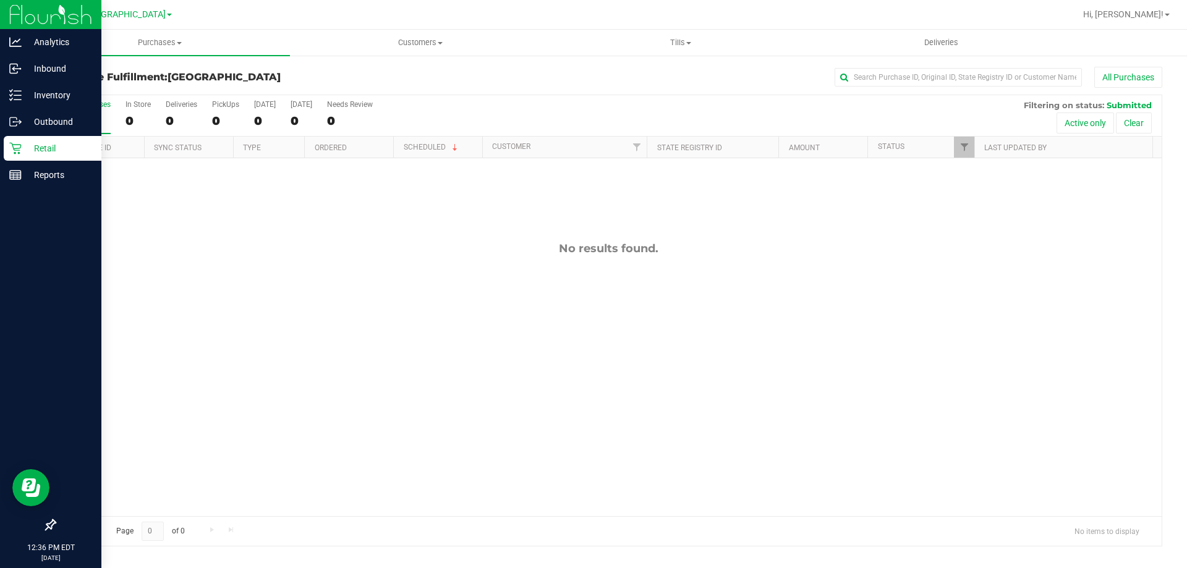
click at [44, 138] on div "Retail" at bounding box center [53, 148] width 98 height 25
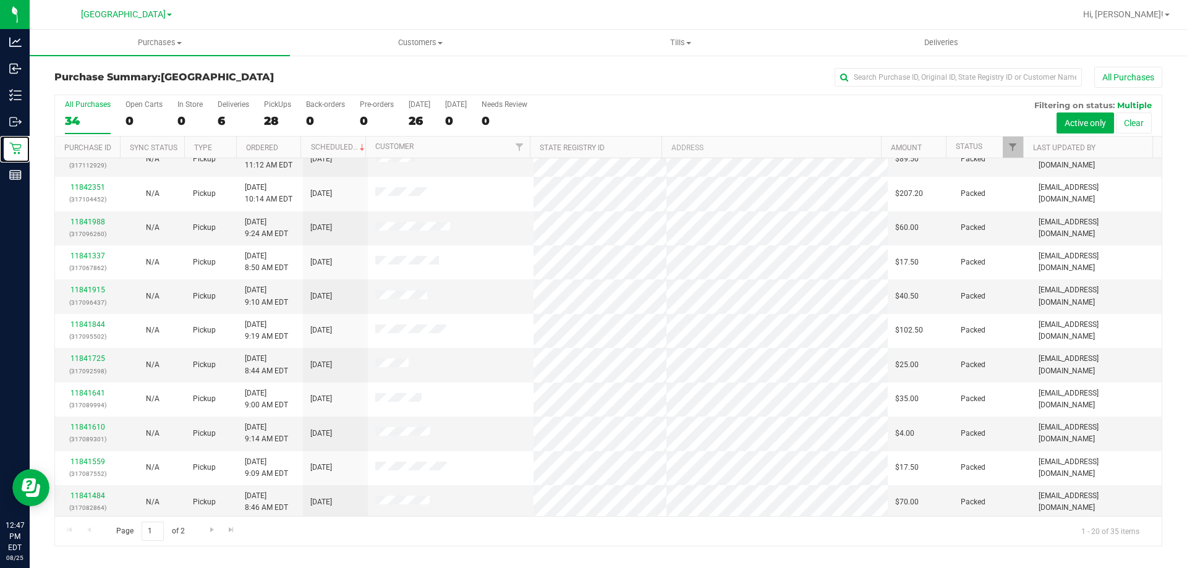
scroll to position [326, 0]
click at [213, 527] on span "Go to the next page" at bounding box center [212, 530] width 10 height 10
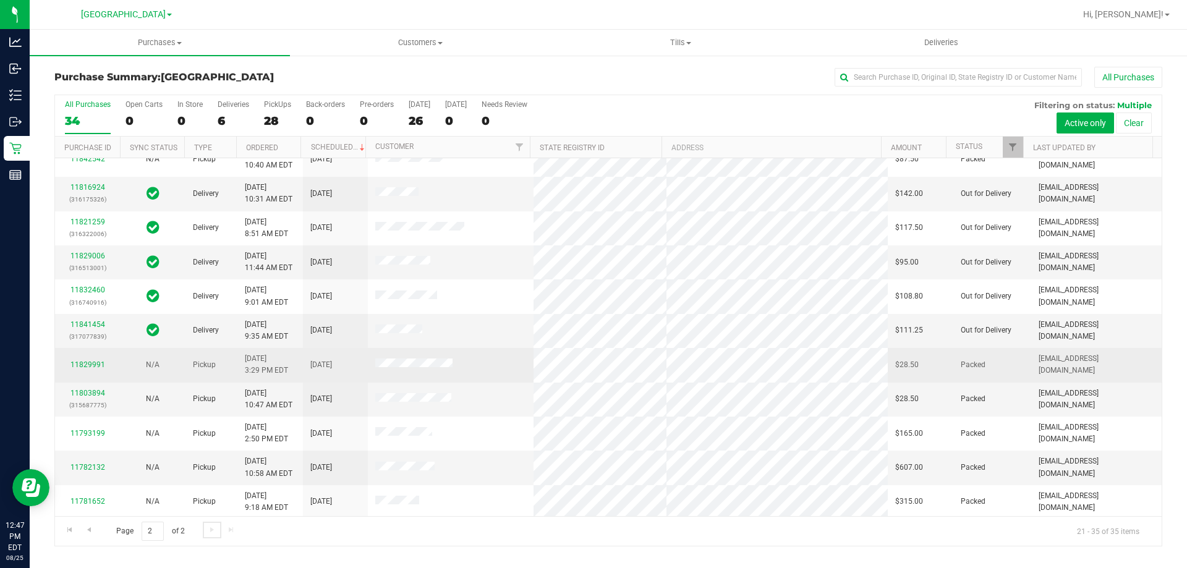
scroll to position [0, 0]
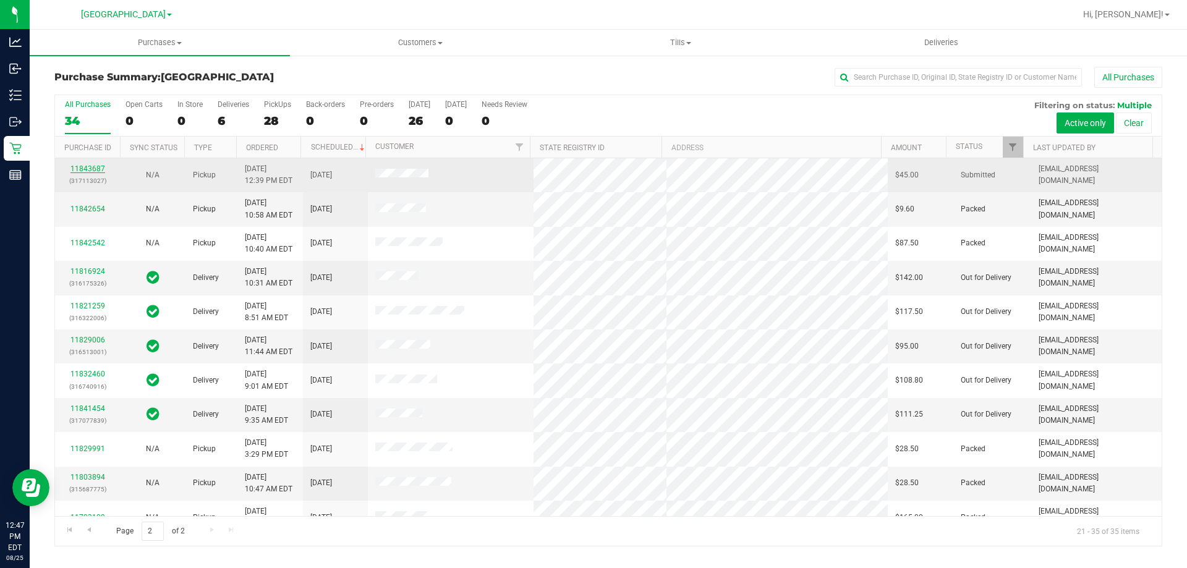
click at [99, 171] on link "11843687" at bounding box center [87, 168] width 35 height 9
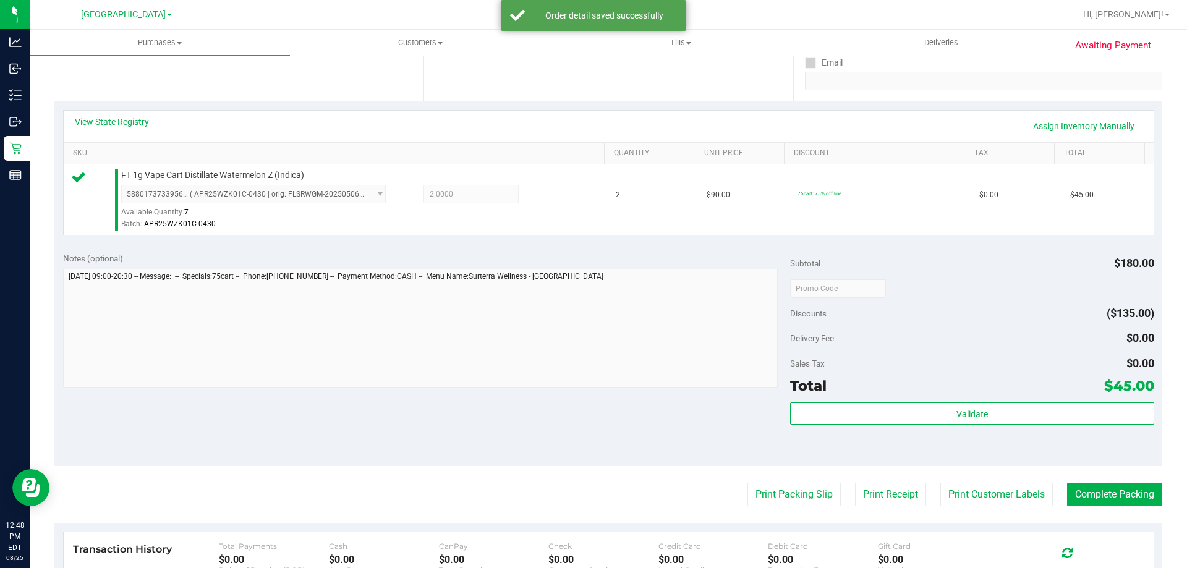
scroll to position [309, 0]
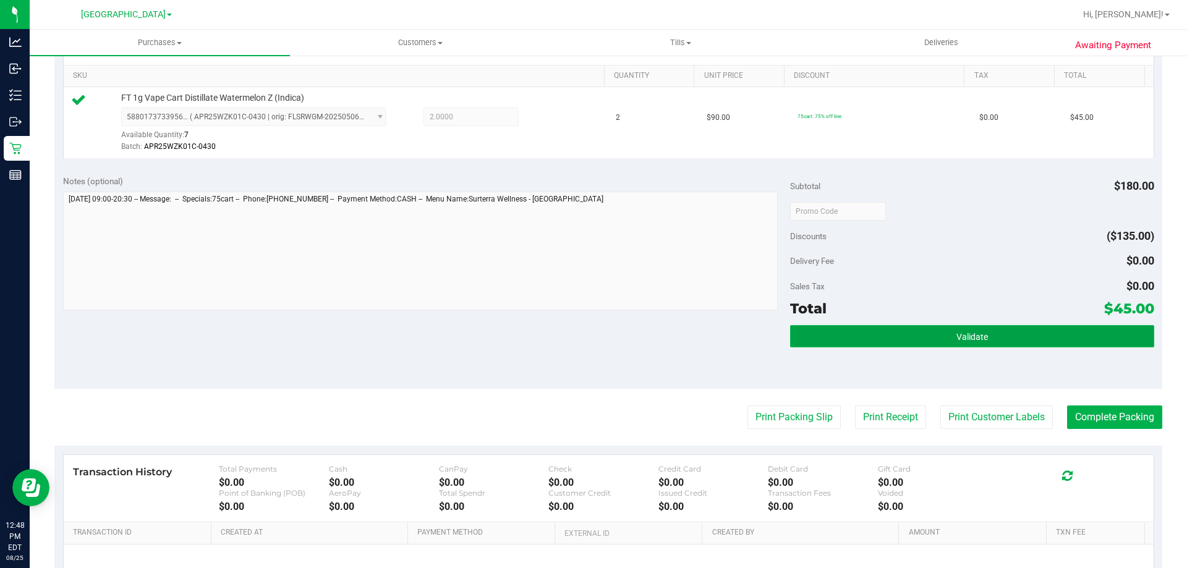
click at [912, 340] on button "Validate" at bounding box center [971, 336] width 363 height 22
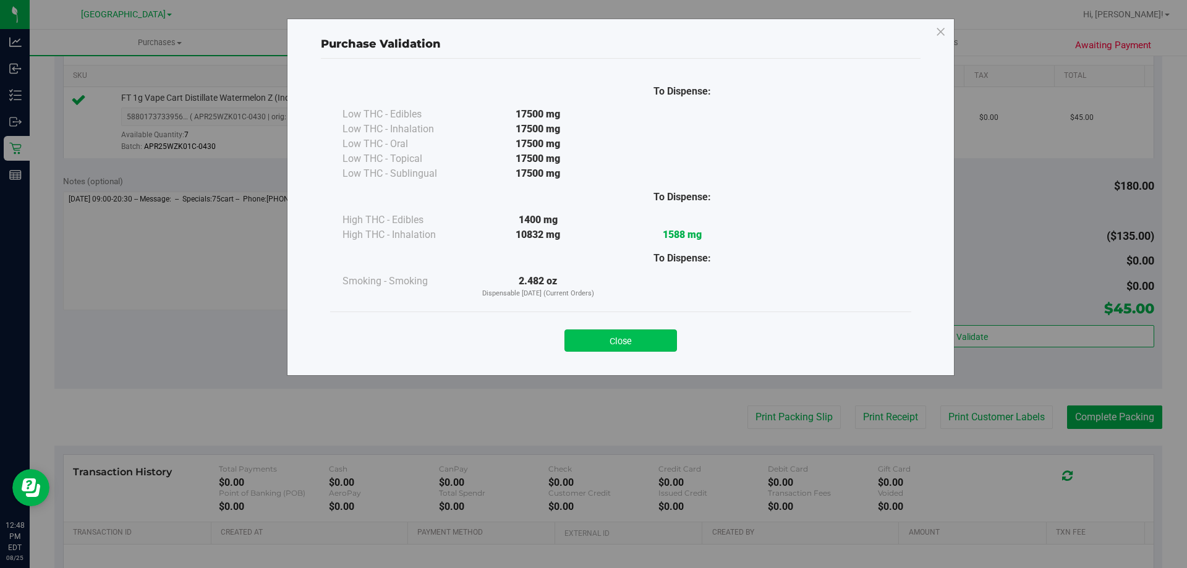
click at [621, 341] on button "Close" at bounding box center [620, 340] width 112 height 22
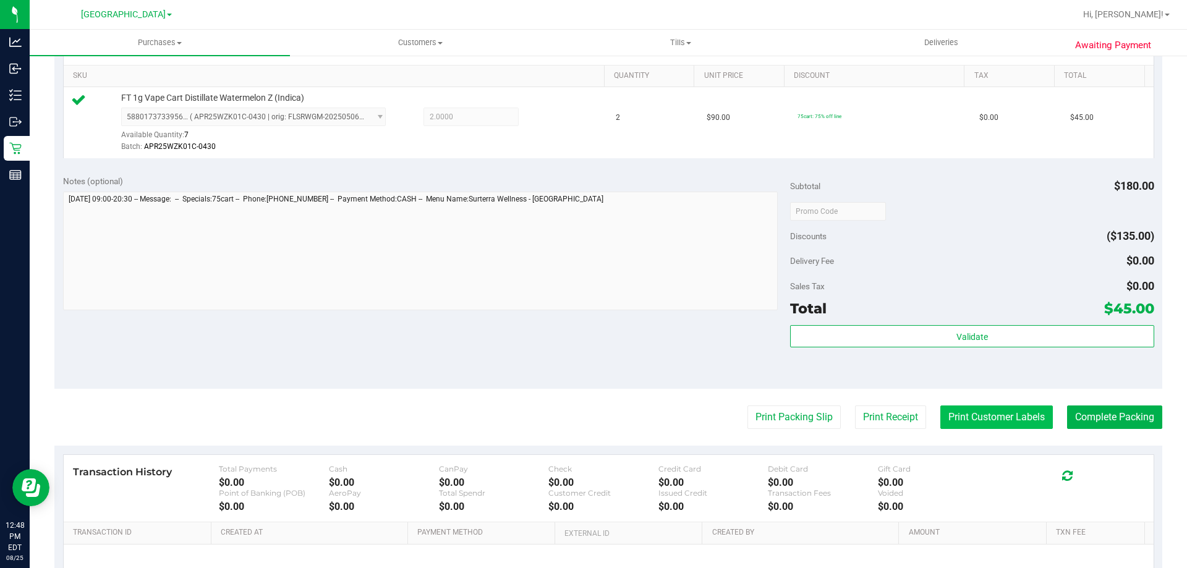
click at [1019, 420] on button "Print Customer Labels" at bounding box center [996, 416] width 112 height 23
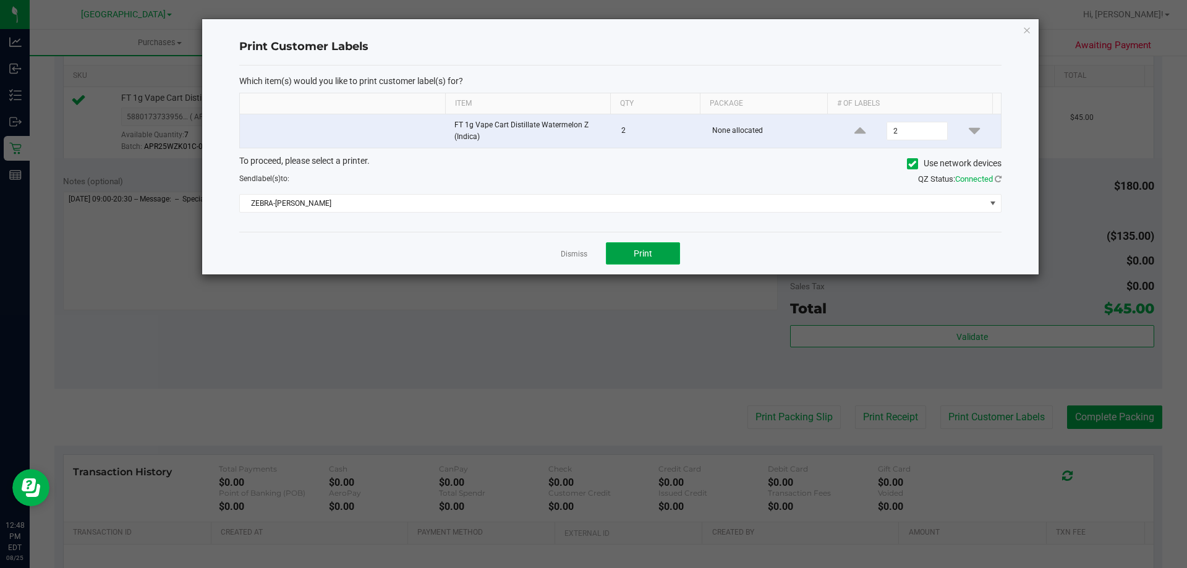
click at [659, 249] on button "Print" at bounding box center [643, 253] width 74 height 22
click at [580, 250] on link "Dismiss" at bounding box center [574, 254] width 27 height 11
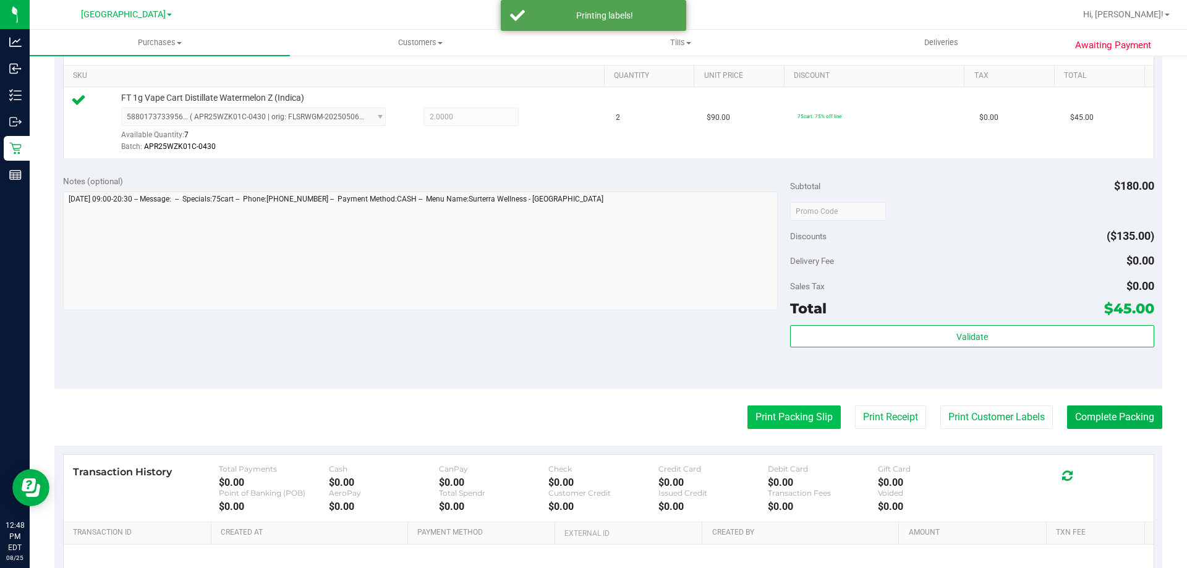
click at [789, 415] on button "Print Packing Slip" at bounding box center [793, 416] width 93 height 23
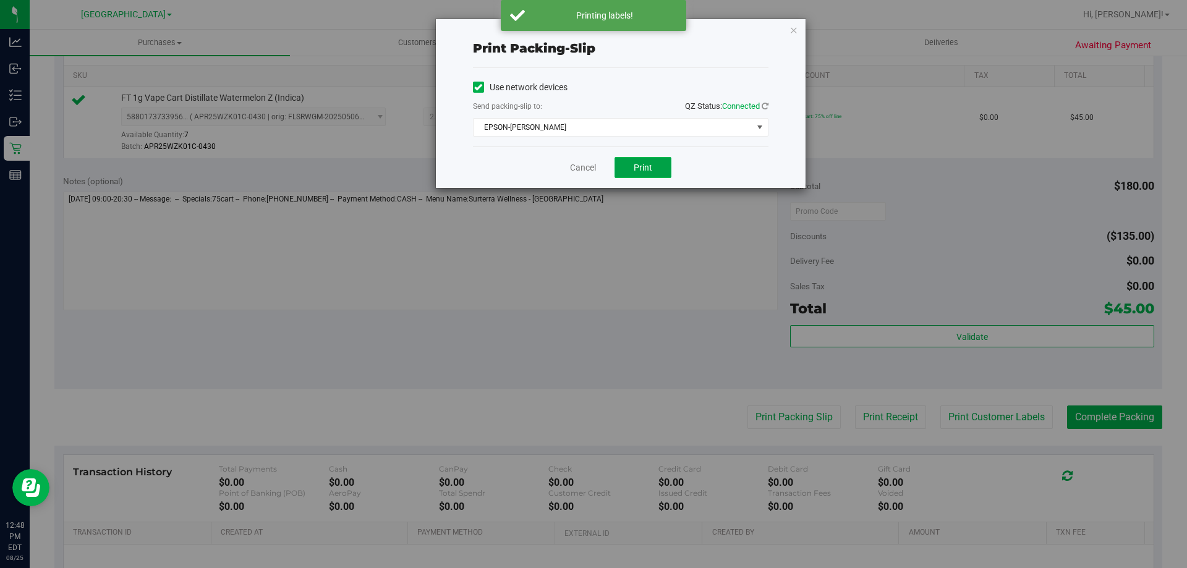
click at [631, 168] on button "Print" at bounding box center [642, 167] width 57 height 21
click at [579, 168] on link "Cancel" at bounding box center [583, 167] width 26 height 13
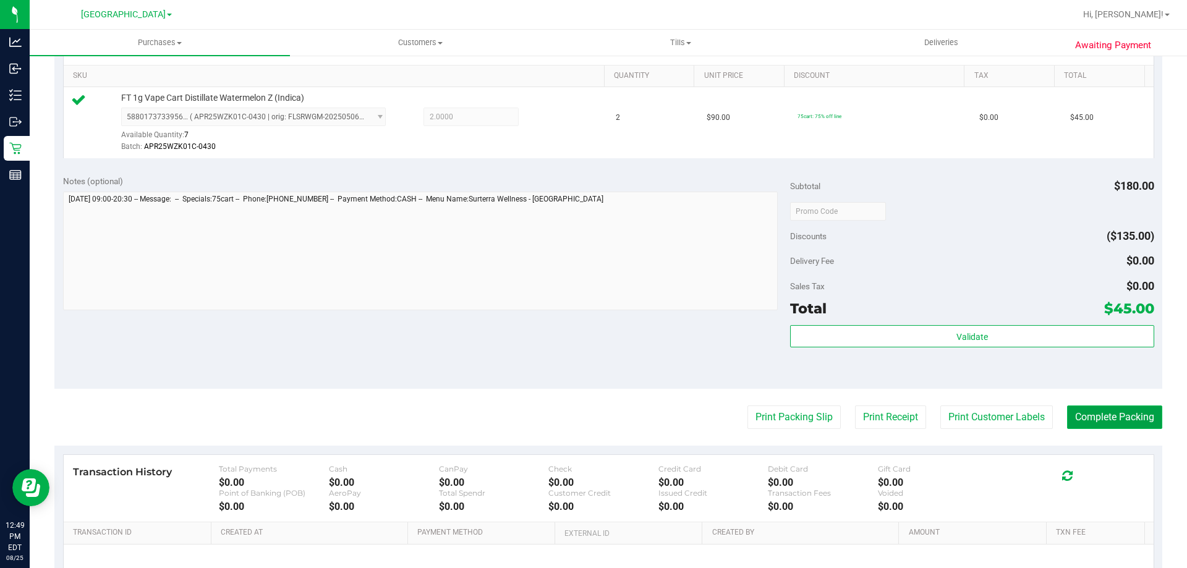
click at [1114, 415] on button "Complete Packing" at bounding box center [1114, 416] width 95 height 23
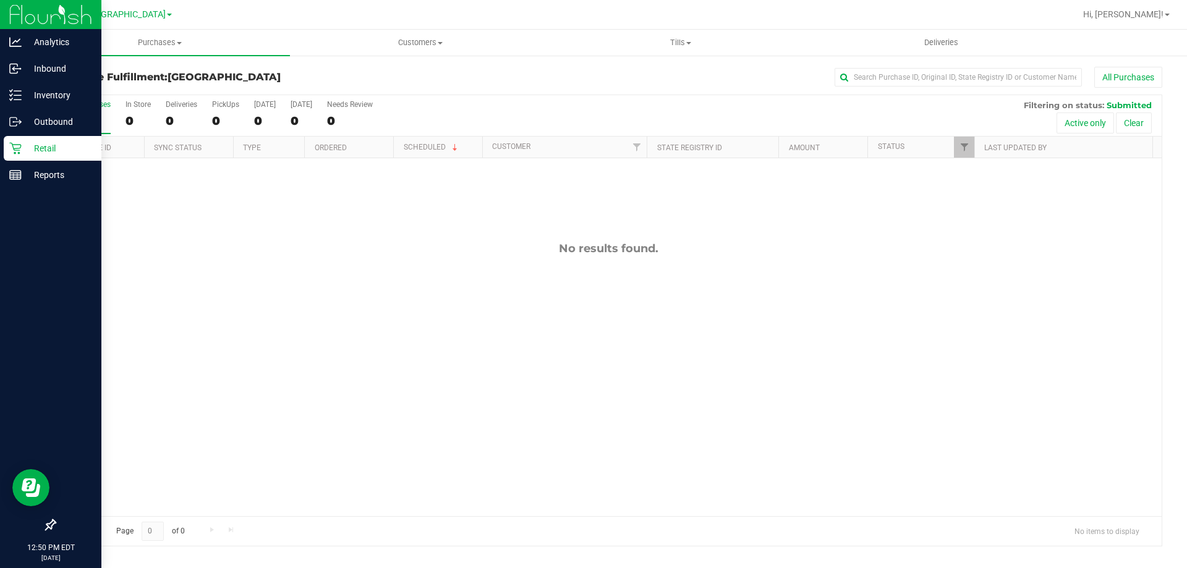
click at [53, 150] on p "Retail" at bounding box center [59, 148] width 74 height 15
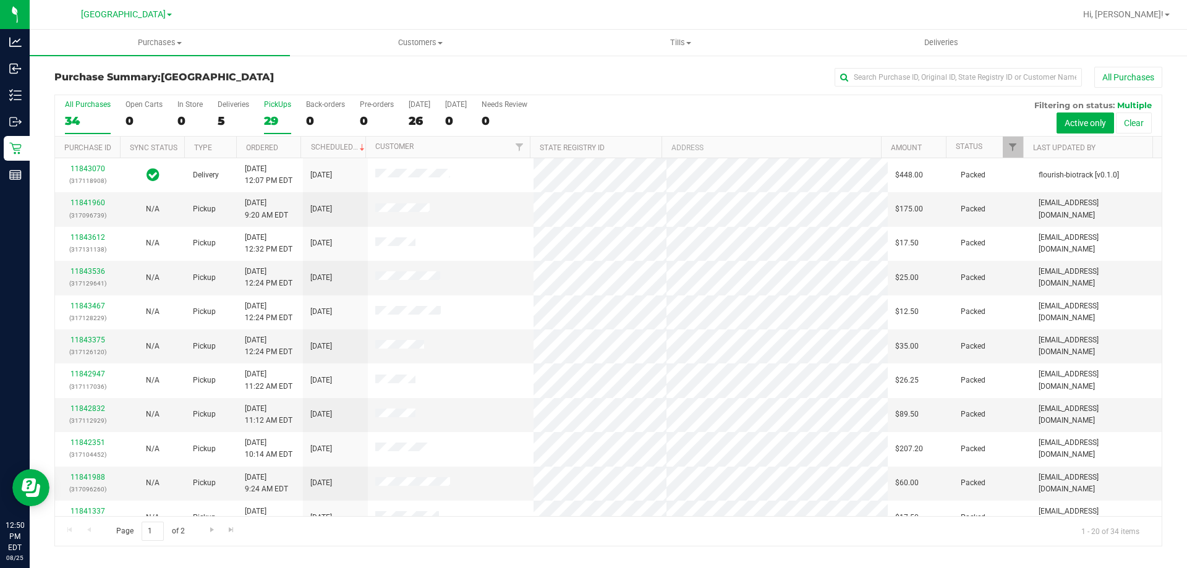
click at [276, 103] on div "PickUps" at bounding box center [277, 104] width 27 height 9
click at [0, 0] on input "PickUps 29" at bounding box center [0, 0] width 0 height 0
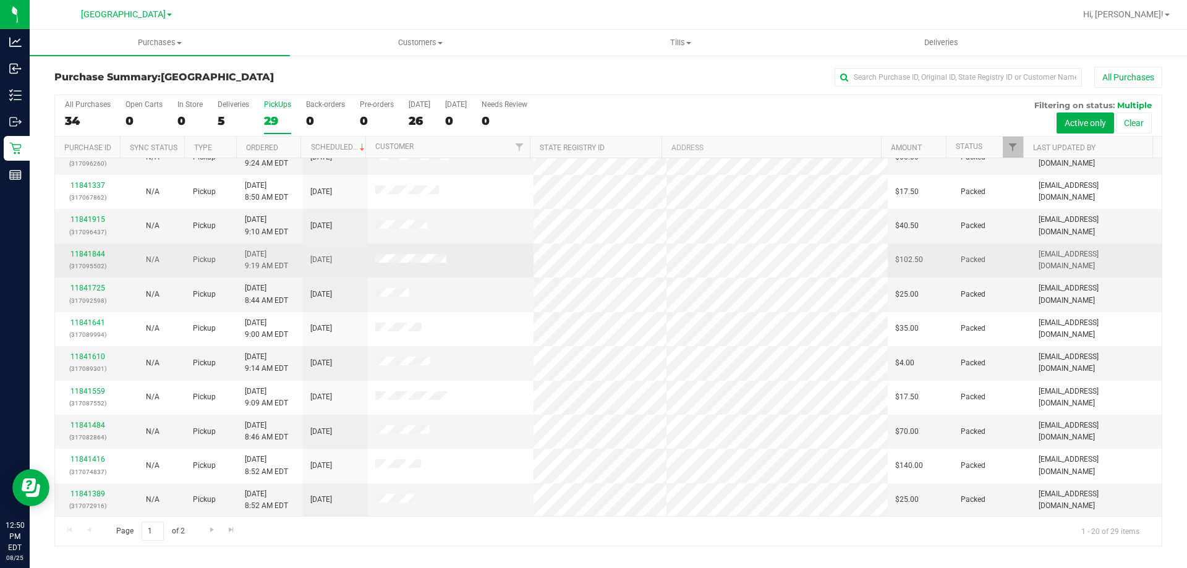
scroll to position [326, 0]
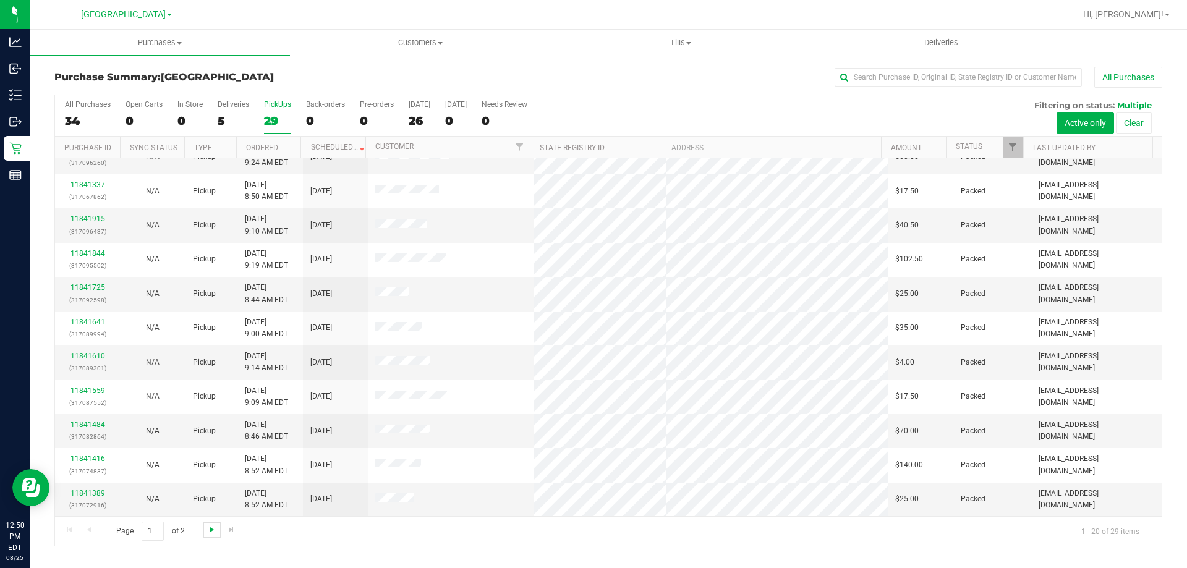
click at [214, 532] on span "Go to the next page" at bounding box center [212, 530] width 10 height 10
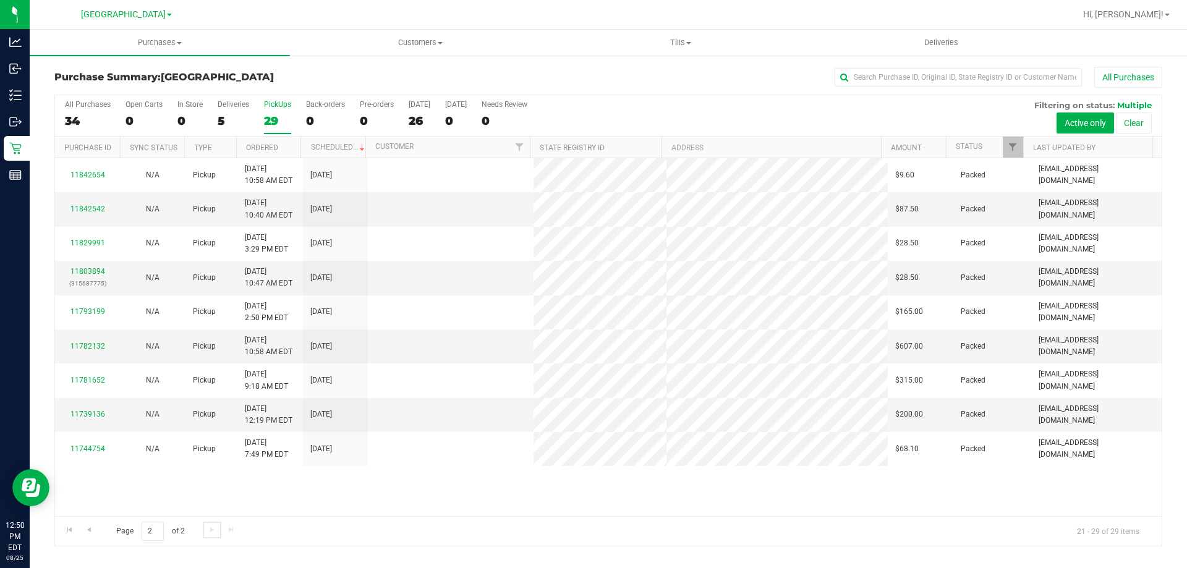
scroll to position [0, 0]
click at [232, 105] on div "Deliveries" at bounding box center [234, 104] width 32 height 9
click at [0, 0] on input "Deliveries 5" at bounding box center [0, 0] width 0 height 0
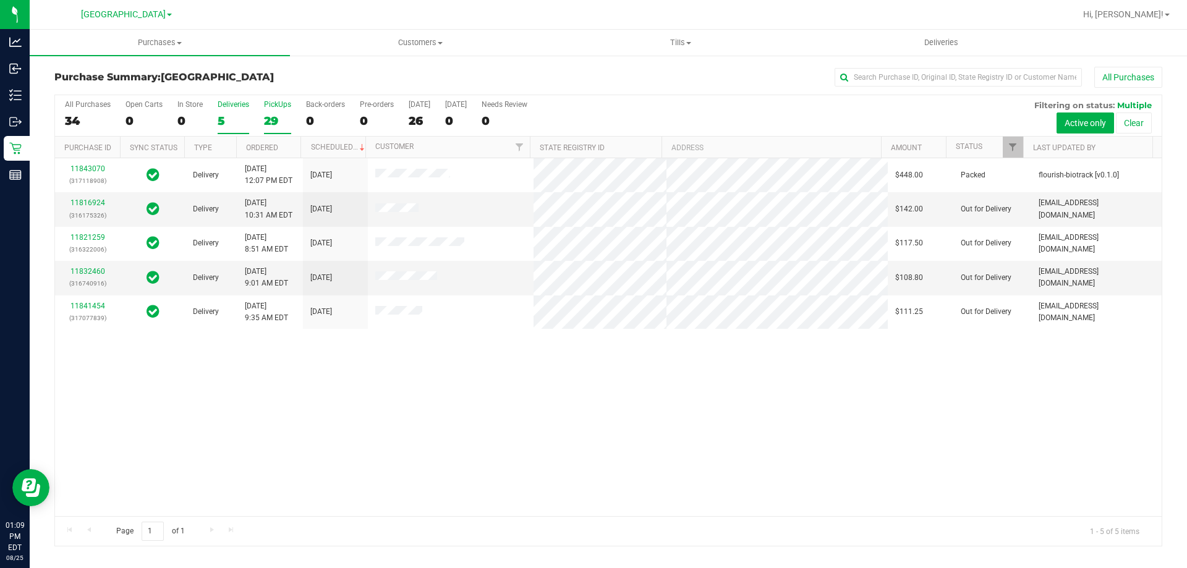
click at [275, 100] on div "PickUps" at bounding box center [277, 104] width 27 height 9
click at [0, 0] on input "PickUps 29" at bounding box center [0, 0] width 0 height 0
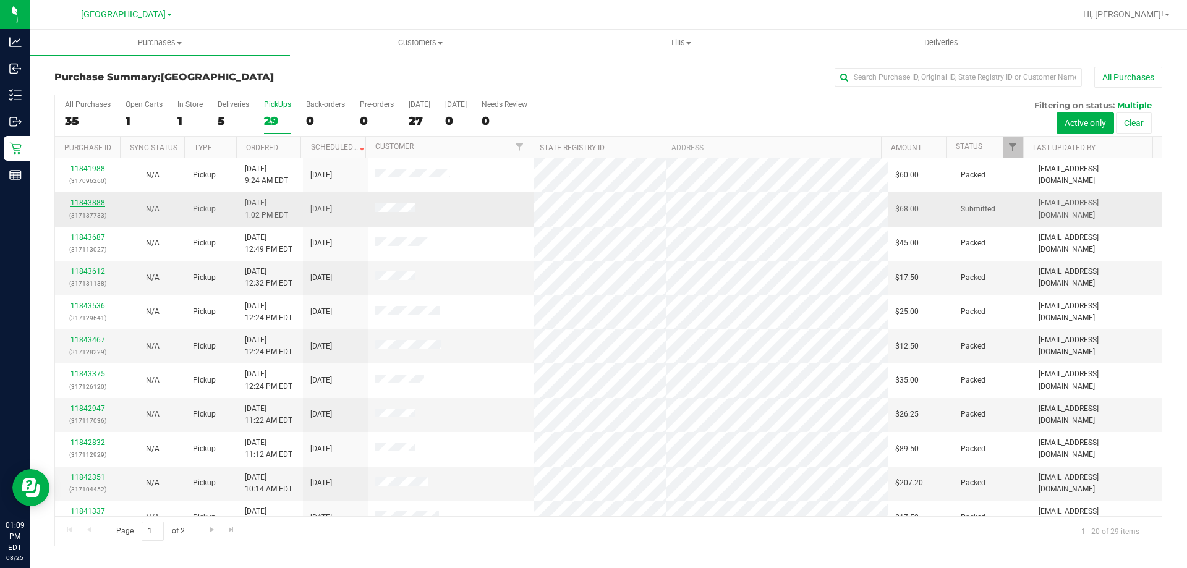
click at [87, 203] on link "11843888" at bounding box center [87, 202] width 35 height 9
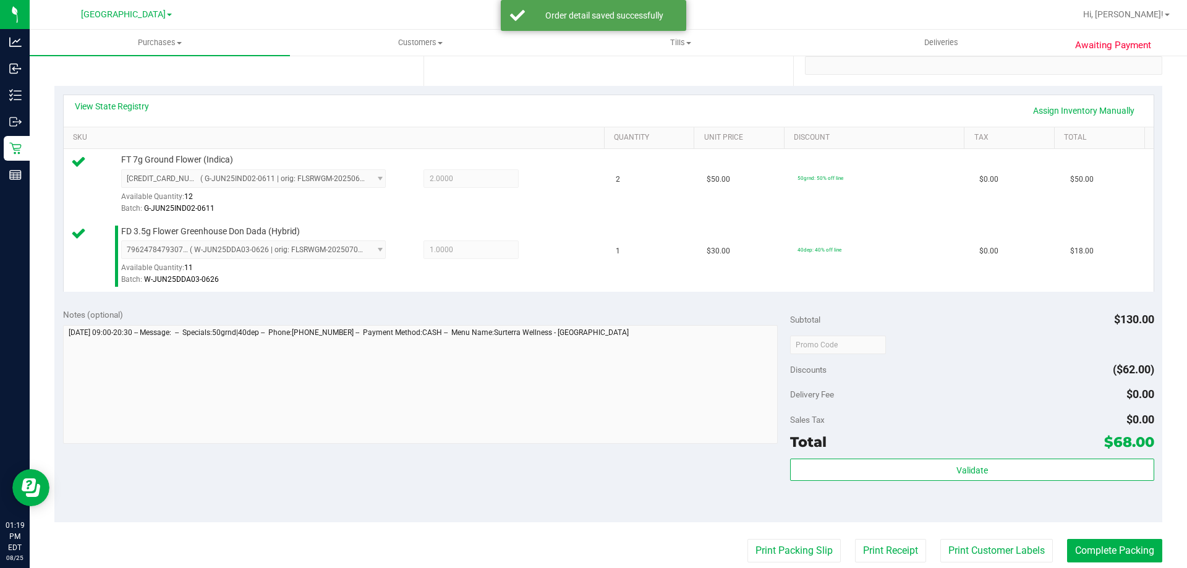
scroll to position [371, 0]
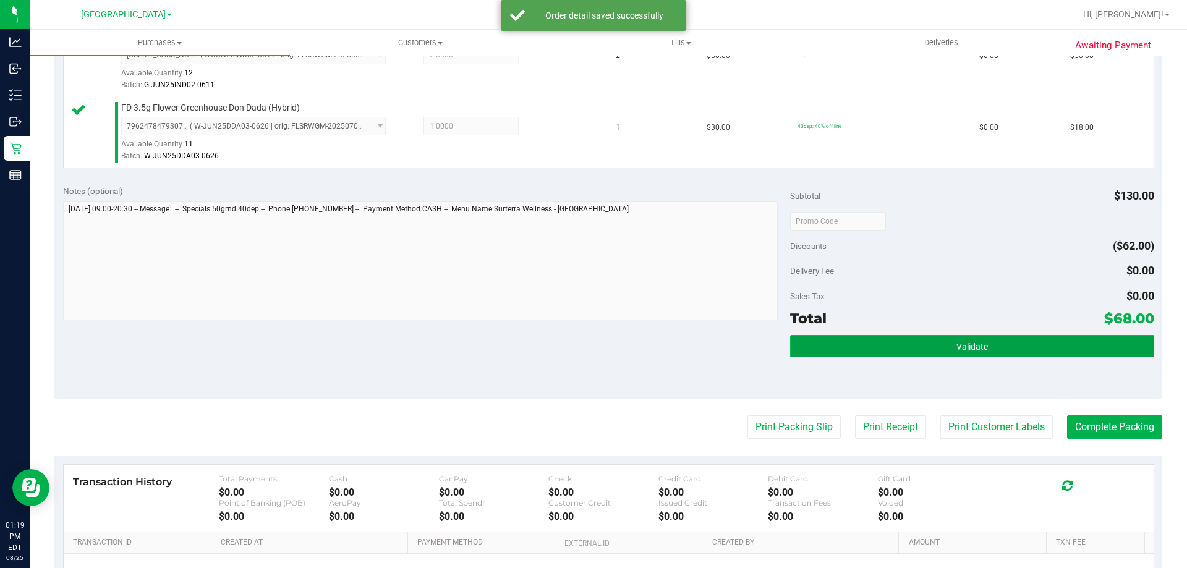
click at [933, 355] on button "Validate" at bounding box center [971, 346] width 363 height 22
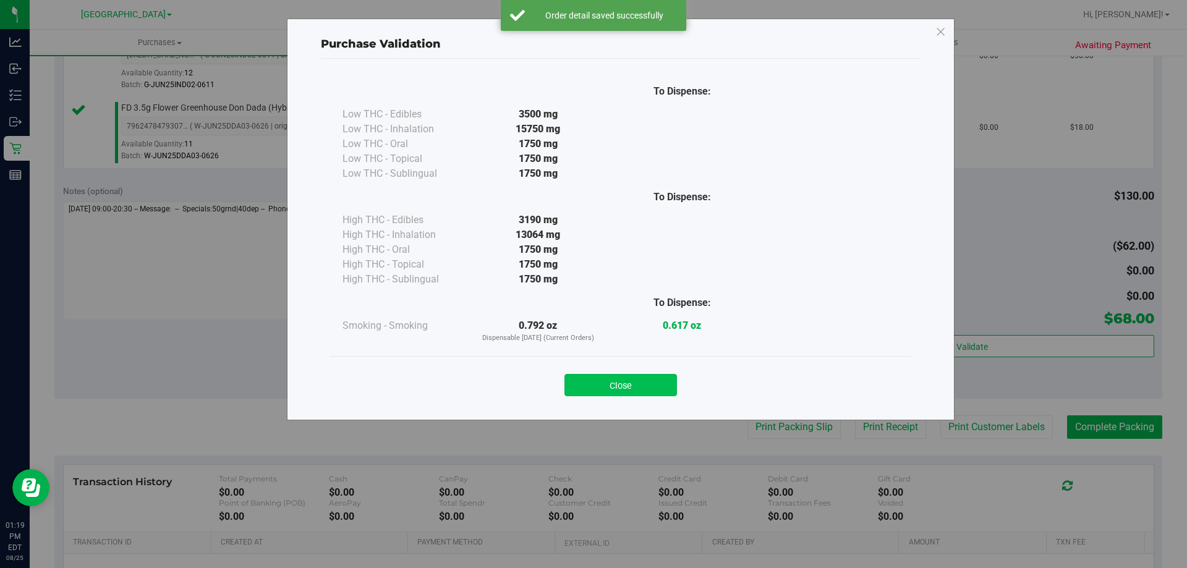
click at [672, 384] on button "Close" at bounding box center [620, 385] width 112 height 22
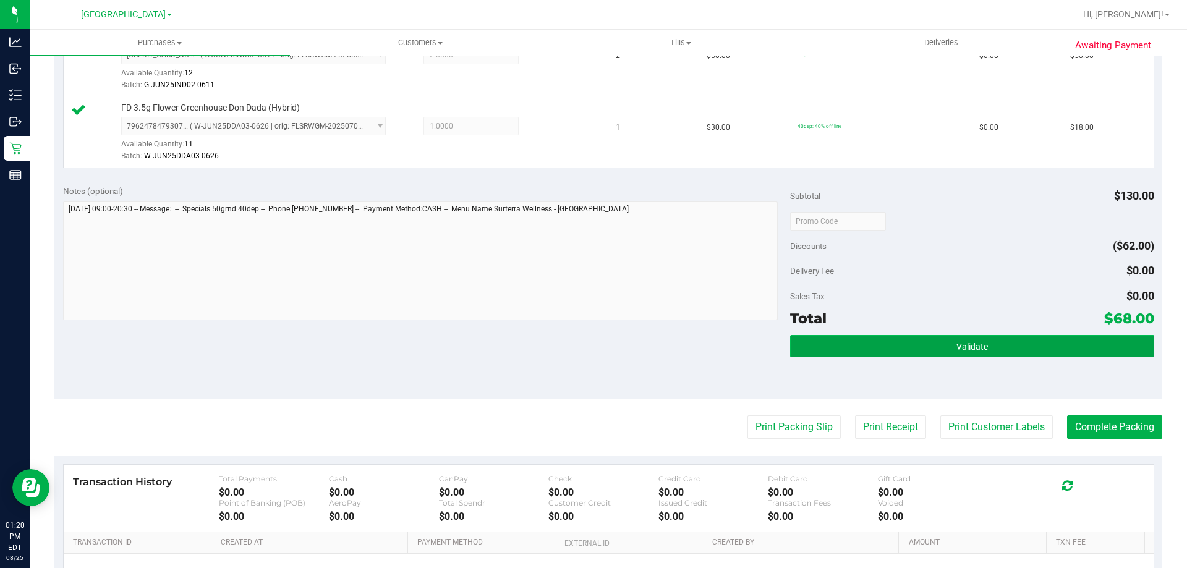
click at [1101, 341] on button "Validate" at bounding box center [971, 346] width 363 height 22
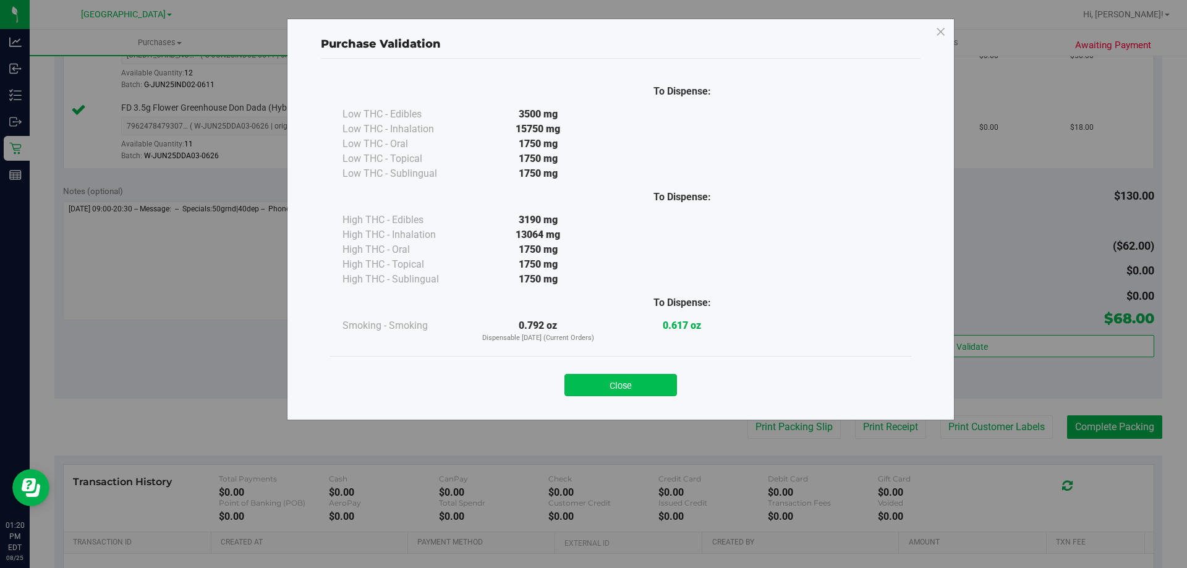
click at [624, 386] on button "Close" at bounding box center [620, 385] width 112 height 22
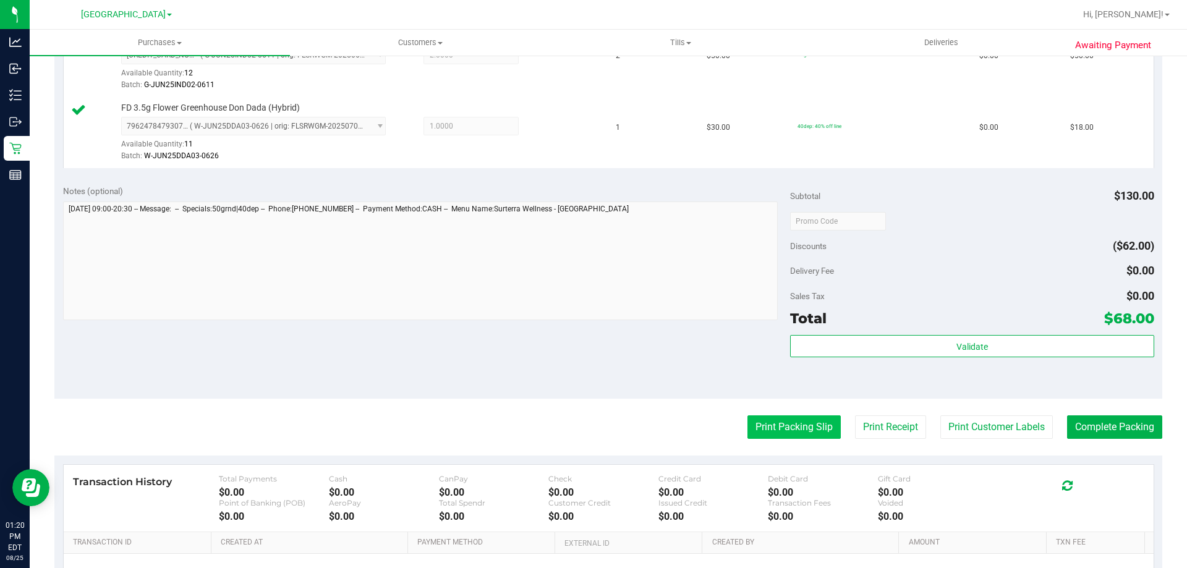
click at [776, 430] on button "Print Packing Slip" at bounding box center [793, 426] width 93 height 23
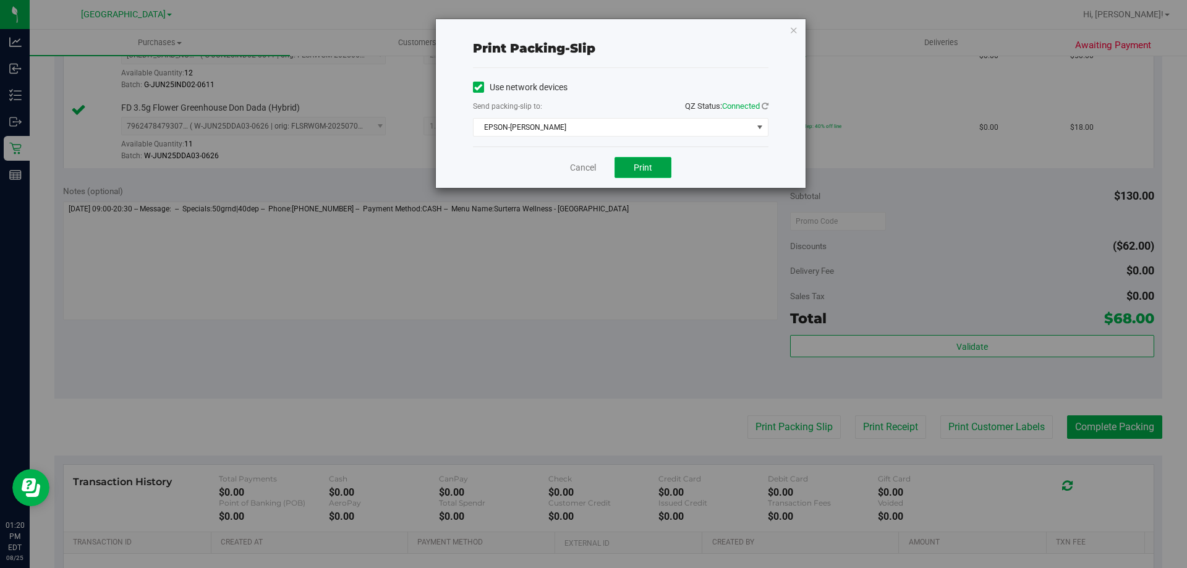
click at [655, 175] on button "Print" at bounding box center [642, 167] width 57 height 21
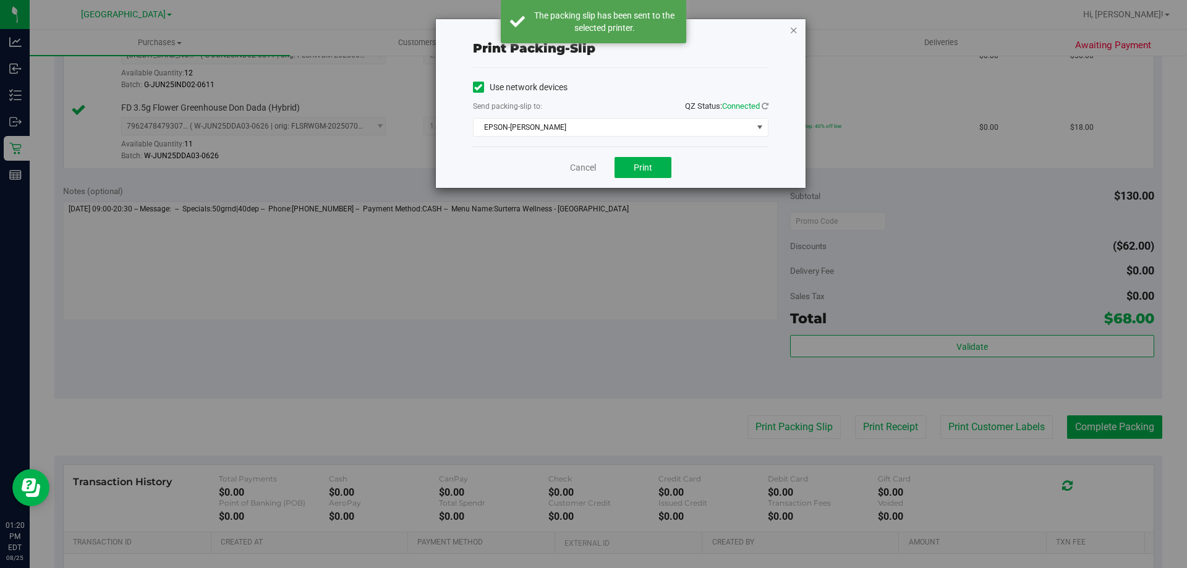
click at [792, 31] on icon "button" at bounding box center [793, 29] width 9 height 15
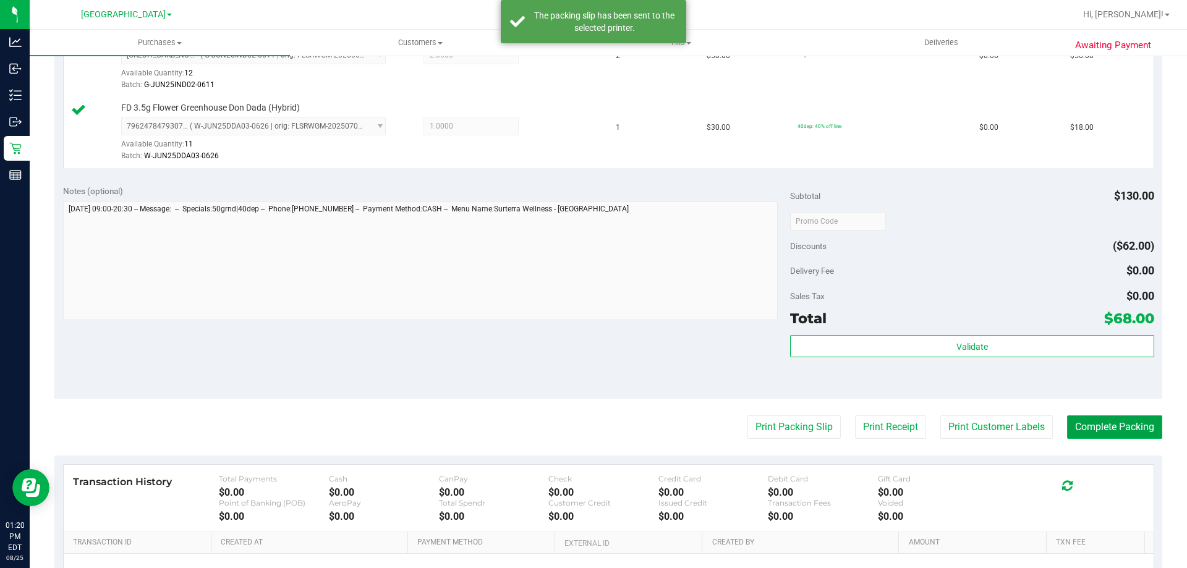
click at [1069, 430] on button "Complete Packing" at bounding box center [1114, 426] width 95 height 23
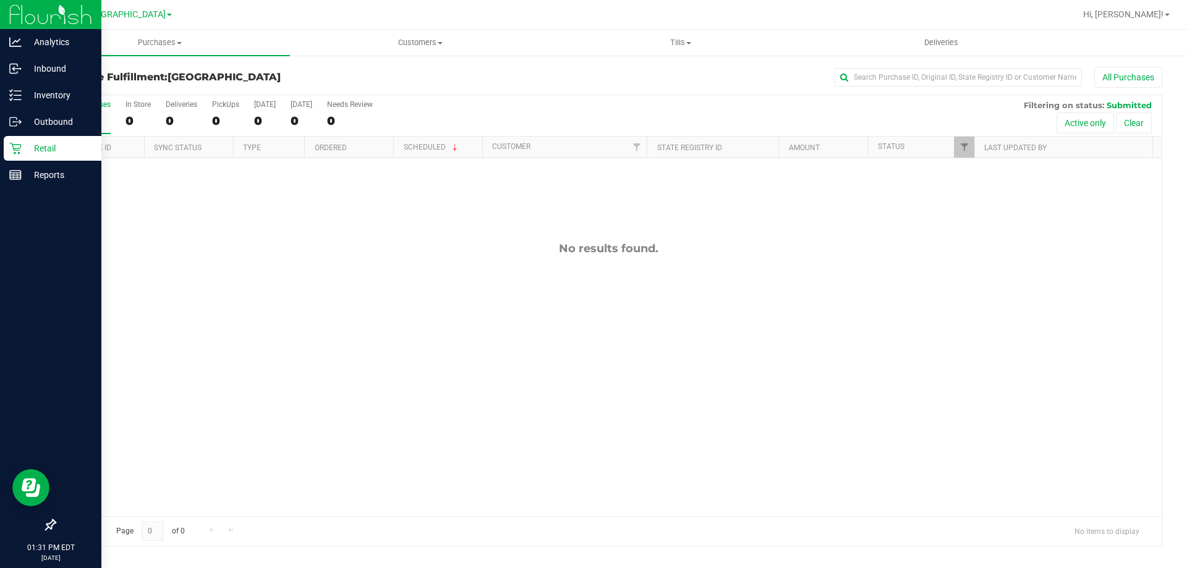
click at [58, 146] on p "Retail" at bounding box center [59, 148] width 74 height 15
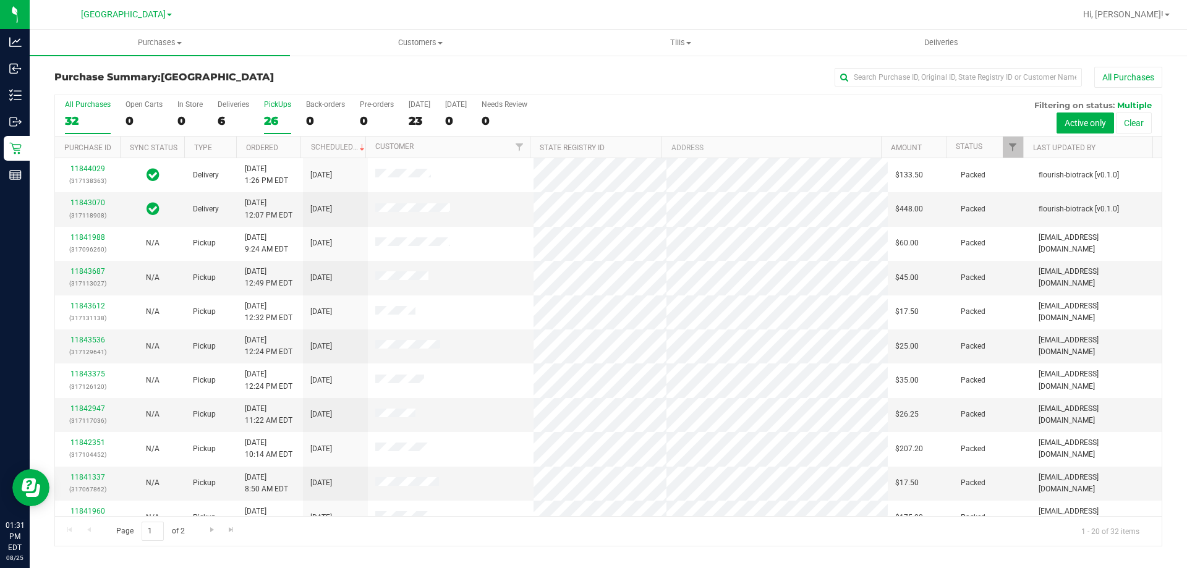
click at [280, 106] on div "PickUps" at bounding box center [277, 104] width 27 height 9
click at [0, 0] on input "PickUps 26" at bounding box center [0, 0] width 0 height 0
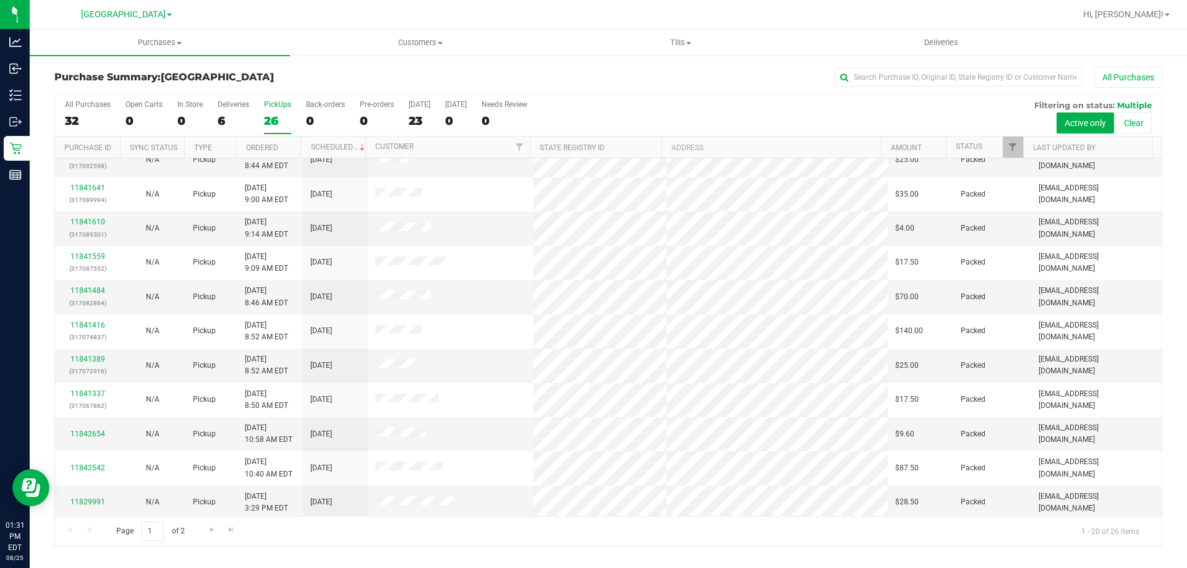
scroll to position [326, 0]
click at [213, 530] on span "Go to the next page" at bounding box center [212, 530] width 10 height 10
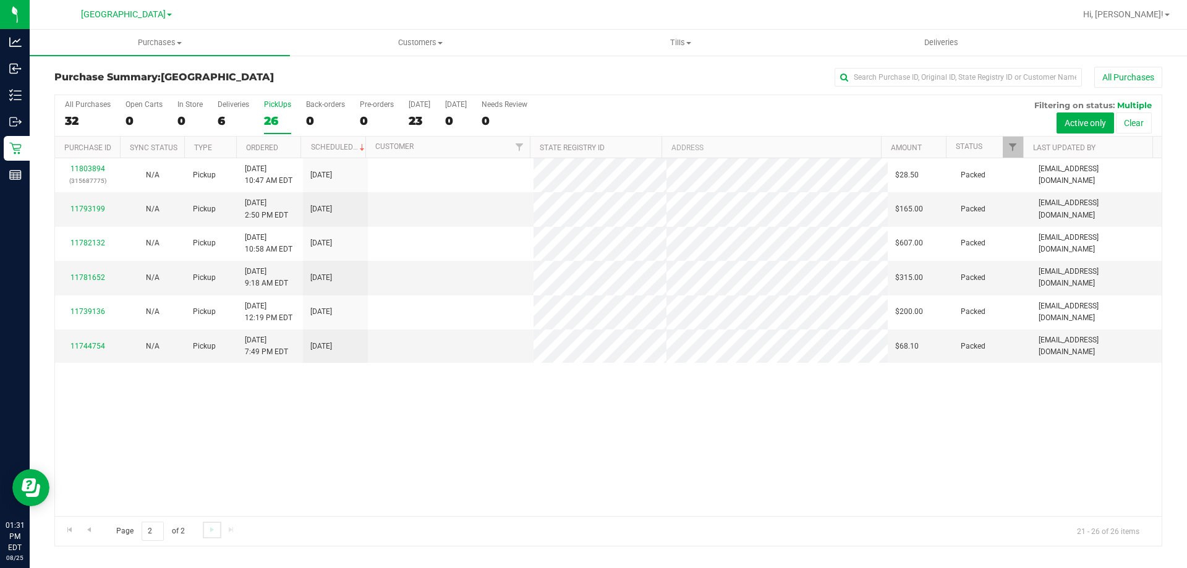
scroll to position [0, 0]
click at [88, 530] on span "Go to the previous page" at bounding box center [89, 530] width 10 height 10
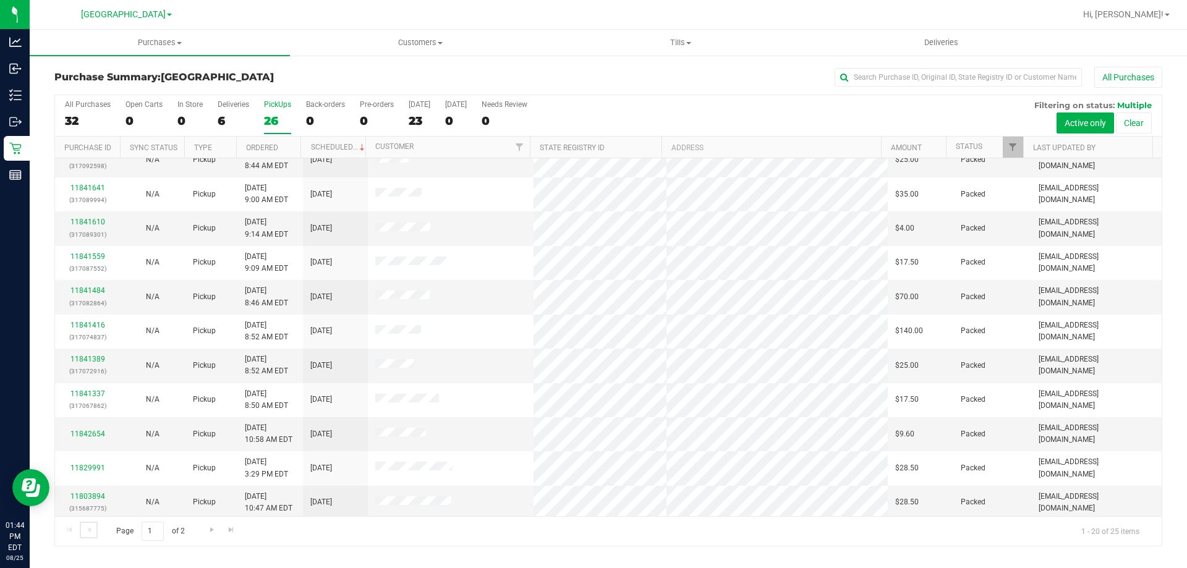
scroll to position [326, 0]
click at [211, 527] on span "Go to the next page" at bounding box center [212, 530] width 10 height 10
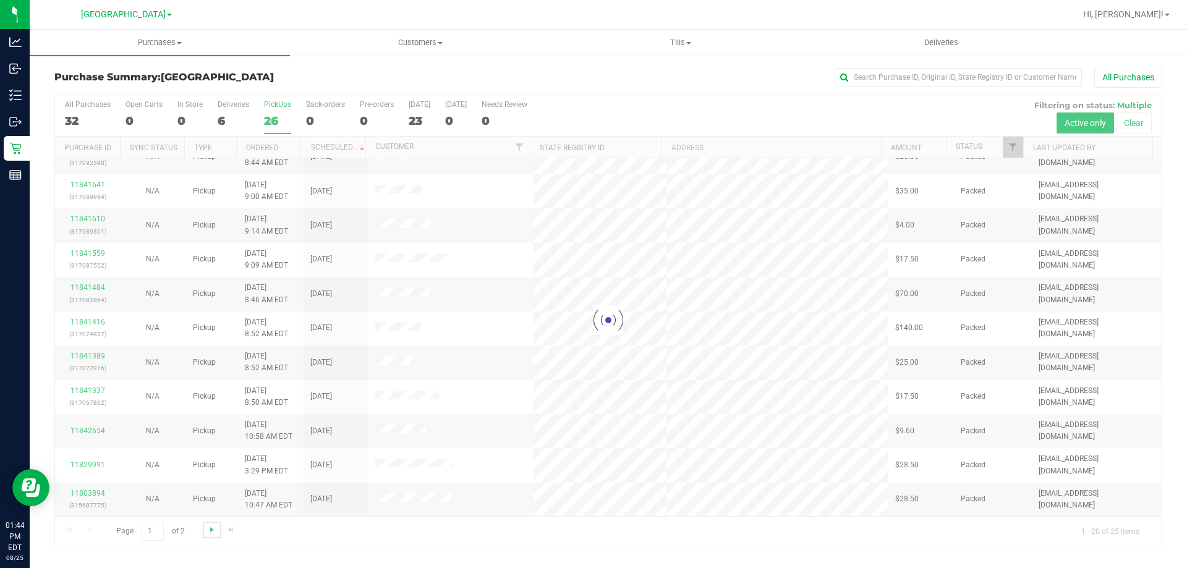
scroll to position [0, 0]
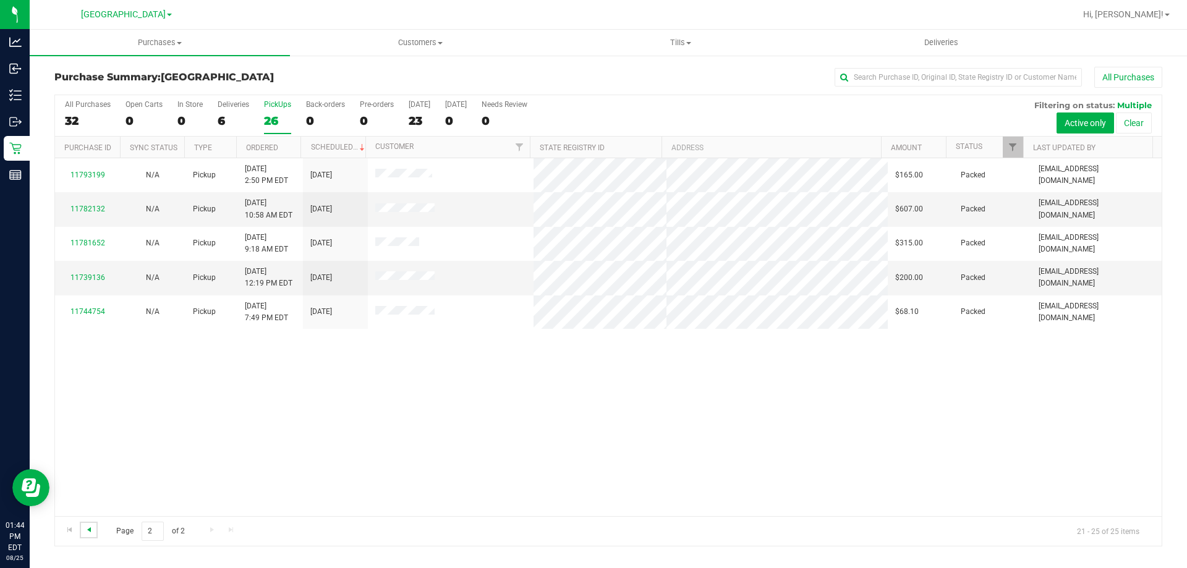
click at [90, 527] on span "Go to the previous page" at bounding box center [89, 530] width 10 height 10
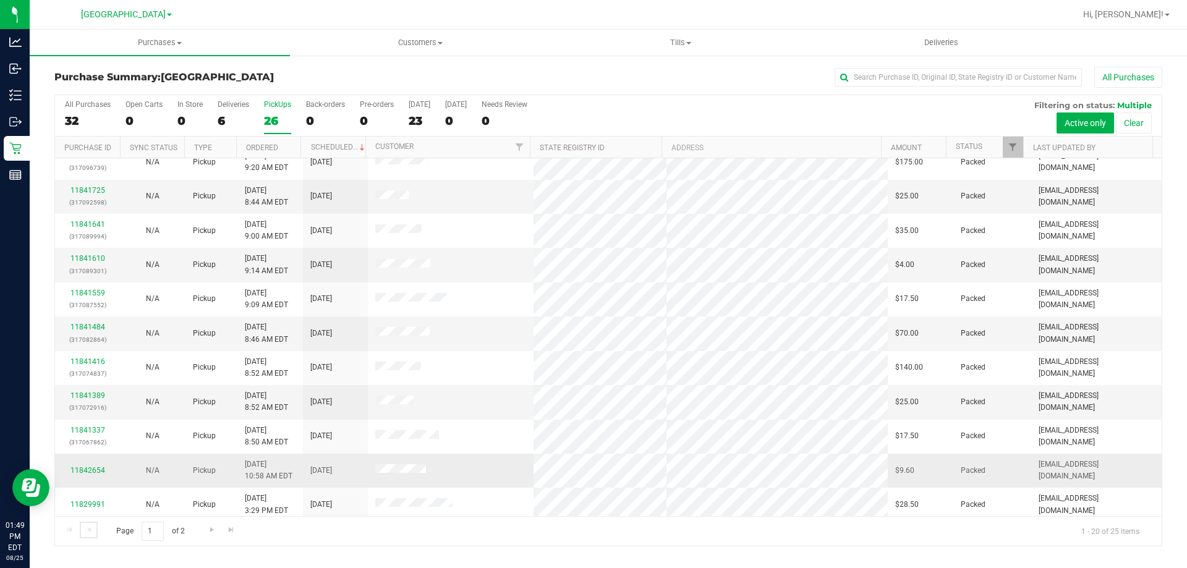
scroll to position [326, 0]
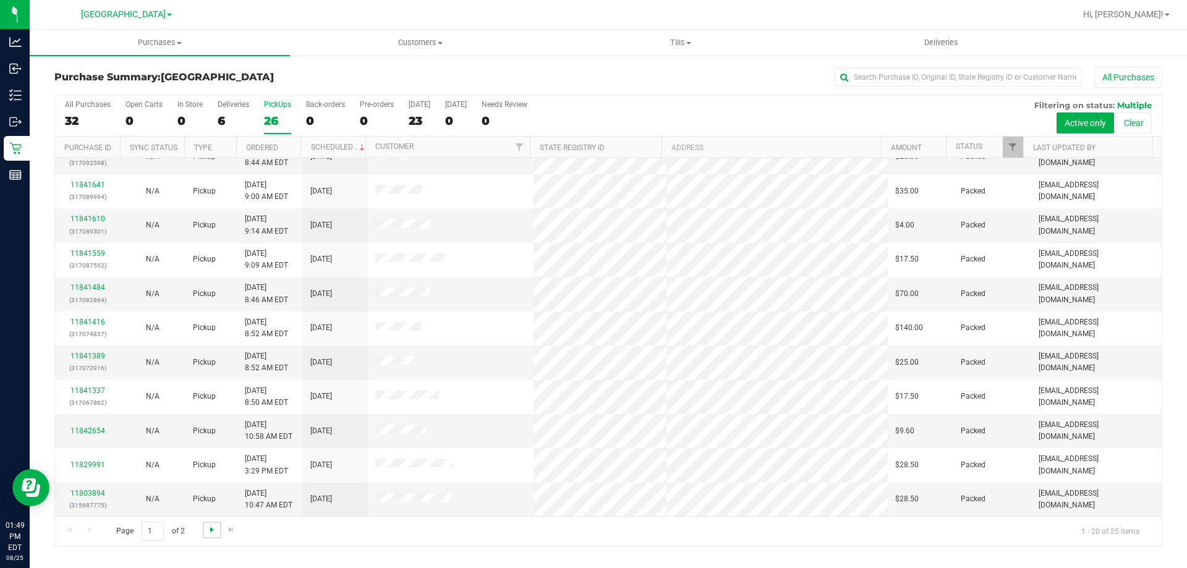
click at [207, 527] on span "Go to the next page" at bounding box center [212, 530] width 10 height 10
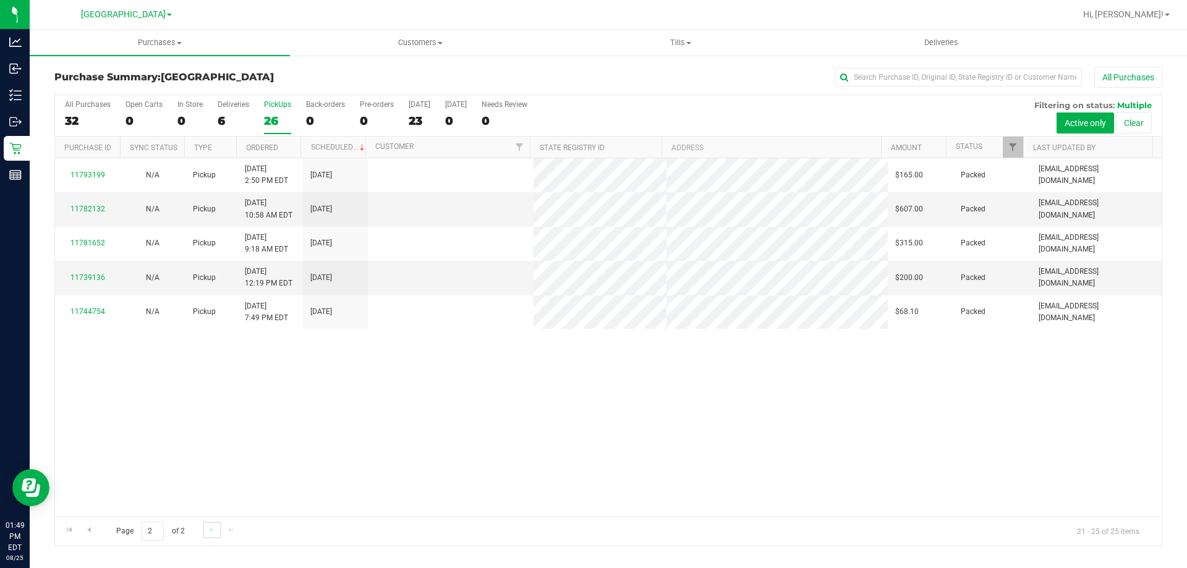
scroll to position [0, 0]
click at [90, 529] on span "Go to the previous page" at bounding box center [89, 530] width 10 height 10
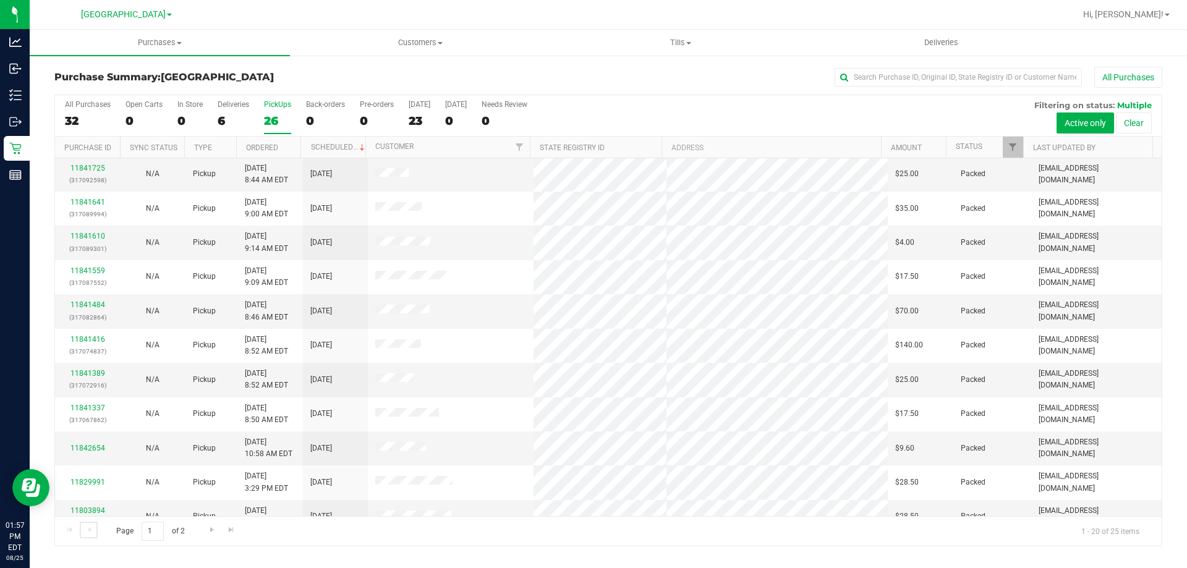
scroll to position [326, 0]
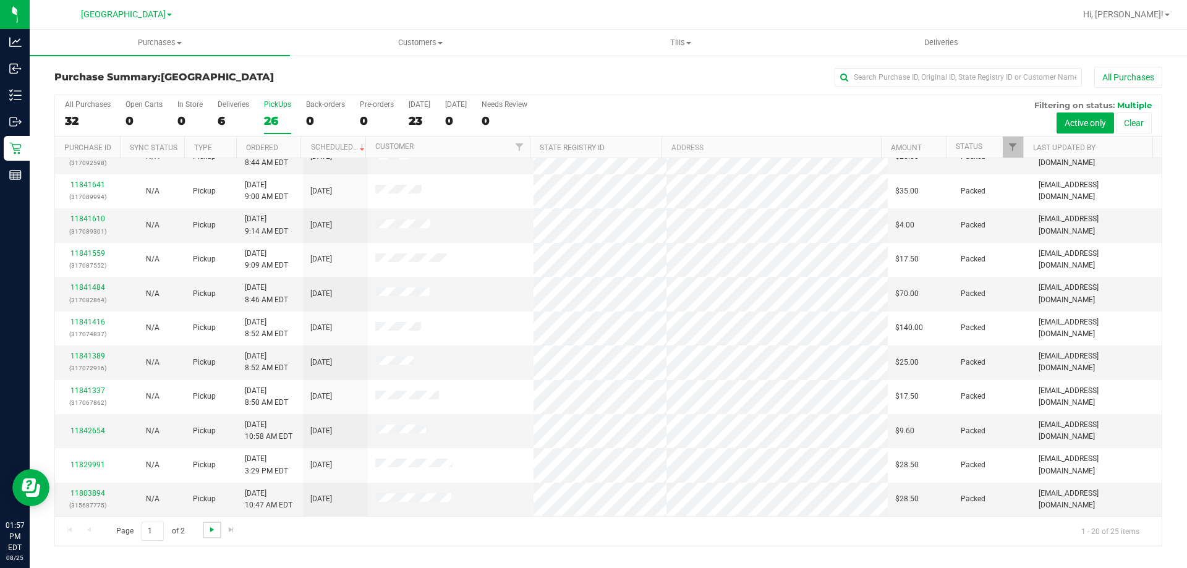
click at [211, 528] on span "Go to the next page" at bounding box center [212, 530] width 10 height 10
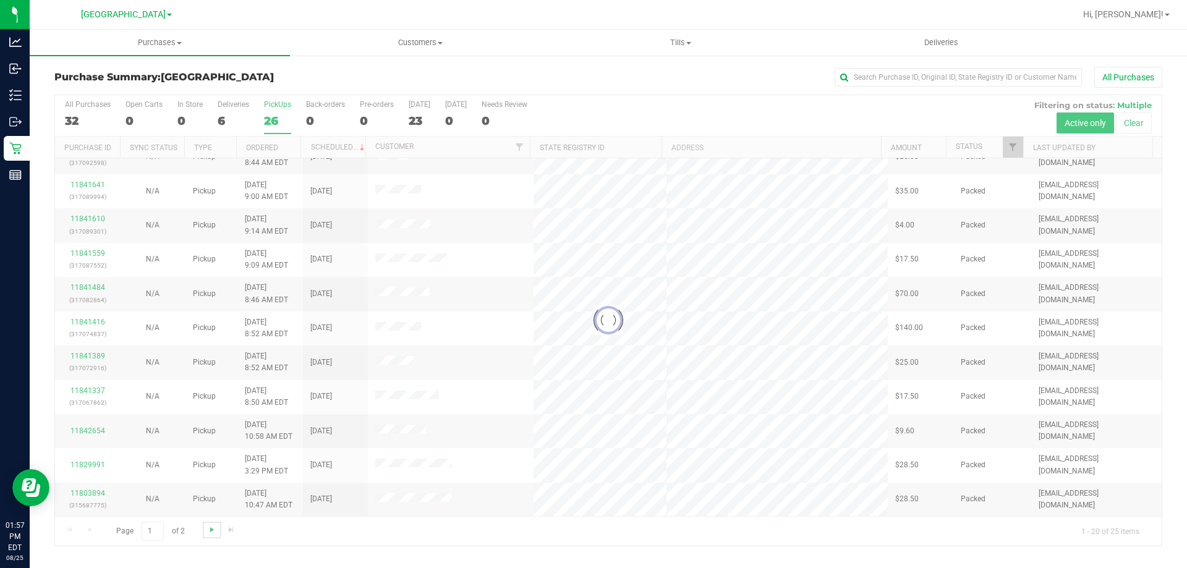
scroll to position [0, 0]
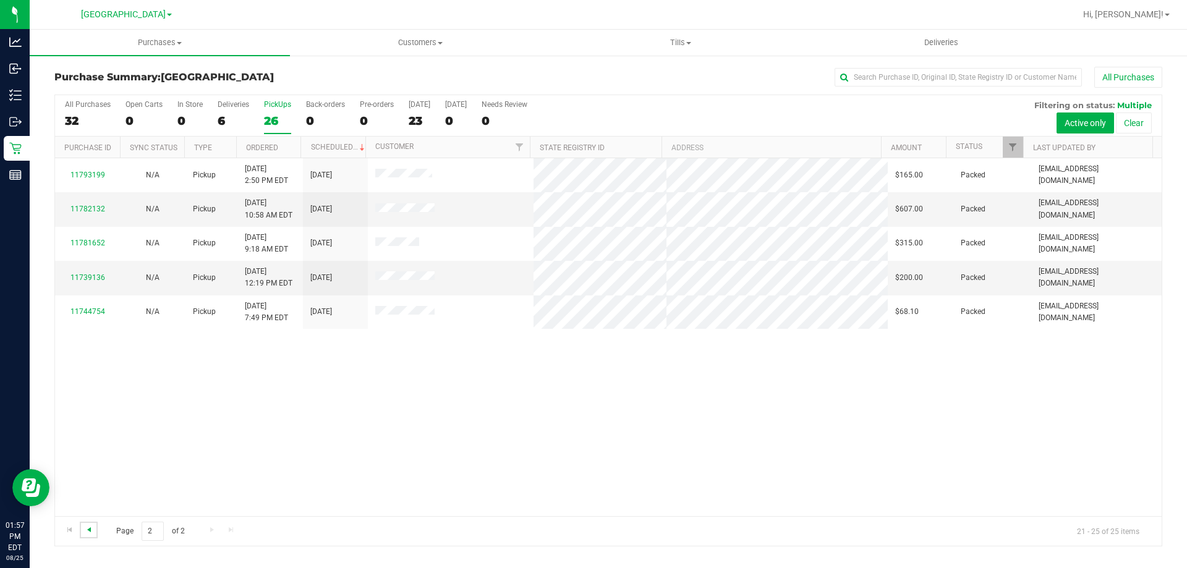
click at [89, 527] on span "Go to the previous page" at bounding box center [89, 530] width 10 height 10
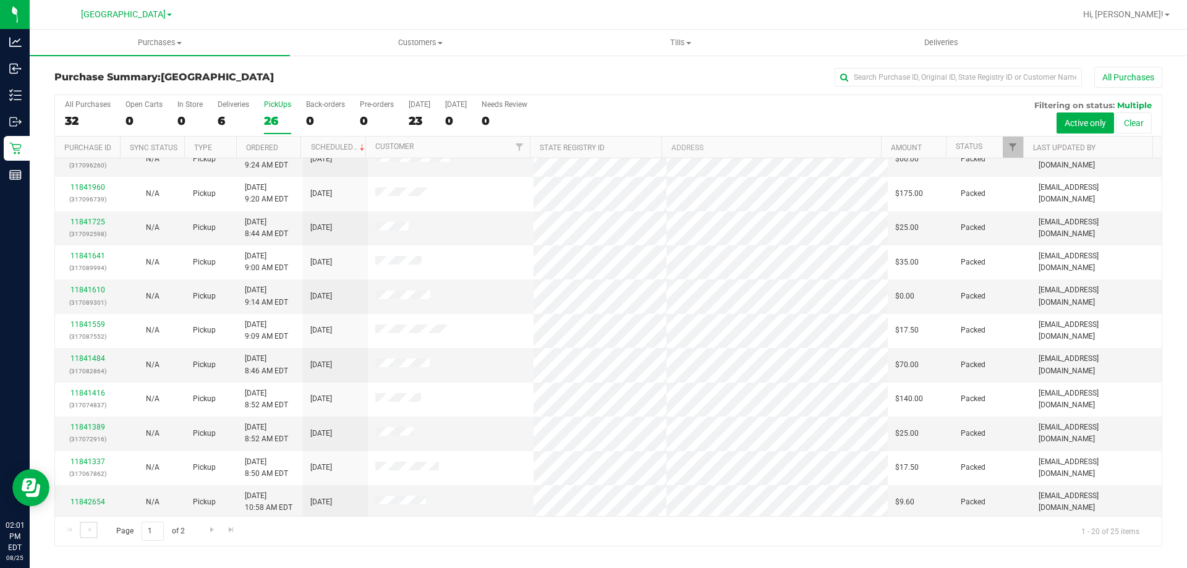
scroll to position [326, 0]
click at [214, 528] on span "Go to the next page" at bounding box center [212, 530] width 10 height 10
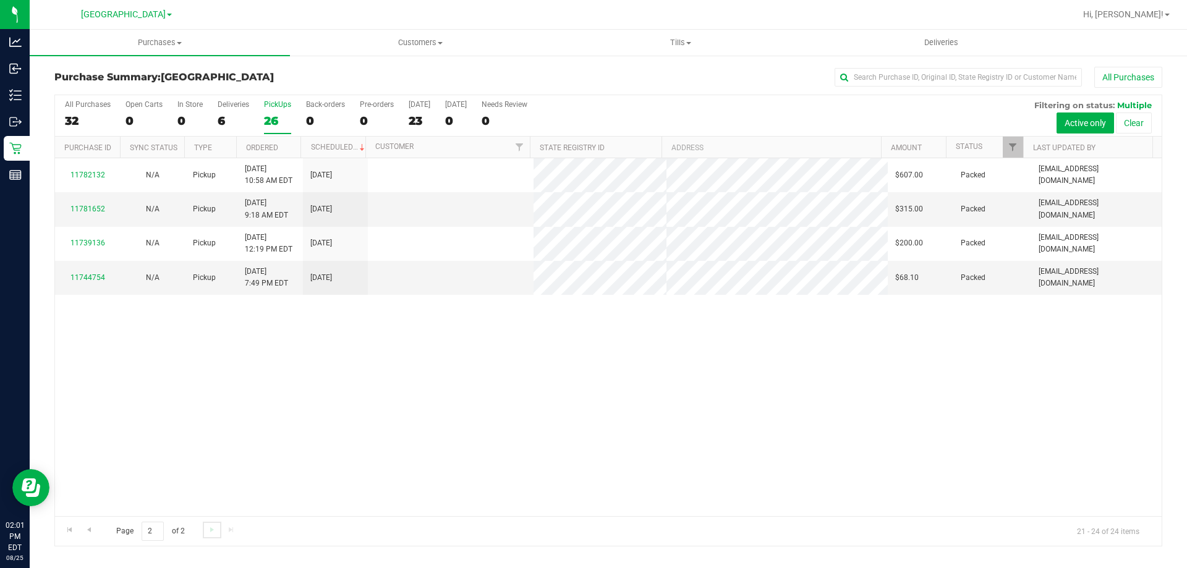
scroll to position [0, 0]
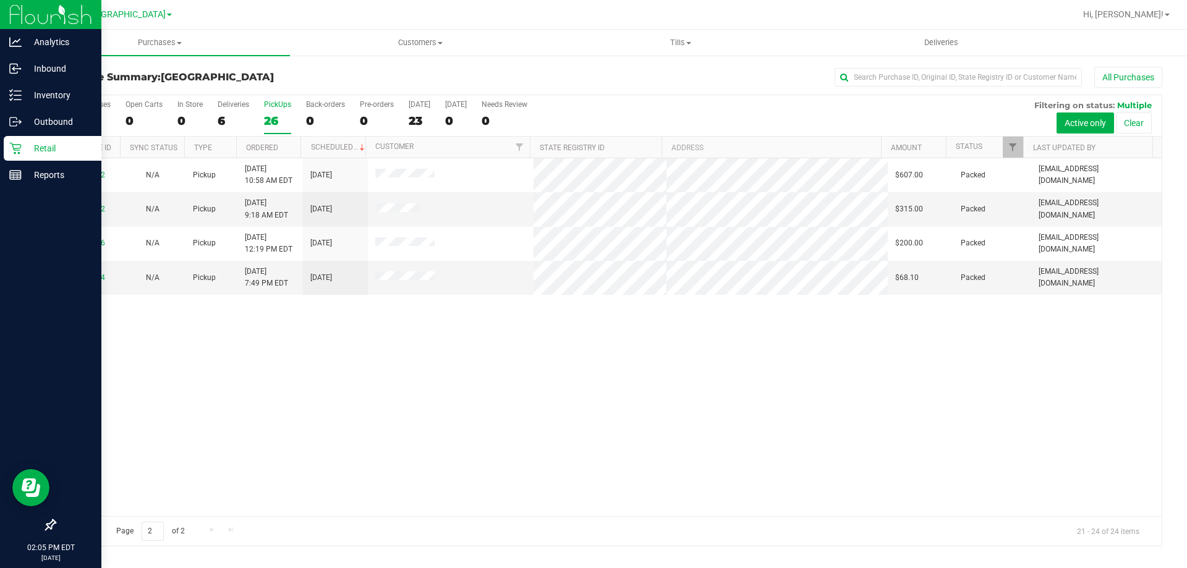
click at [36, 149] on p "Retail" at bounding box center [59, 148] width 74 height 15
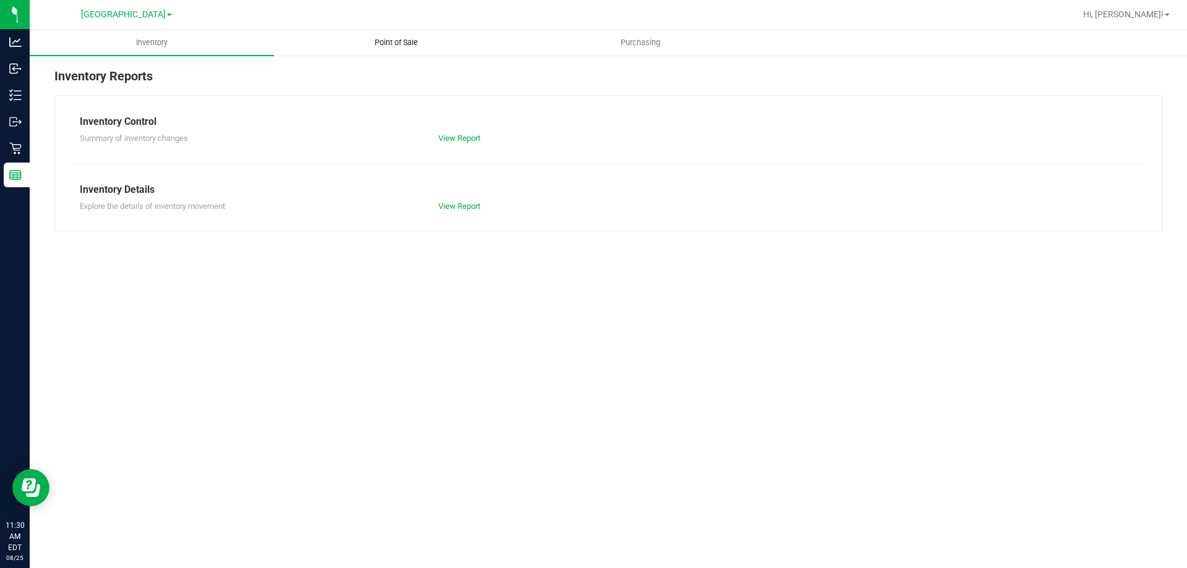
click at [396, 46] on span "Point of Sale" at bounding box center [396, 42] width 77 height 11
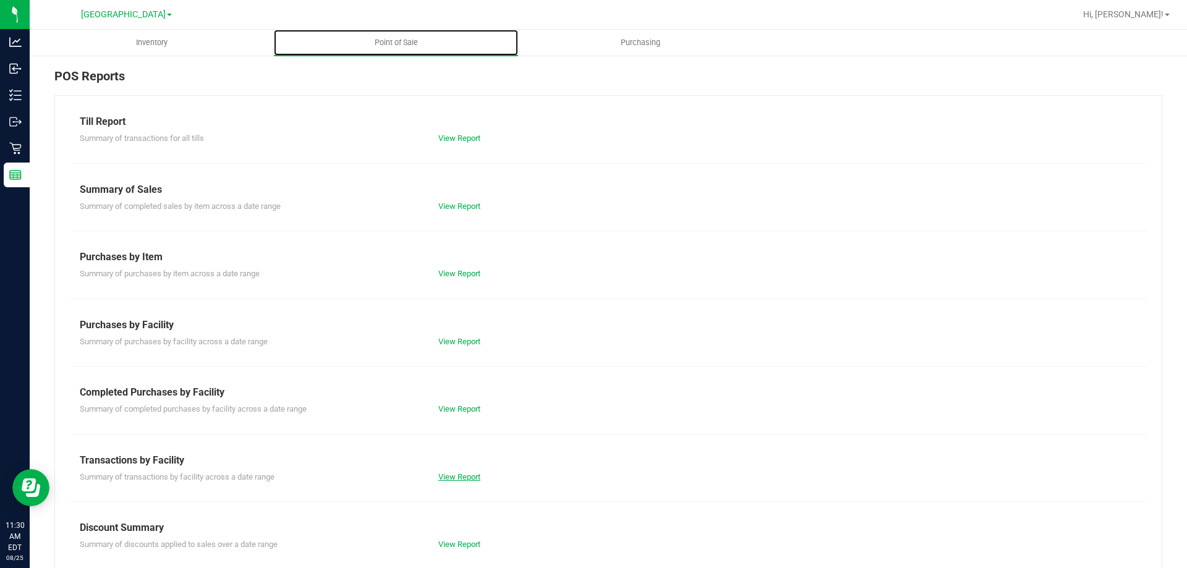
click at [465, 481] on link "View Report" at bounding box center [459, 476] width 42 height 9
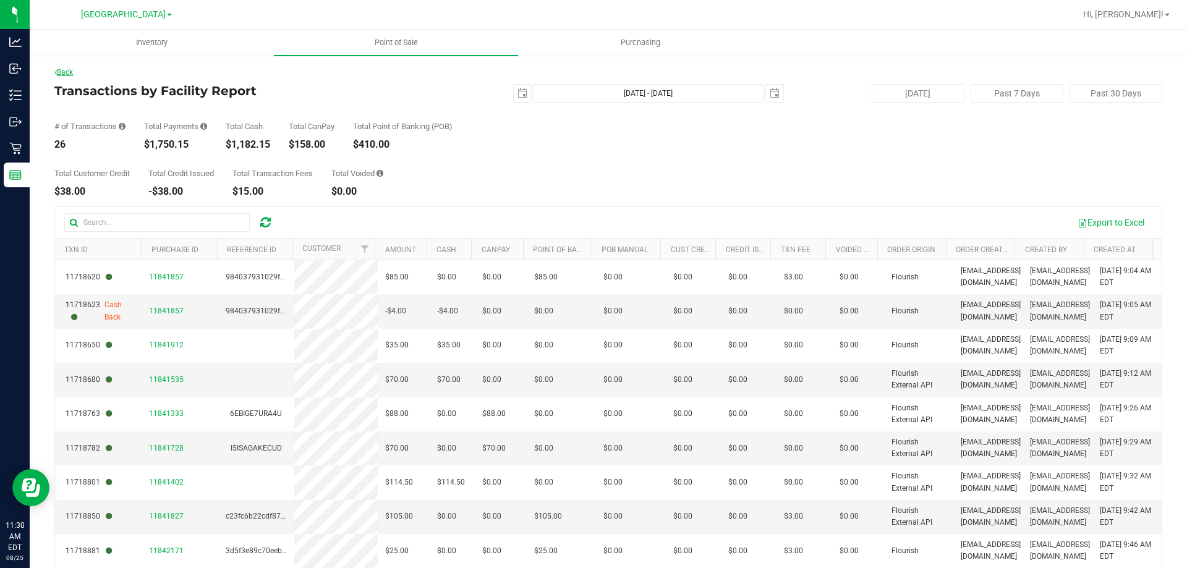
click at [66, 72] on link "Back" at bounding box center [63, 72] width 19 height 9
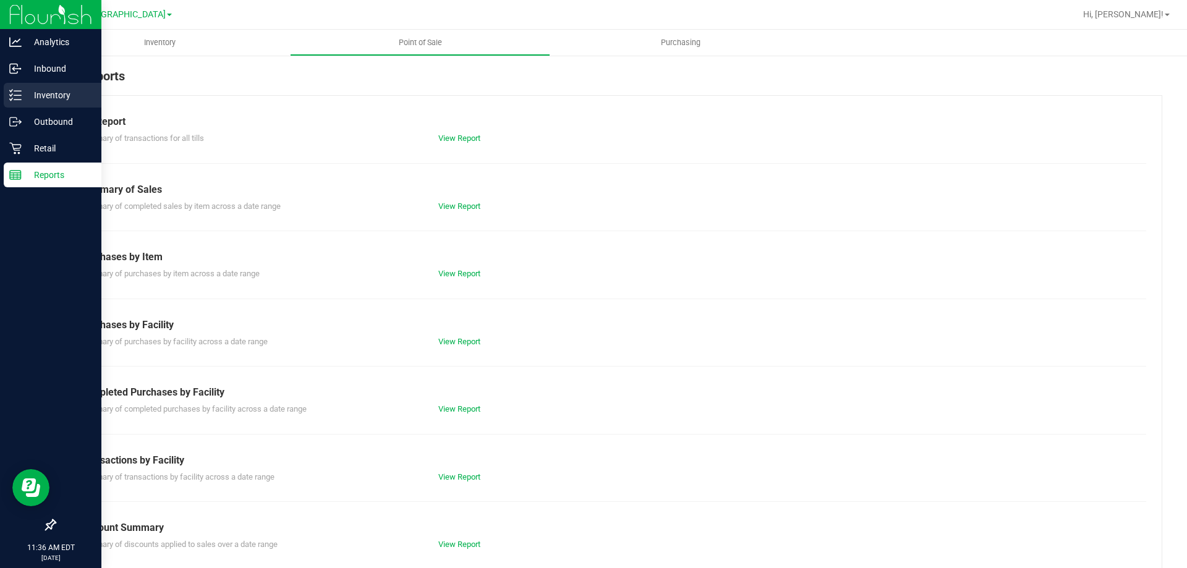
click at [0, 98] on link "Inventory" at bounding box center [50, 96] width 101 height 27
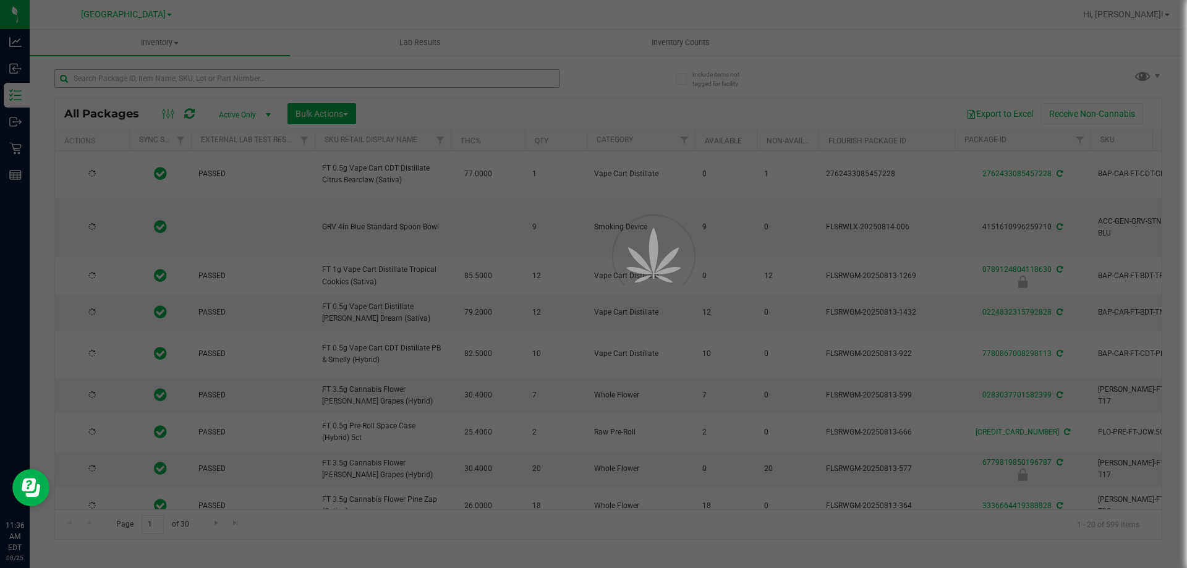
click at [145, 82] on div at bounding box center [593, 284] width 1187 height 568
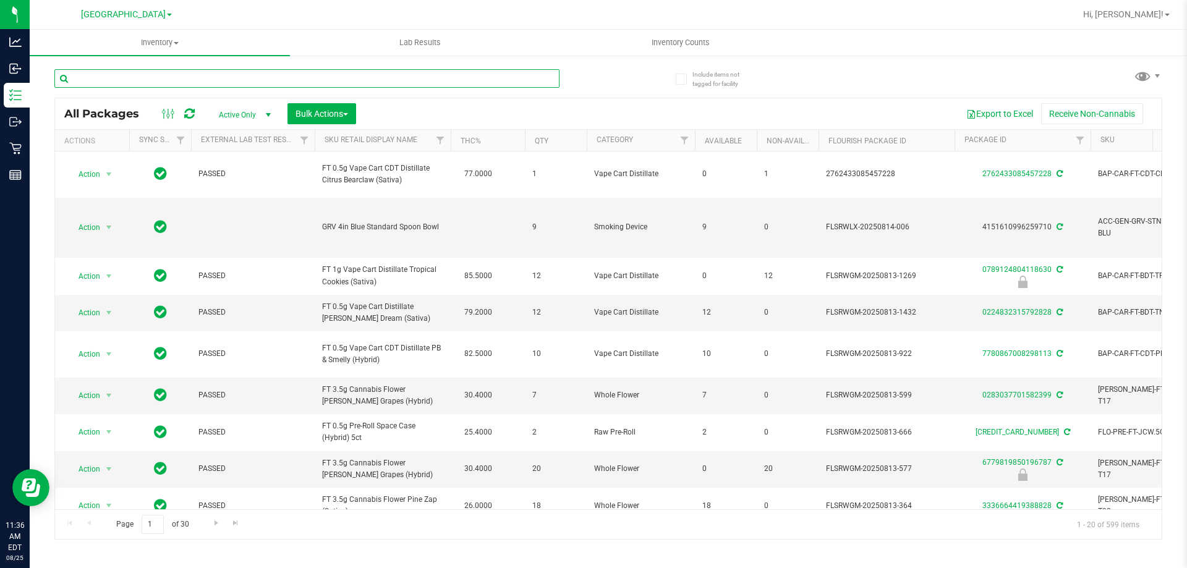
click at [150, 79] on input "text" at bounding box center [306, 78] width 505 height 19
type input "7131672948583999"
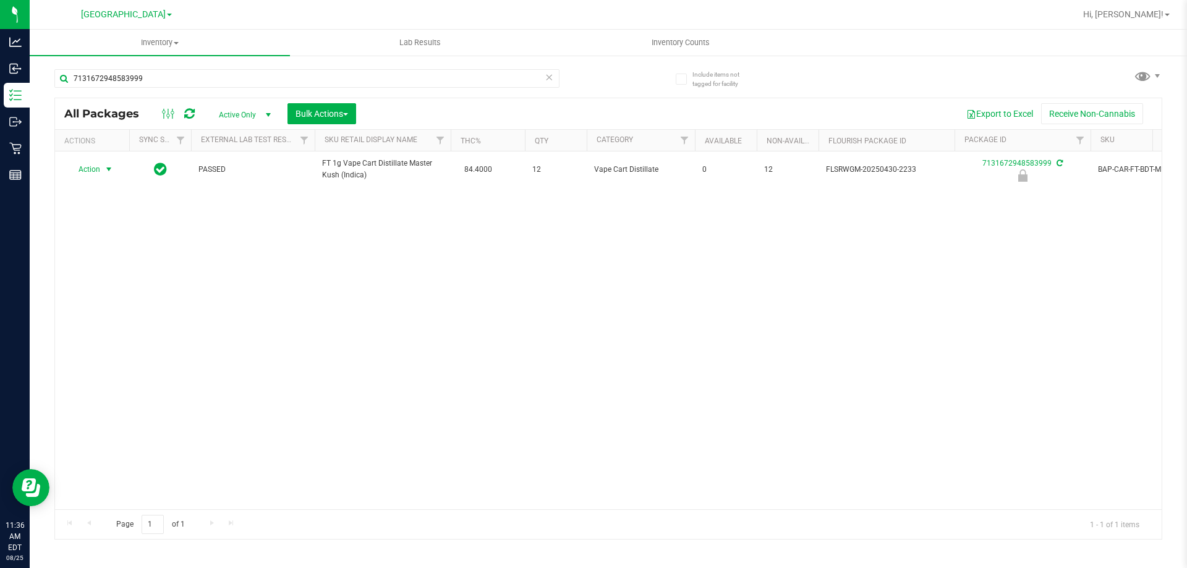
click at [94, 171] on span "Action" at bounding box center [83, 169] width 33 height 17
click at [90, 307] on li "Unlock package" at bounding box center [107, 316] width 79 height 19
click at [439, 82] on input "7131672948583999" at bounding box center [306, 78] width 505 height 19
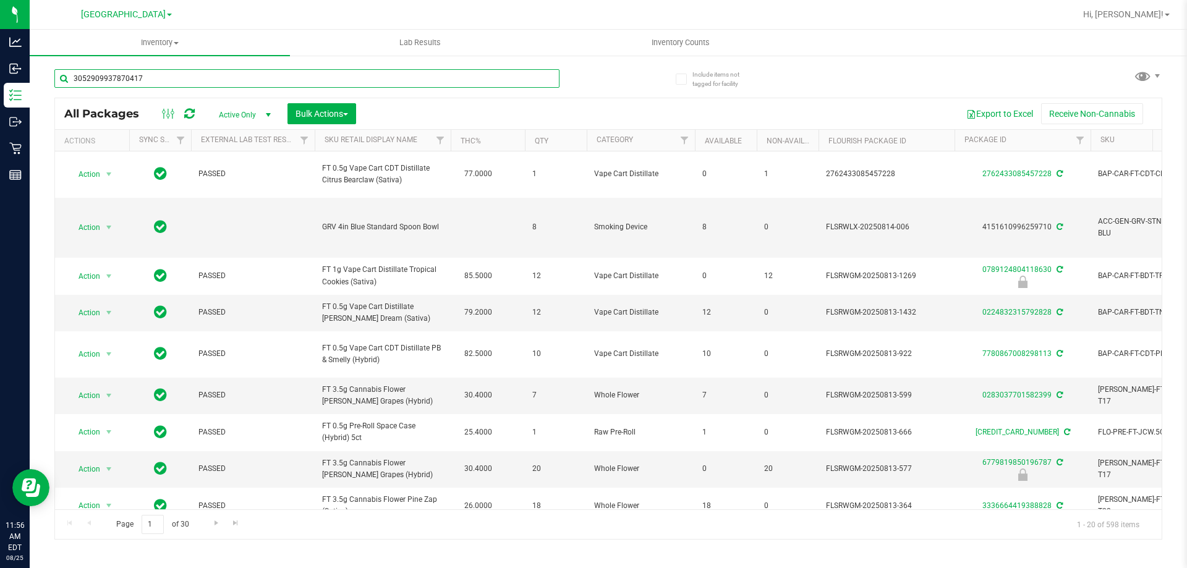
type input "3052909937870417"
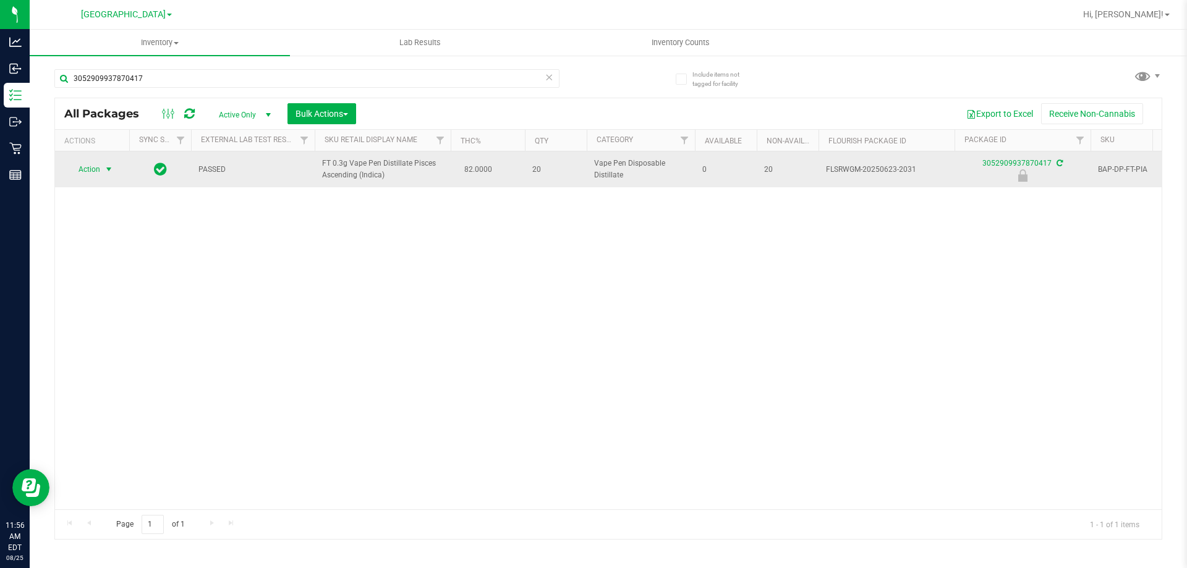
click at [108, 169] on span "select" at bounding box center [109, 169] width 10 height 10
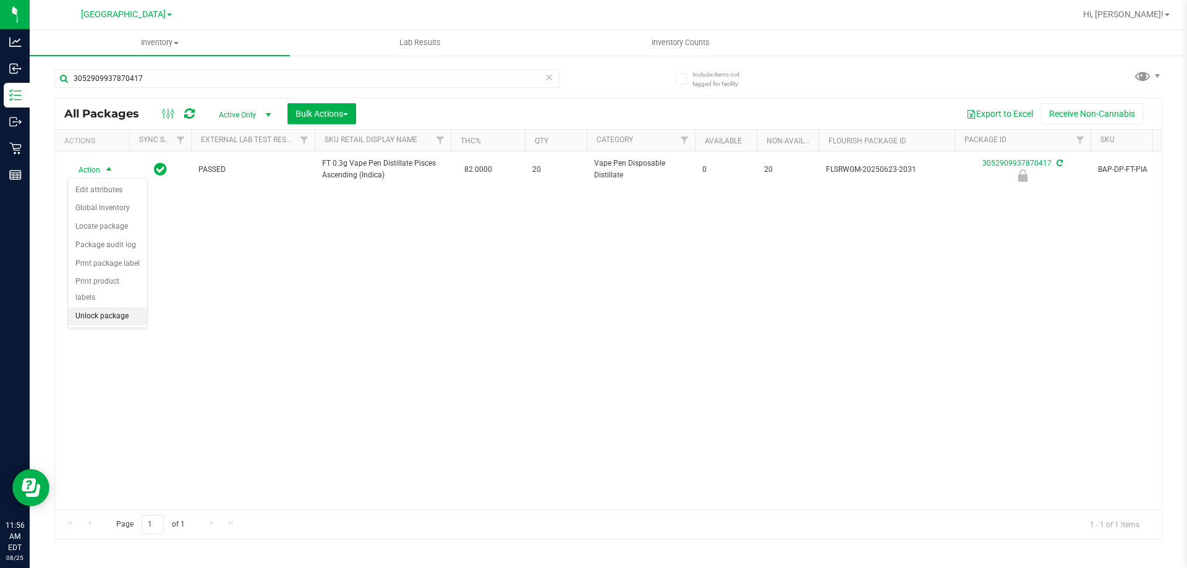
click at [103, 307] on li "Unlock package" at bounding box center [107, 316] width 79 height 19
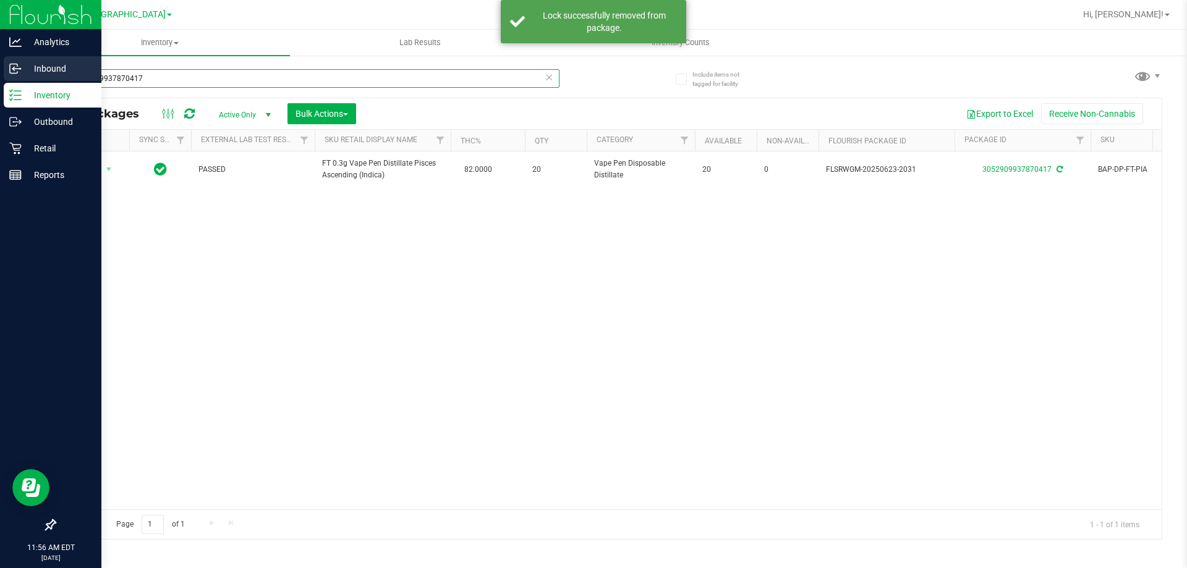
drag, startPoint x: 196, startPoint y: 80, endPoint x: 19, endPoint y: 62, distance: 177.7
click at [19, 62] on div "Analytics Inbound Inventory Outbound Retail Reports 11:56 AM EDT 08/25/2025 08/…" at bounding box center [593, 284] width 1187 height 568
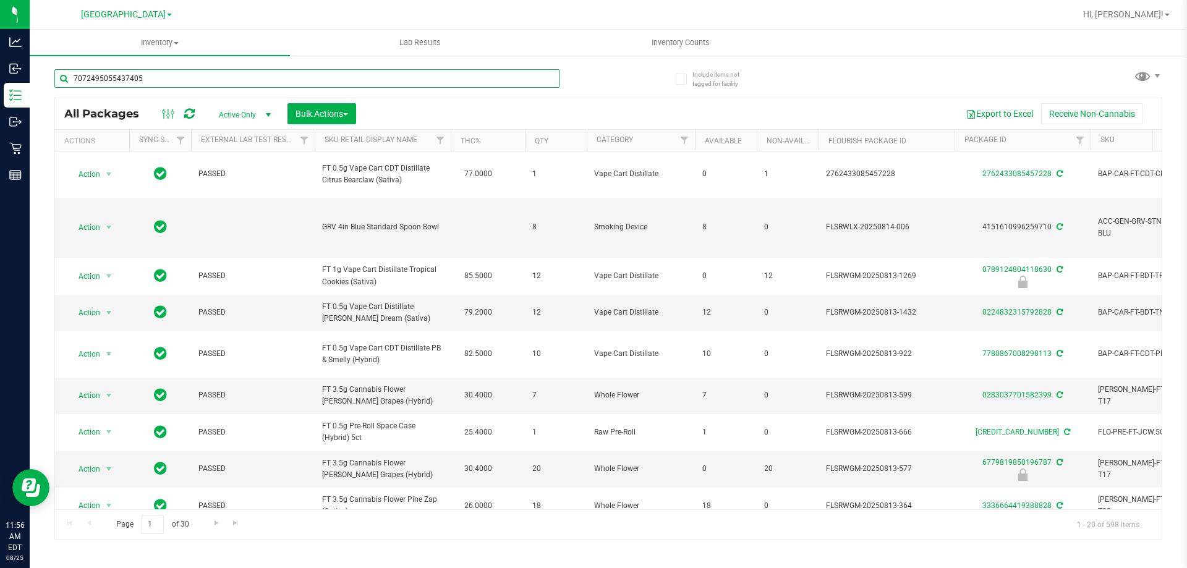
type input "7072495055437405"
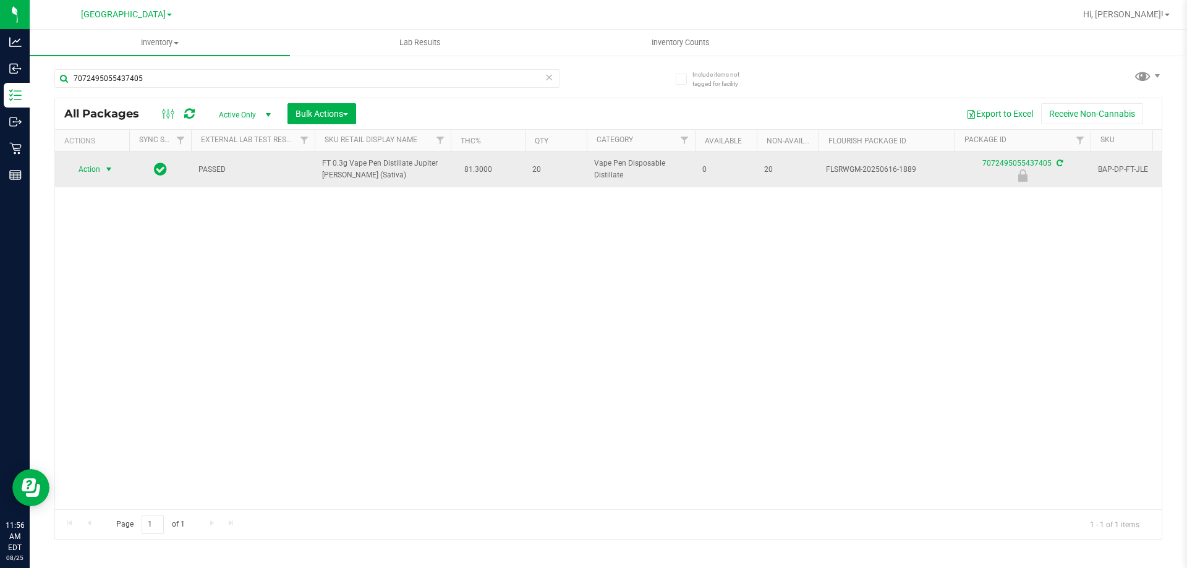
click at [110, 169] on span "select" at bounding box center [109, 169] width 10 height 10
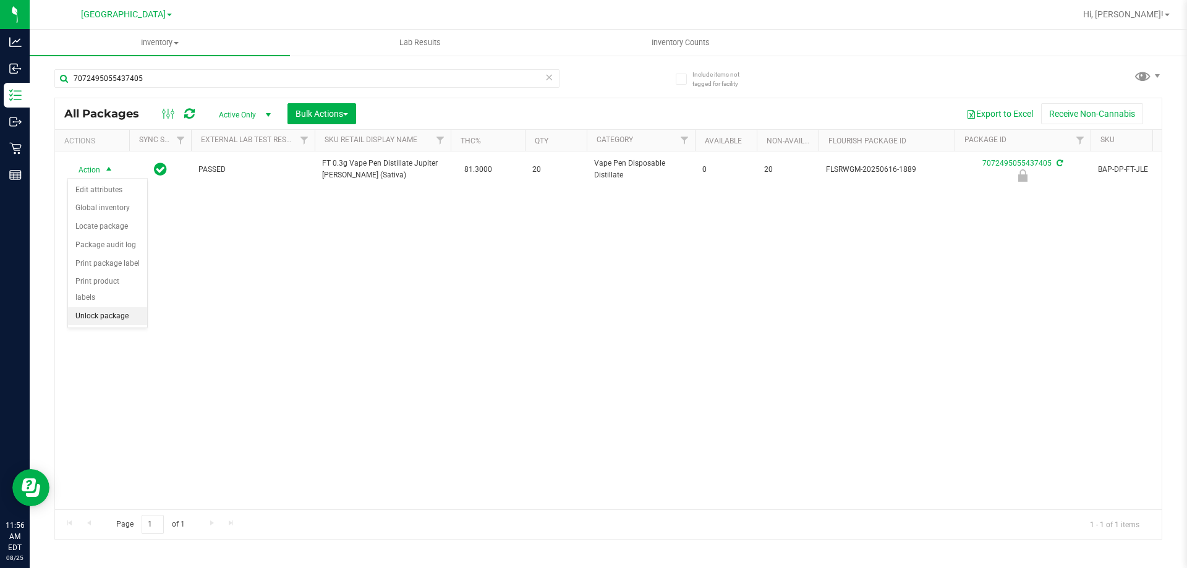
click at [91, 307] on li "Unlock package" at bounding box center [107, 316] width 79 height 19
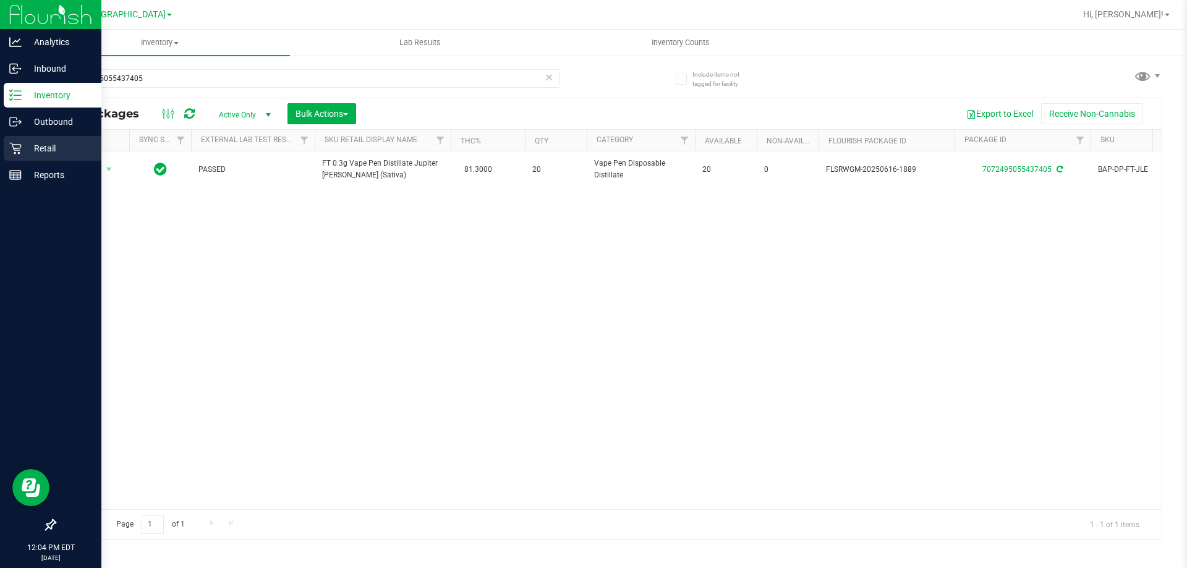
click at [40, 151] on p "Retail" at bounding box center [59, 148] width 74 height 15
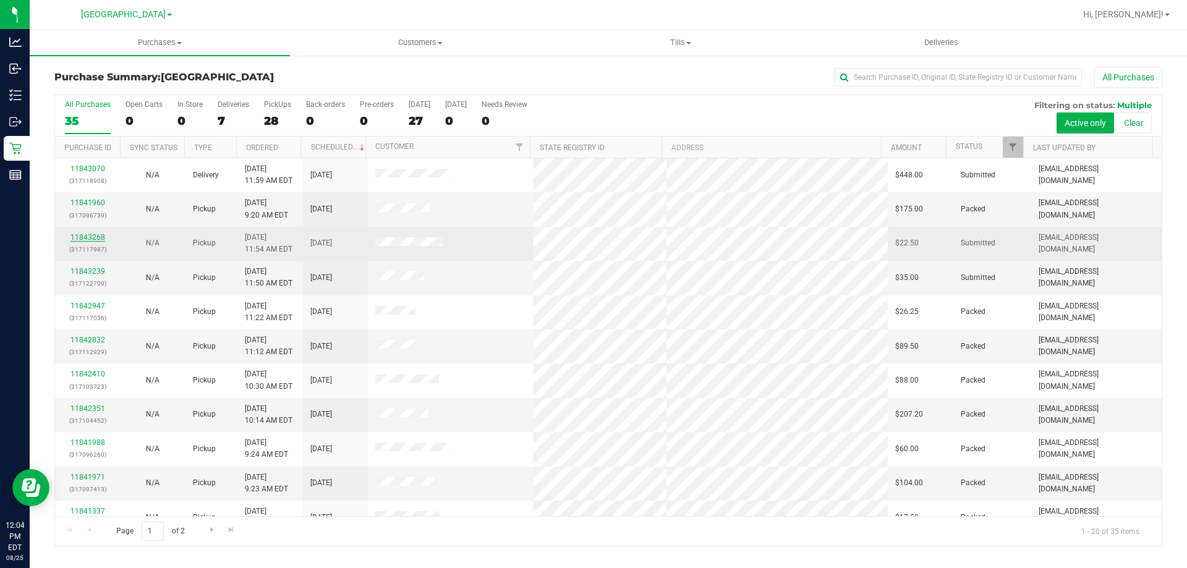
click at [91, 239] on link "11843268" at bounding box center [87, 237] width 35 height 9
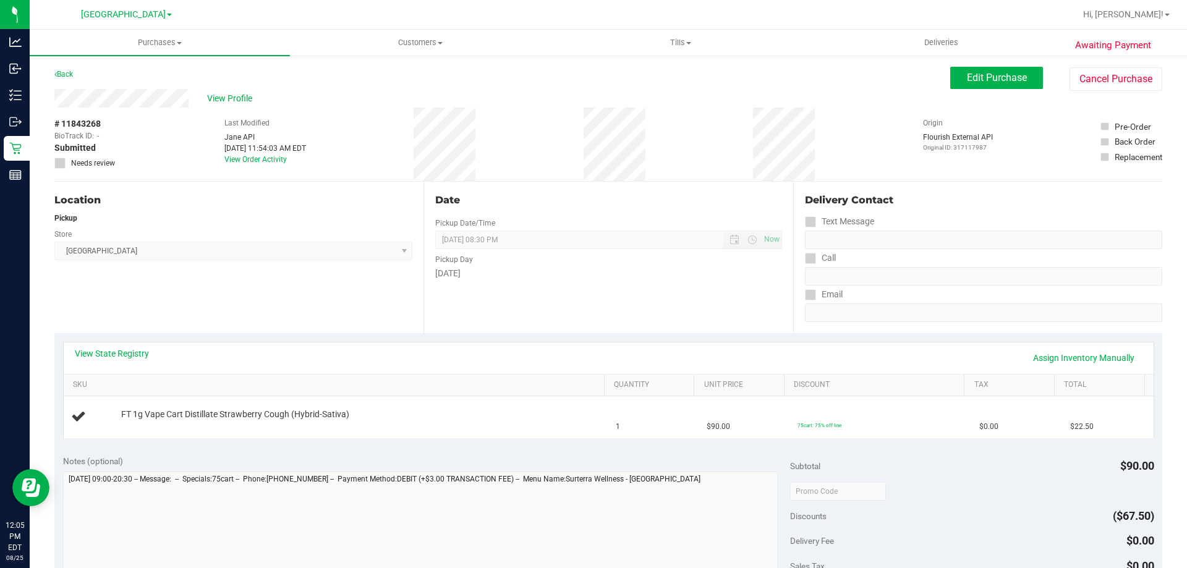
click at [617, 97] on div "View Profile" at bounding box center [502, 98] width 896 height 19
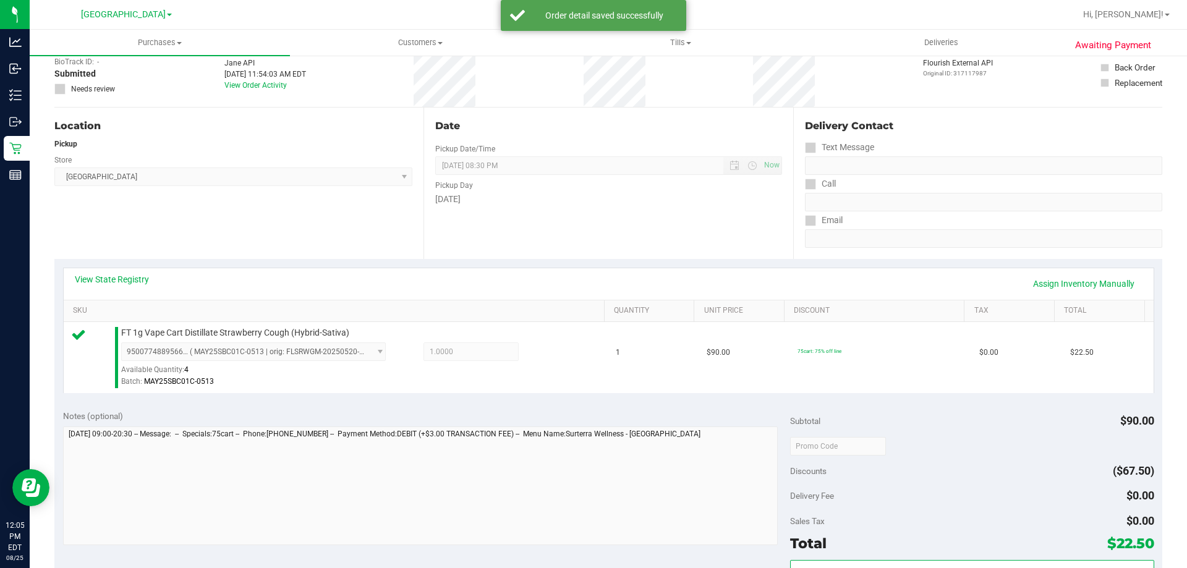
scroll to position [309, 0]
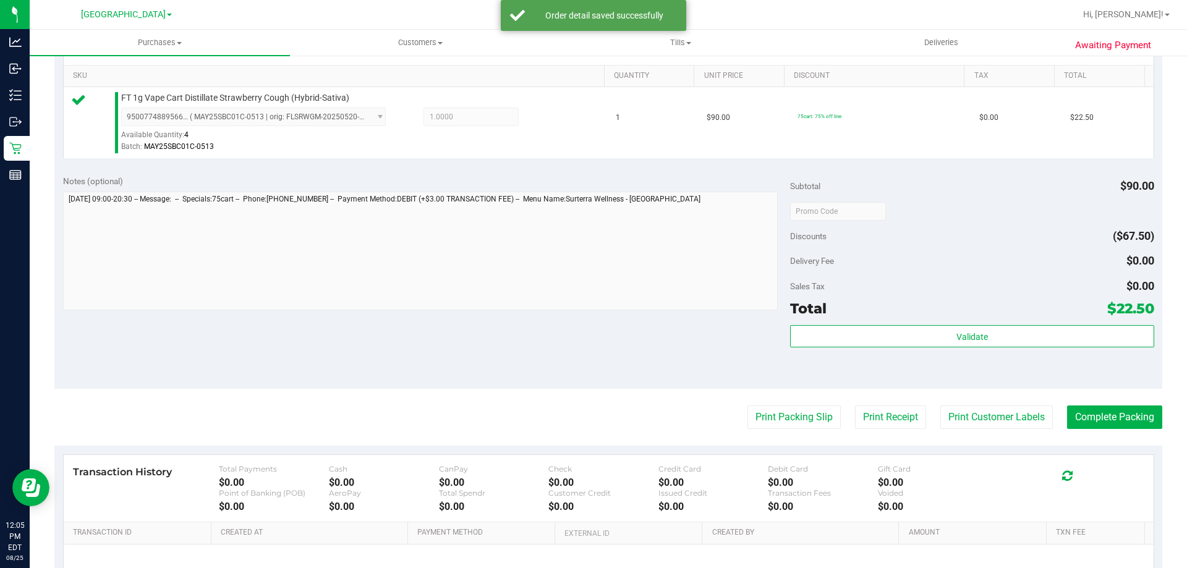
click at [960, 348] on div "Validate" at bounding box center [971, 353] width 363 height 56
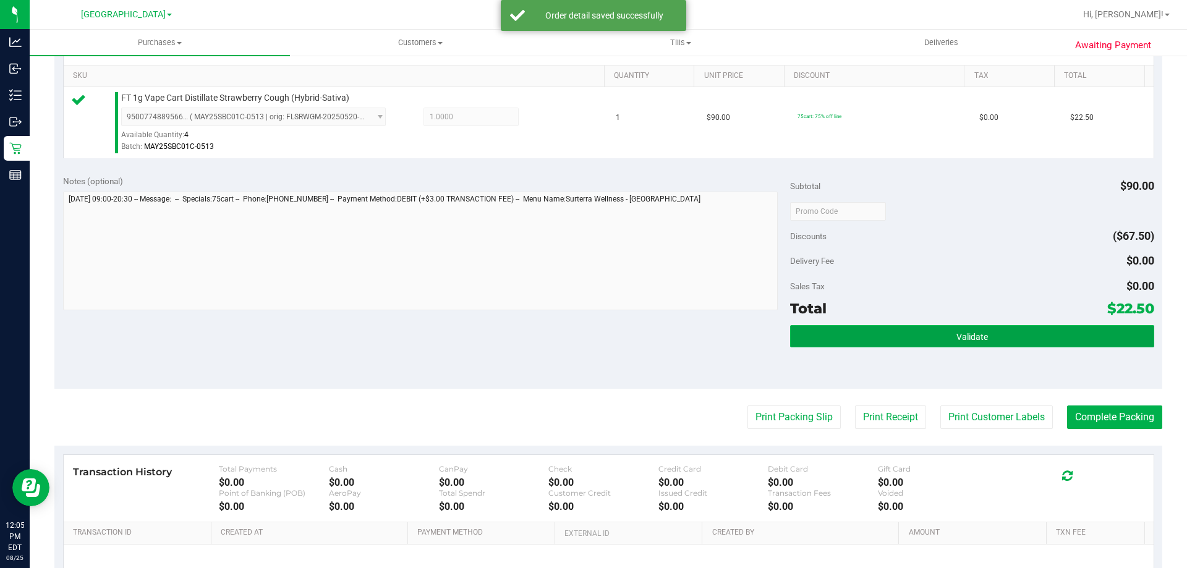
click at [960, 341] on span "Validate" at bounding box center [972, 337] width 32 height 10
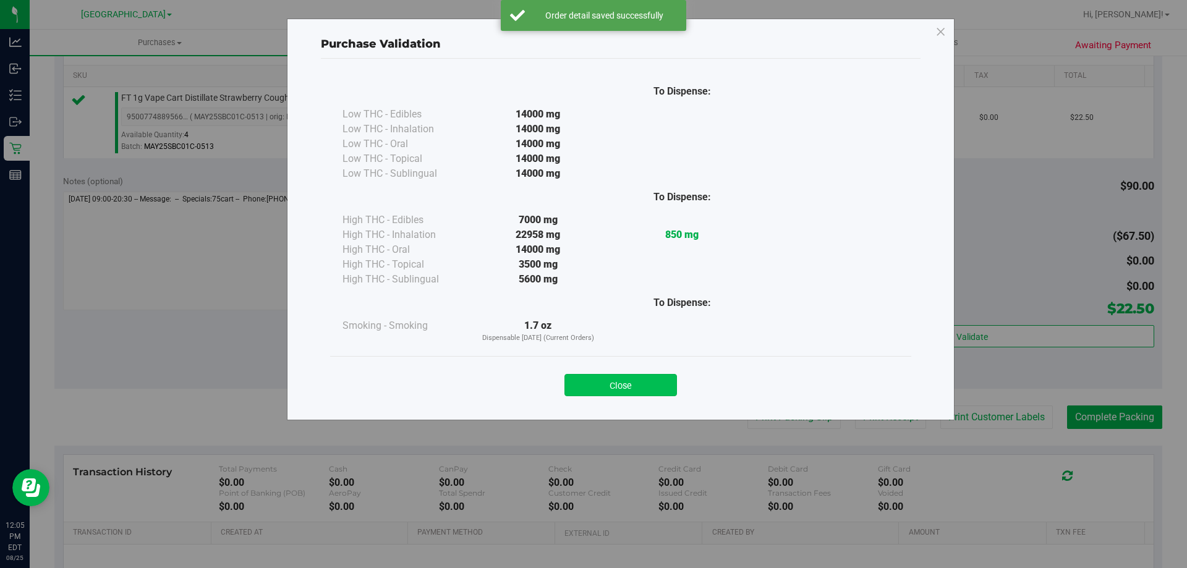
click at [635, 378] on button "Close" at bounding box center [620, 385] width 112 height 22
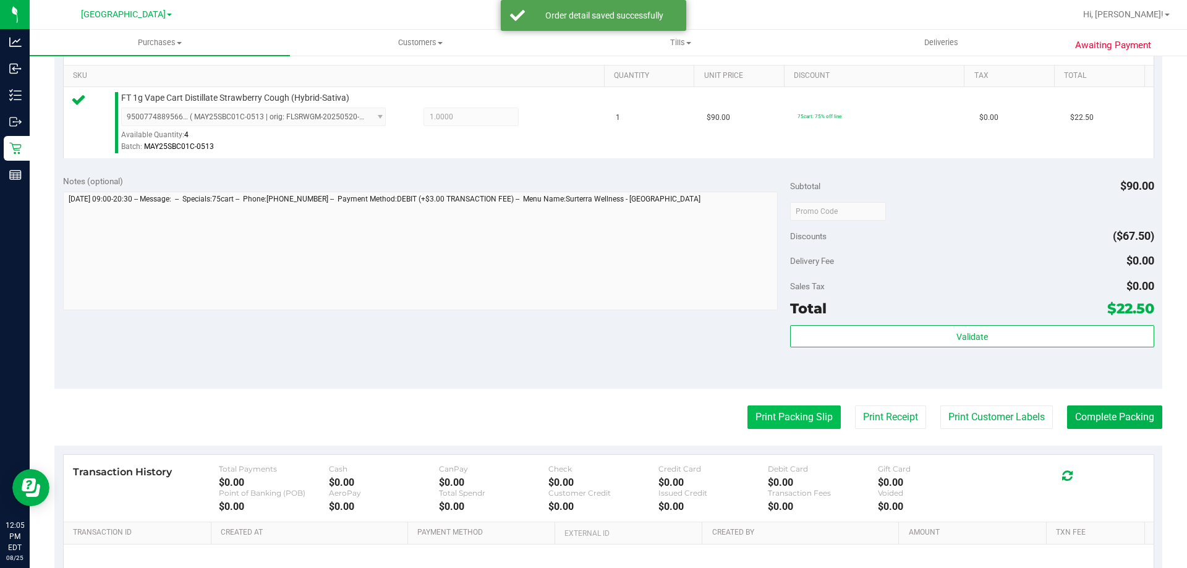
click at [765, 410] on button "Print Packing Slip" at bounding box center [793, 416] width 93 height 23
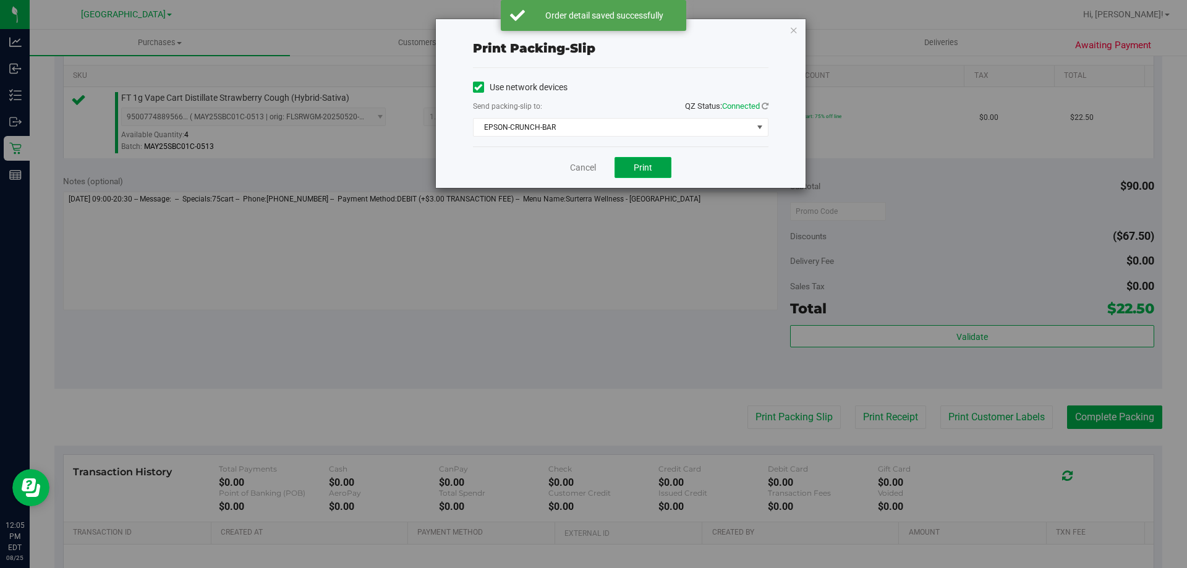
click at [645, 166] on span "Print" at bounding box center [643, 168] width 19 height 10
click at [700, 127] on span "EPSON-CRUNCH-BAR" at bounding box center [612, 127] width 279 height 17
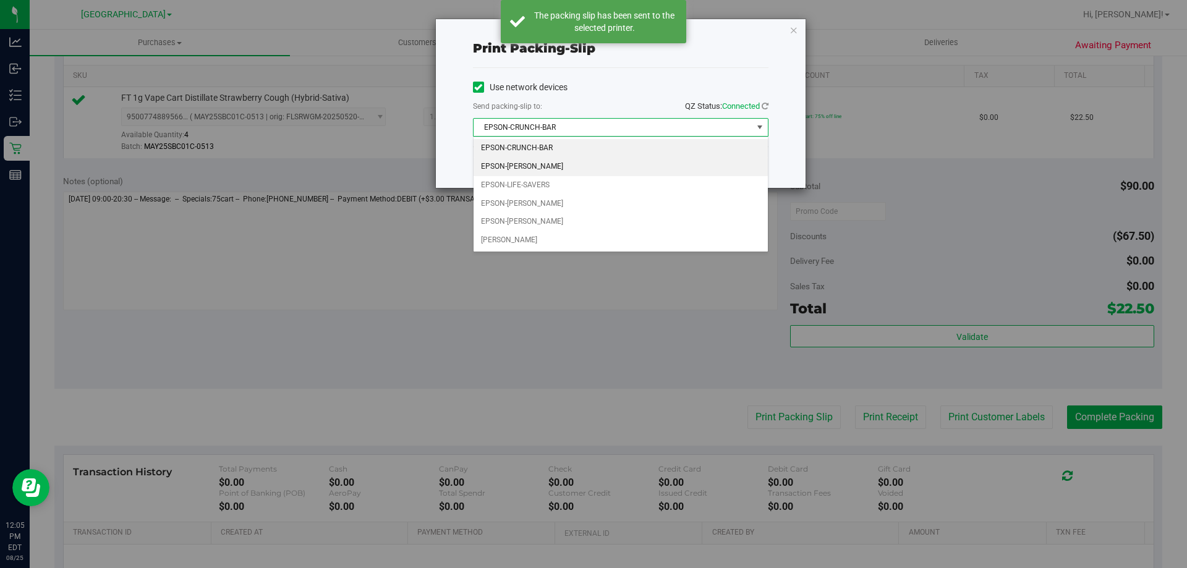
click at [582, 166] on li "EPSON-[PERSON_NAME]" at bounding box center [620, 167] width 294 height 19
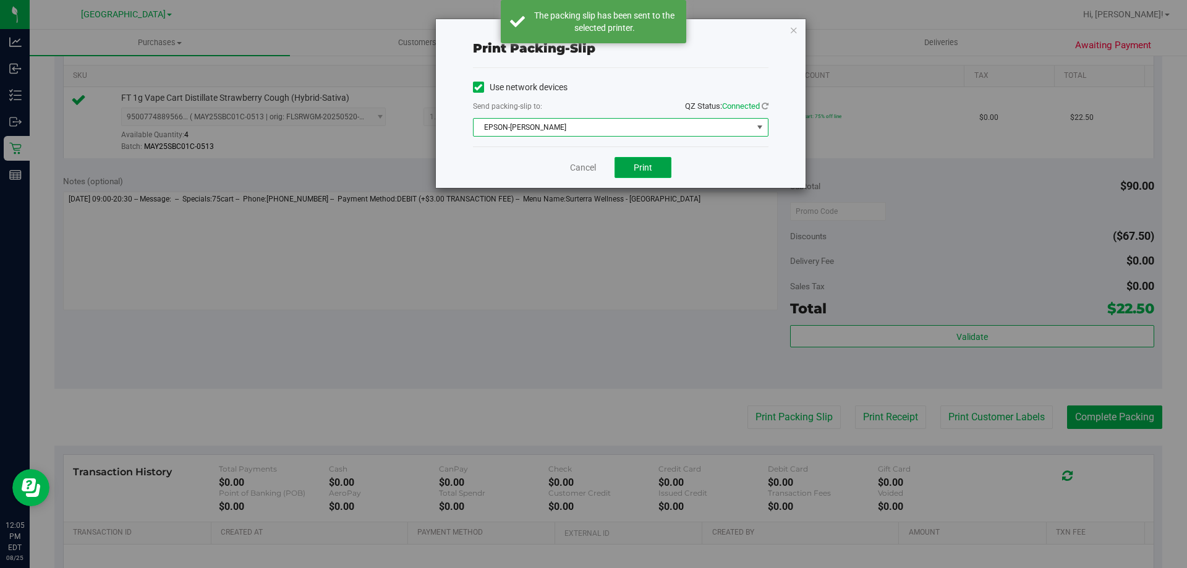
click at [630, 166] on button "Print" at bounding box center [642, 167] width 57 height 21
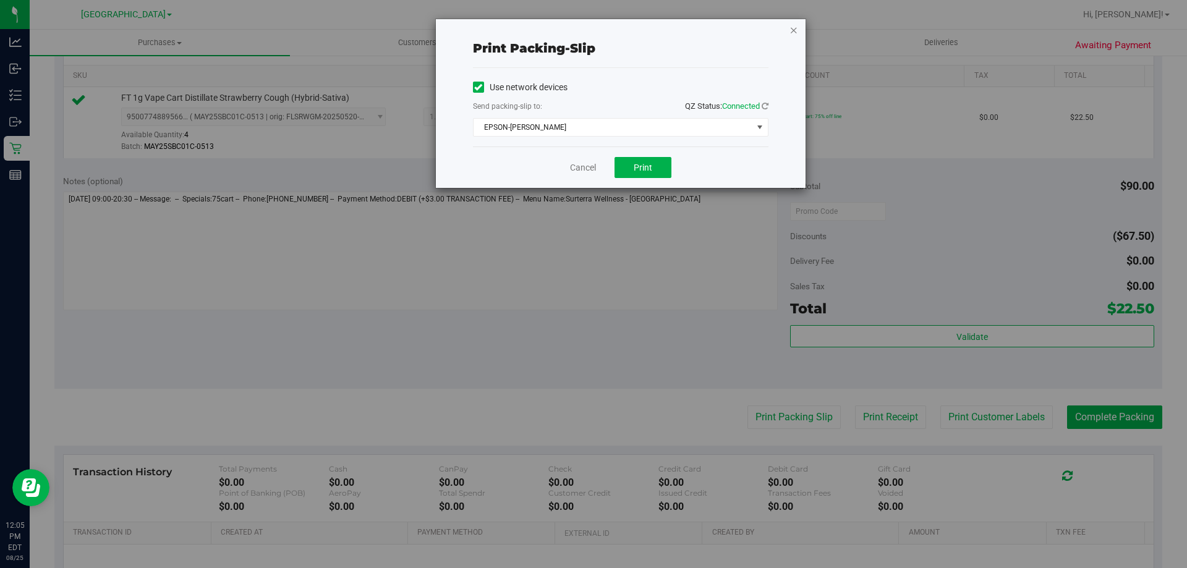
click at [795, 30] on icon "button" at bounding box center [793, 29] width 9 height 15
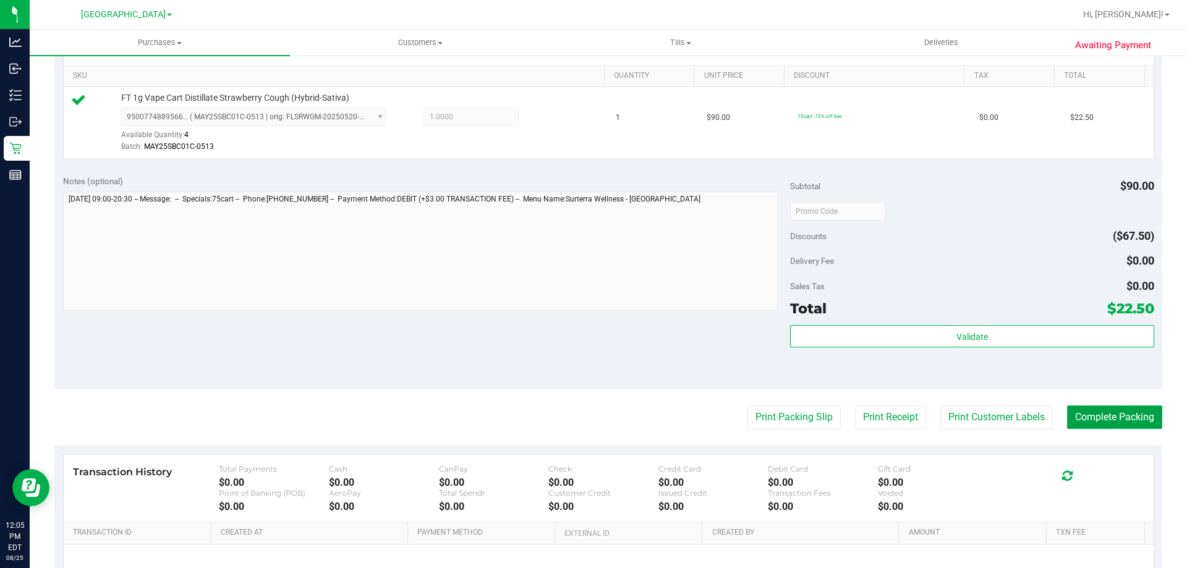
click at [1067, 414] on button "Complete Packing" at bounding box center [1114, 416] width 95 height 23
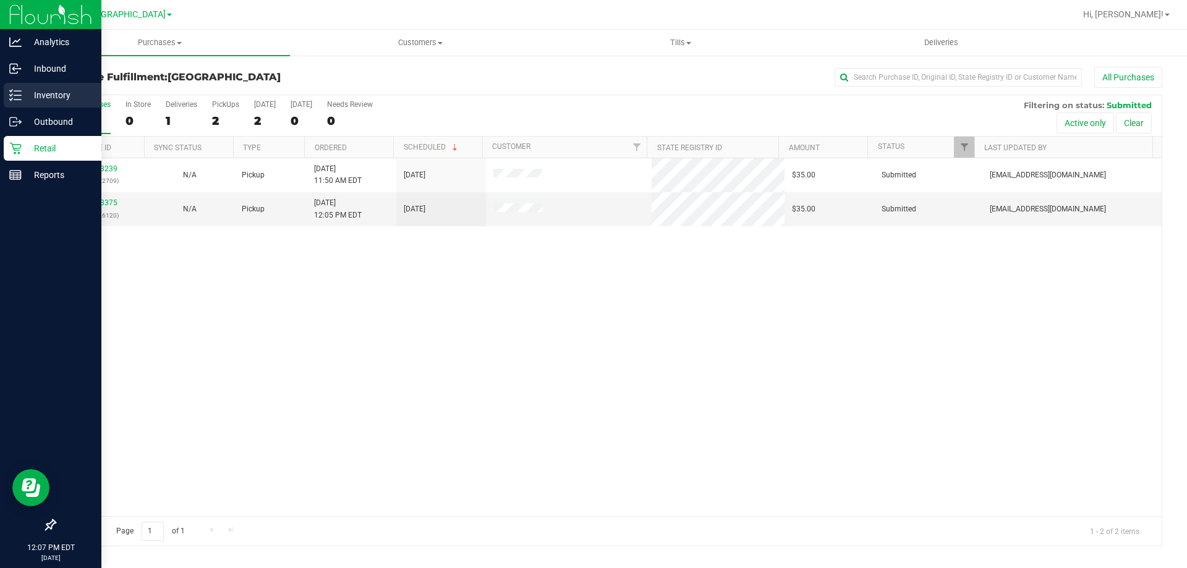
click at [22, 92] on p "Inventory" at bounding box center [59, 95] width 74 height 15
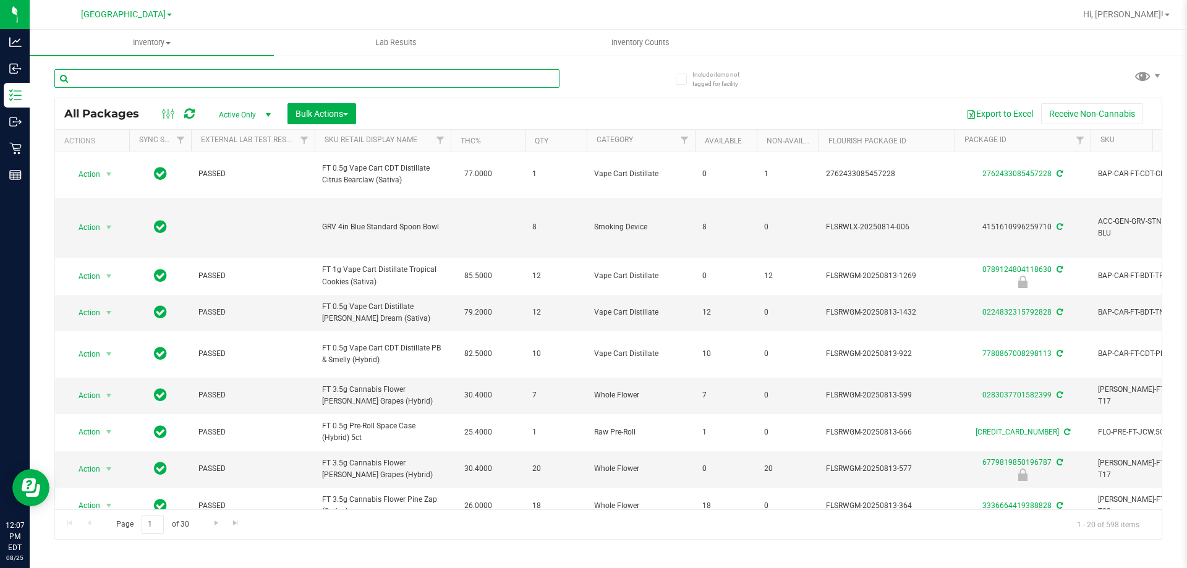
click at [69, 74] on input "text" at bounding box center [306, 78] width 505 height 19
type input "8718034011216140"
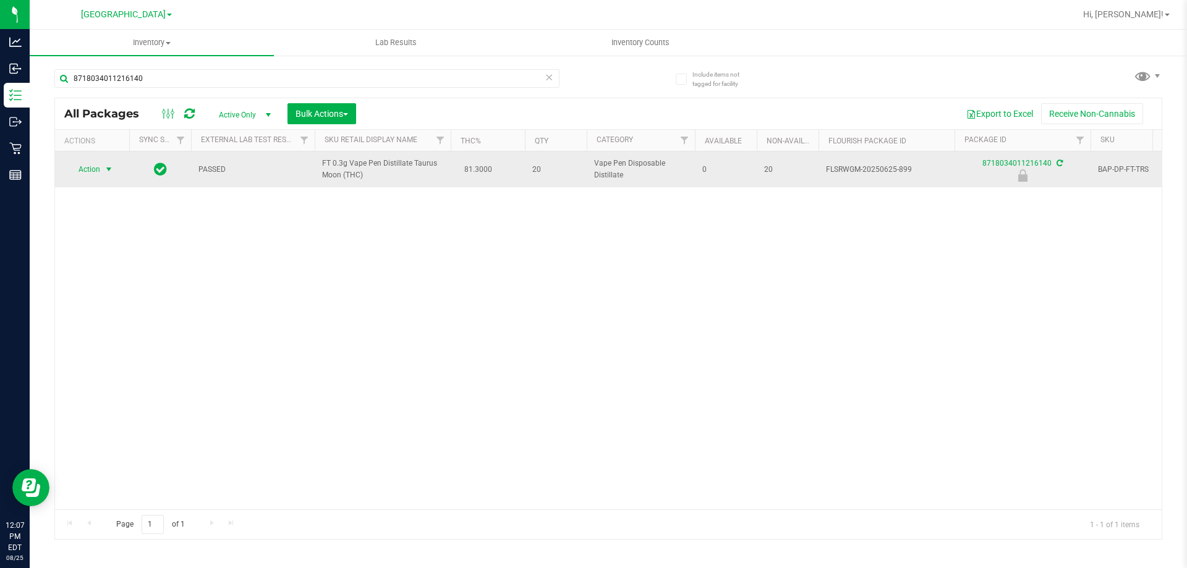
click at [108, 170] on span "select" at bounding box center [109, 169] width 10 height 10
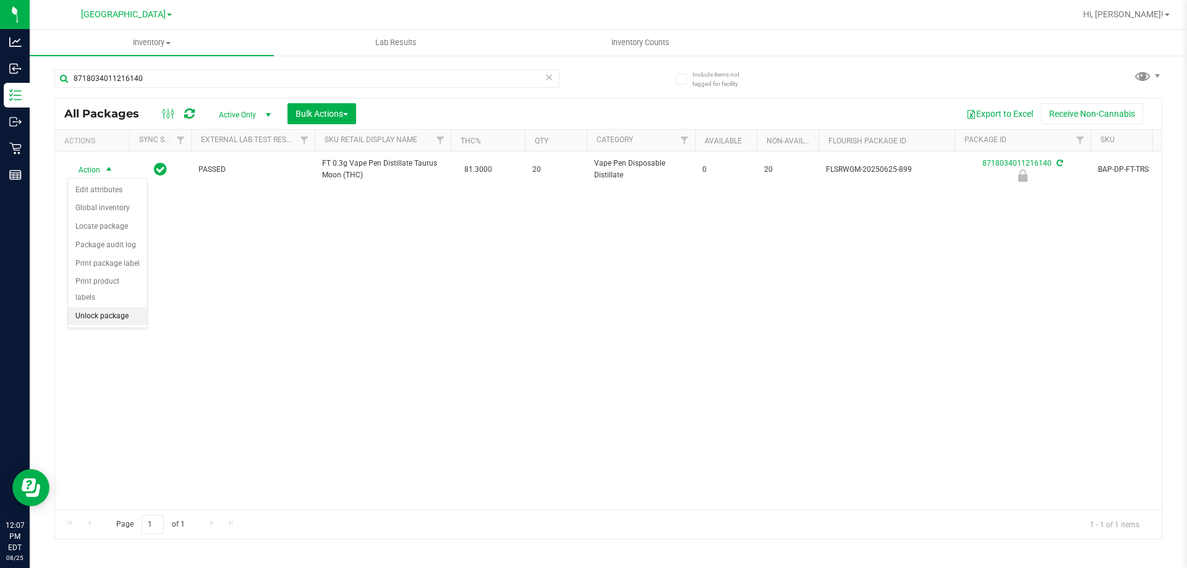
click at [112, 307] on li "Unlock package" at bounding box center [107, 316] width 79 height 19
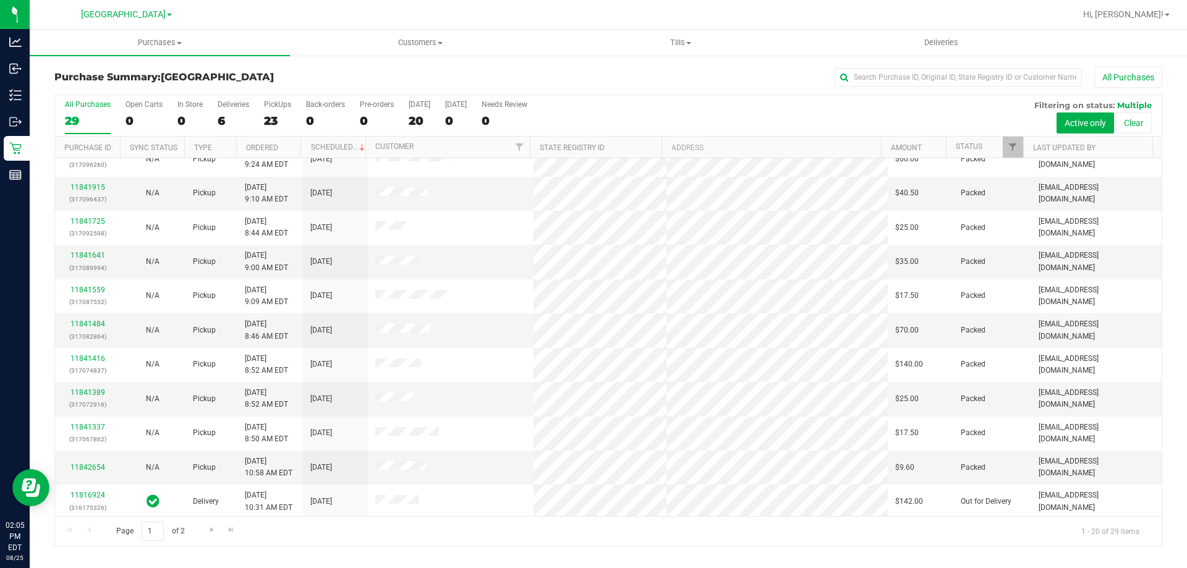
scroll to position [326, 0]
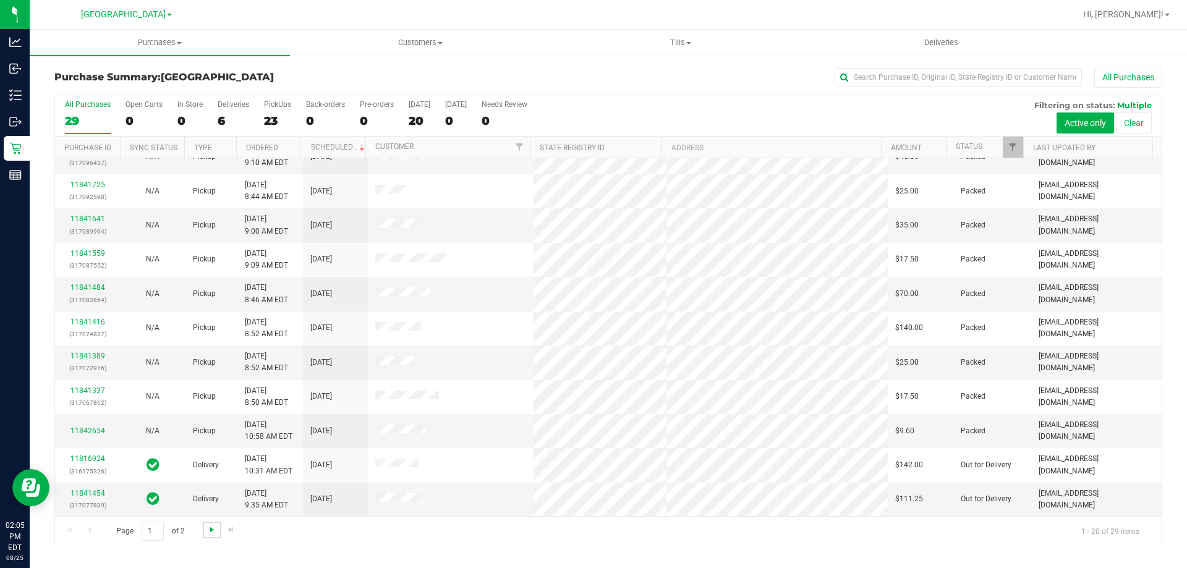
click at [211, 530] on span "Go to the next page" at bounding box center [212, 530] width 10 height 10
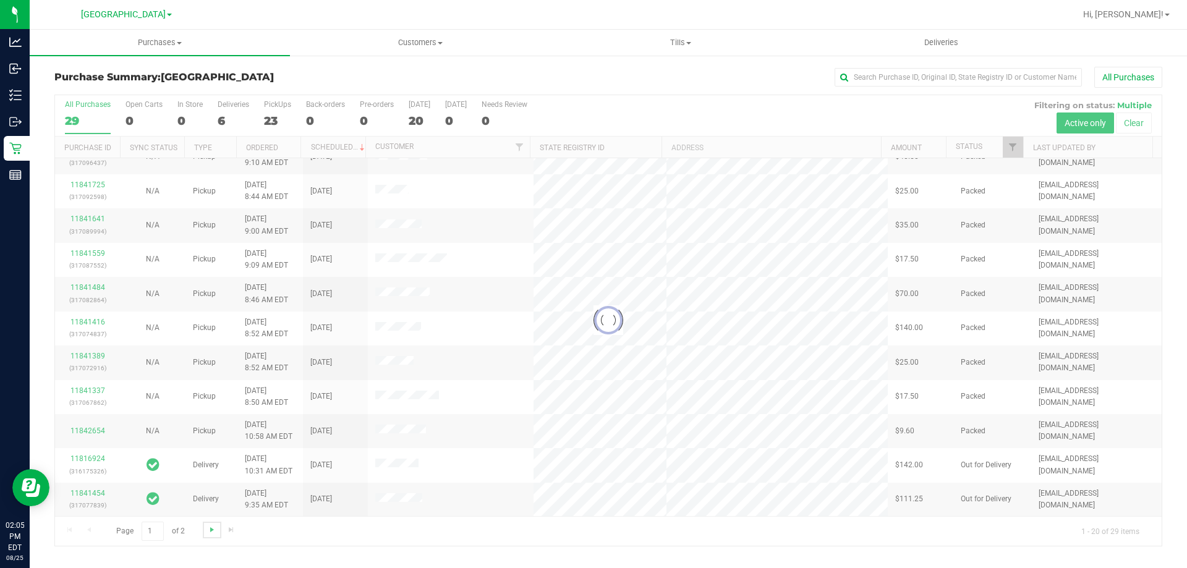
scroll to position [0, 0]
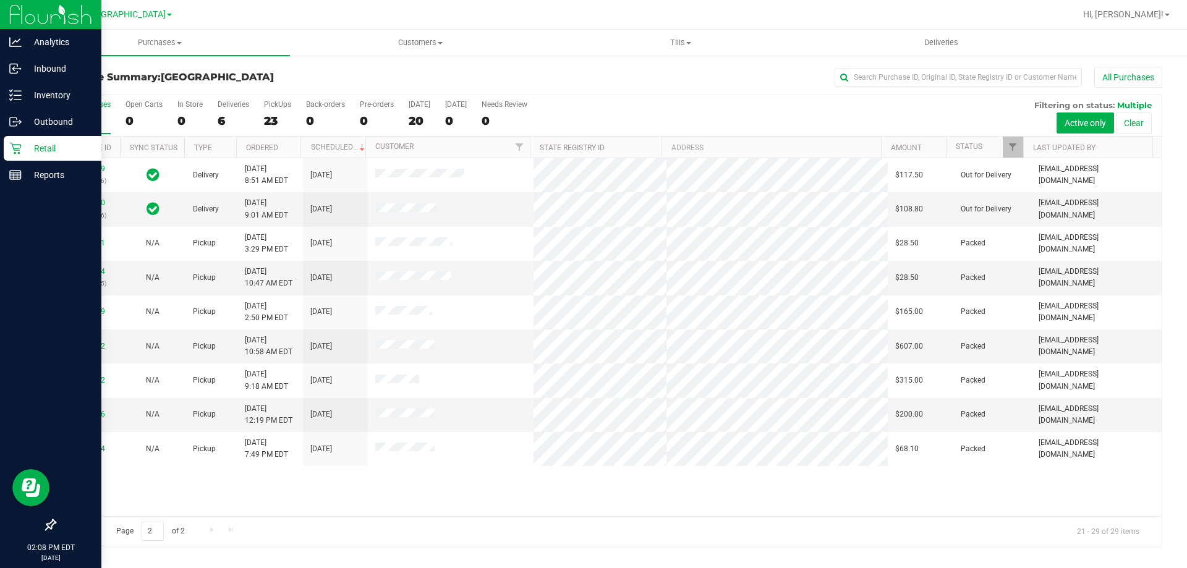
click at [47, 150] on p "Retail" at bounding box center [59, 148] width 74 height 15
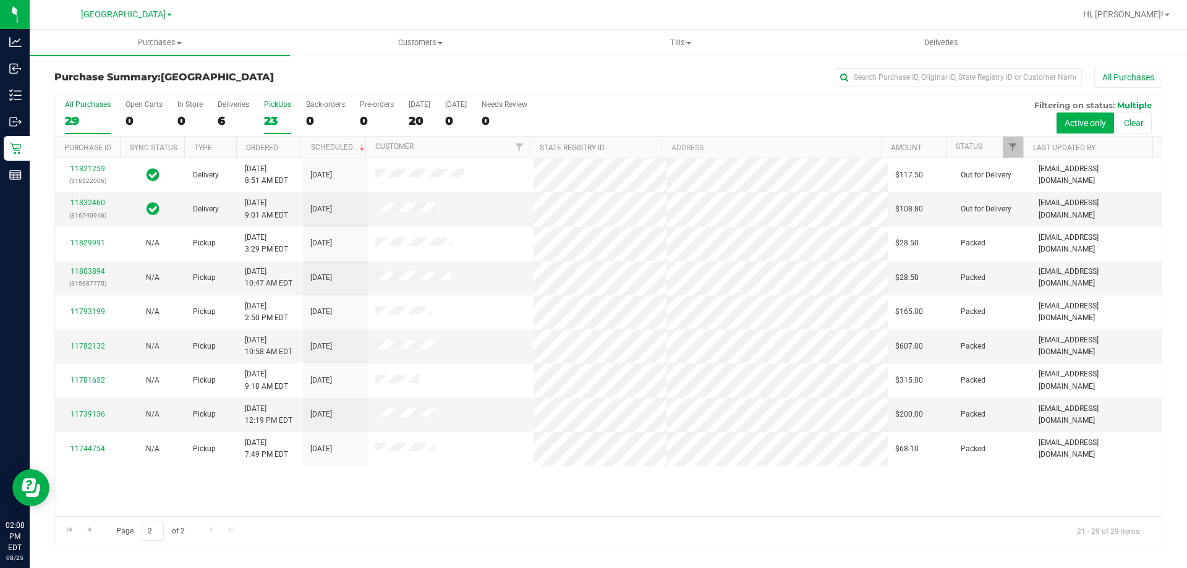
click at [284, 106] on div "PickUps" at bounding box center [277, 104] width 27 height 9
click at [0, 0] on input "PickUps 23" at bounding box center [0, 0] width 0 height 0
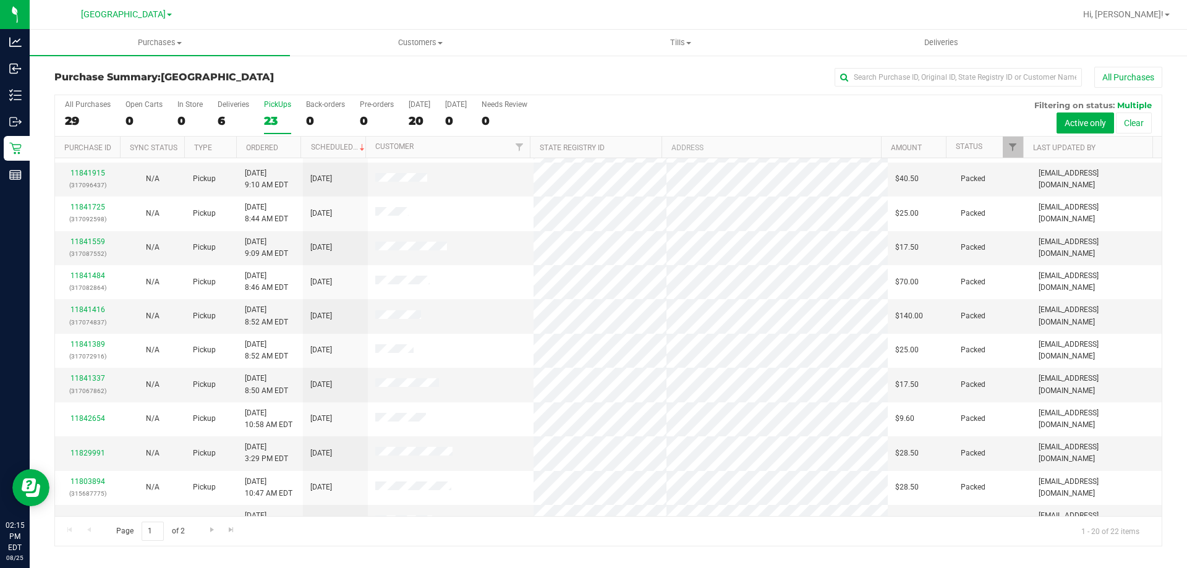
scroll to position [326, 0]
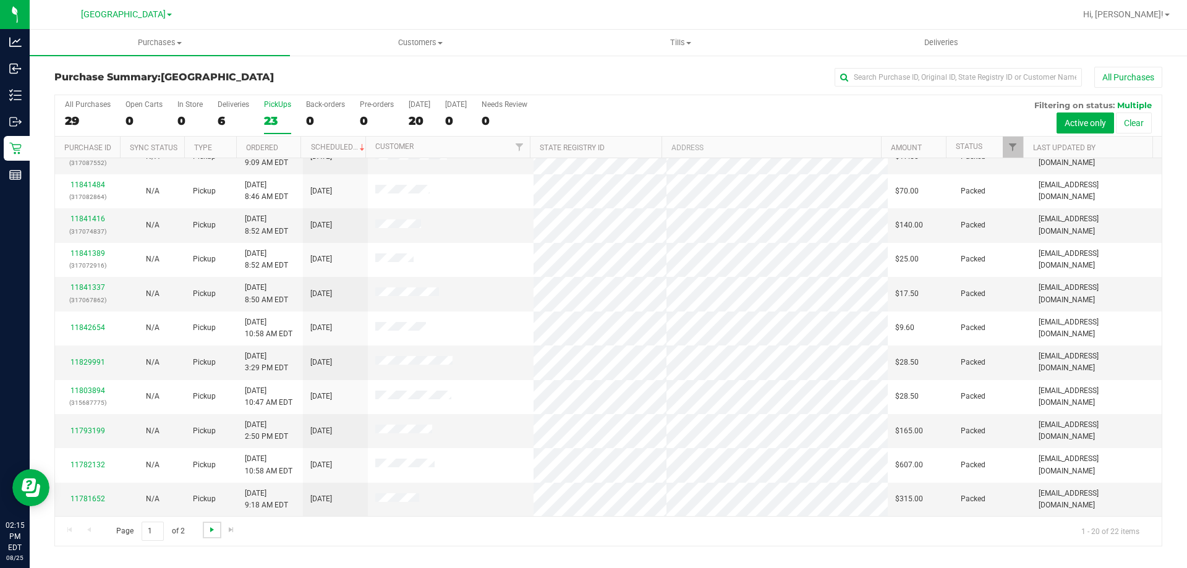
click at [208, 531] on span "Go to the next page" at bounding box center [212, 530] width 10 height 10
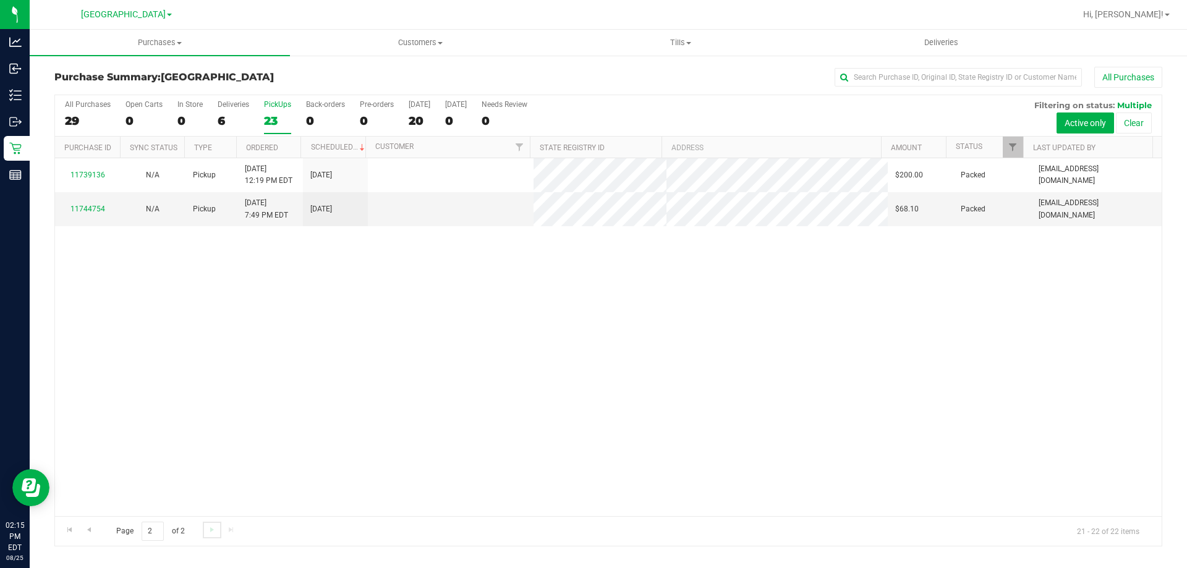
scroll to position [0, 0]
click at [93, 532] on span "Go to the previous page" at bounding box center [89, 530] width 10 height 10
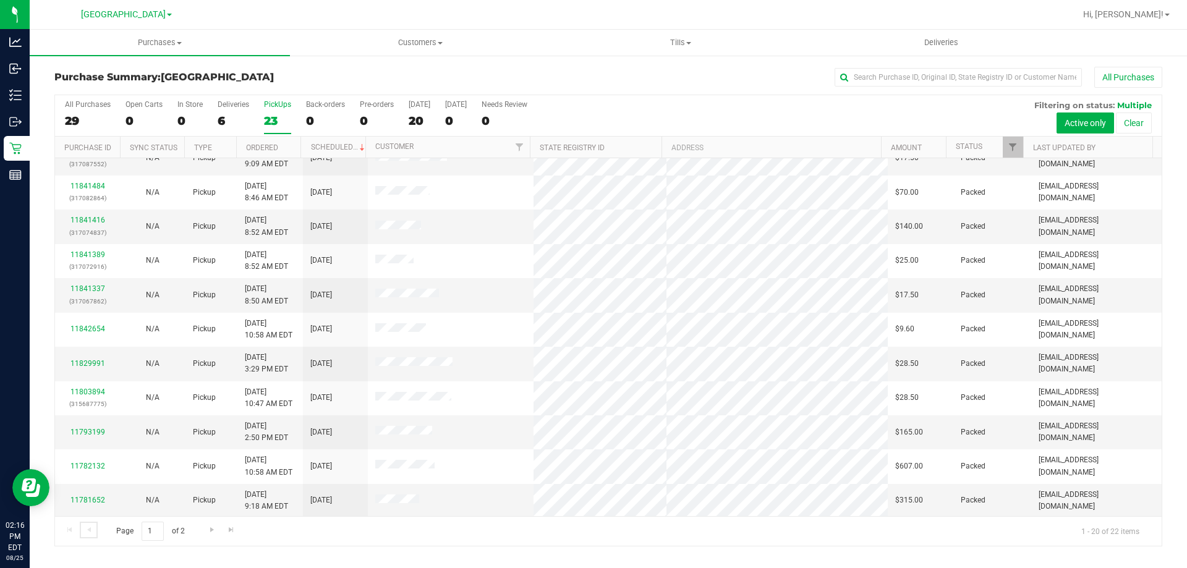
scroll to position [326, 0]
click at [210, 531] on span "Go to the next page" at bounding box center [212, 530] width 10 height 10
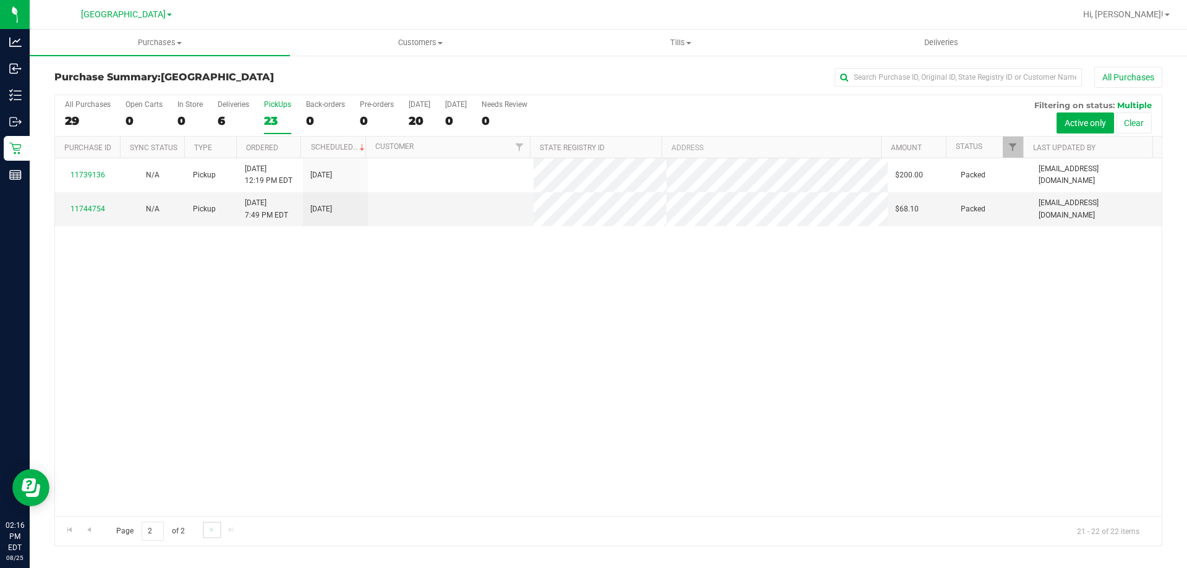
scroll to position [0, 0]
click at [91, 527] on span "Go to the previous page" at bounding box center [89, 530] width 10 height 10
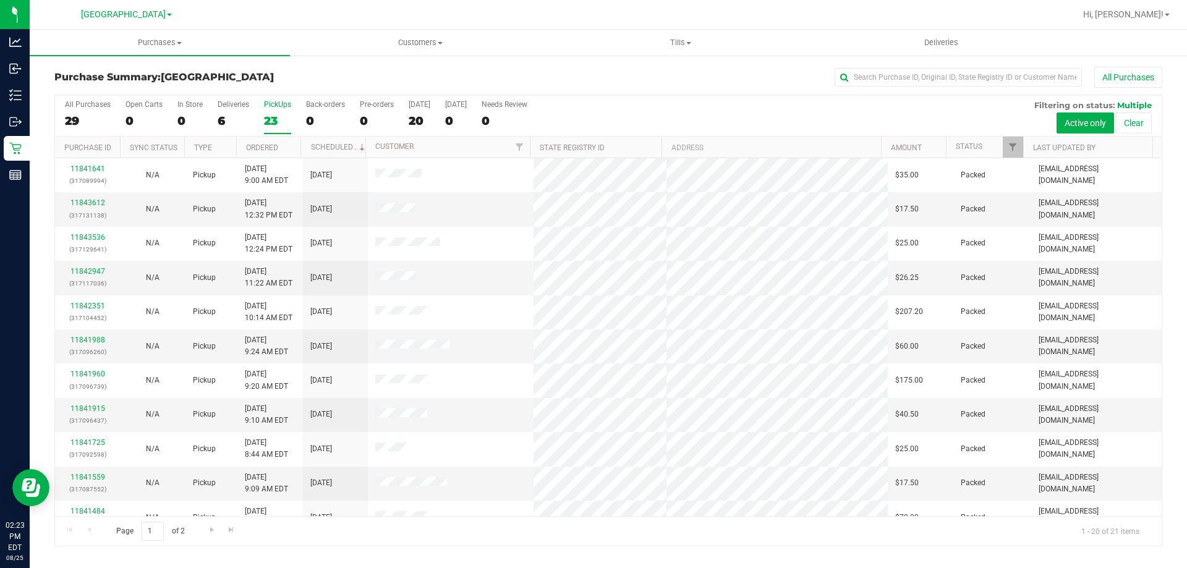
click at [319, 14] on div at bounding box center [648, 14] width 854 height 24
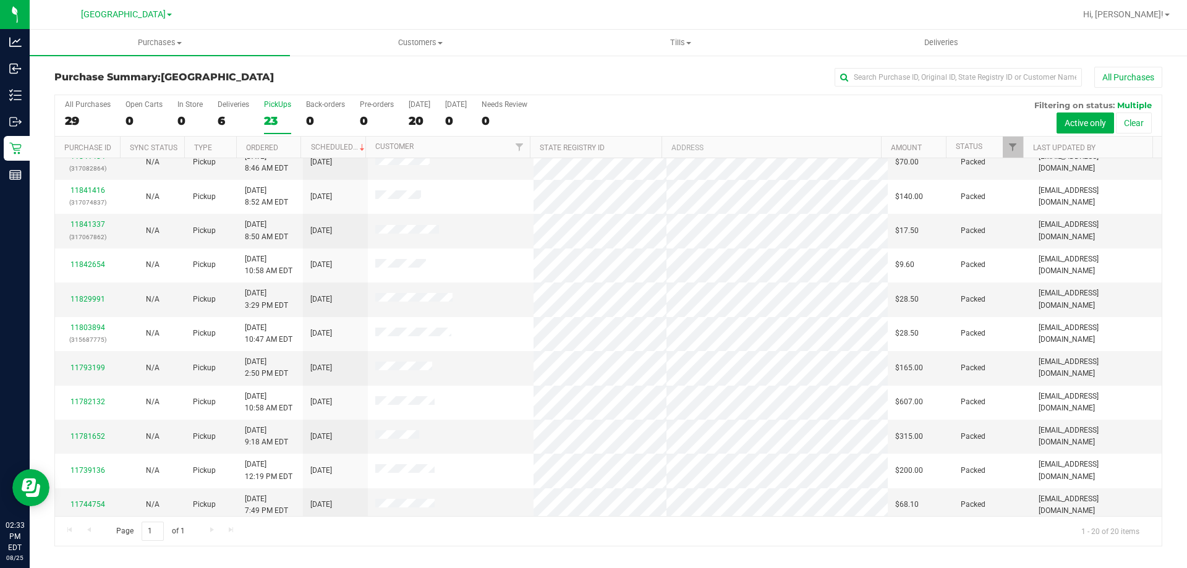
scroll to position [326, 0]
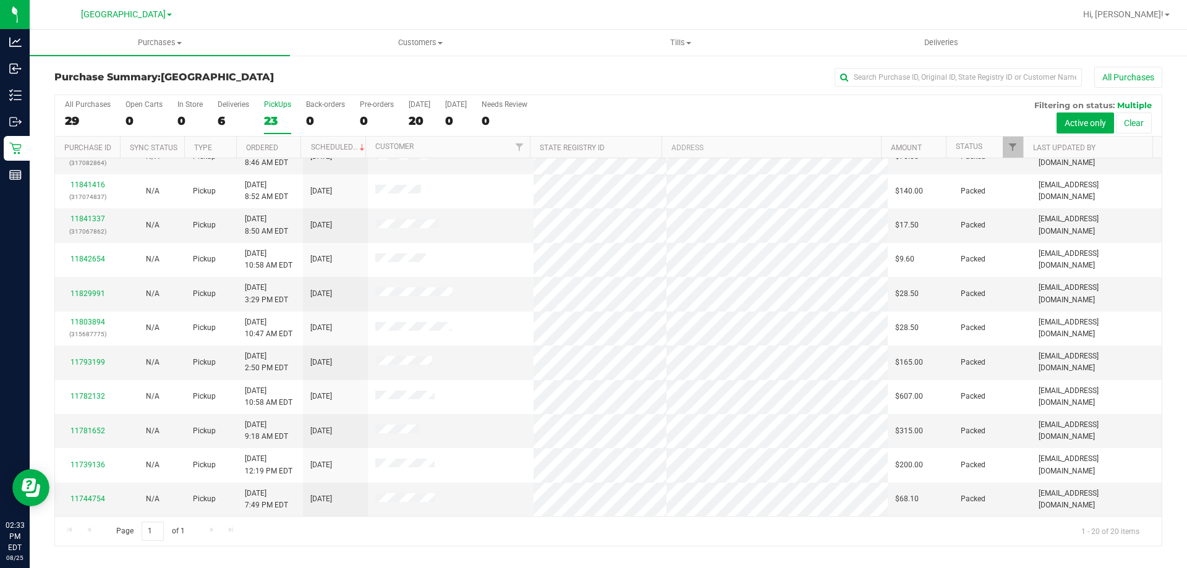
click at [86, 531] on div "Page 1 of 1 1 - 20 of 20 items" at bounding box center [608, 531] width 1106 height 30
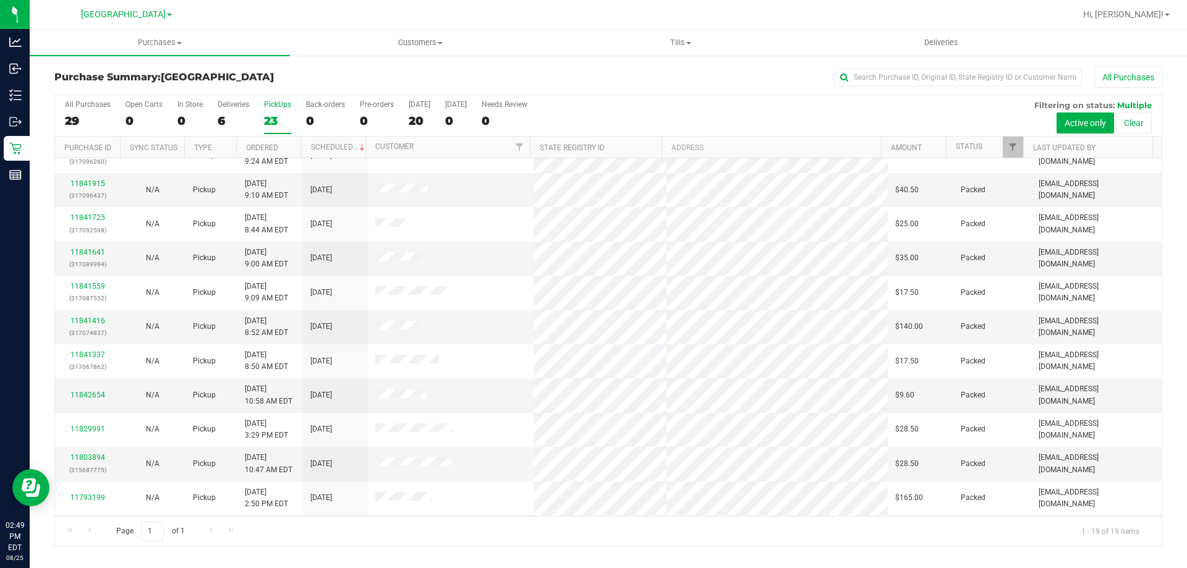
scroll to position [292, 0]
click at [210, 530] on div "Page 1 of 1 1 - 19 of 19 items" at bounding box center [608, 531] width 1106 height 30
click at [212, 530] on div "Page 1 of 1 1 - 19 of 19 items" at bounding box center [608, 531] width 1106 height 30
click at [211, 530] on div "Page 1 of 1 1 - 19 of 19 items" at bounding box center [608, 531] width 1106 height 30
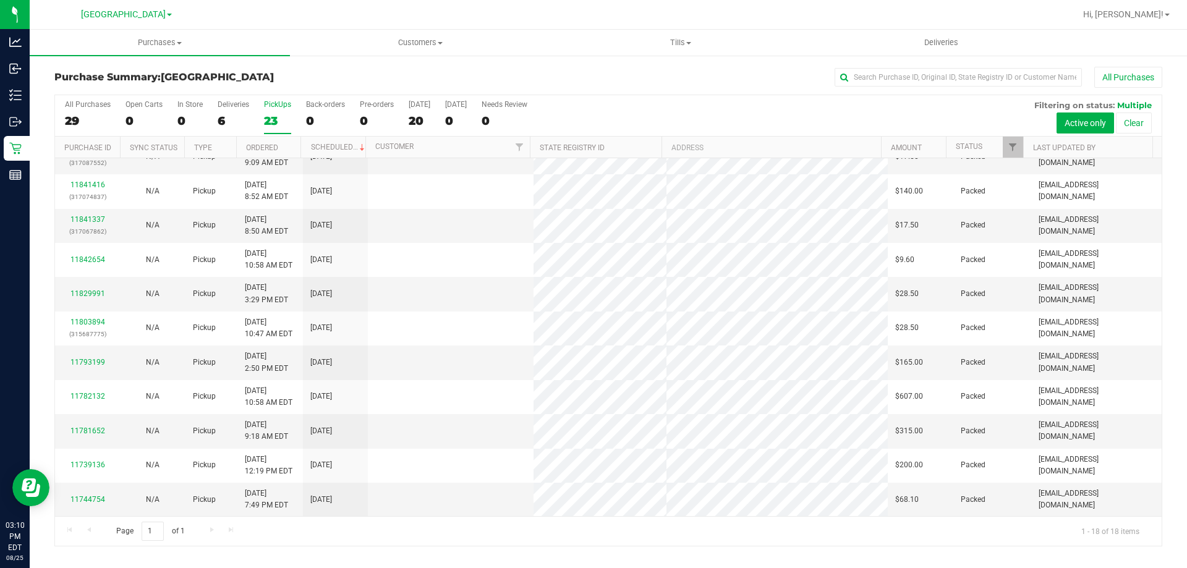
scroll to position [0, 0]
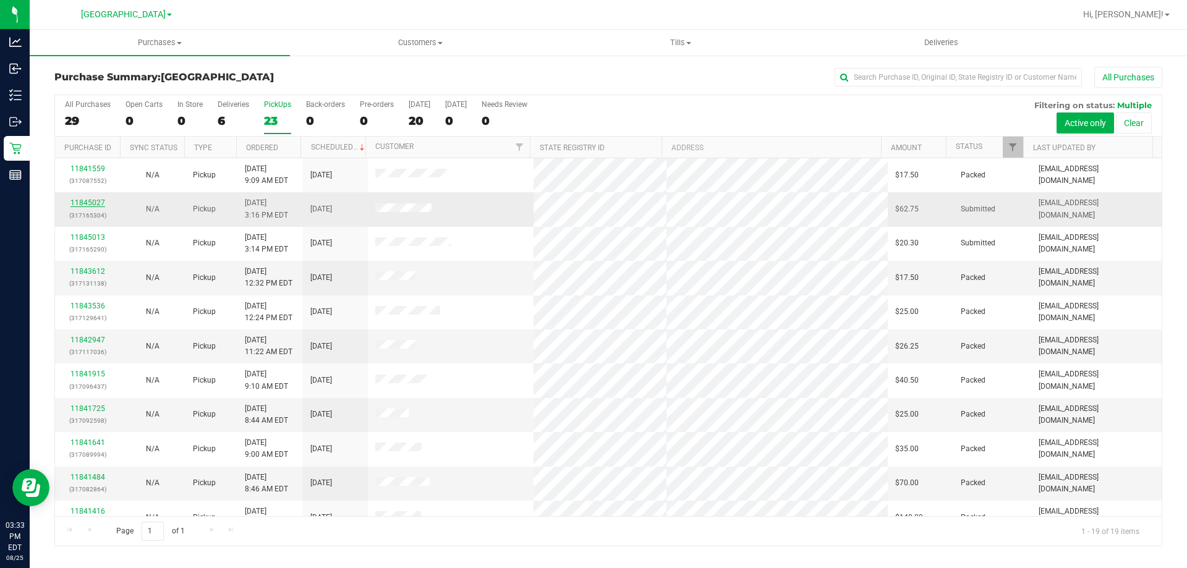
click at [78, 205] on link "11845027" at bounding box center [87, 202] width 35 height 9
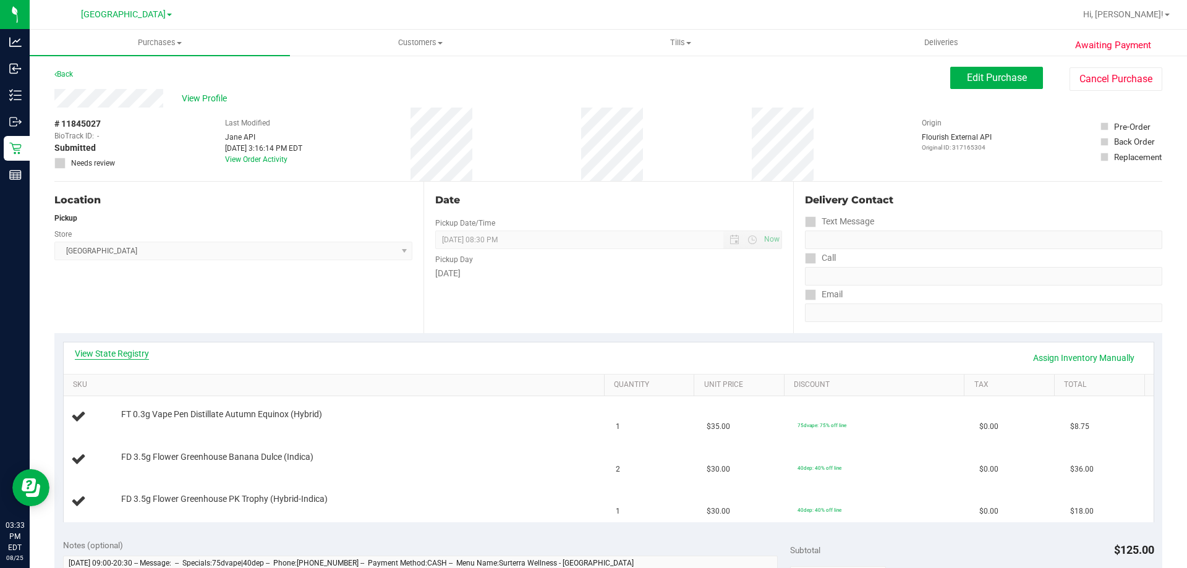
click at [122, 354] on link "View State Registry" at bounding box center [112, 353] width 74 height 12
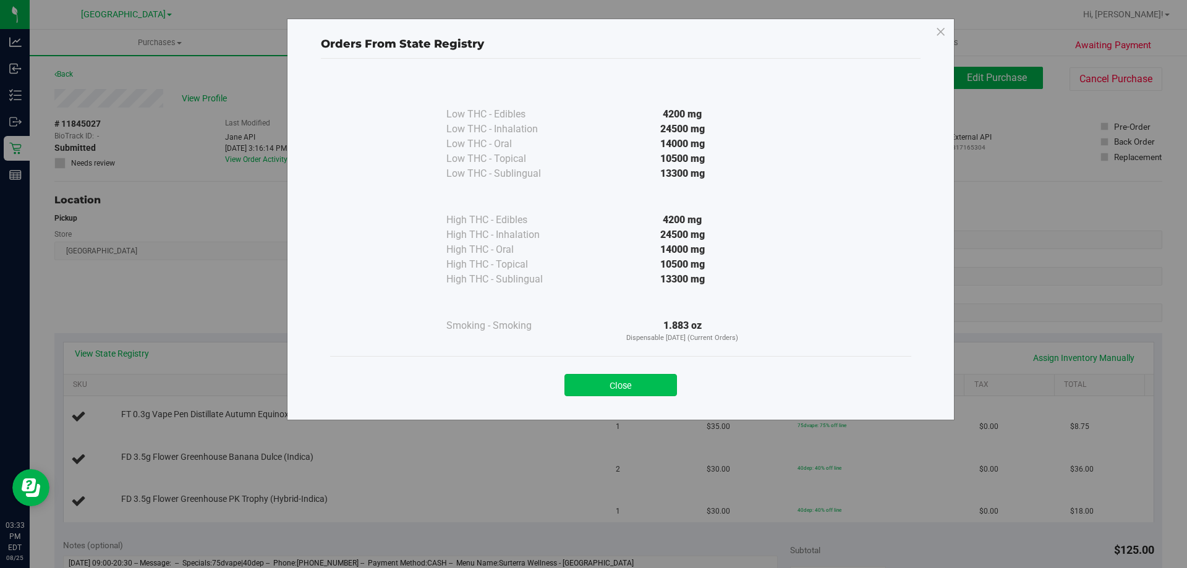
click at [603, 381] on button "Close" at bounding box center [620, 385] width 112 height 22
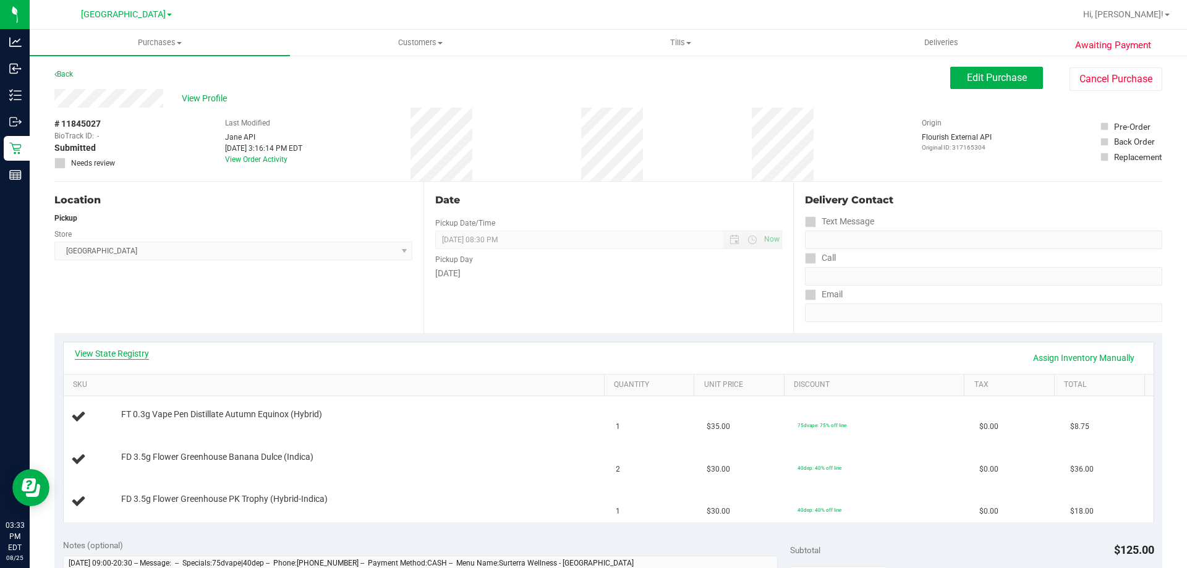
click at [139, 348] on link "View State Registry" at bounding box center [112, 353] width 74 height 12
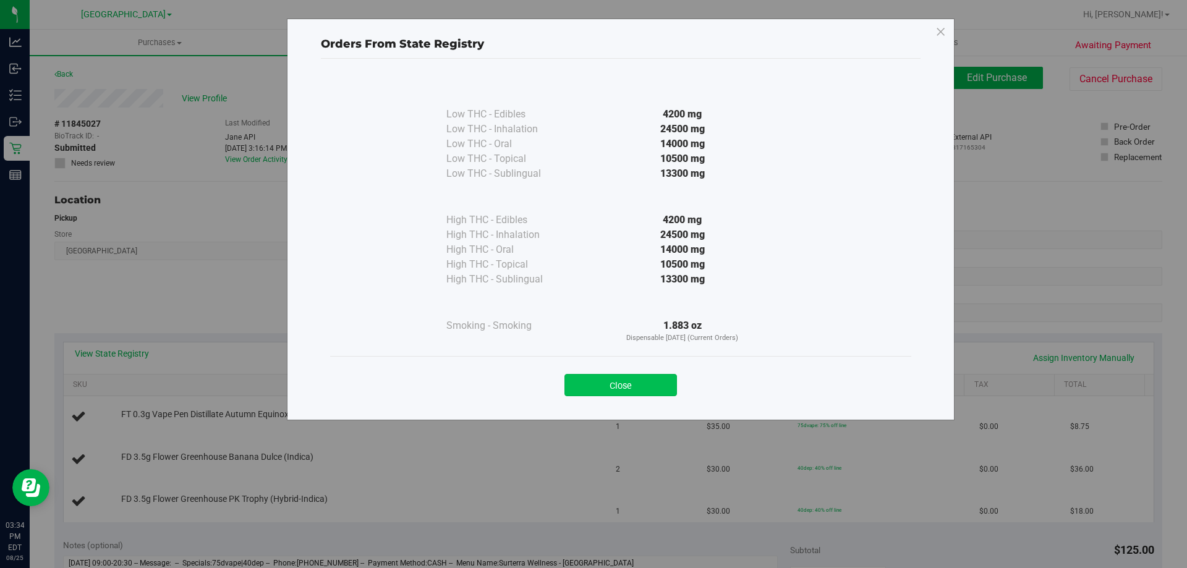
click at [627, 379] on button "Close" at bounding box center [620, 385] width 112 height 22
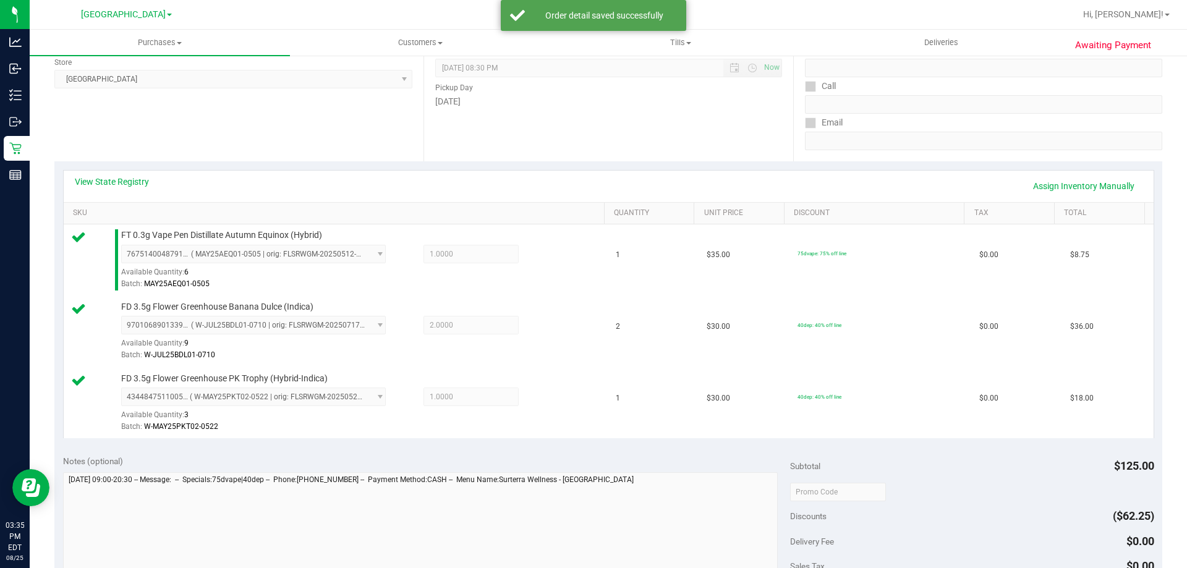
scroll to position [334, 0]
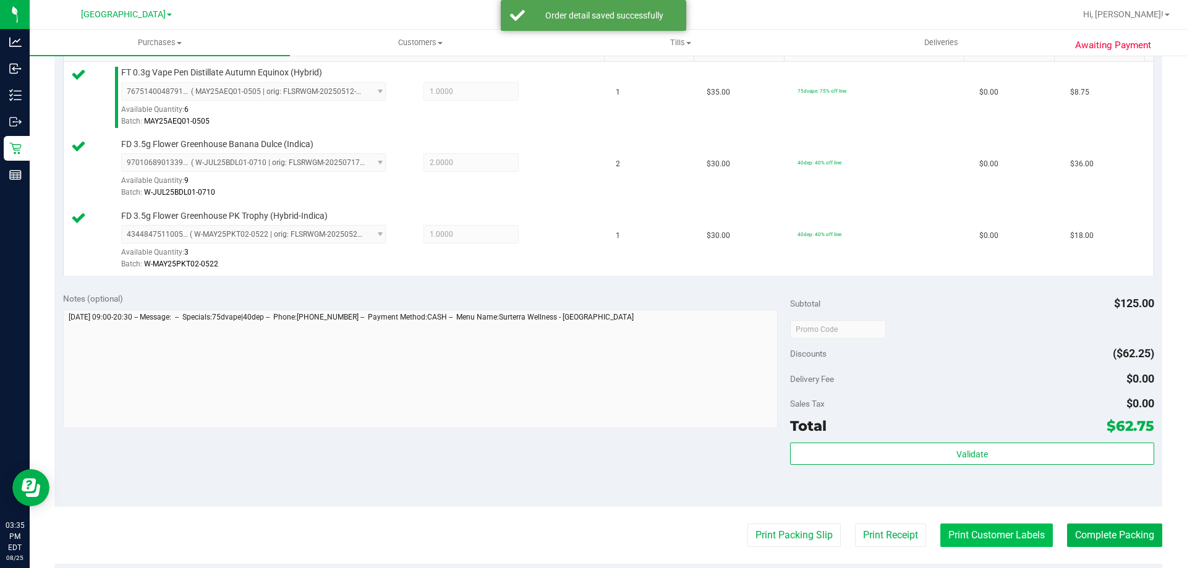
click at [978, 529] on button "Print Customer Labels" at bounding box center [996, 535] width 112 height 23
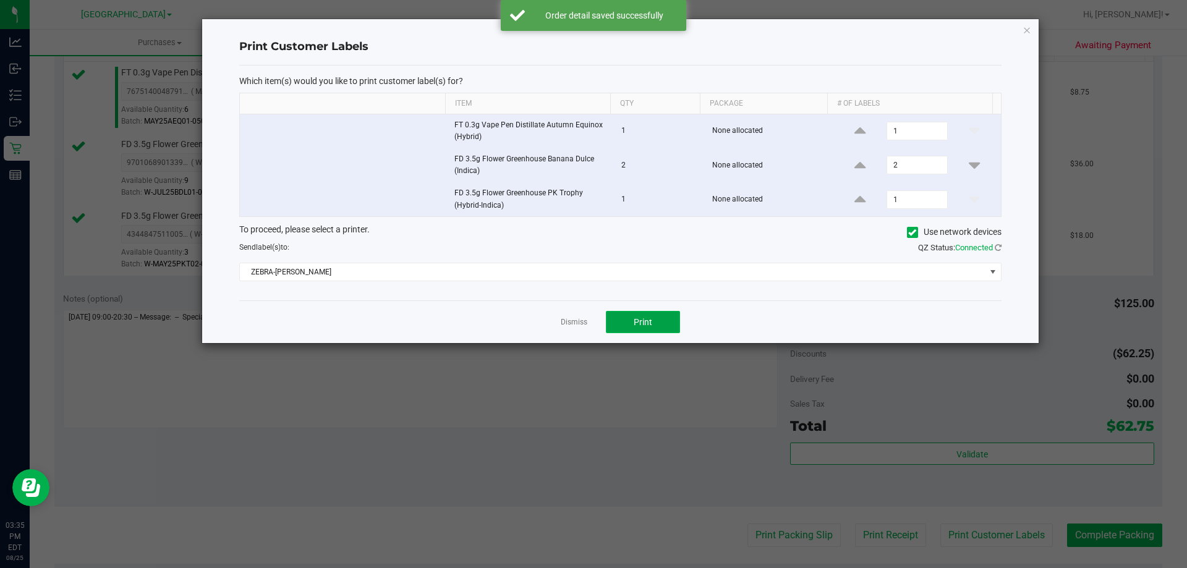
click at [638, 321] on span "Print" at bounding box center [643, 322] width 19 height 10
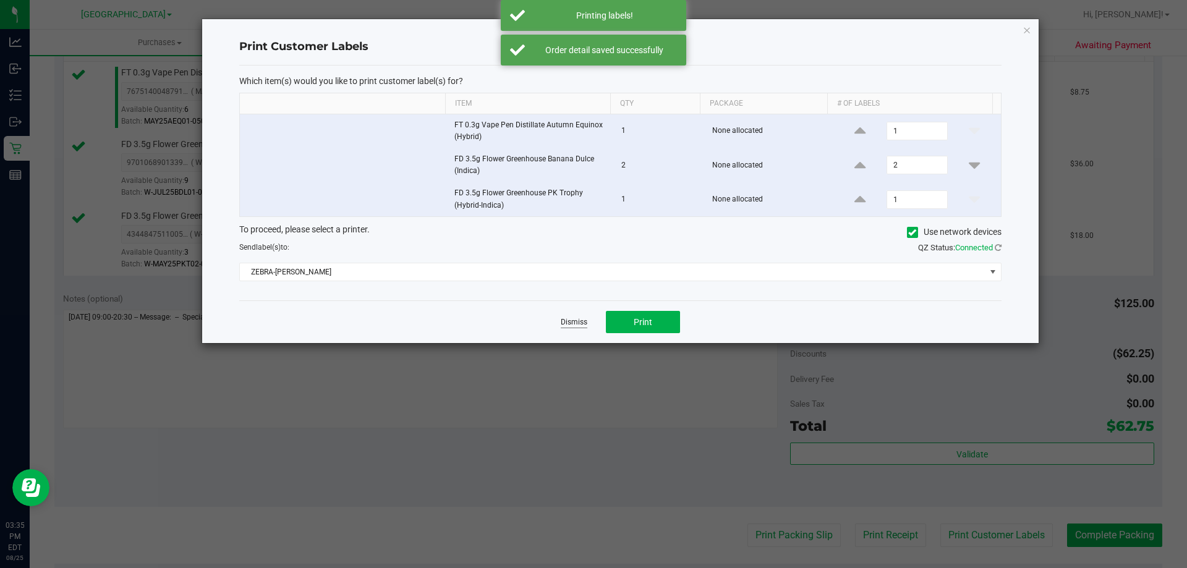
click at [574, 320] on link "Dismiss" at bounding box center [574, 322] width 27 height 11
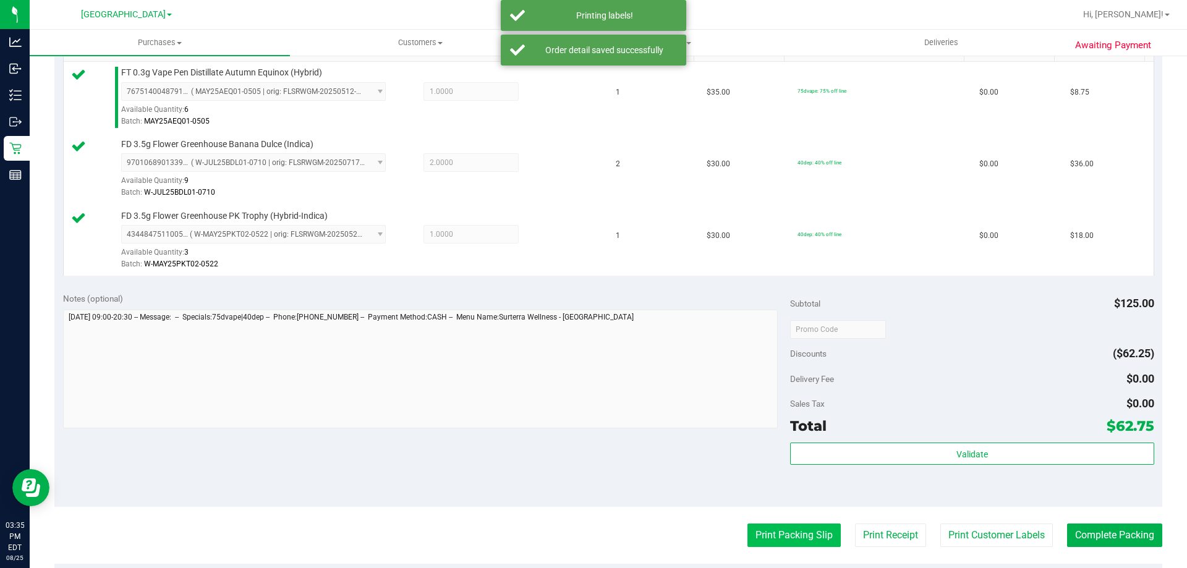
click at [791, 527] on button "Print Packing Slip" at bounding box center [793, 535] width 93 height 23
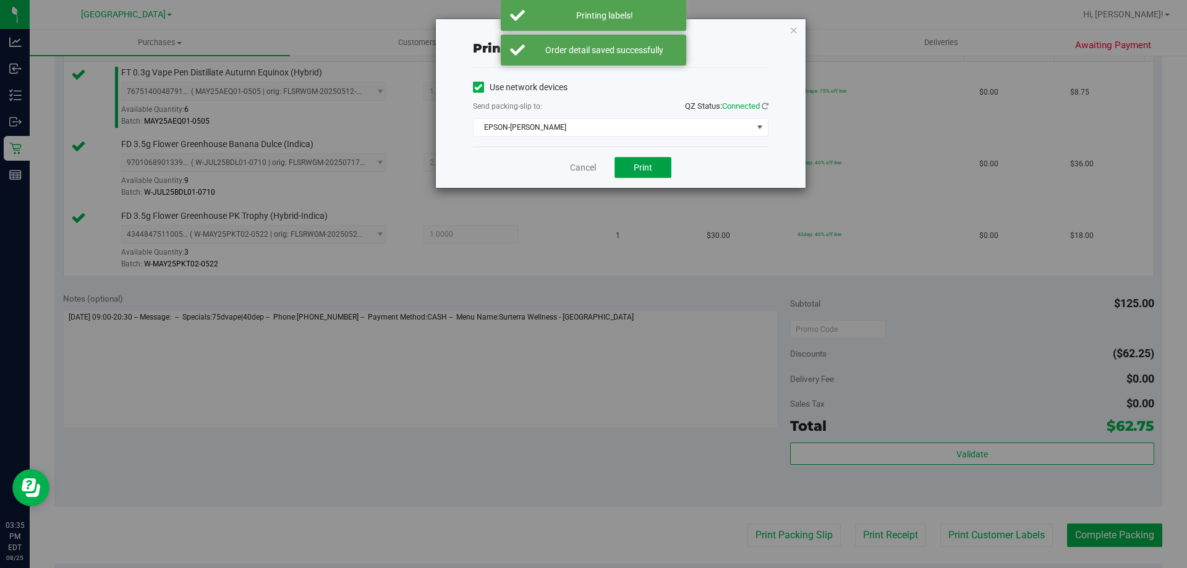
click at [638, 163] on span "Print" at bounding box center [643, 168] width 19 height 10
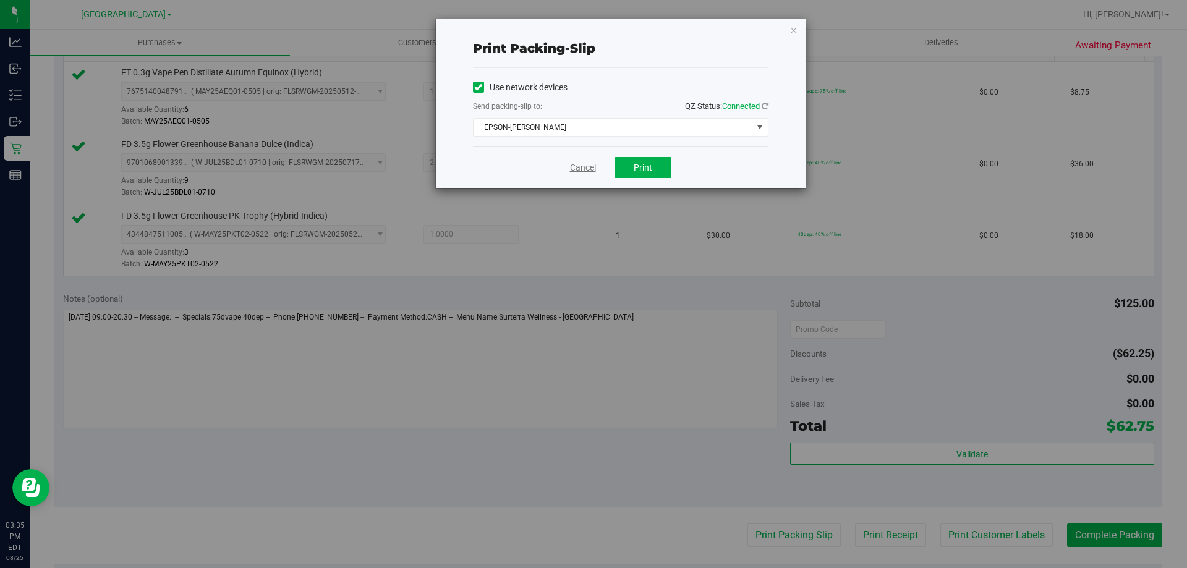
click at [570, 167] on link "Cancel" at bounding box center [583, 167] width 26 height 13
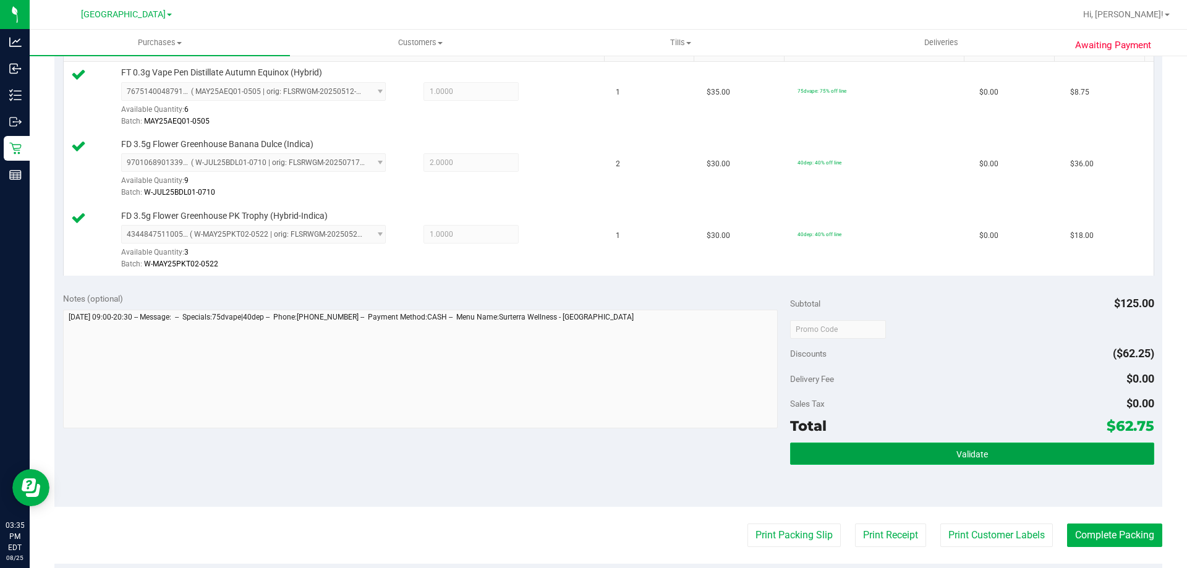
click at [859, 460] on button "Validate" at bounding box center [971, 454] width 363 height 22
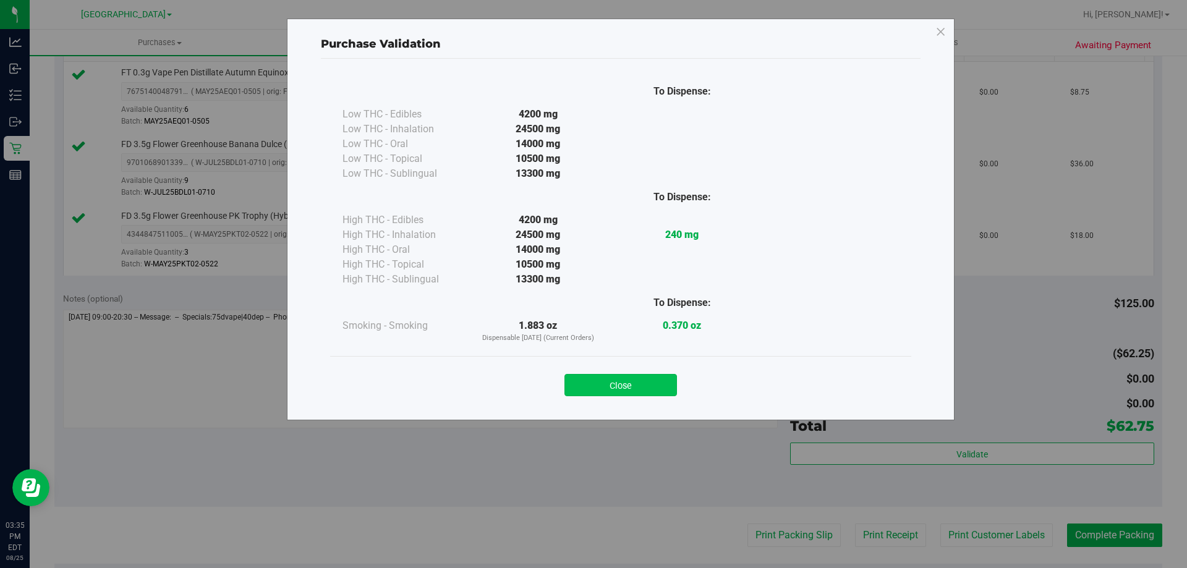
click at [663, 383] on button "Close" at bounding box center [620, 385] width 112 height 22
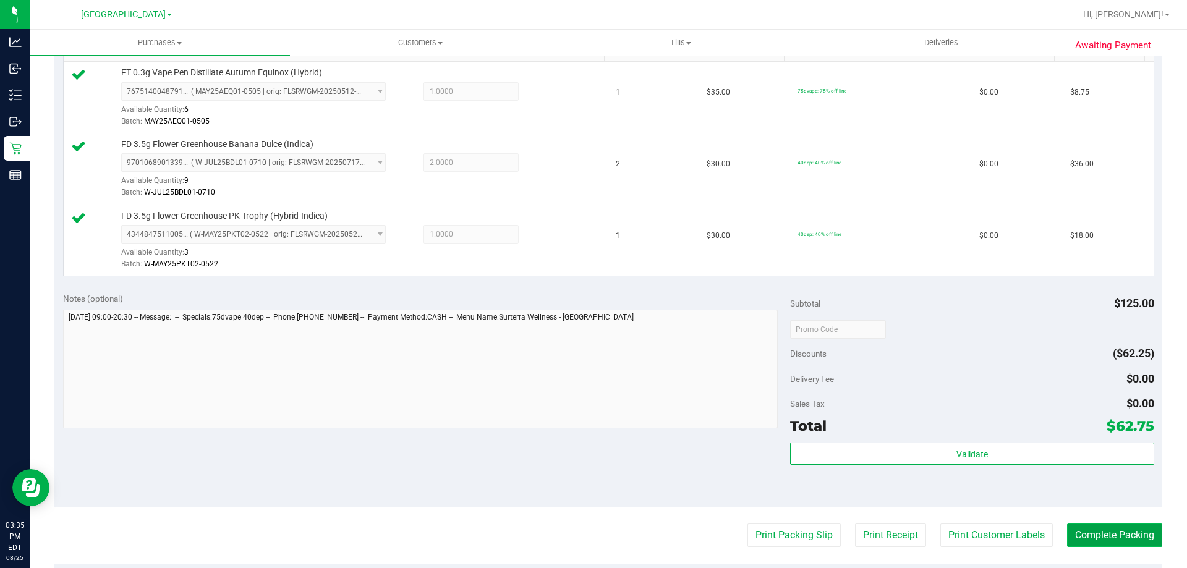
click at [1075, 524] on button "Complete Packing" at bounding box center [1114, 535] width 95 height 23
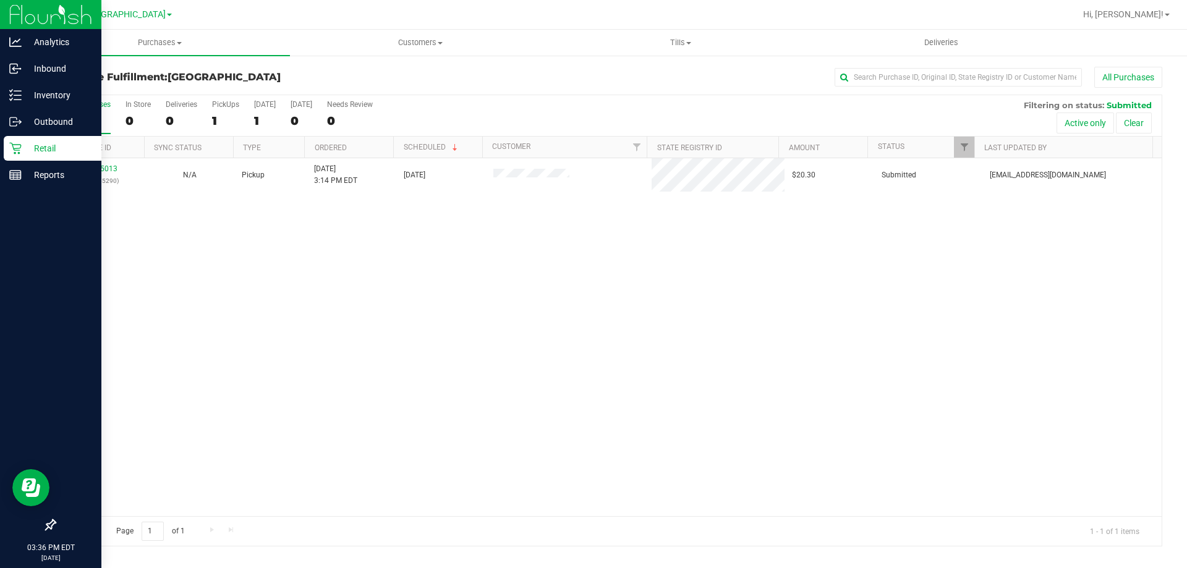
click at [25, 146] on p "Retail" at bounding box center [59, 148] width 74 height 15
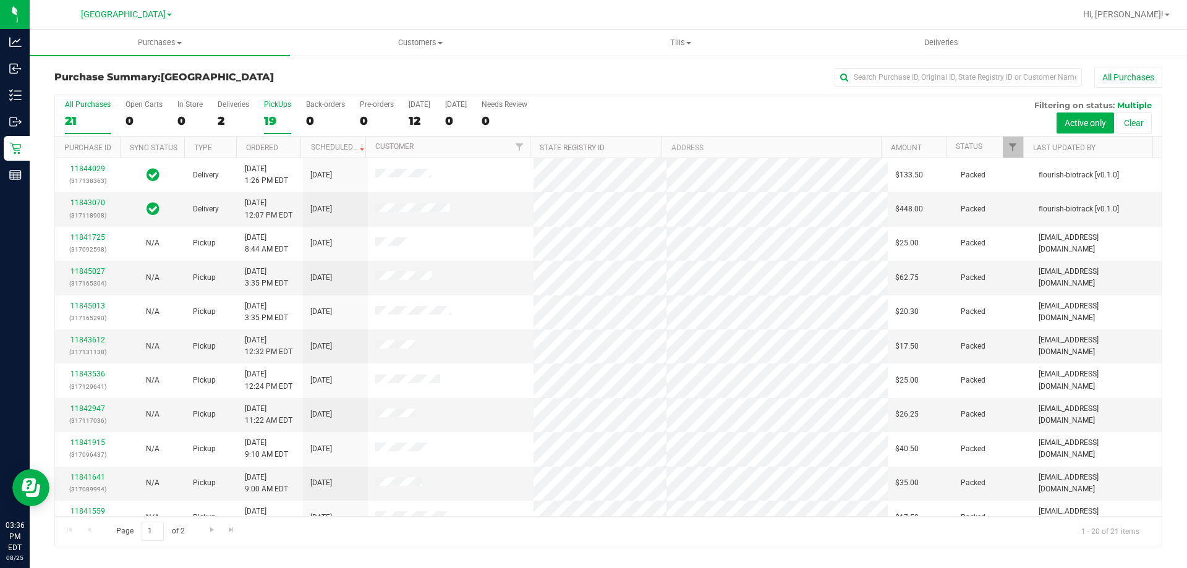
click at [270, 114] on div "19" at bounding box center [277, 121] width 27 height 14
click at [0, 0] on input "PickUps 19" at bounding box center [0, 0] width 0 height 0
click at [74, 114] on div "21" at bounding box center [88, 121] width 46 height 14
click at [0, 0] on input "All Purchases 21" at bounding box center [0, 0] width 0 height 0
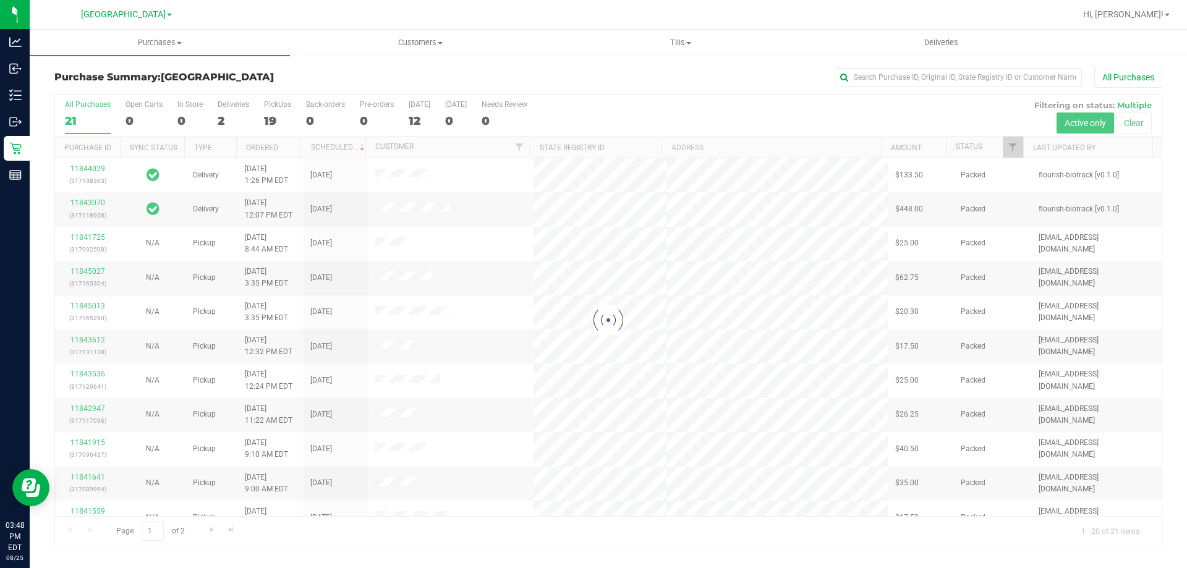
click at [279, 124] on div at bounding box center [608, 320] width 1106 height 451
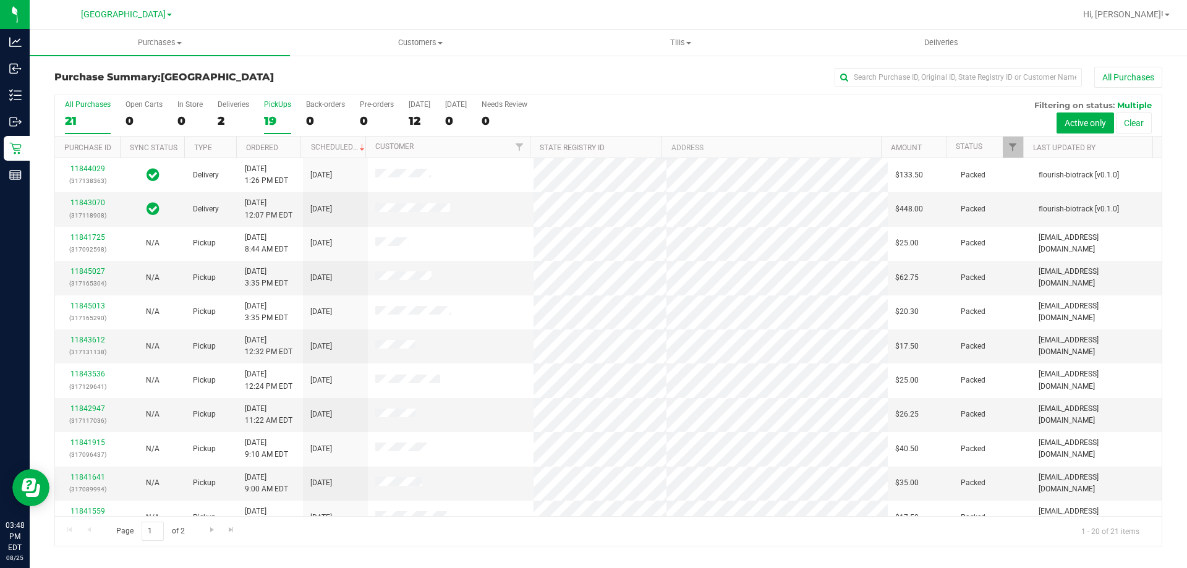
click at [269, 114] on div "19" at bounding box center [277, 121] width 27 height 14
click at [0, 0] on input "PickUps 19" at bounding box center [0, 0] width 0 height 0
click at [94, 117] on div "21" at bounding box center [88, 121] width 46 height 14
click at [0, 0] on input "All Purchases 21" at bounding box center [0, 0] width 0 height 0
click at [280, 114] on div "19" at bounding box center [277, 121] width 27 height 14
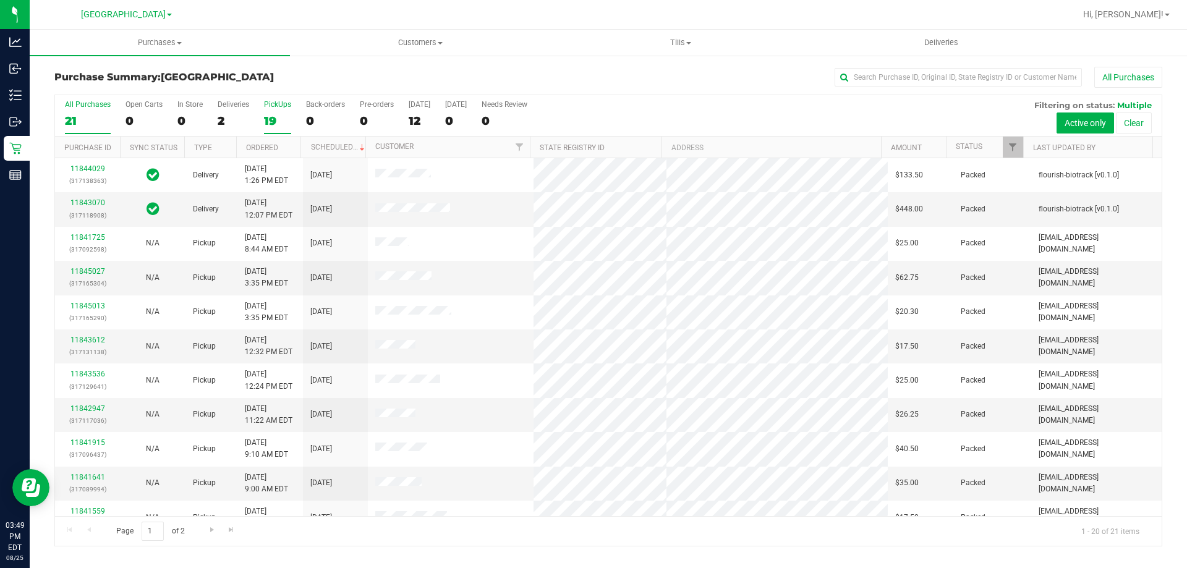
click at [0, 0] on input "PickUps 19" at bounding box center [0, 0] width 0 height 0
click at [101, 204] on link "11845256" at bounding box center [87, 202] width 35 height 9
click at [86, 207] on link "11845256" at bounding box center [87, 202] width 35 height 9
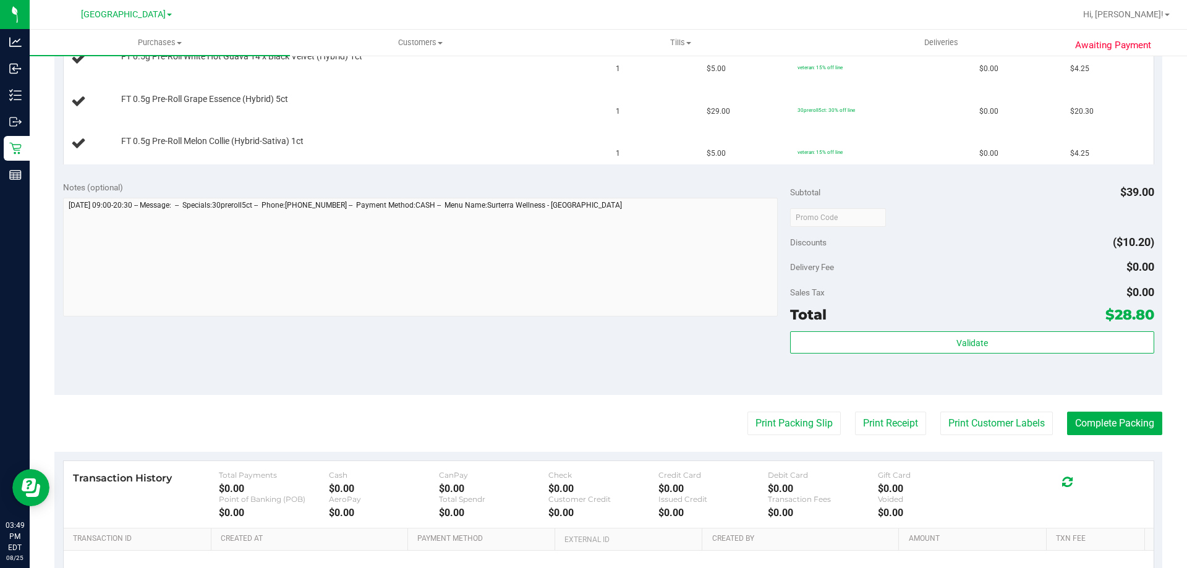
scroll to position [362, 0]
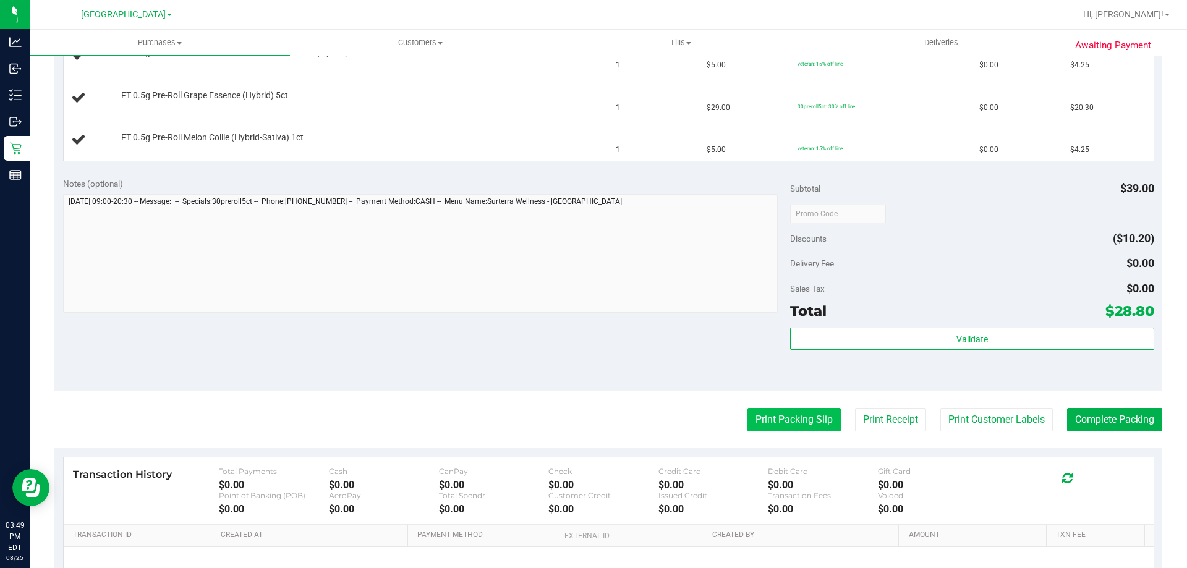
click at [801, 409] on button "Print Packing Slip" at bounding box center [793, 419] width 93 height 23
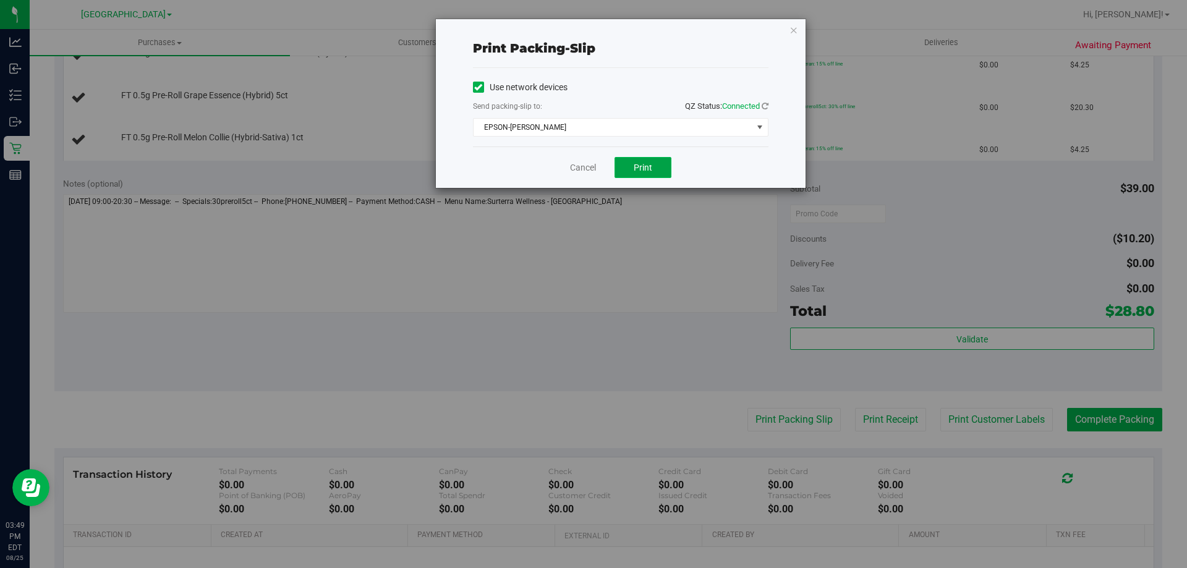
click at [655, 166] on button "Print" at bounding box center [642, 167] width 57 height 21
click at [582, 174] on link "Cancel" at bounding box center [583, 167] width 26 height 13
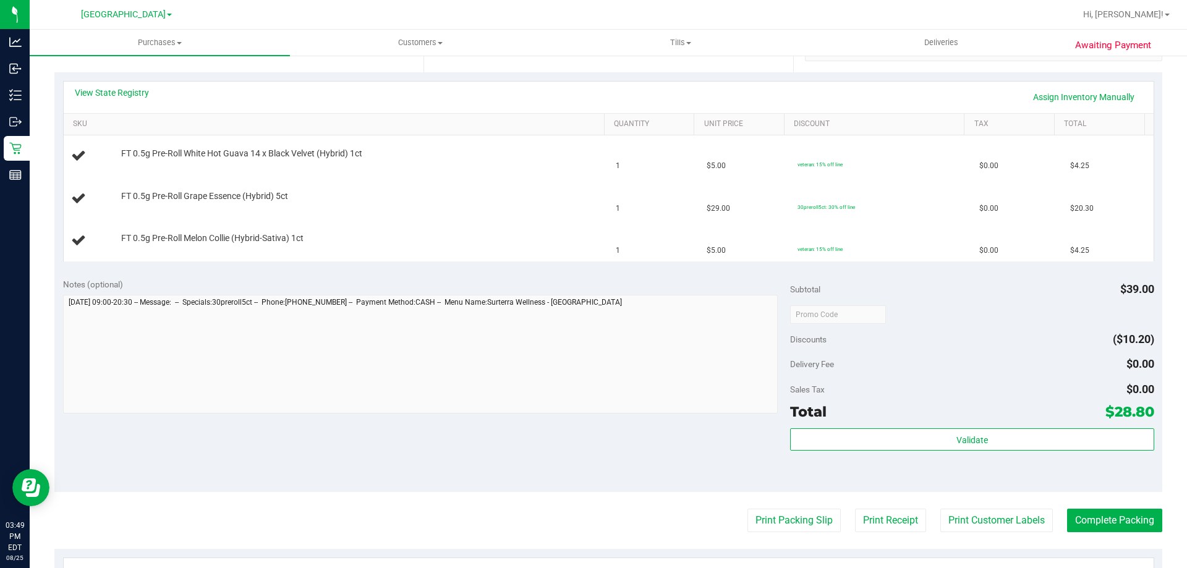
scroll to position [216, 0]
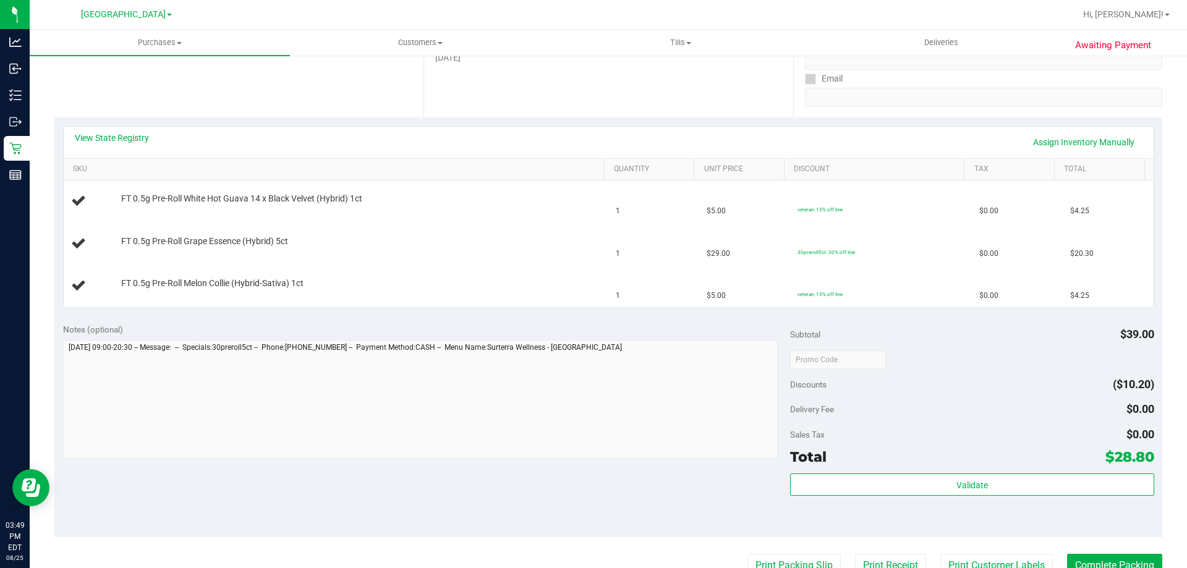
click at [747, 554] on button "Print Packing Slip" at bounding box center [793, 565] width 93 height 23
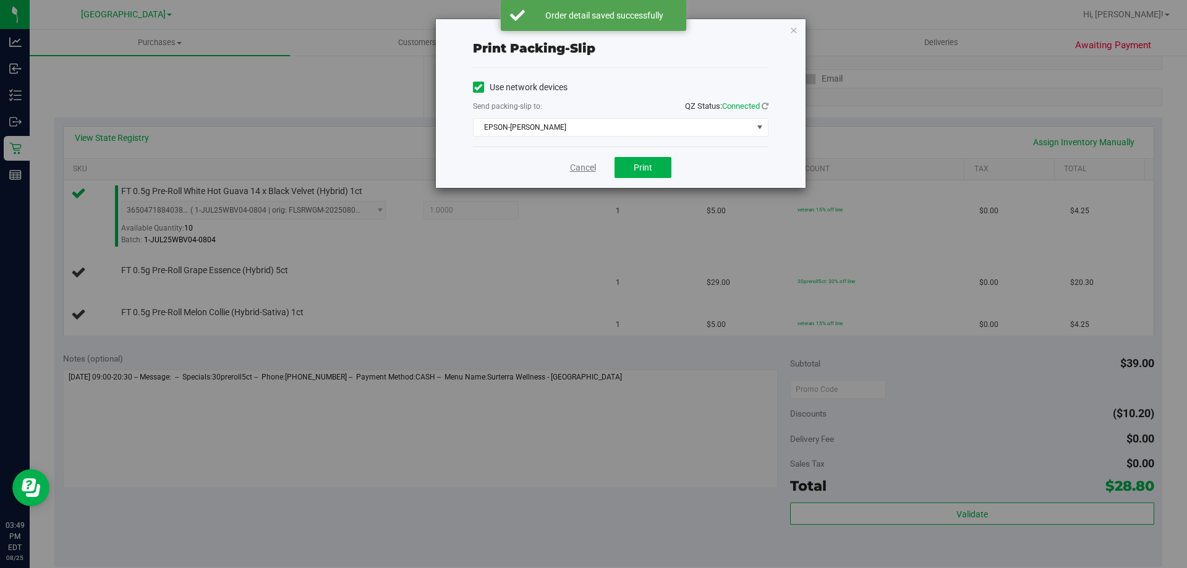
click at [579, 174] on link "Cancel" at bounding box center [583, 167] width 26 height 13
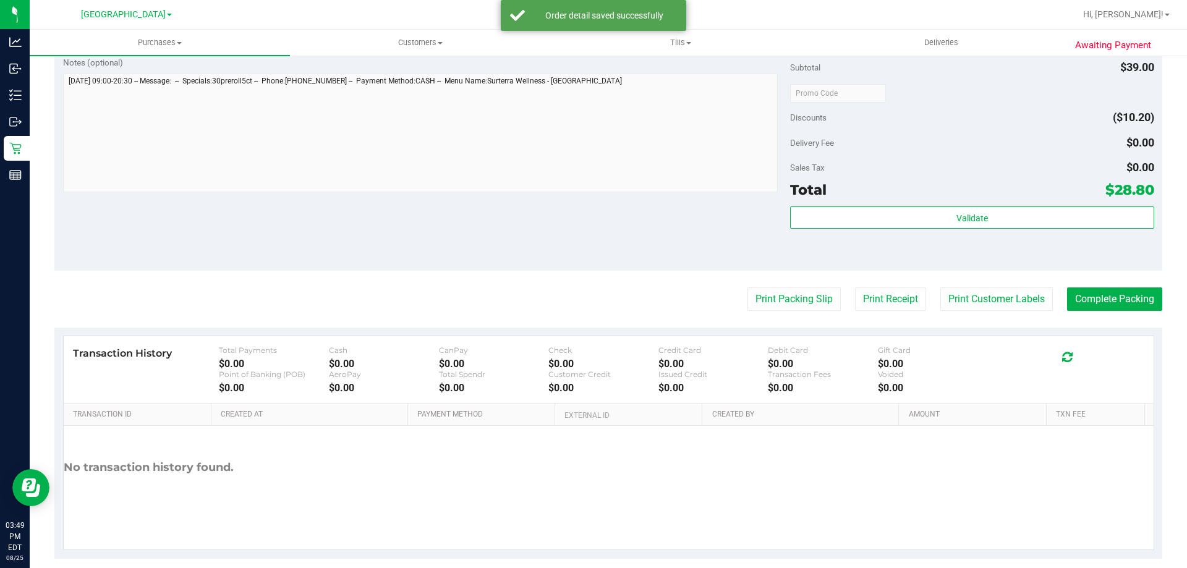
click at [648, 262] on div "Notes (optional) Subtotal $39.00 Discounts ($10.20) Delivery Fee $0.00 Sales Ta…" at bounding box center [608, 159] width 1108 height 223
click at [650, 236] on div "Notes (optional) Subtotal $39.00 Discounts ($10.20) Delivery Fee $0.00 Sales Ta…" at bounding box center [608, 159] width 1108 height 223
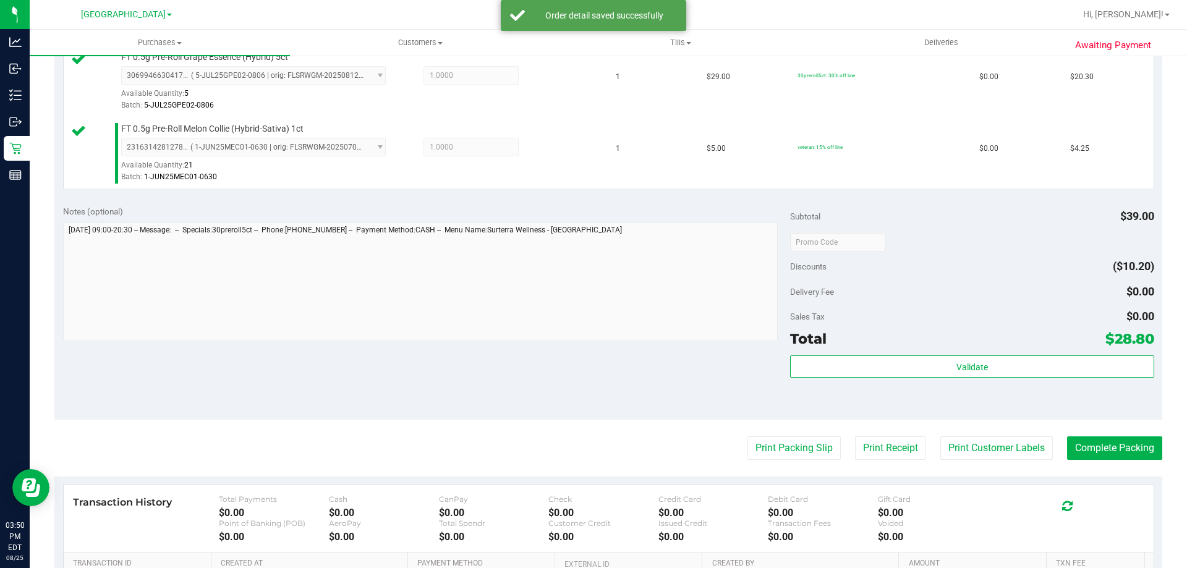
scroll to position [580, 0]
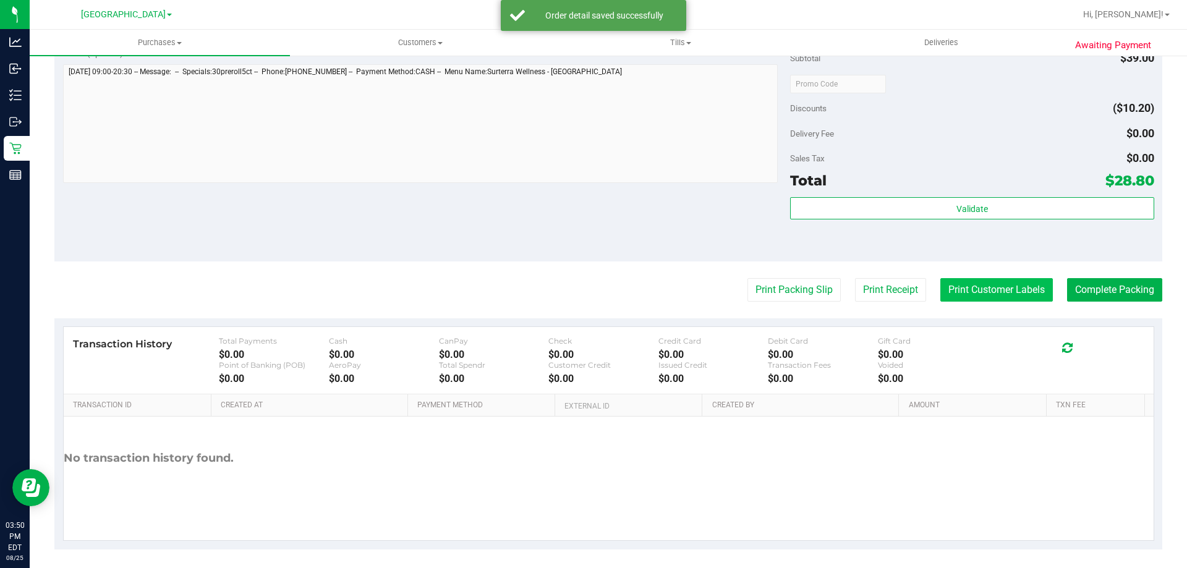
click at [994, 287] on button "Print Customer Labels" at bounding box center [996, 289] width 112 height 23
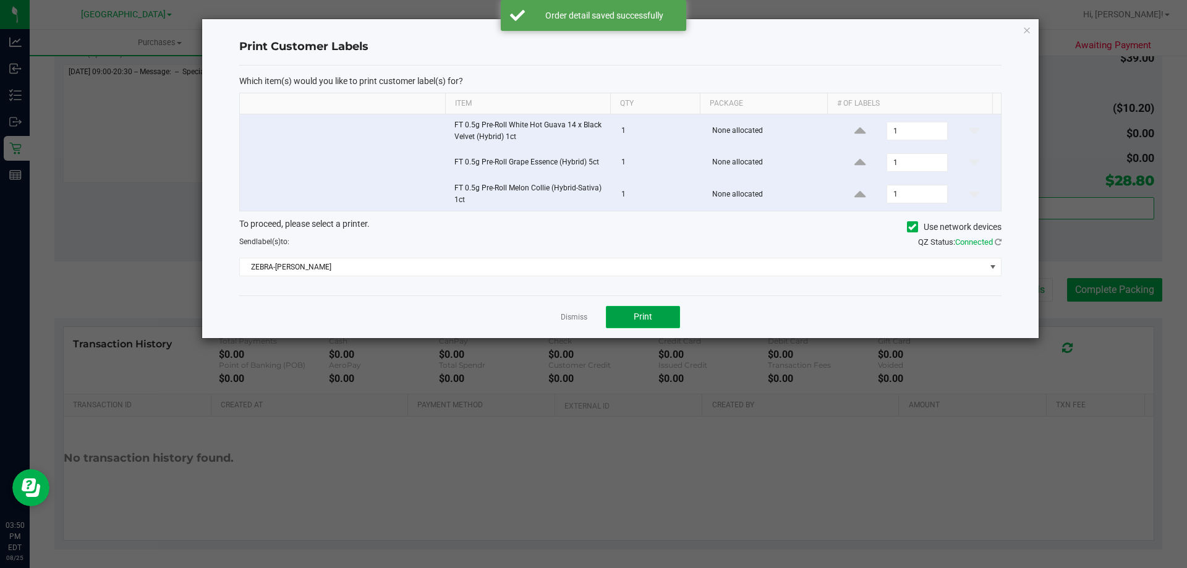
click at [651, 318] on span "Print" at bounding box center [643, 317] width 19 height 10
click at [567, 320] on link "Dismiss" at bounding box center [574, 317] width 27 height 11
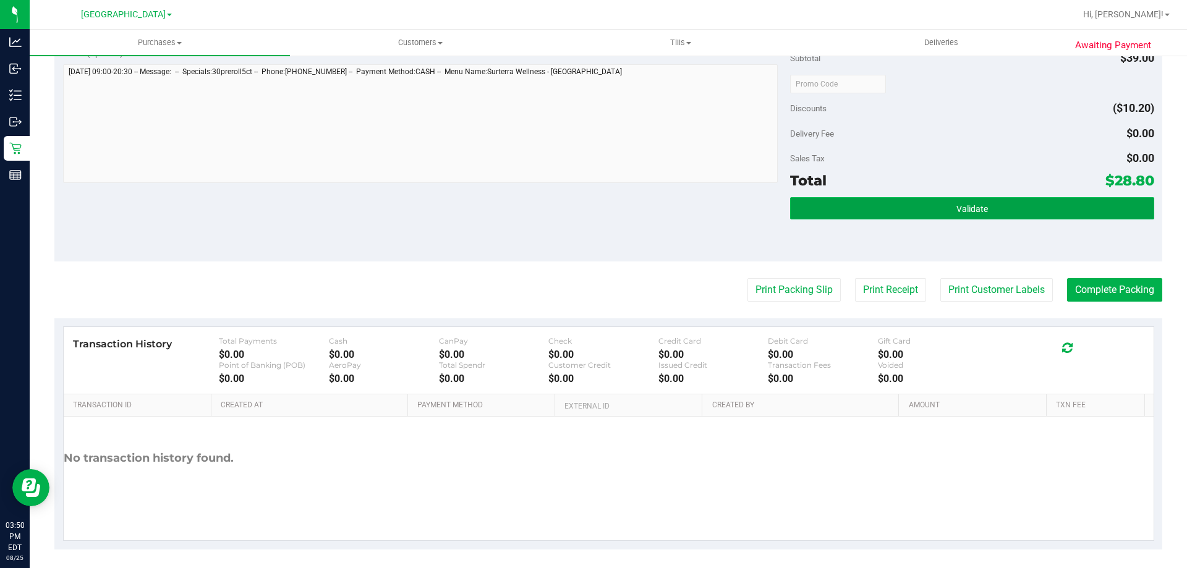
click at [940, 204] on button "Validate" at bounding box center [971, 208] width 363 height 22
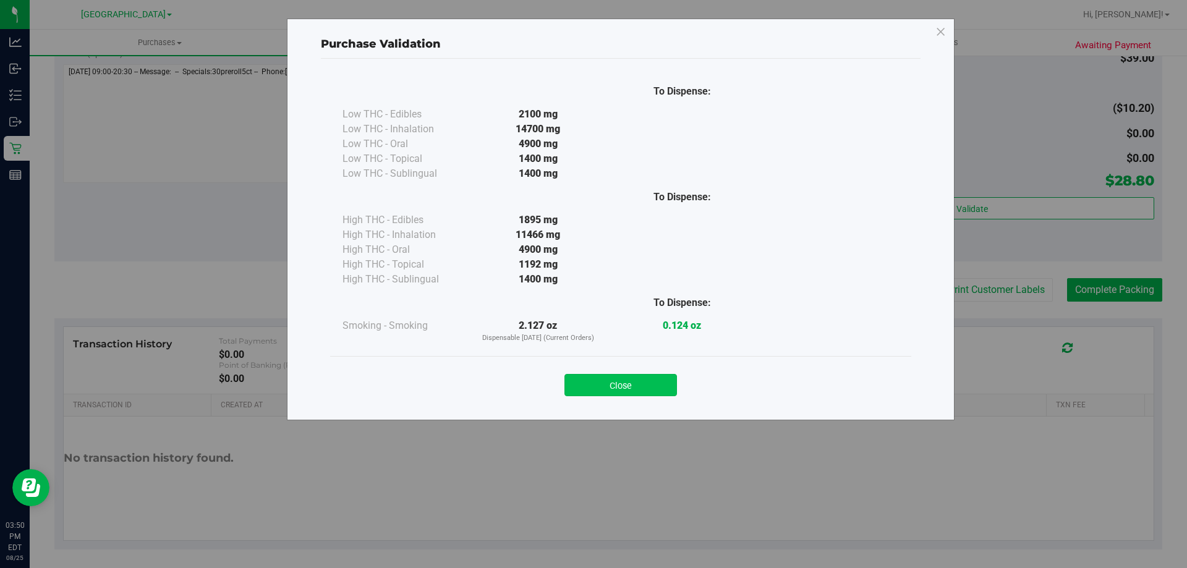
click at [624, 391] on button "Close" at bounding box center [620, 385] width 112 height 22
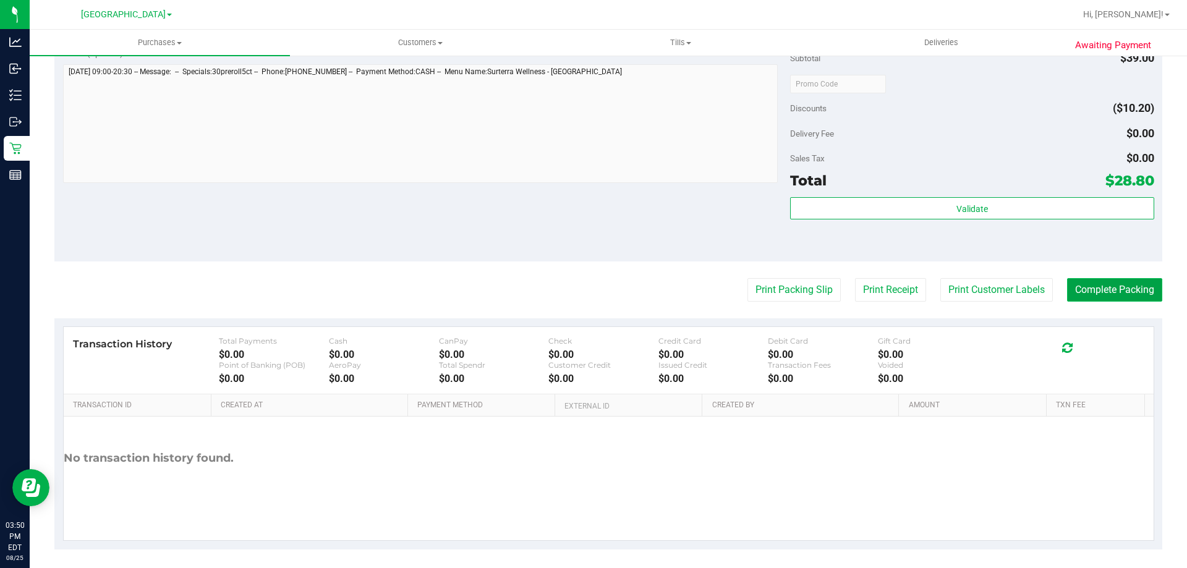
click at [1109, 294] on button "Complete Packing" at bounding box center [1114, 289] width 95 height 23
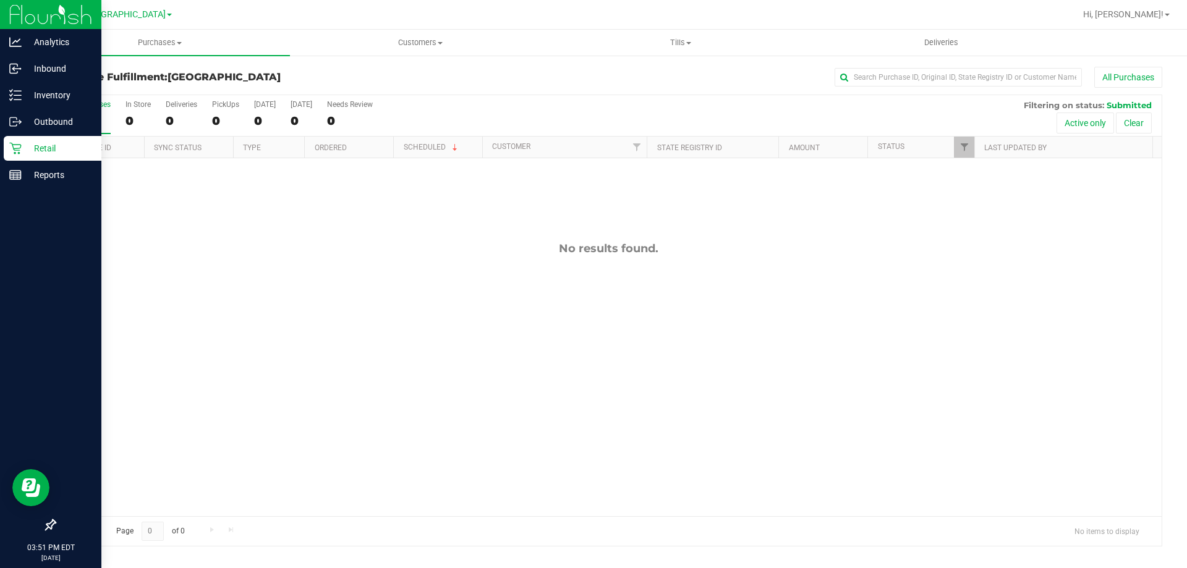
click at [26, 150] on p "Retail" at bounding box center [59, 148] width 74 height 15
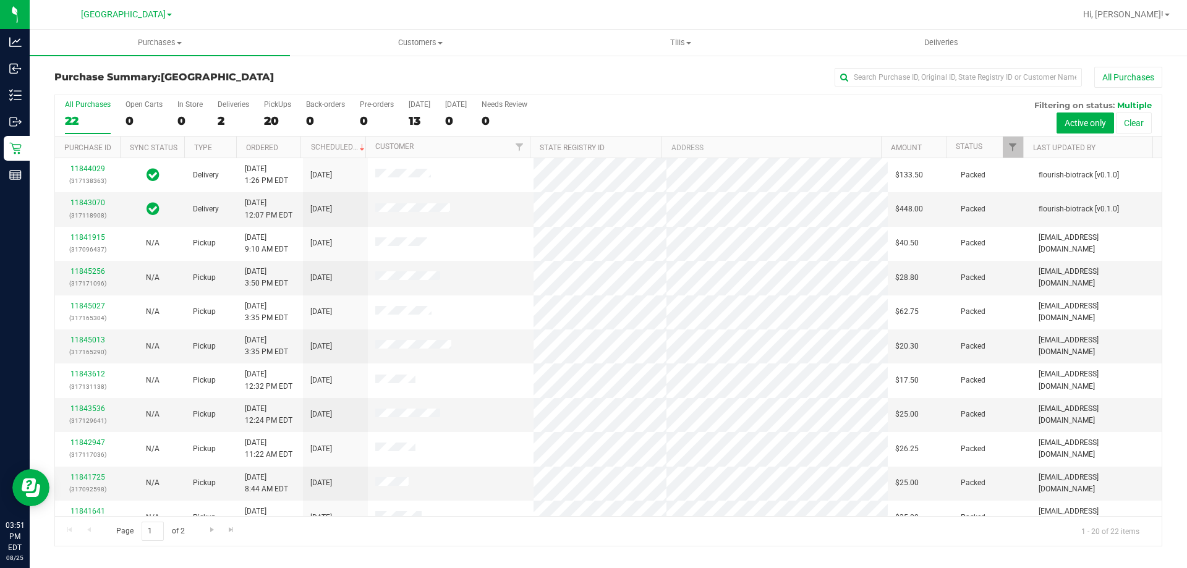
click at [273, 98] on div "All Purchases 22 Open Carts 0 In Store 0 Deliveries 2 PickUps 20 Back-orders 0 …" at bounding box center [608, 100] width 1106 height 10
click at [276, 106] on div "PickUps" at bounding box center [277, 104] width 27 height 9
click at [0, 0] on input "PickUps 20" at bounding box center [0, 0] width 0 height 0
click at [234, 119] on div "2" at bounding box center [234, 121] width 32 height 14
click at [0, 0] on input "Deliveries 2" at bounding box center [0, 0] width 0 height 0
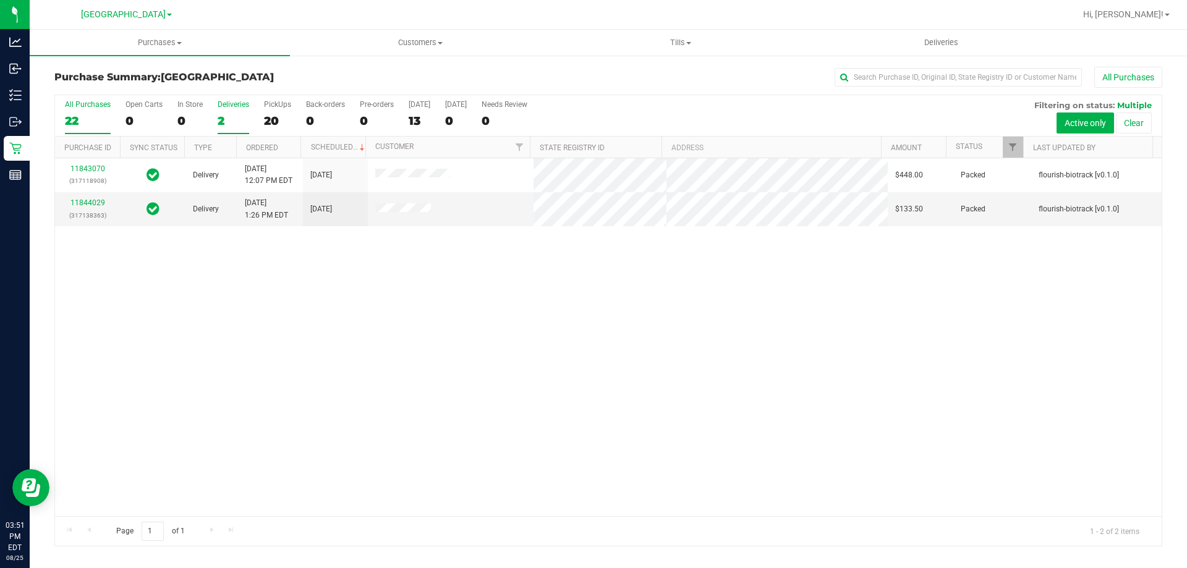
click at [89, 100] on div "All Purchases" at bounding box center [88, 104] width 46 height 9
click at [0, 0] on input "All Purchases 22" at bounding box center [0, 0] width 0 height 0
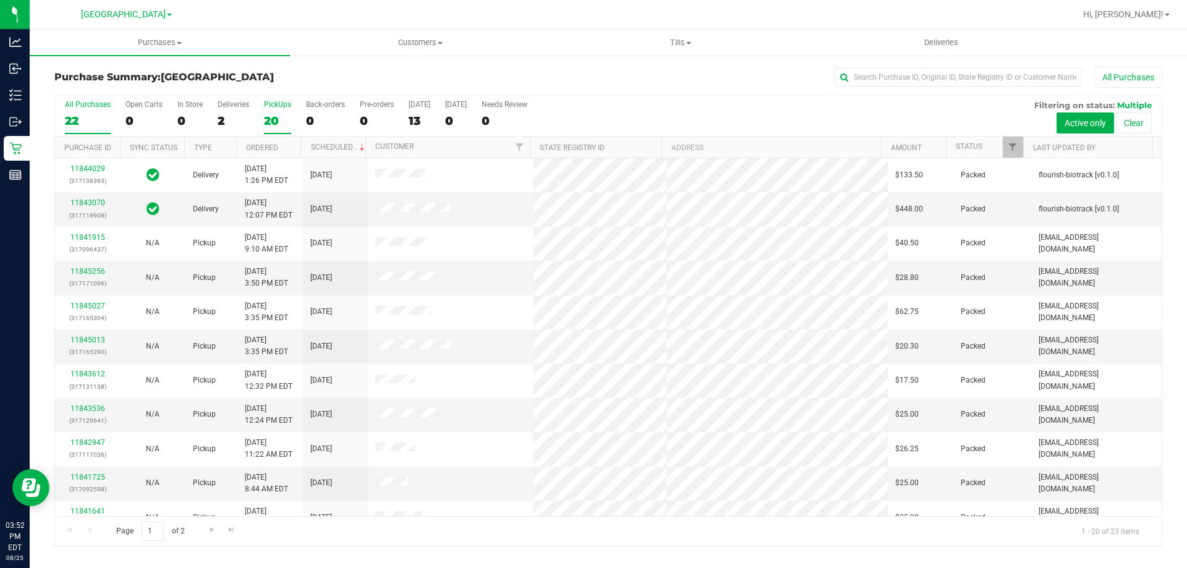
click at [282, 119] on div "20" at bounding box center [277, 121] width 27 height 14
click at [0, 0] on input "PickUps 20" at bounding box center [0, 0] width 0 height 0
click at [93, 116] on div "23" at bounding box center [88, 121] width 46 height 14
click at [0, 0] on input "All Purchases 23" at bounding box center [0, 0] width 0 height 0
click at [268, 117] on div "20" at bounding box center [277, 121] width 27 height 14
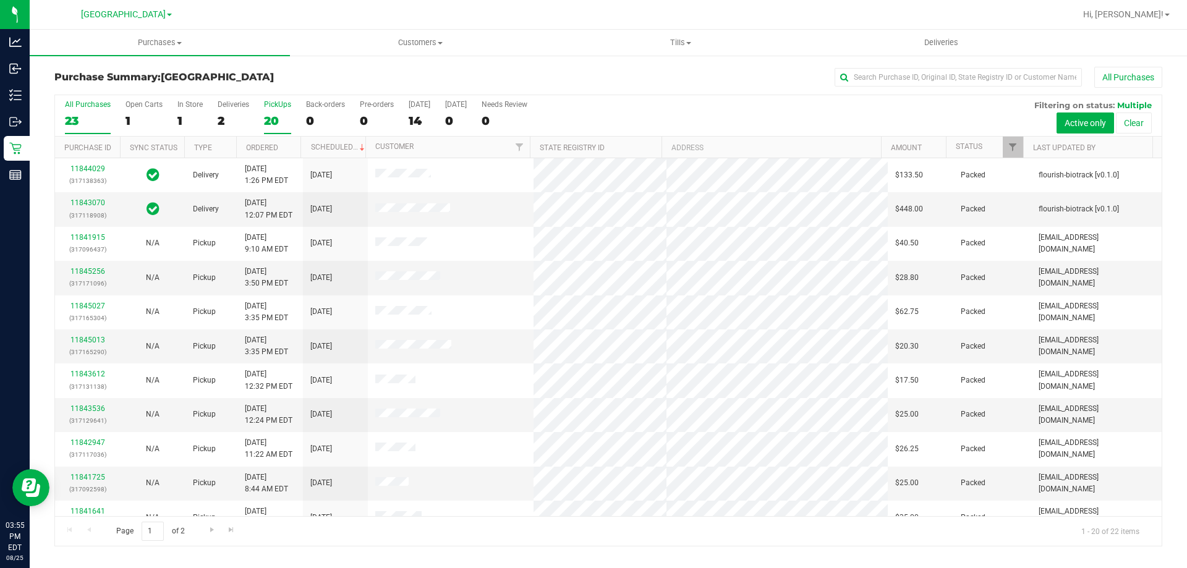
click at [0, 0] on input "PickUps 20" at bounding box center [0, 0] width 0 height 0
click at [85, 119] on div "22" at bounding box center [88, 121] width 46 height 14
click at [0, 0] on input "All Purchases 22" at bounding box center [0, 0] width 0 height 0
click at [288, 128] on label "PickUps 20" at bounding box center [277, 117] width 27 height 34
click at [0, 0] on input "PickUps 20" at bounding box center [0, 0] width 0 height 0
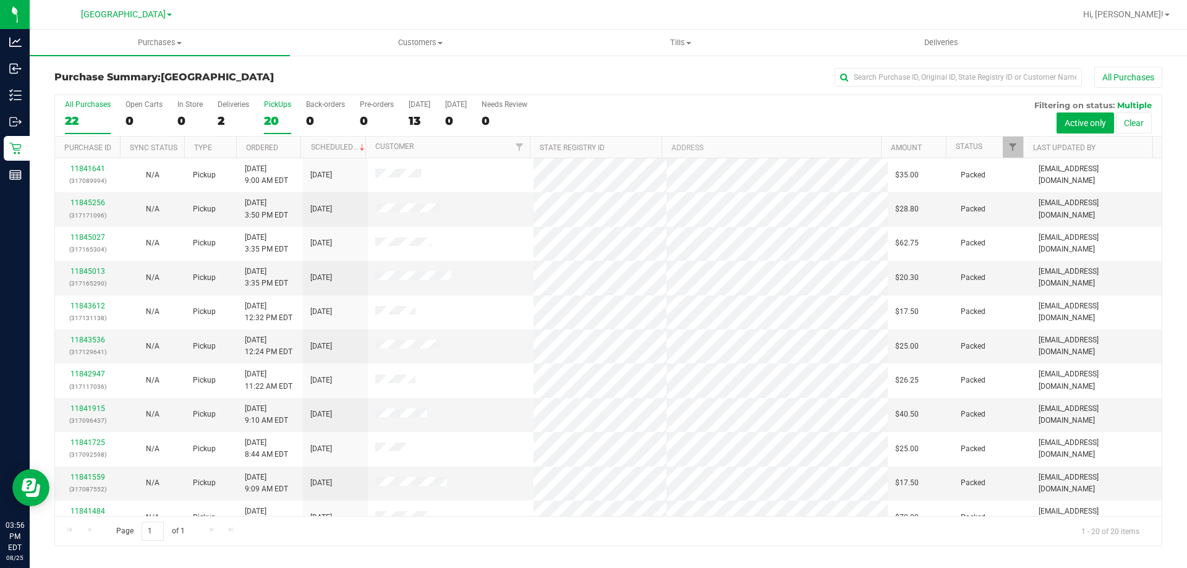
click at [87, 115] on div "22" at bounding box center [88, 121] width 46 height 14
click at [0, 0] on input "All Purchases 22" at bounding box center [0, 0] width 0 height 0
click at [320, 80] on h3 "Purchase Summary: [GEOGRAPHIC_DATA]" at bounding box center [238, 77] width 369 height 11
click at [90, 197] on div "11845535 (317180085)" at bounding box center [87, 208] width 50 height 23
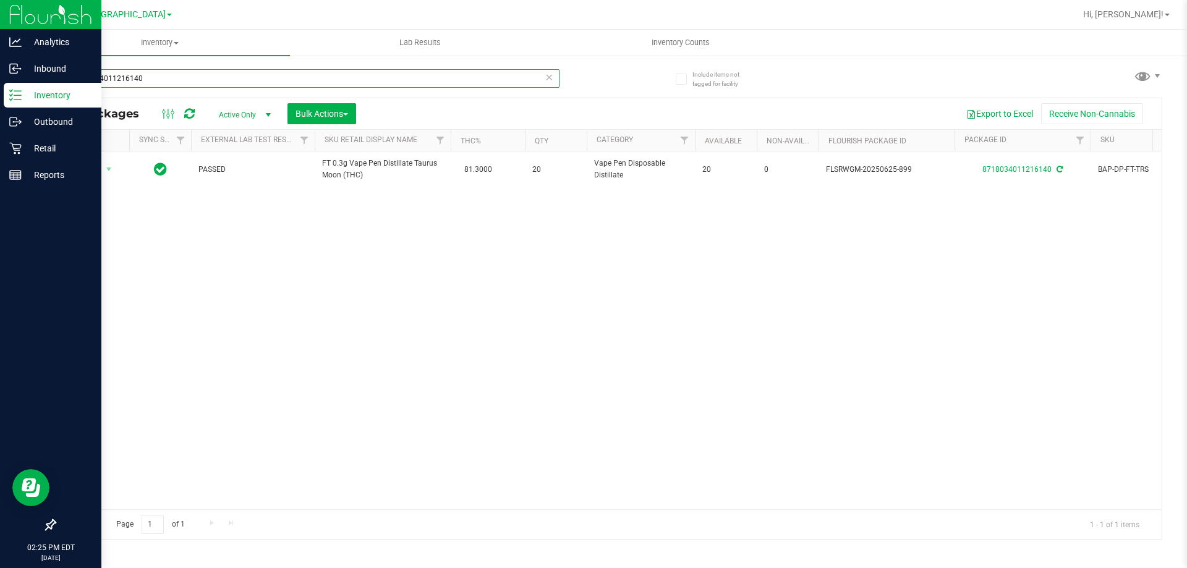
drag, startPoint x: 157, startPoint y: 73, endPoint x: 0, endPoint y: 91, distance: 158.1
click at [0, 91] on div "Analytics Inbound Inventory Outbound Retail Reports 02:25 PM EDT 08/25/2025 08/…" at bounding box center [593, 284] width 1187 height 568
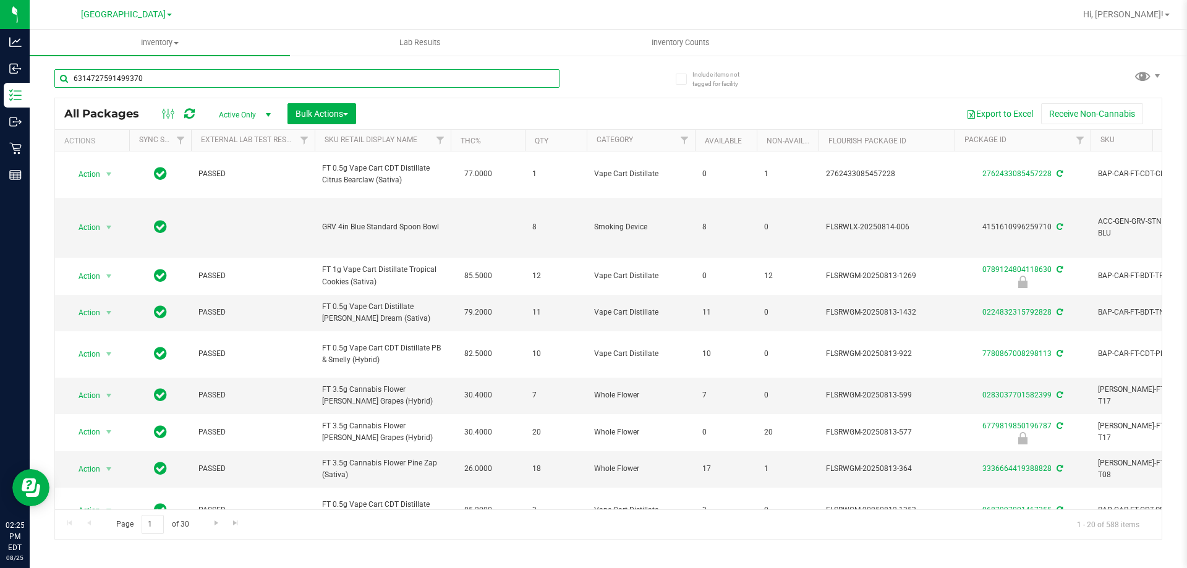
type input "6314727591499370"
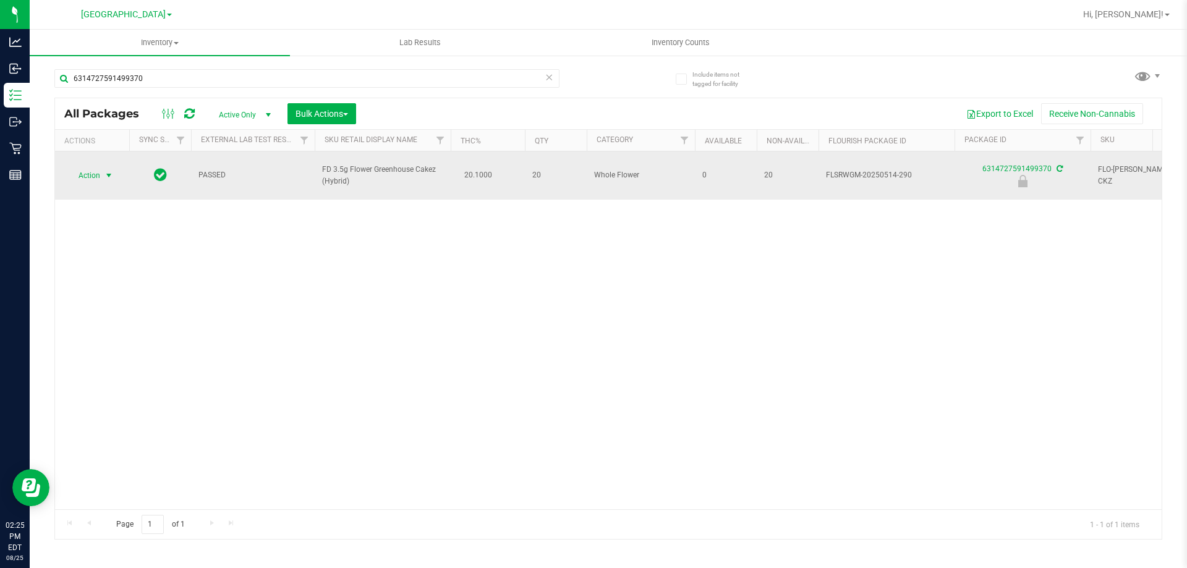
click at [103, 167] on span "select" at bounding box center [108, 175] width 15 height 17
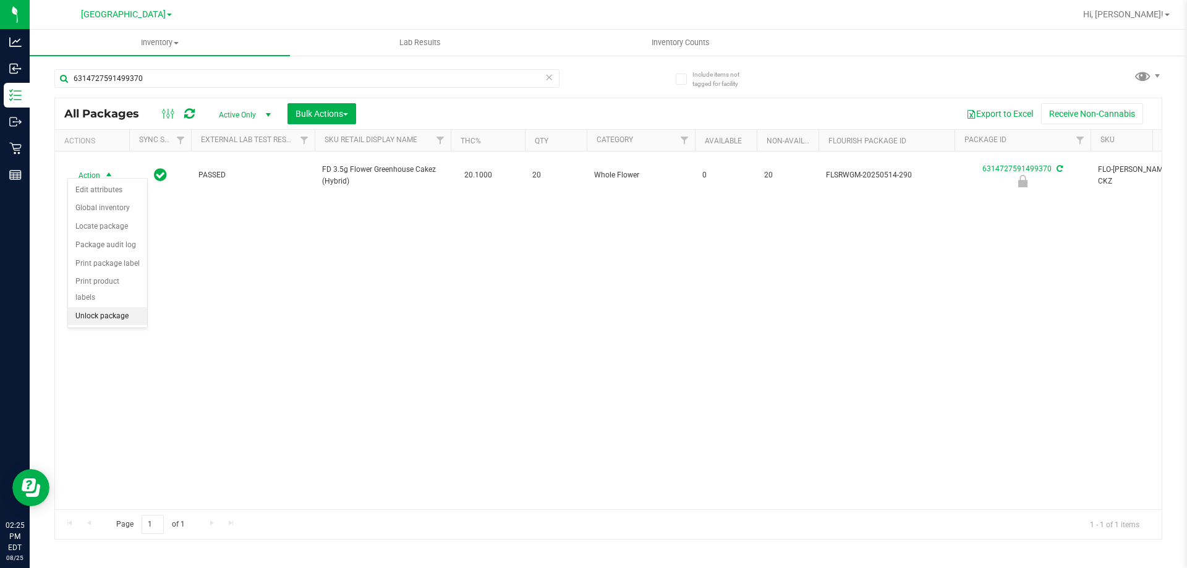
click at [124, 307] on li "Unlock package" at bounding box center [107, 316] width 79 height 19
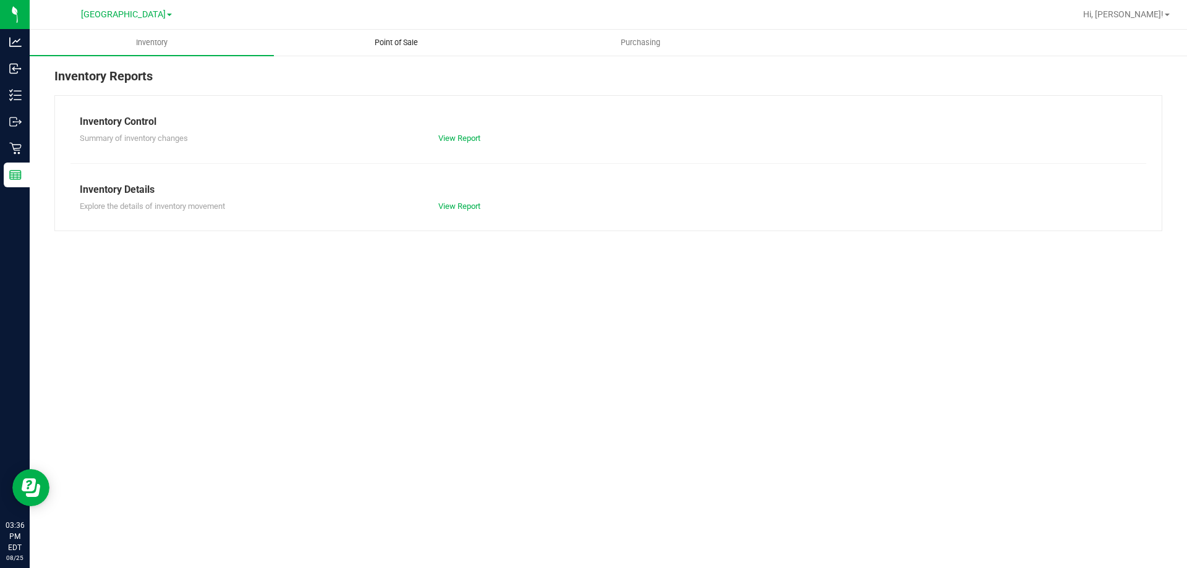
click at [390, 40] on span "Point of Sale" at bounding box center [396, 42] width 77 height 11
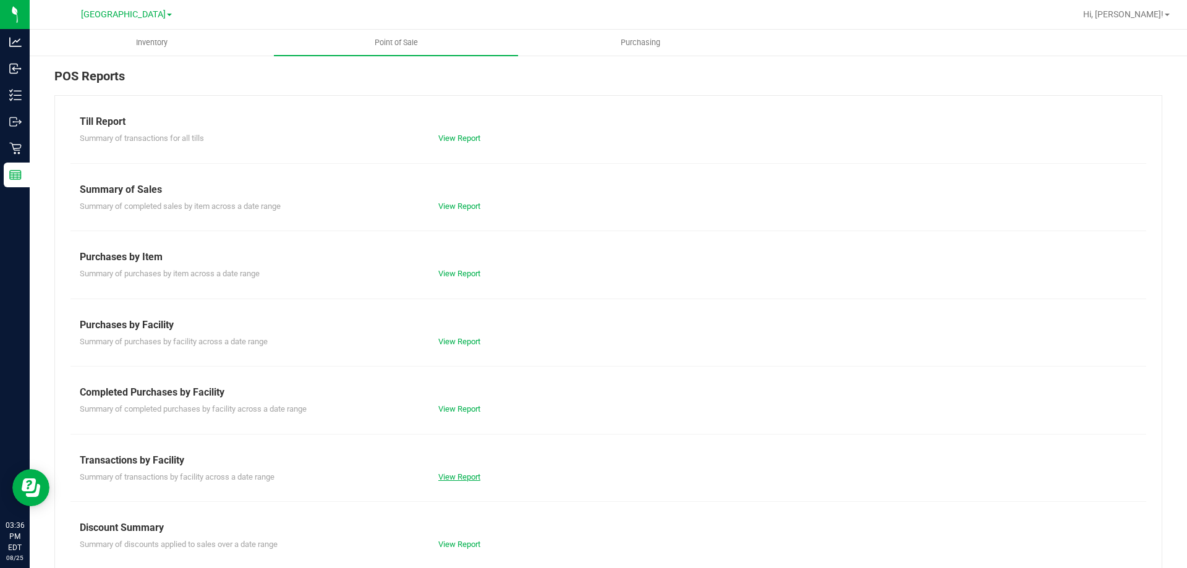
click at [446, 478] on link "View Report" at bounding box center [459, 476] width 42 height 9
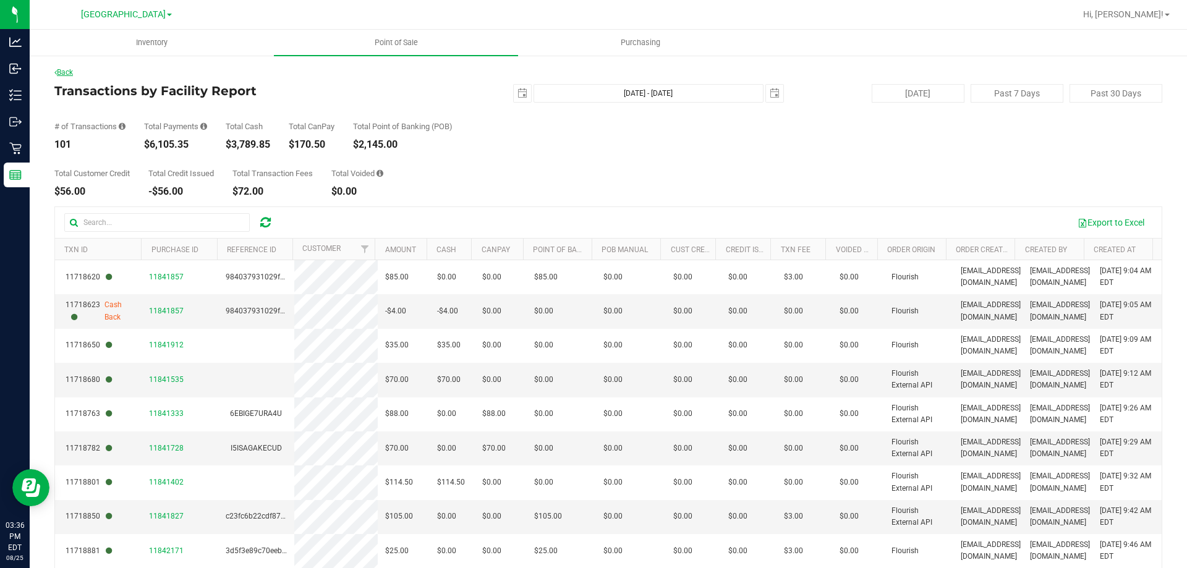
click at [73, 74] on link "Back" at bounding box center [63, 72] width 19 height 9
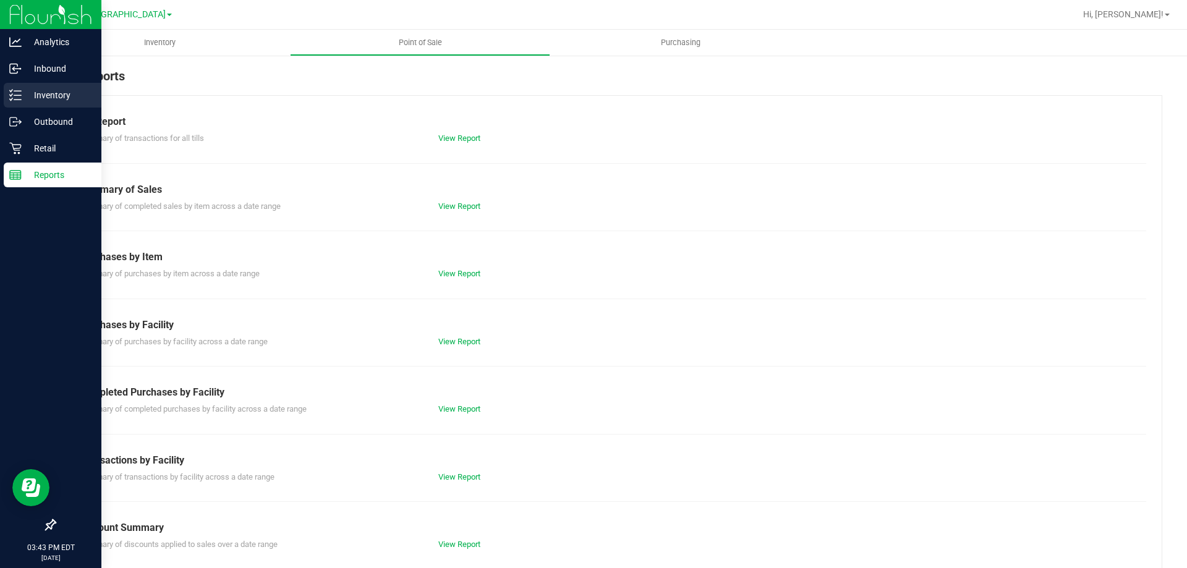
click at [31, 88] on p "Inventory" at bounding box center [59, 95] width 74 height 15
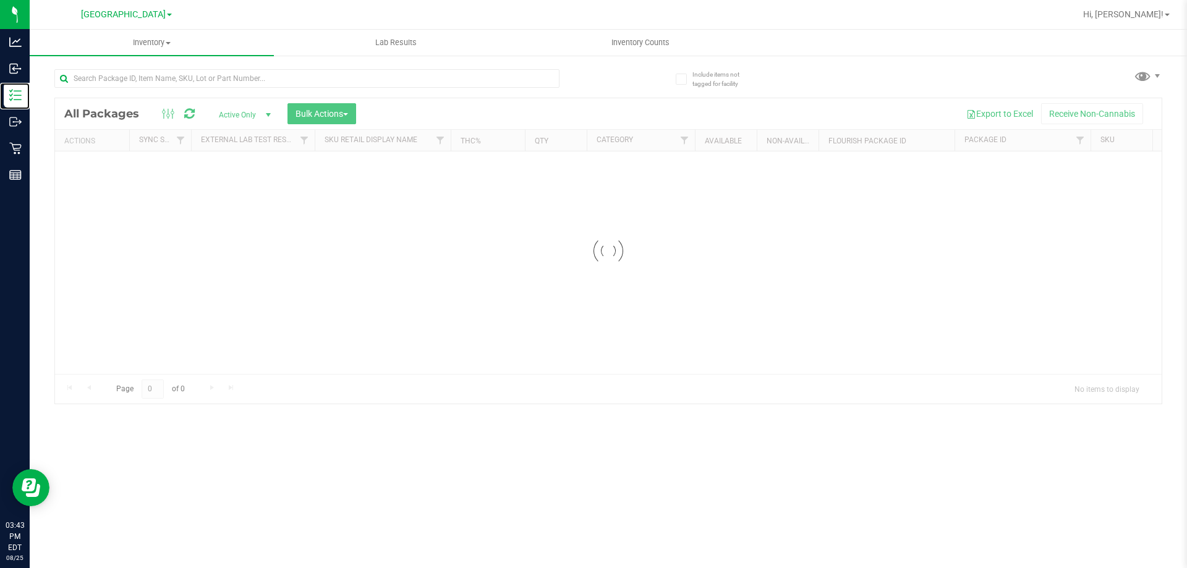
drag, startPoint x: 48, startPoint y: 96, endPoint x: 112, endPoint y: 93, distance: 64.4
click at [0, 0] on p "Inventory" at bounding box center [0, 0] width 0 height 0
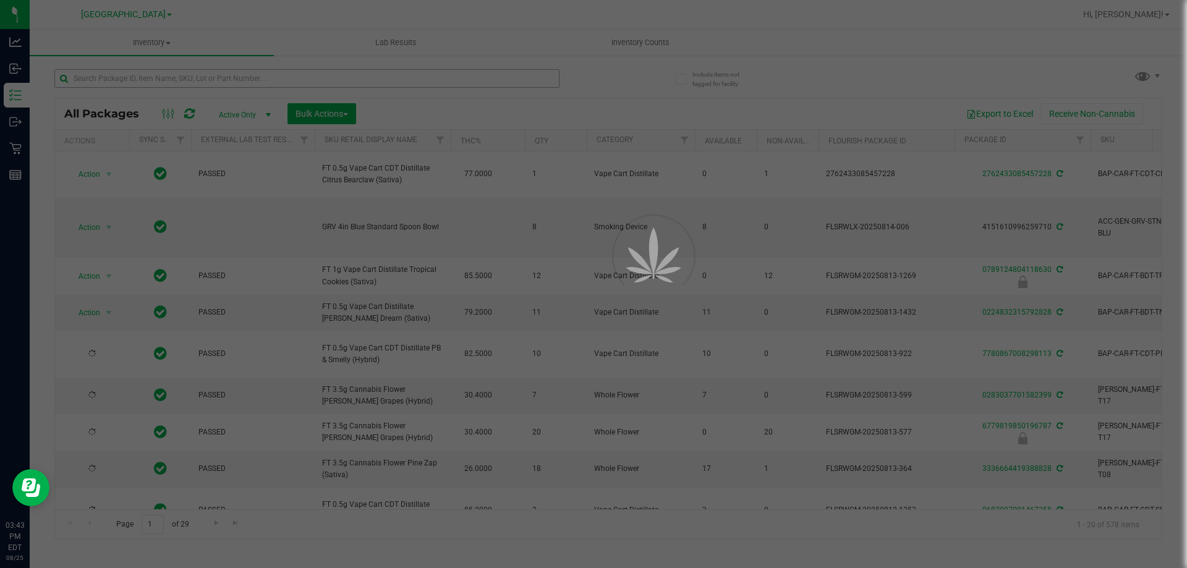
click at [130, 80] on div at bounding box center [593, 284] width 1187 height 568
click at [130, 80] on input "text" at bounding box center [306, 78] width 505 height 19
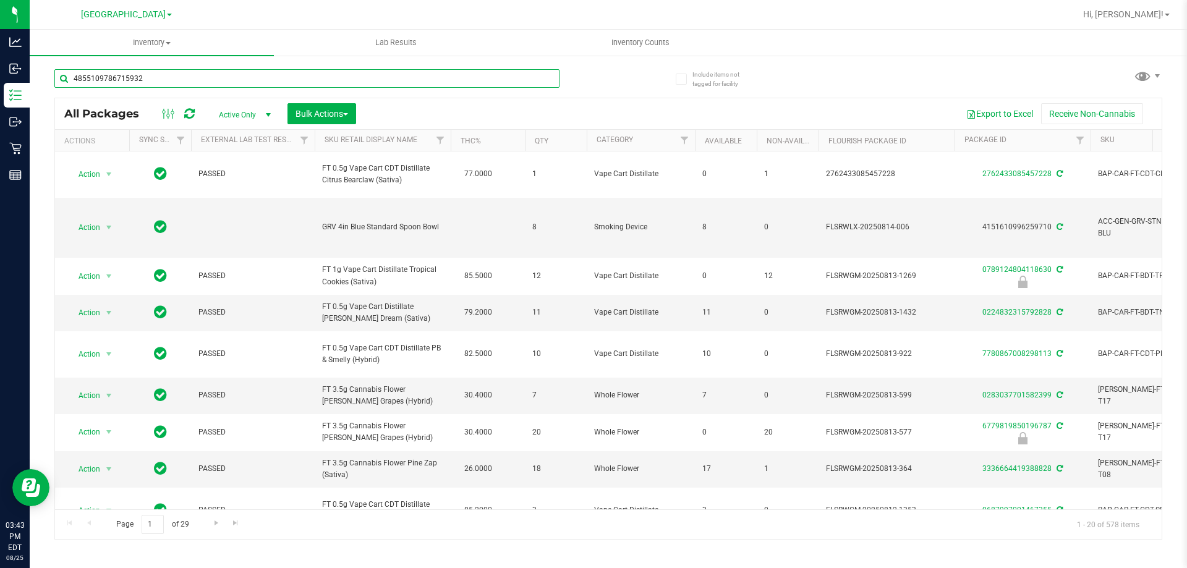
type input "4855109786715932"
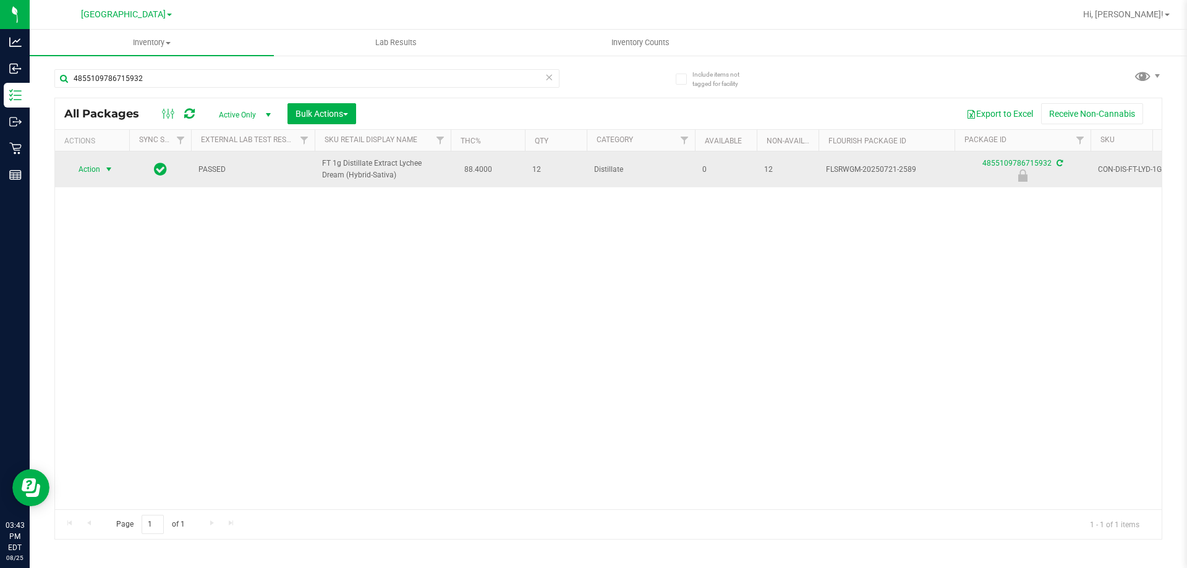
click at [100, 169] on span "Action" at bounding box center [83, 169] width 33 height 17
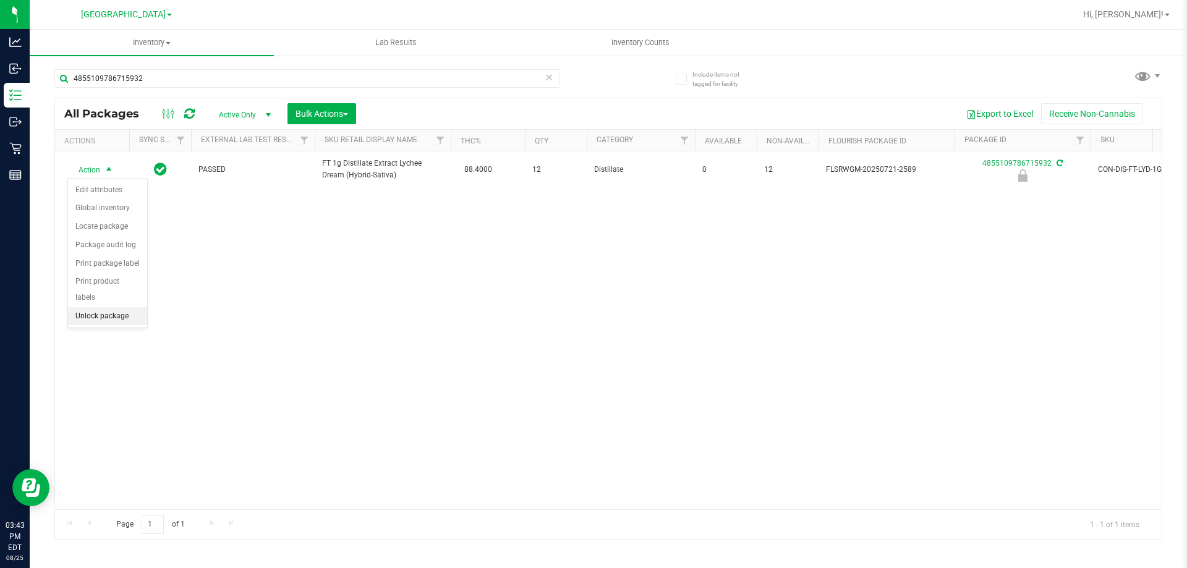
click at [83, 307] on li "Unlock package" at bounding box center [107, 316] width 79 height 19
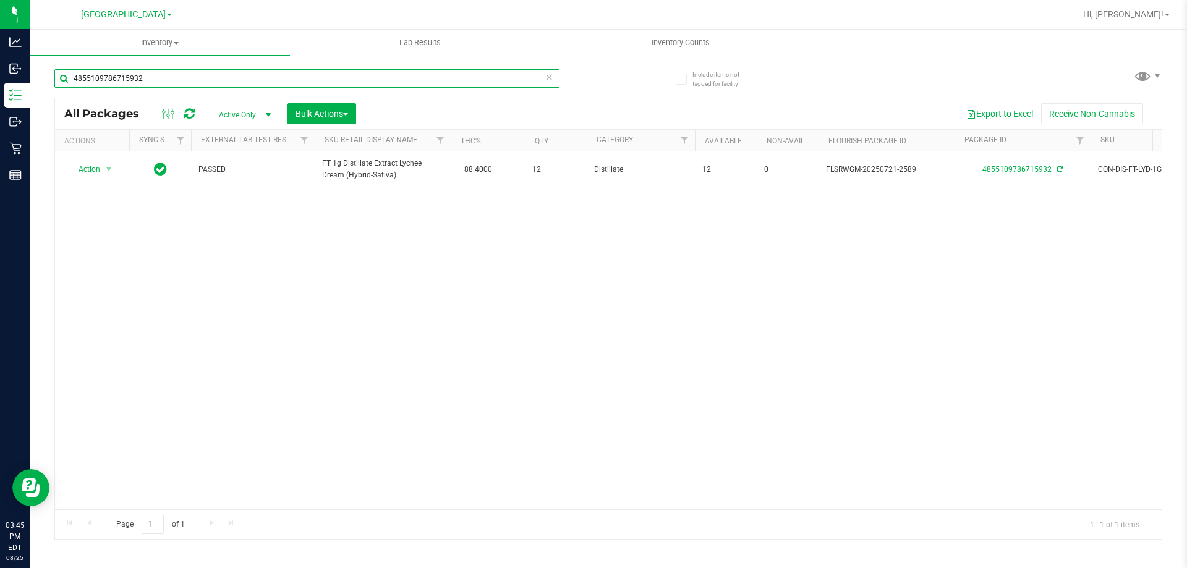
click at [190, 78] on input "4855109786715932" at bounding box center [306, 78] width 505 height 19
type input "4"
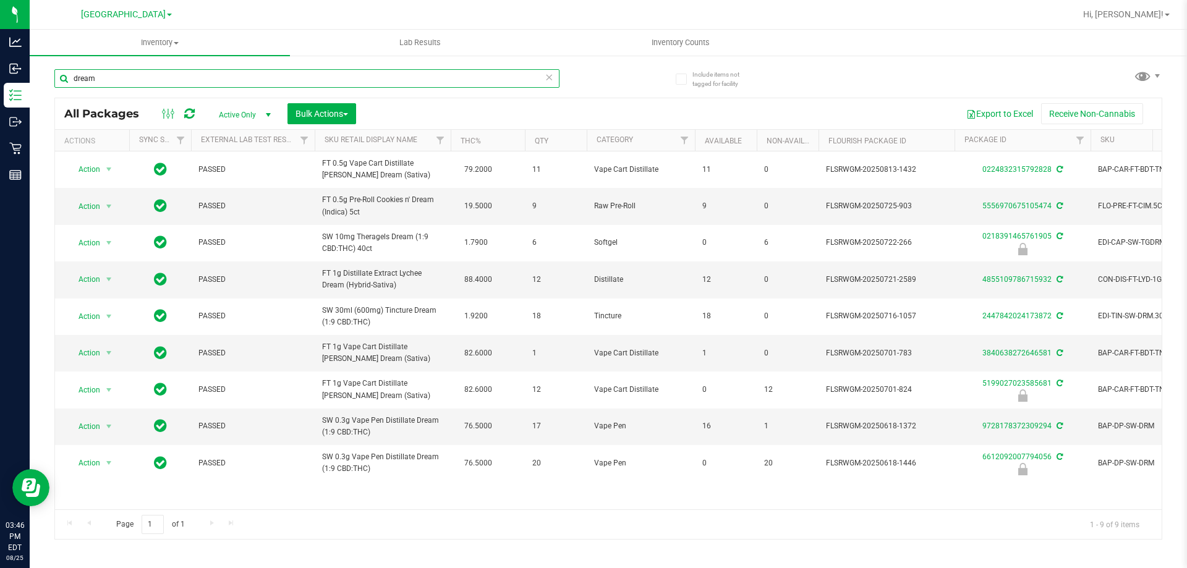
click at [172, 84] on input "dream" at bounding box center [306, 78] width 505 height 19
type input "0218391465761905"
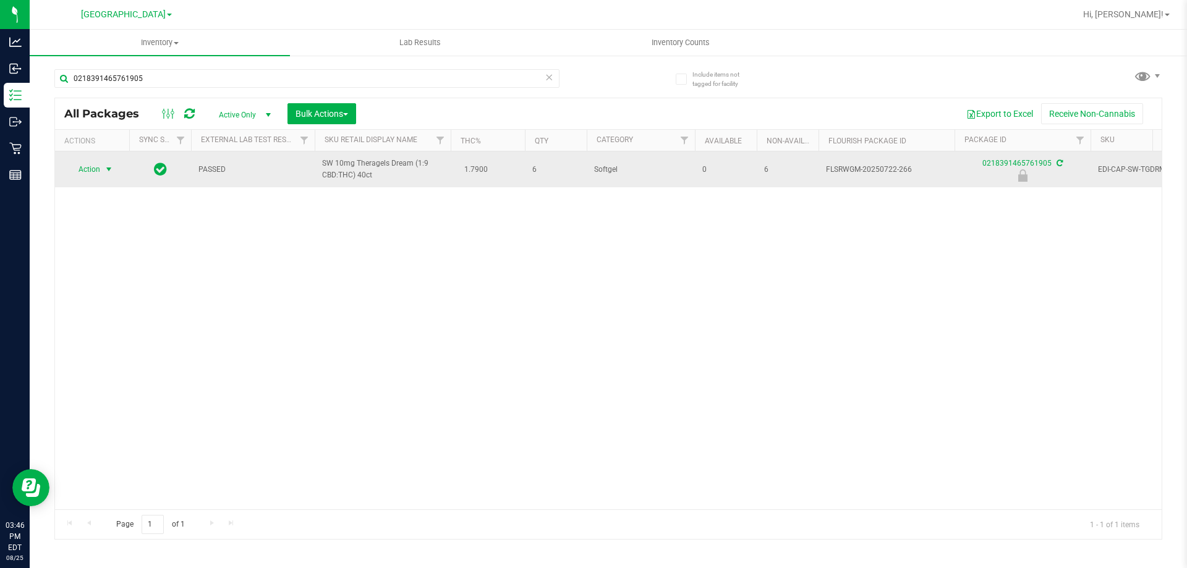
click at [102, 168] on span "select" at bounding box center [108, 169] width 15 height 17
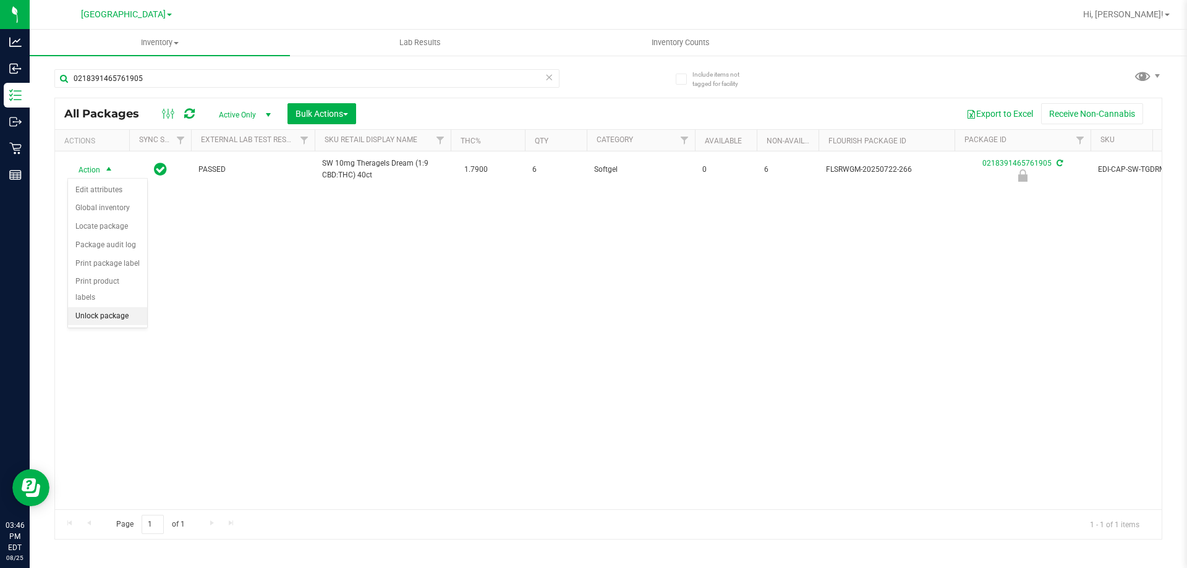
click at [95, 307] on li "Unlock package" at bounding box center [107, 316] width 79 height 19
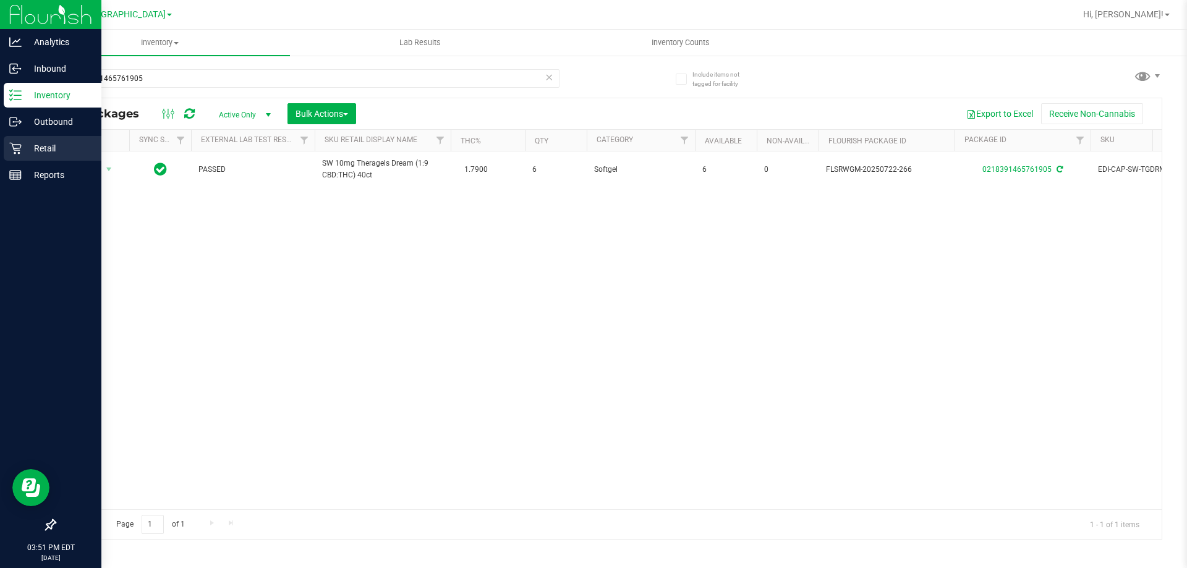
click at [9, 157] on div "Retail" at bounding box center [53, 148] width 98 height 25
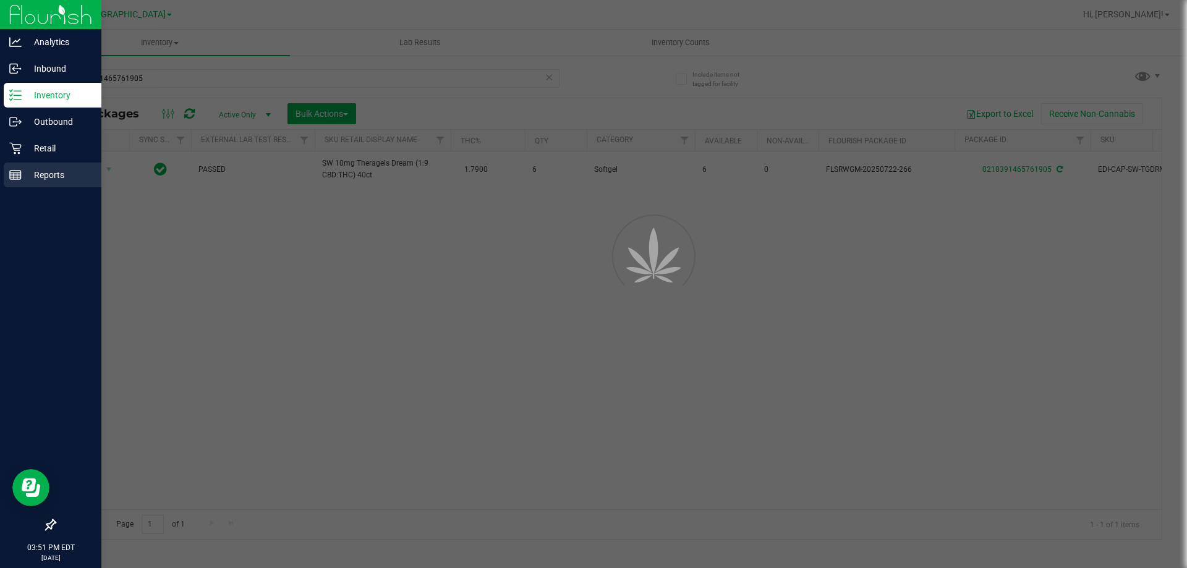
click at [15, 176] on icon at bounding box center [15, 175] width 12 height 12
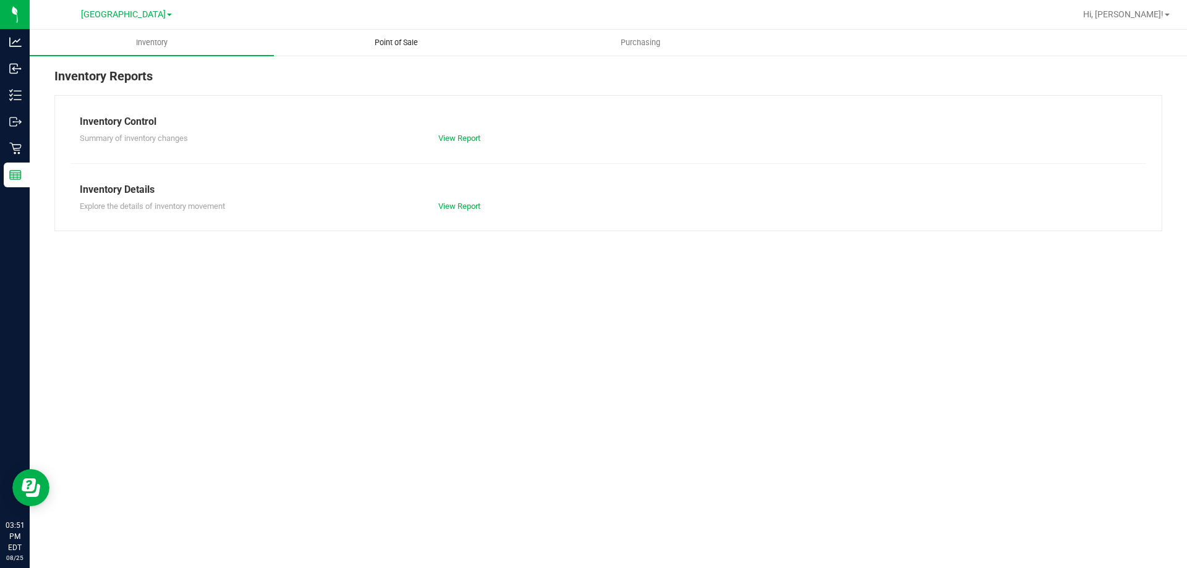
click at [412, 38] on span "Point of Sale" at bounding box center [396, 42] width 77 height 11
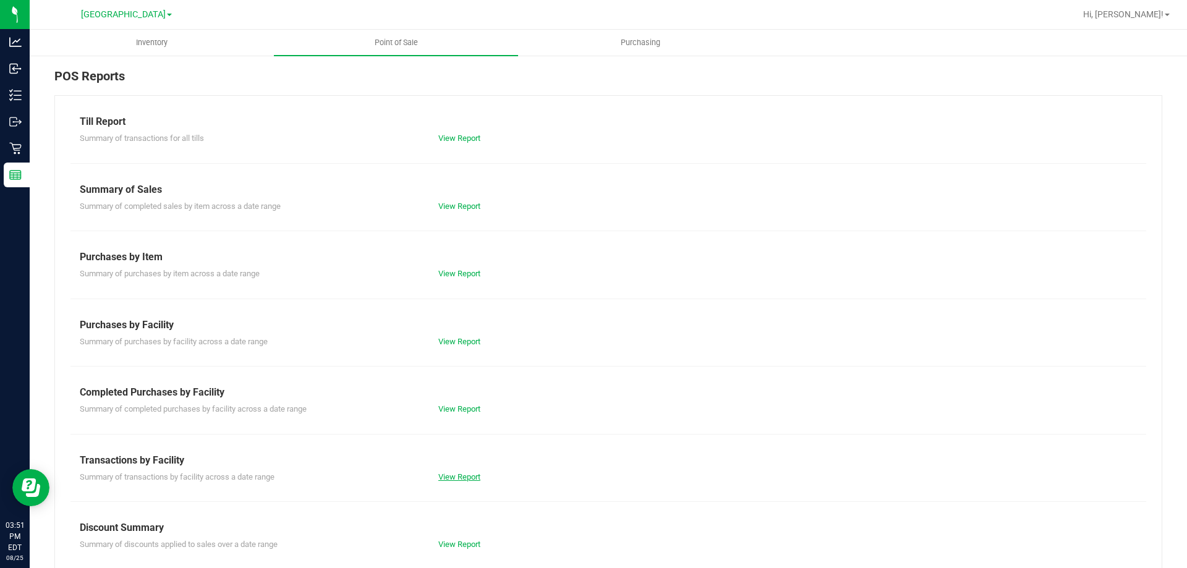
click at [465, 480] on link "View Report" at bounding box center [459, 476] width 42 height 9
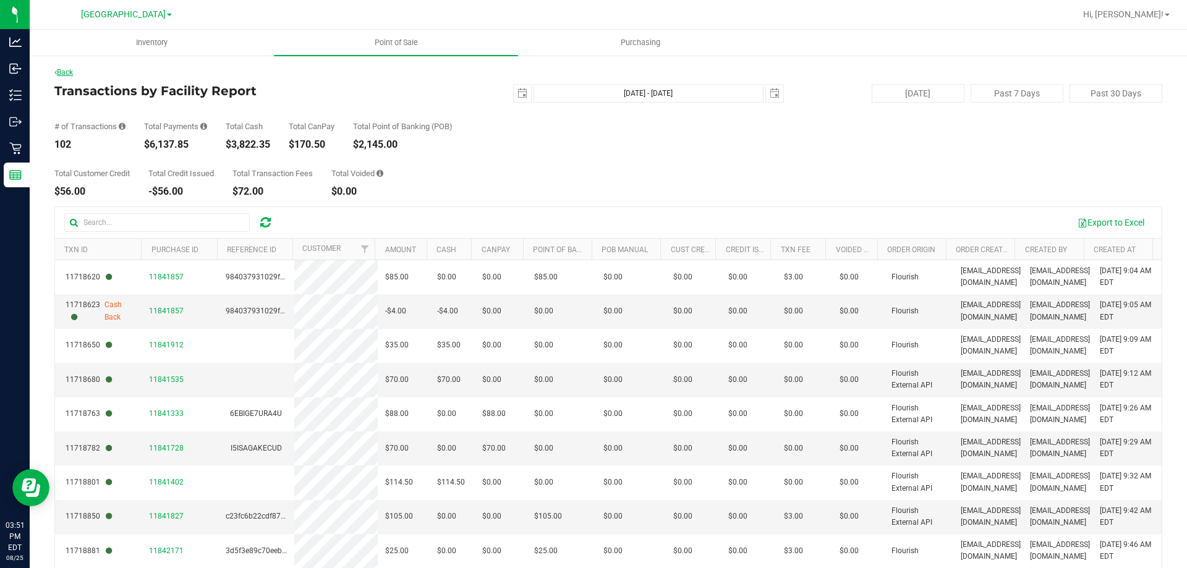
click at [67, 75] on link "Back" at bounding box center [63, 72] width 19 height 9
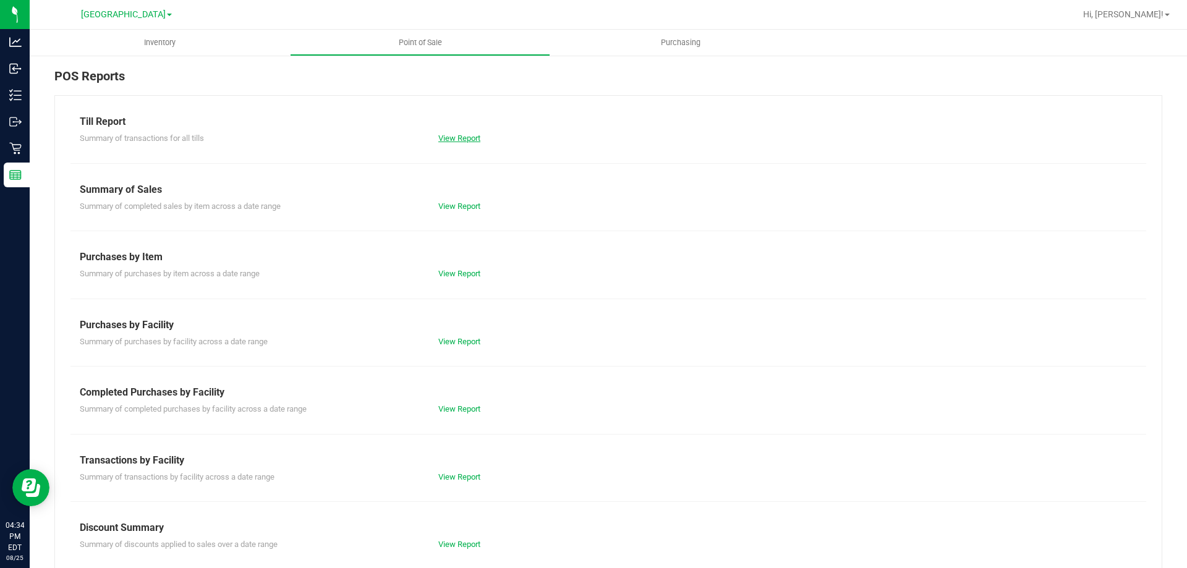
click at [454, 137] on link "View Report" at bounding box center [459, 138] width 42 height 9
